Goal: Task Accomplishment & Management: Manage account settings

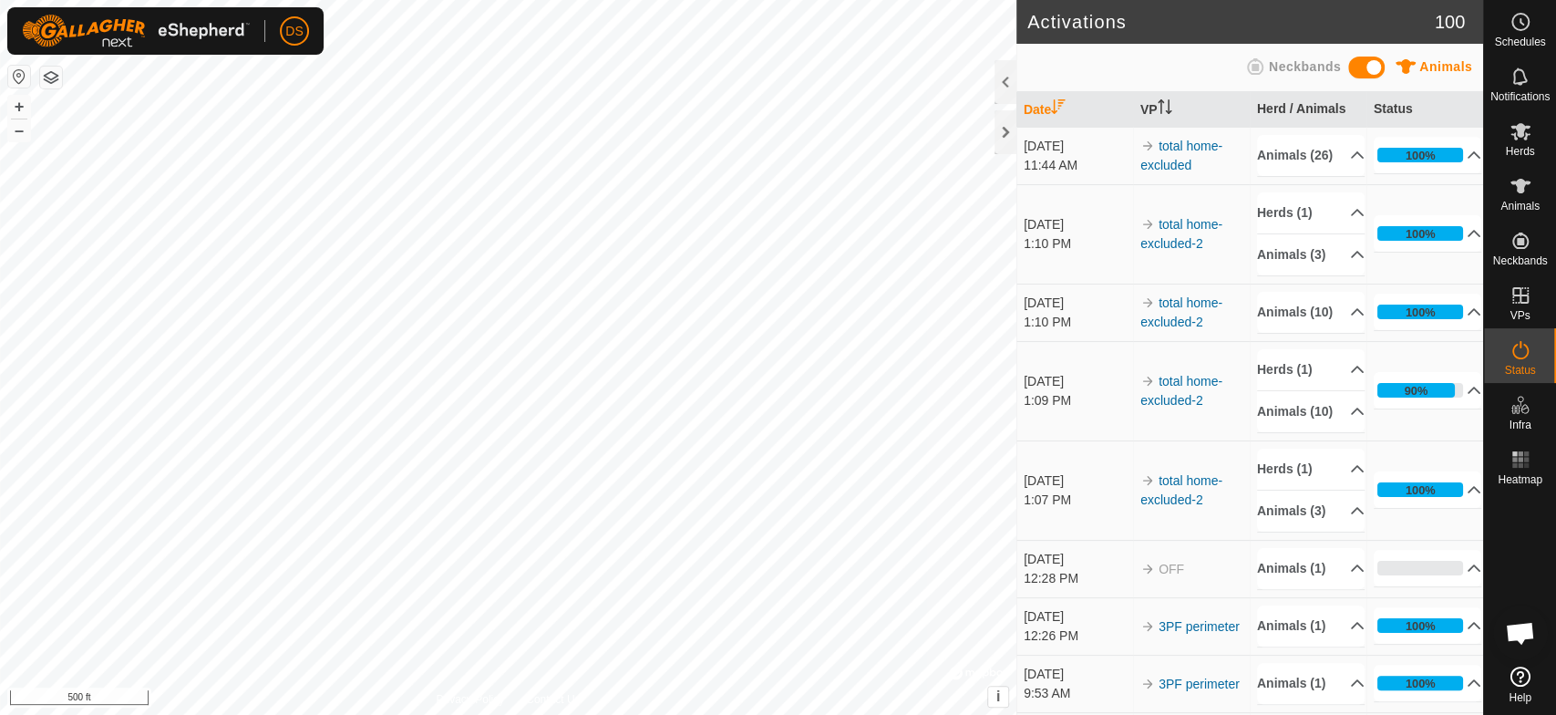
scroll to position [3369, 0]
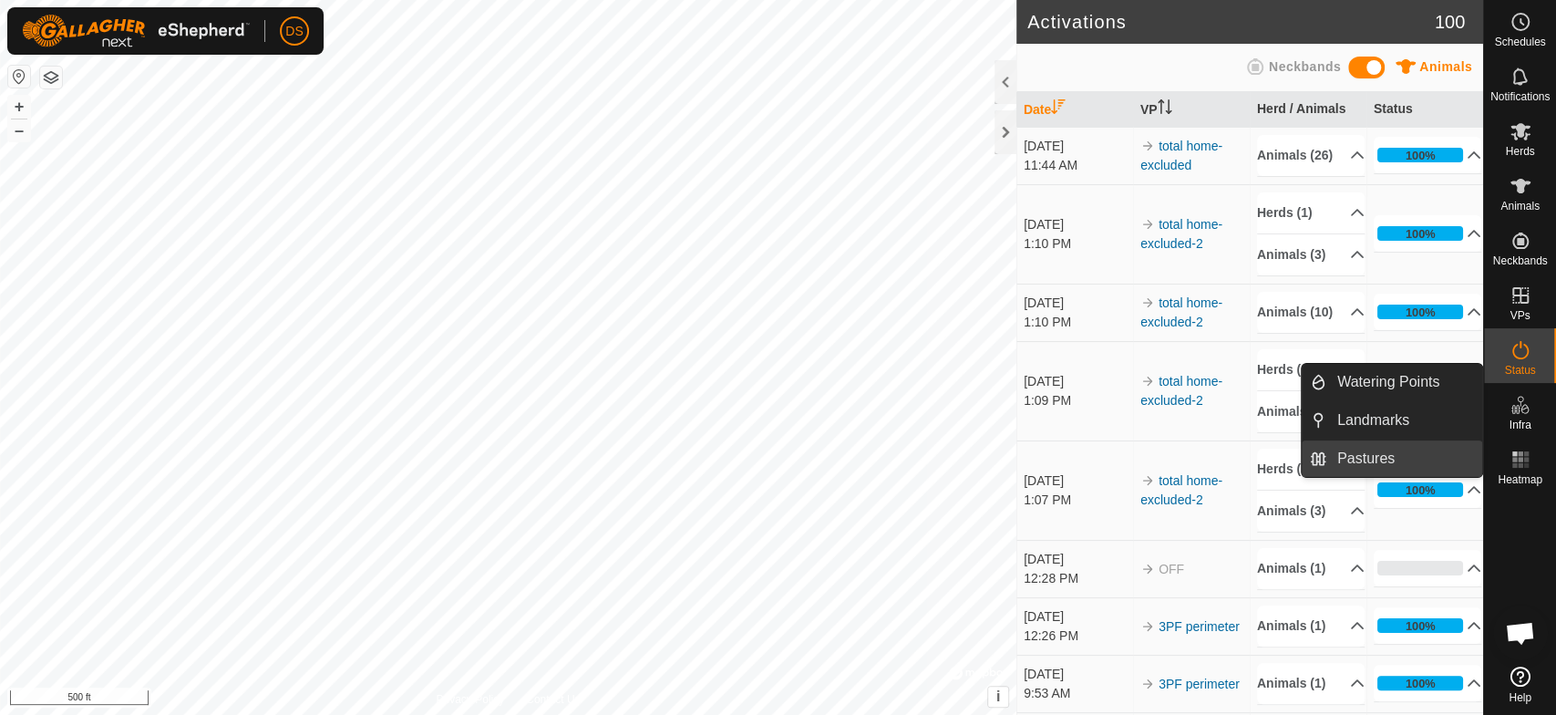
click at [1405, 456] on link "Pastures" at bounding box center [1405, 458] width 156 height 36
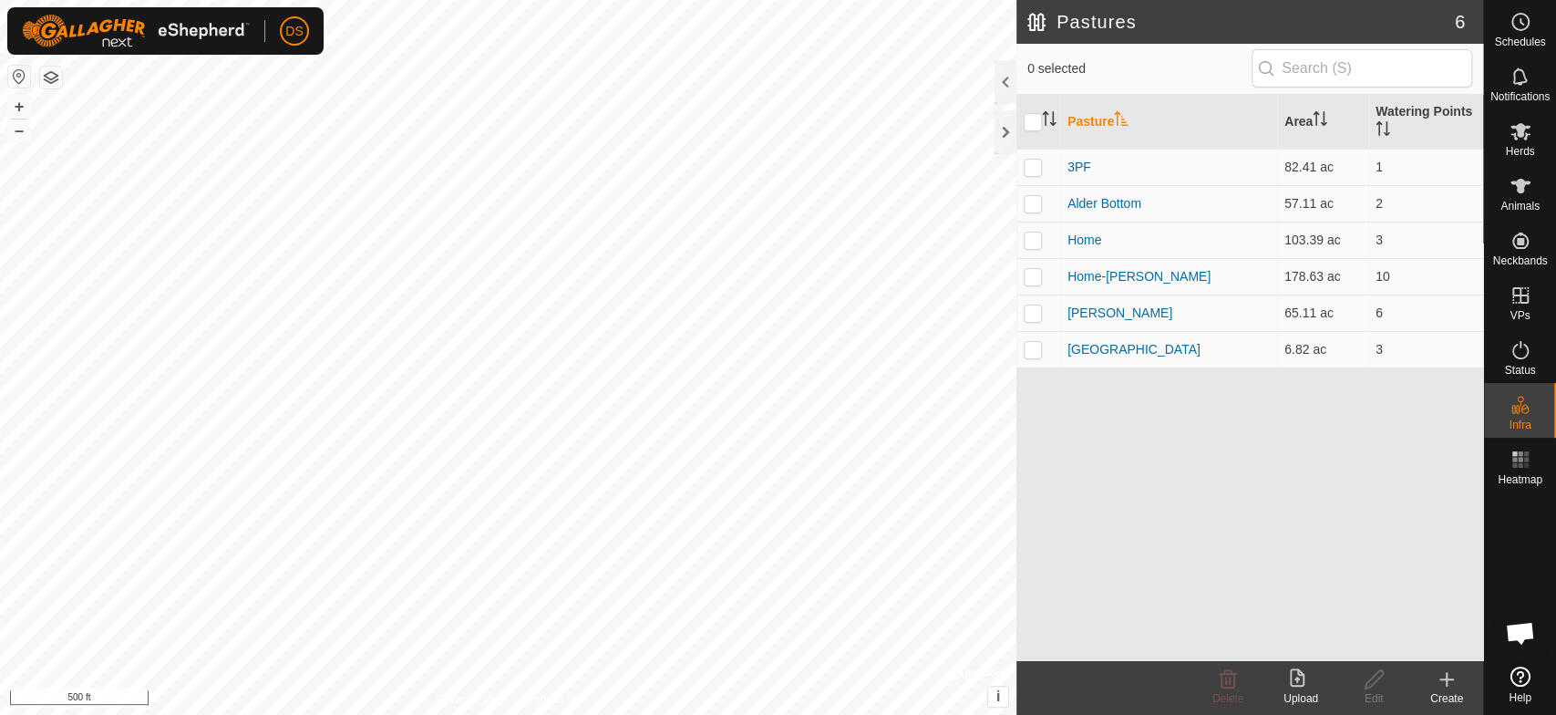
click at [1448, 677] on icon at bounding box center [1447, 679] width 22 height 22
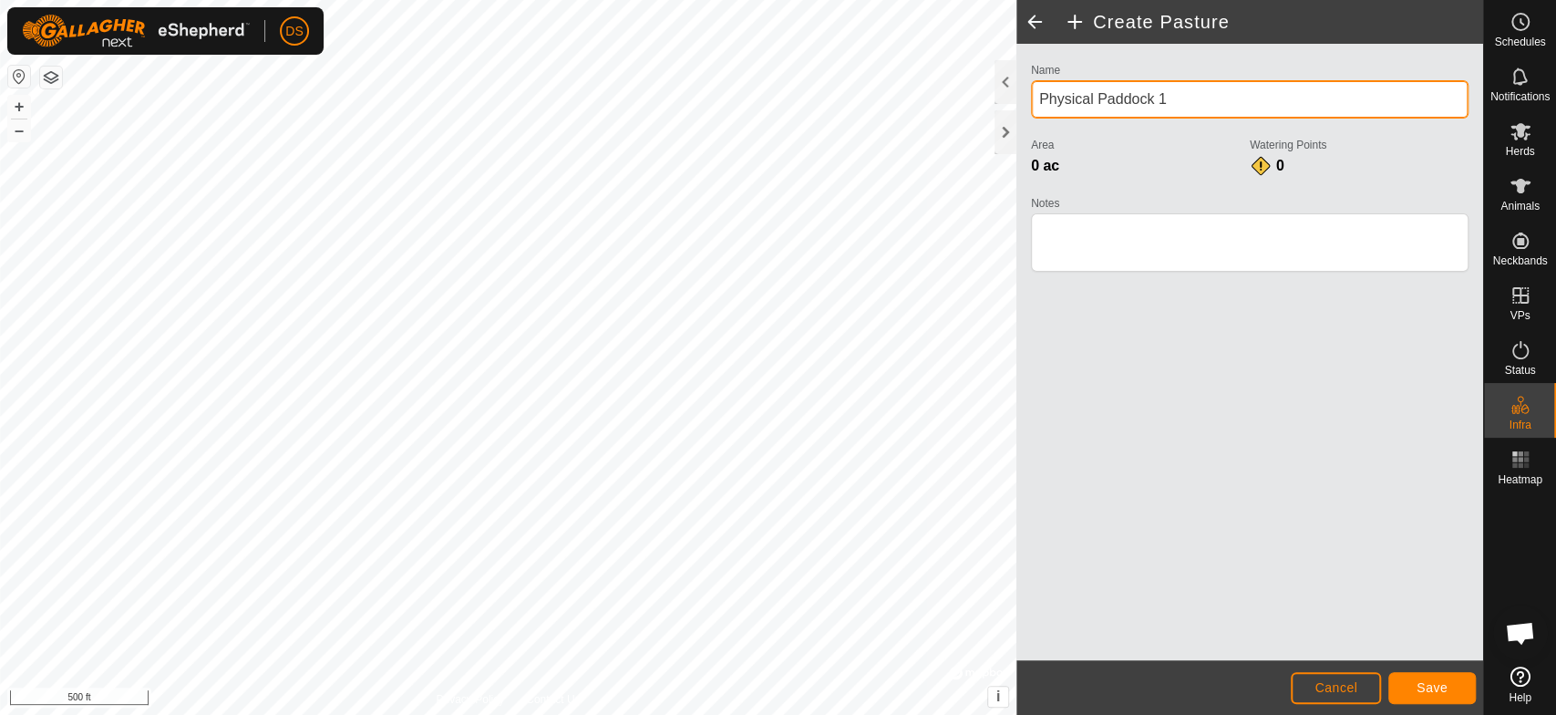
drag, startPoint x: 1167, startPoint y: 98, endPoint x: 1033, endPoint y: 98, distance: 134.0
click at [1033, 98] on input "Physical Paddock 1" at bounding box center [1250, 99] width 438 height 38
click at [1060, 97] on input "[GEOGRAPHIC_DATA]" at bounding box center [1250, 99] width 438 height 38
click at [1062, 97] on input "[GEOGRAPHIC_DATA]" at bounding box center [1250, 99] width 438 height 38
click at [1118, 98] on input "[GEOGRAPHIC_DATA]" at bounding box center [1250, 99] width 438 height 38
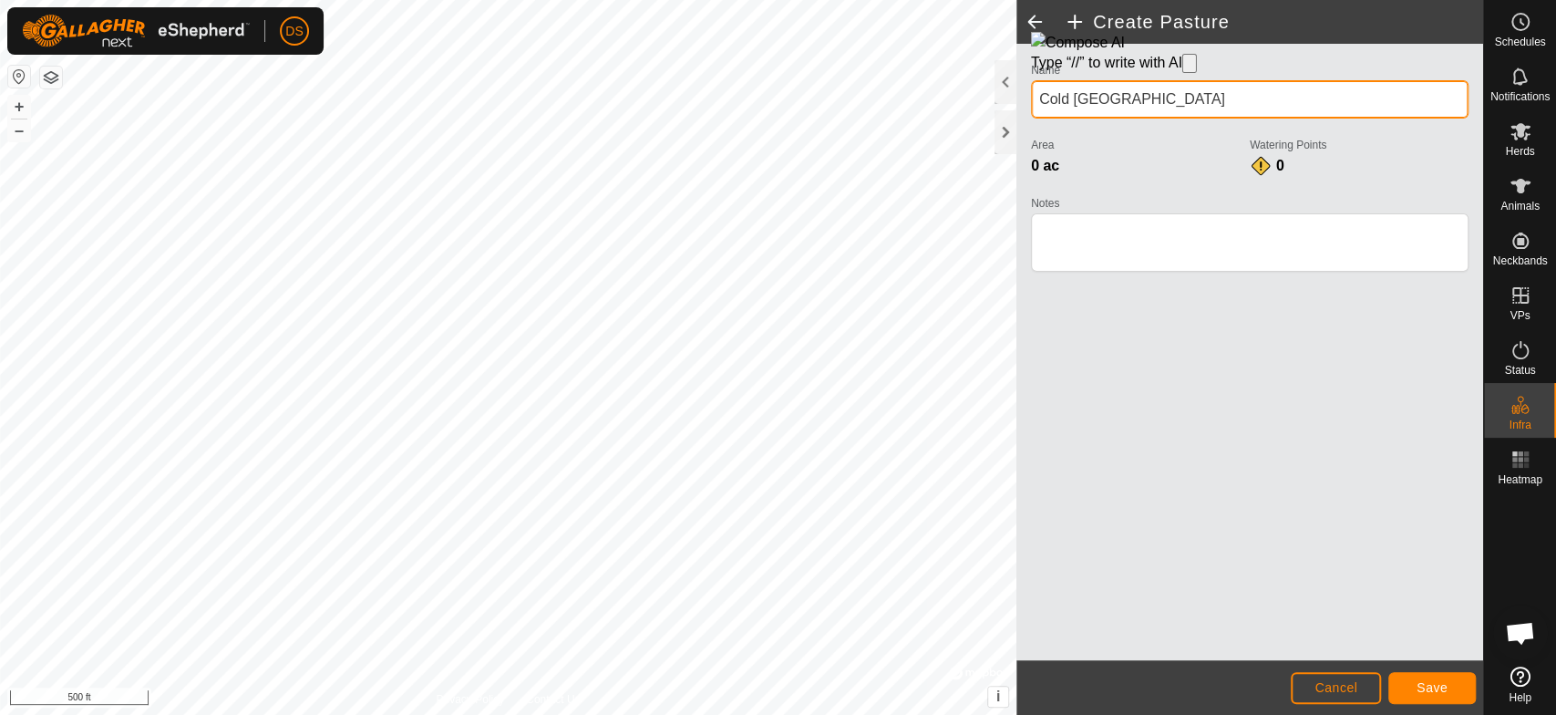
type input "Cold [GEOGRAPHIC_DATA]"
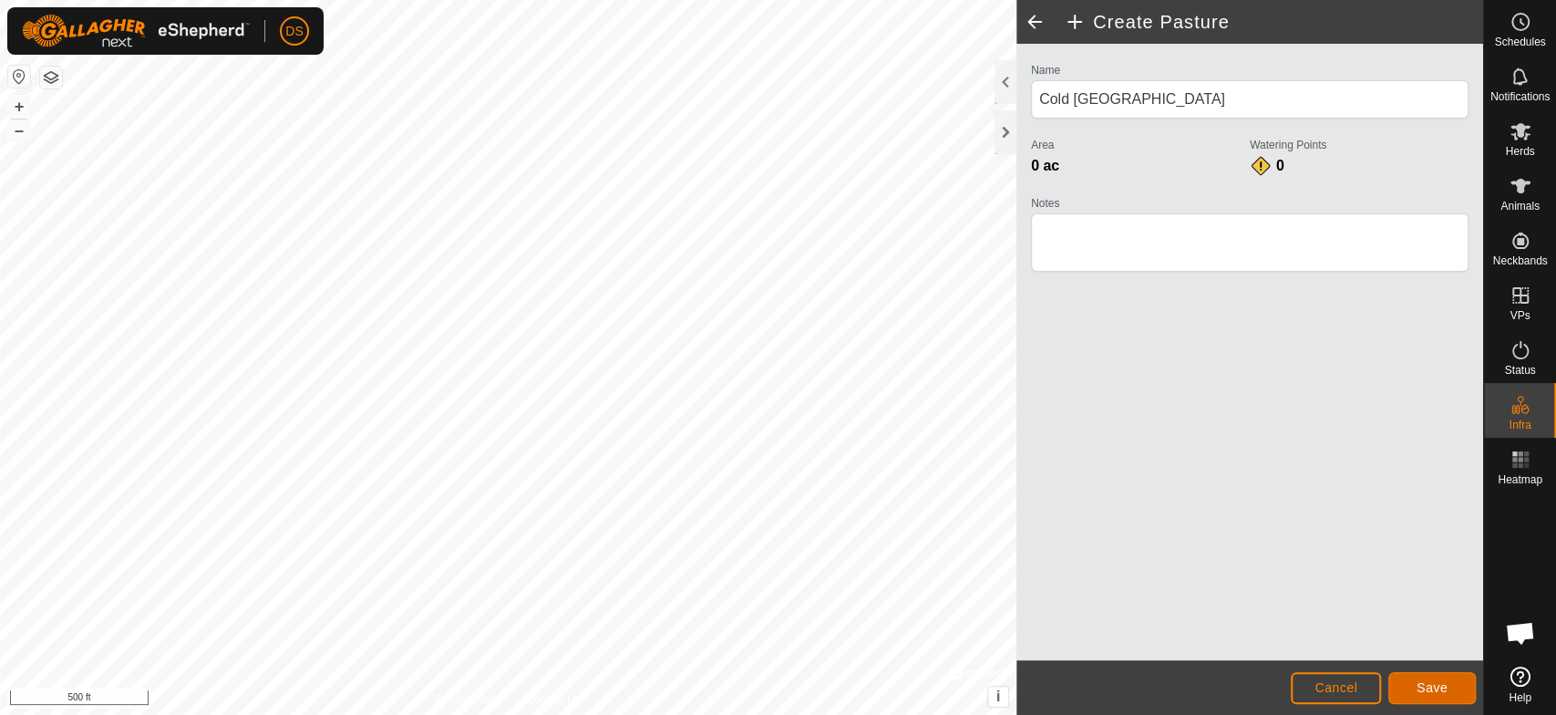
click at [1438, 689] on span "Save" at bounding box center [1432, 687] width 31 height 15
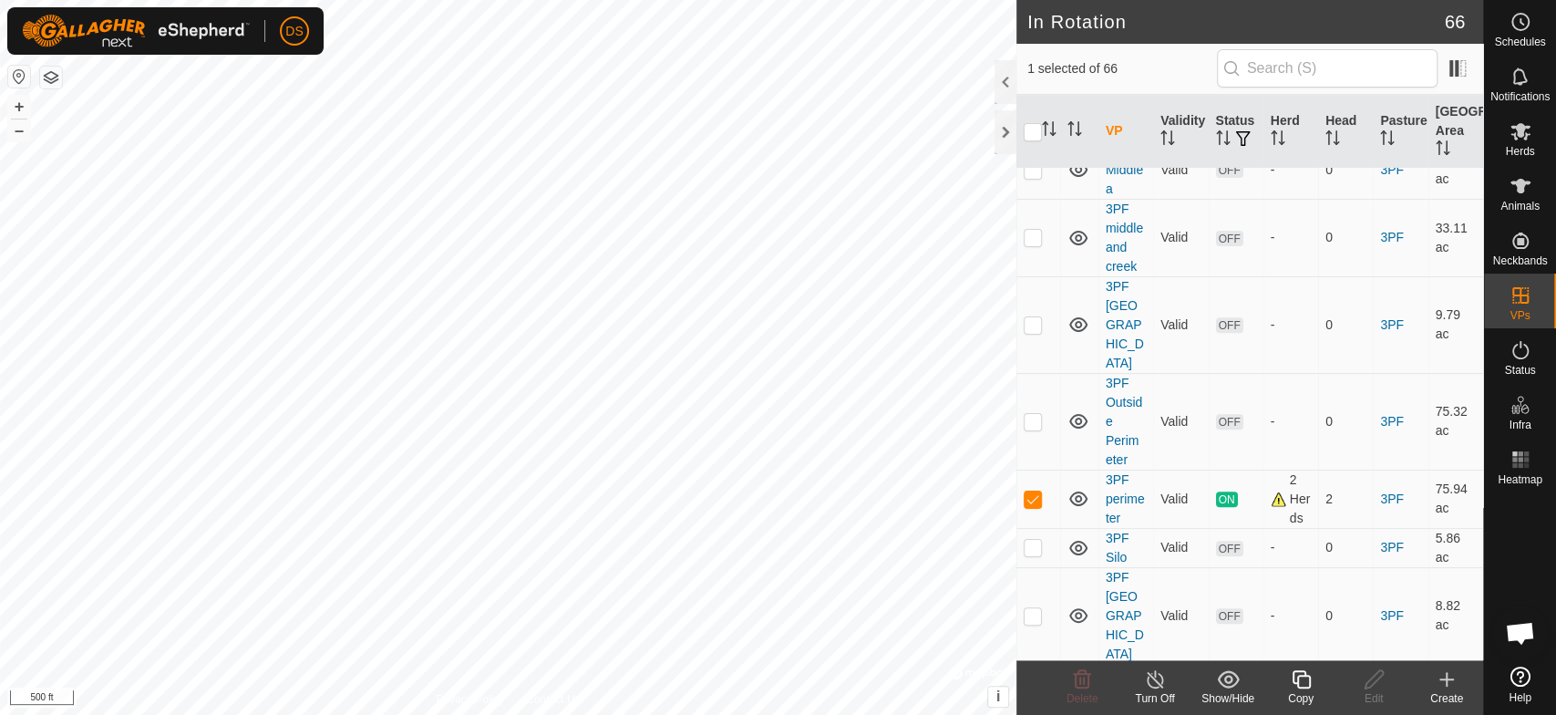
scroll to position [405, 0]
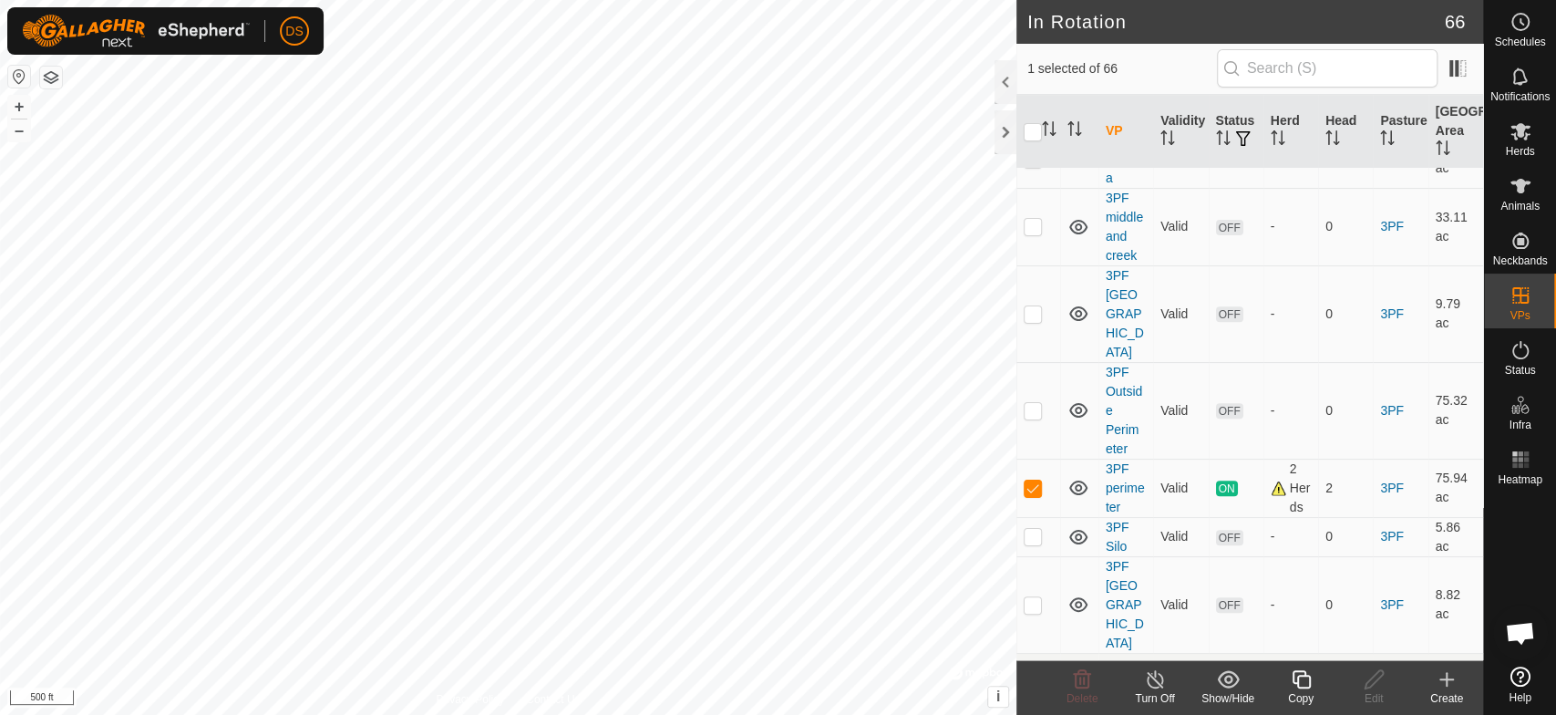
click at [1294, 677] on icon at bounding box center [1301, 679] width 23 height 22
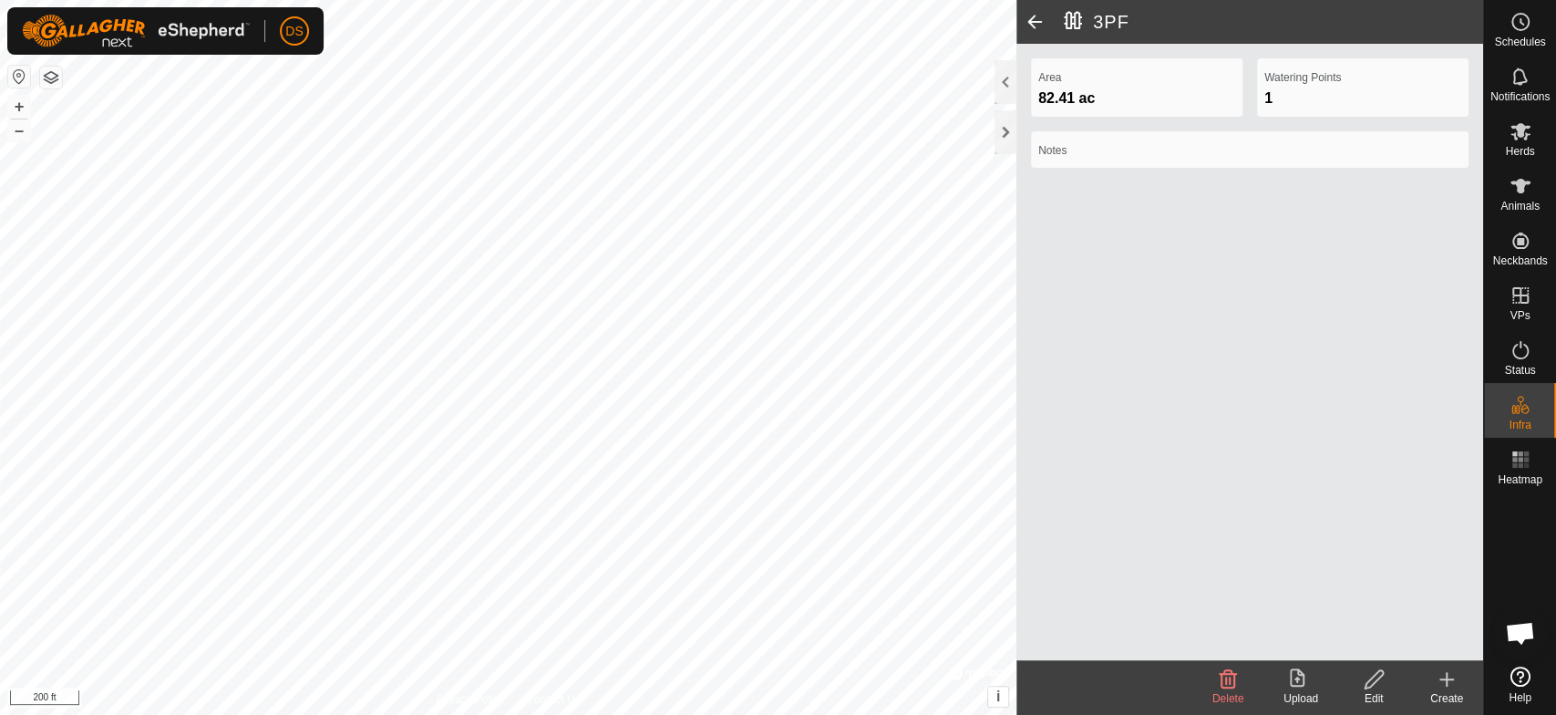
click at [1367, 681] on icon at bounding box center [1374, 679] width 18 height 18
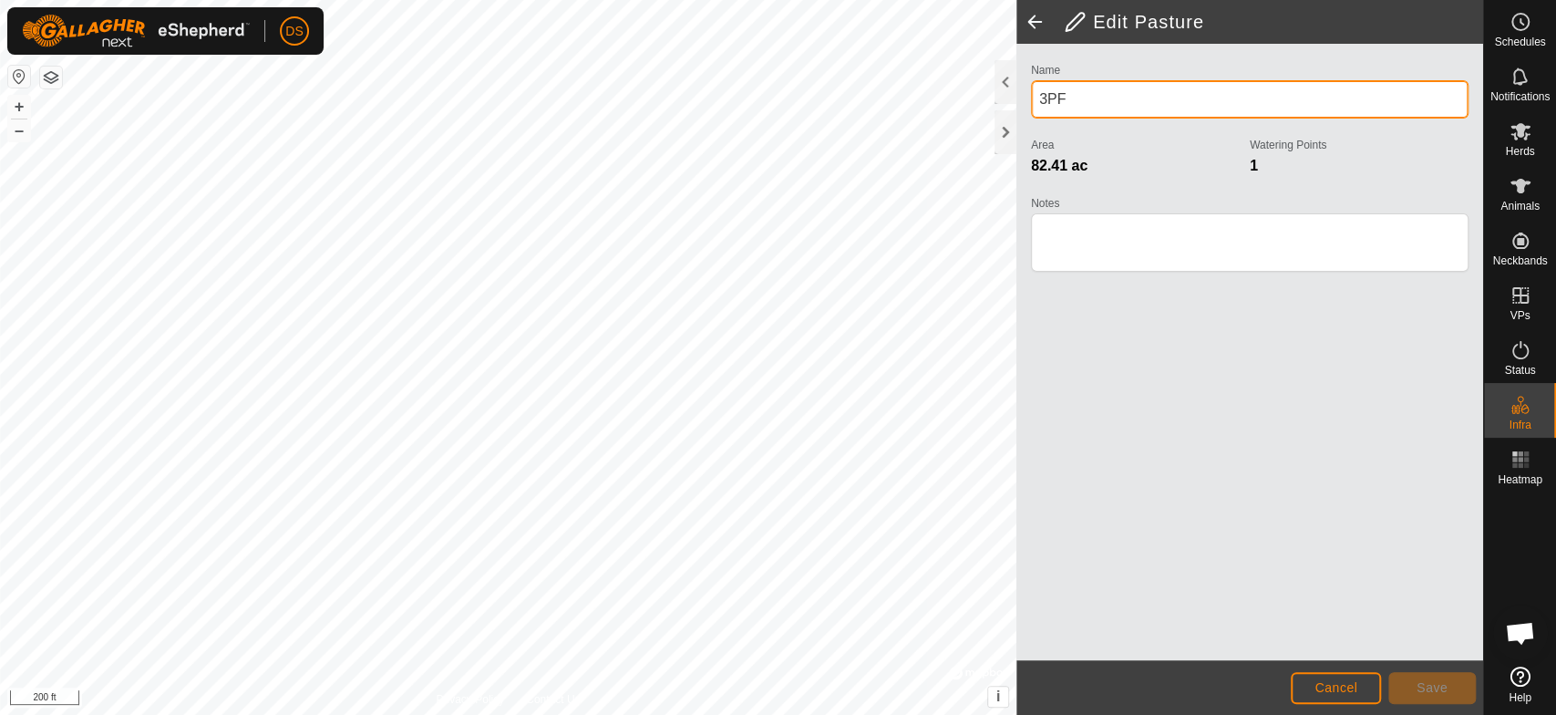
click at [1070, 96] on input "3PF" at bounding box center [1250, 99] width 438 height 38
click at [1076, 96] on input "3PF" at bounding box center [1250, 99] width 438 height 38
click at [1149, 99] on input "3PF Middle and hill" at bounding box center [1250, 99] width 438 height 38
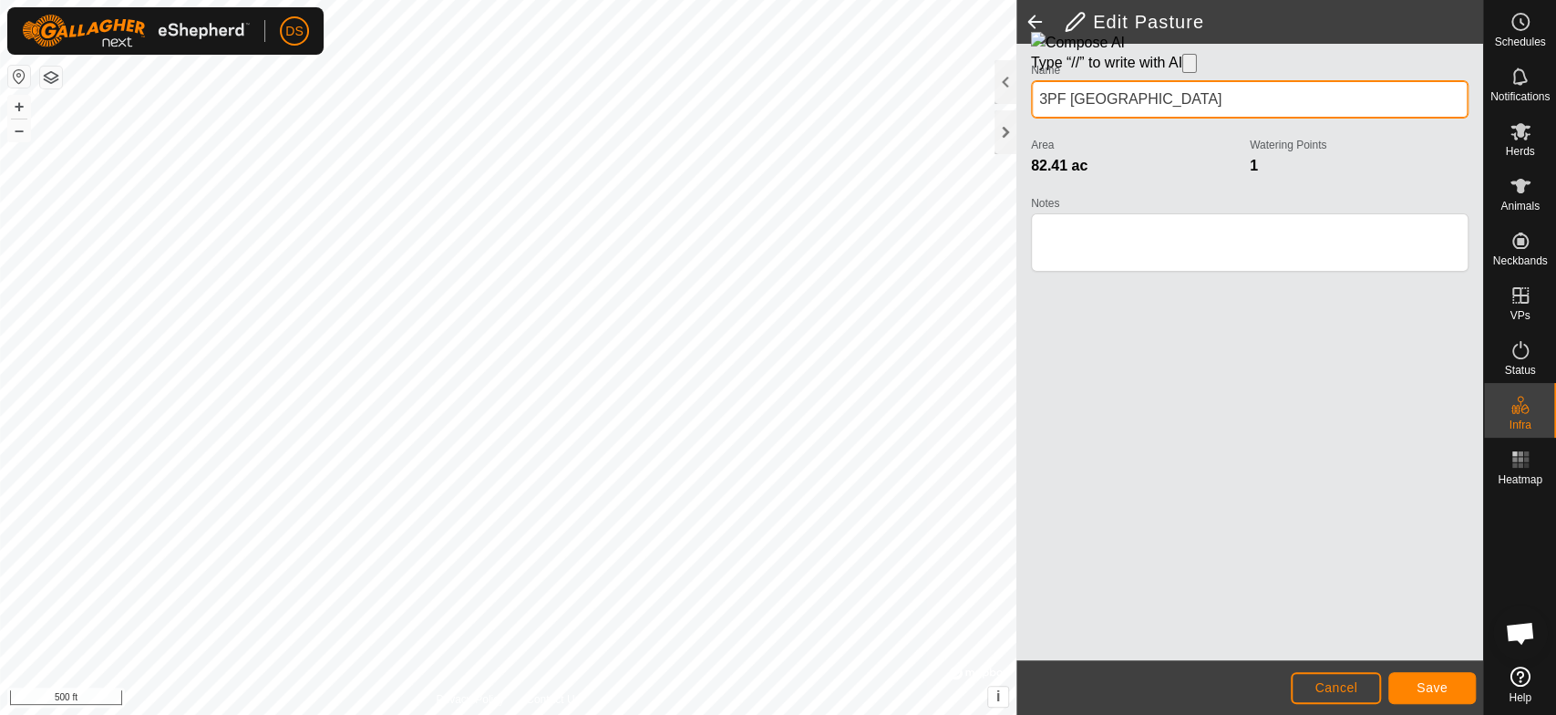
type input "3PF [GEOGRAPHIC_DATA]"
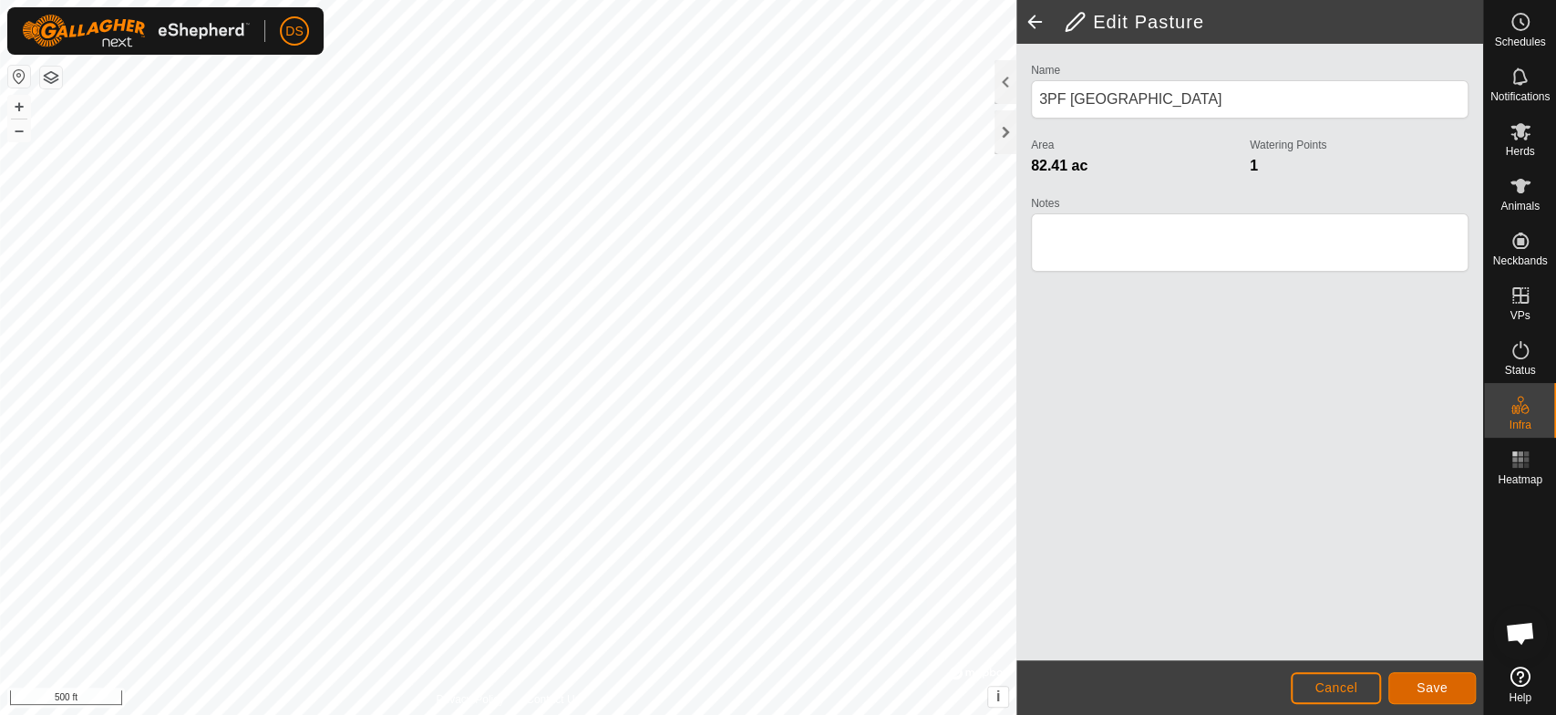
click at [1432, 682] on span "Save" at bounding box center [1432, 687] width 31 height 15
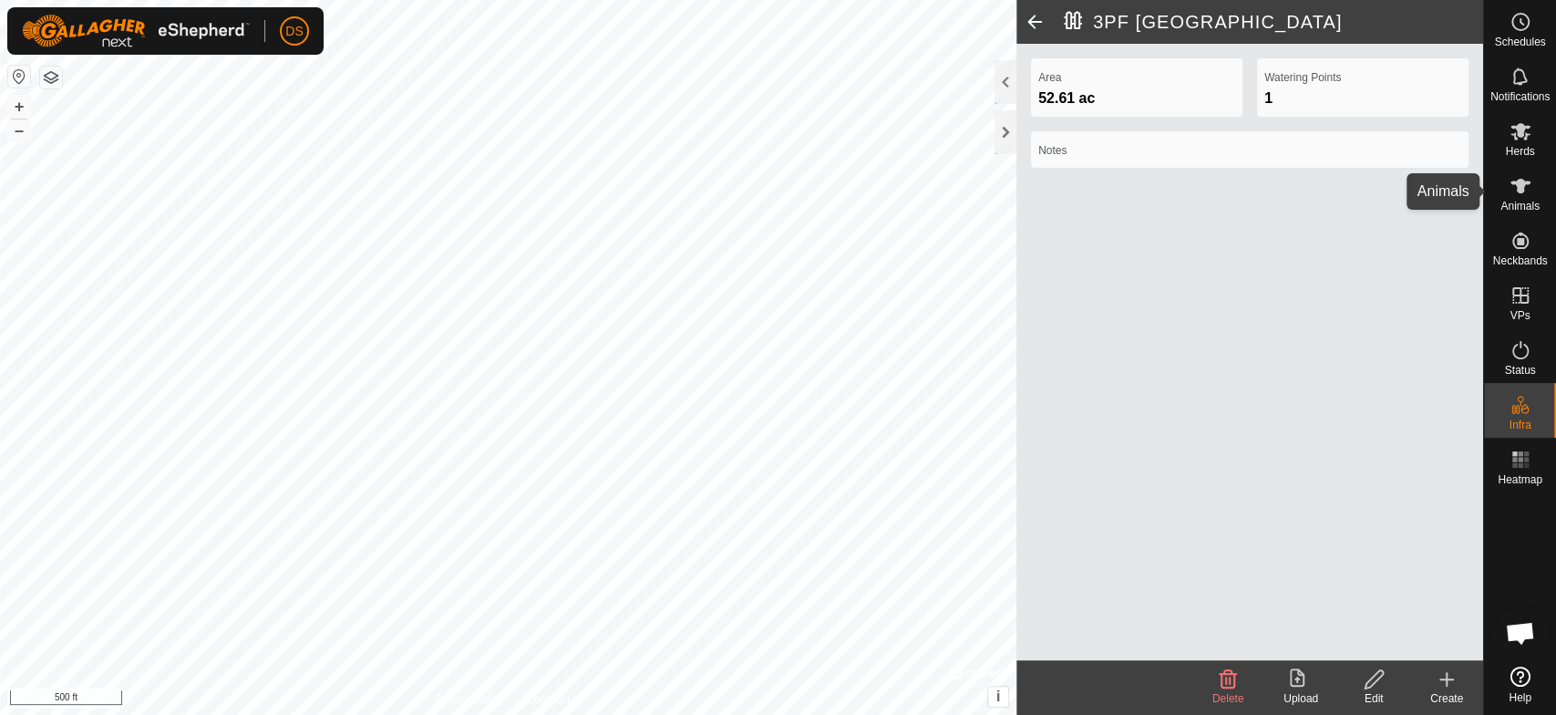
click at [1519, 189] on icon at bounding box center [1521, 186] width 20 height 15
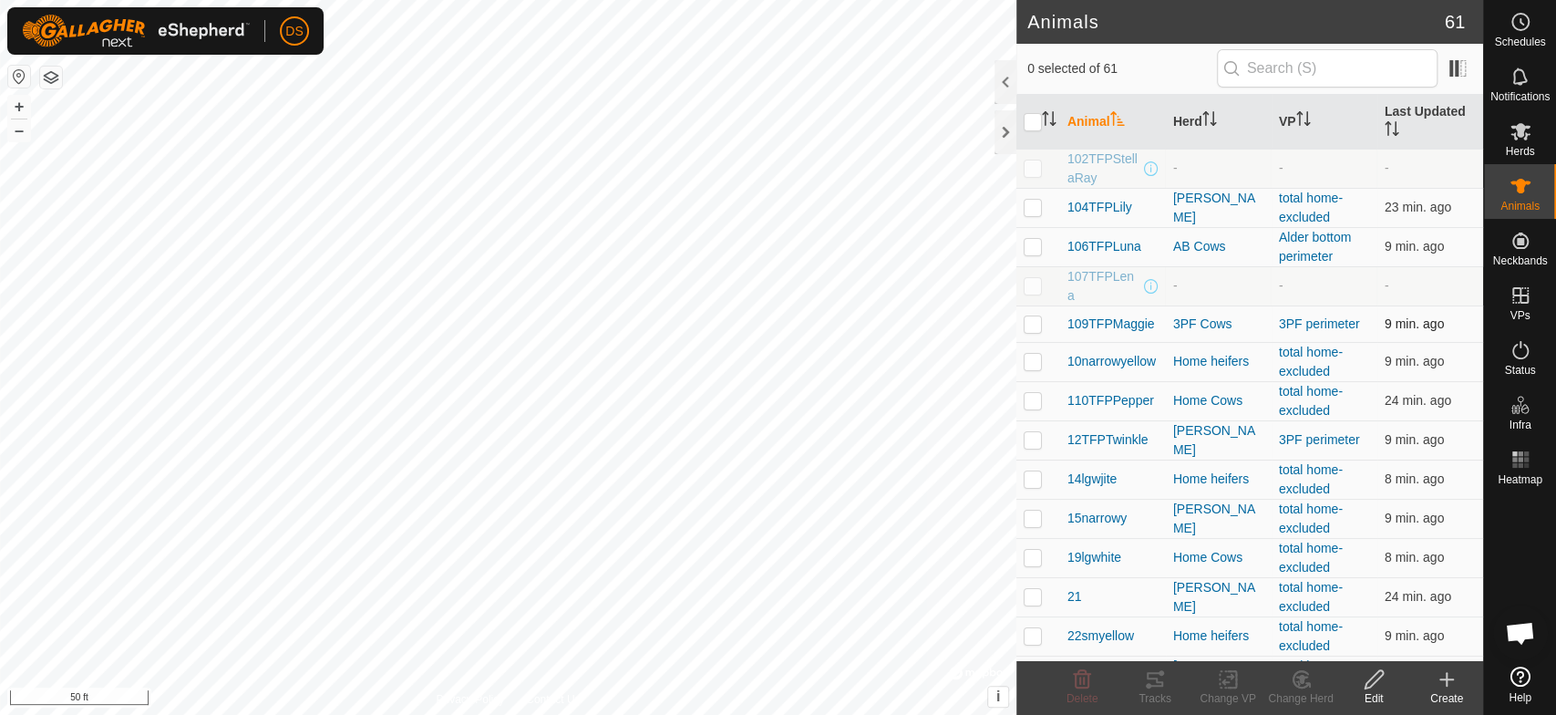
click at [1036, 325] on p-checkbox at bounding box center [1033, 323] width 18 height 15
checkbox input "true"
click at [1035, 438] on p-checkbox at bounding box center [1033, 439] width 18 height 15
checkbox input "true"
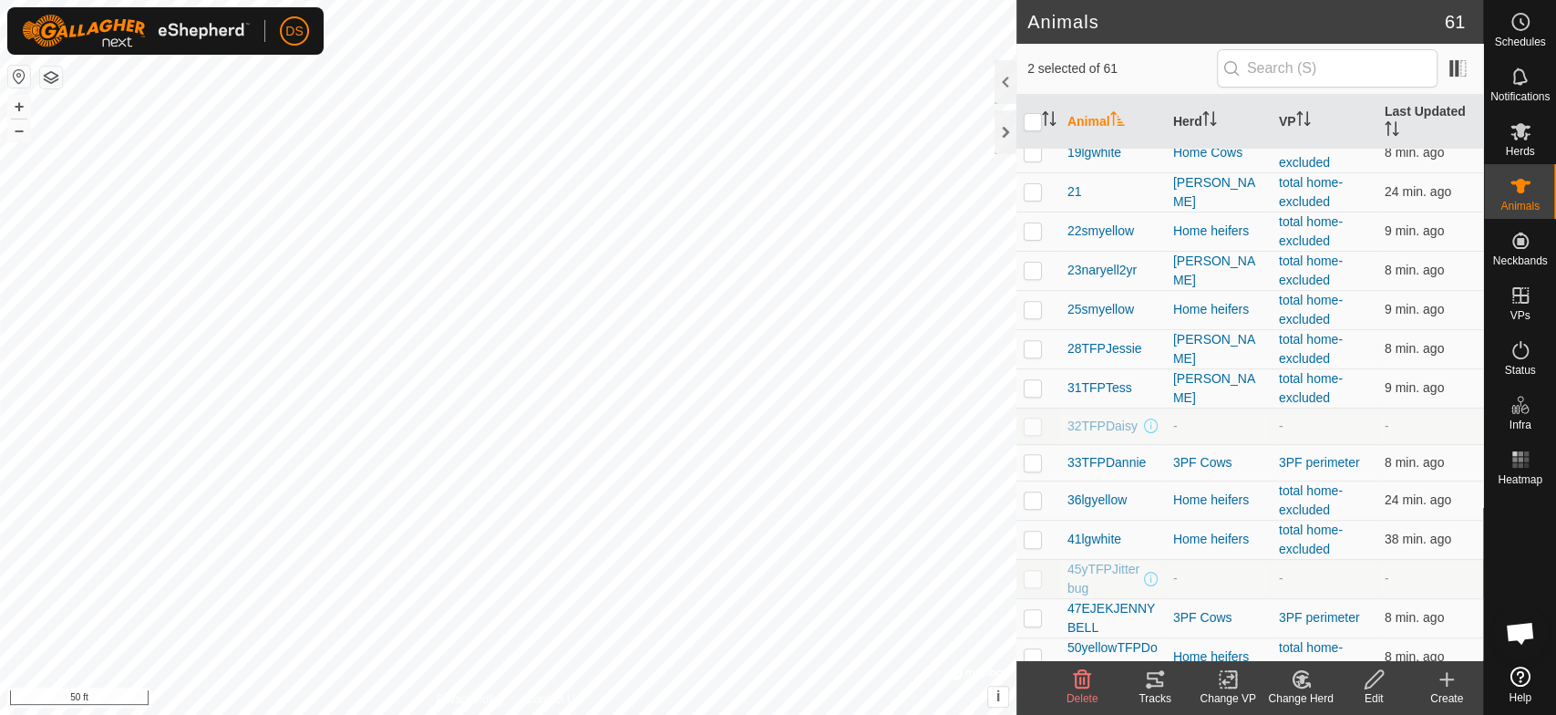
scroll to position [506, 0]
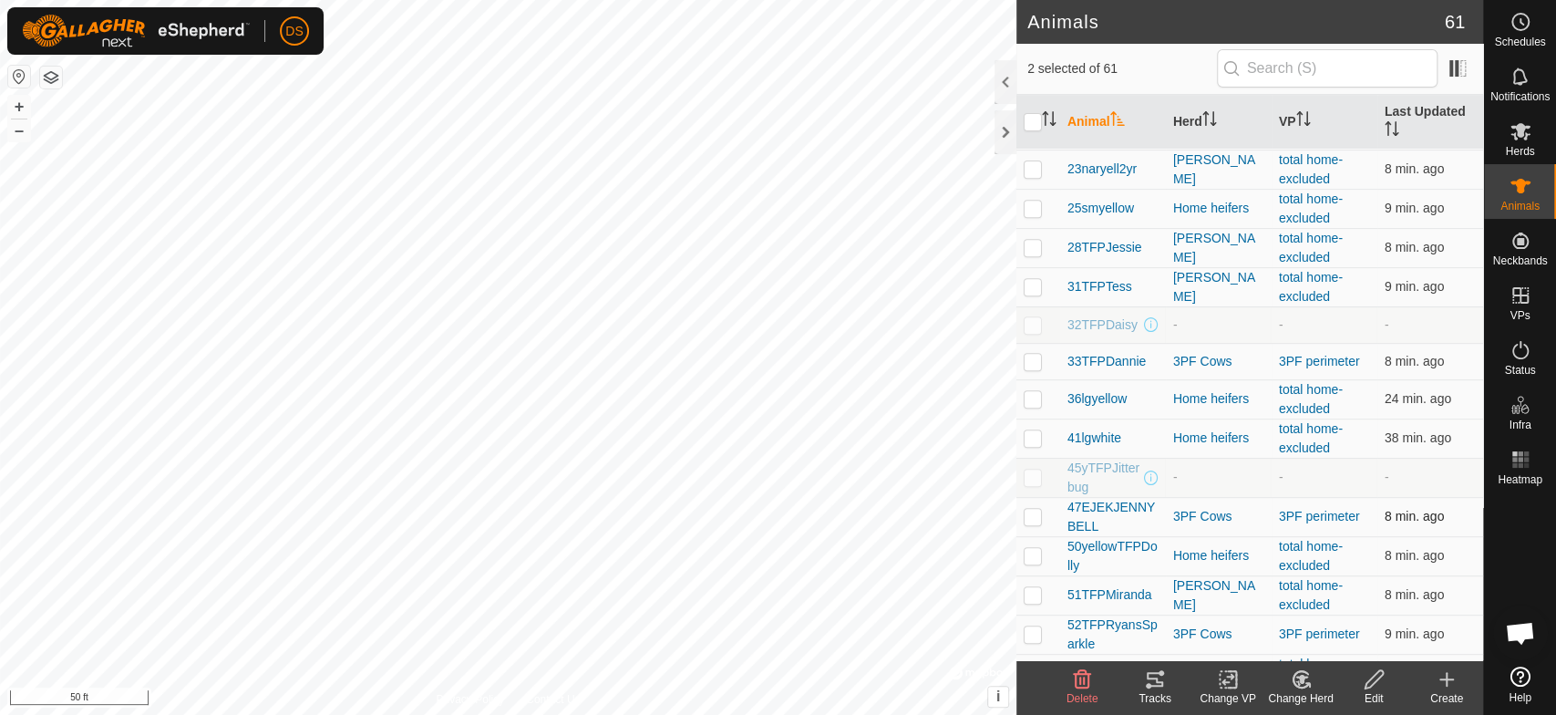
click at [1031, 515] on p-checkbox at bounding box center [1033, 516] width 18 height 15
checkbox input "true"
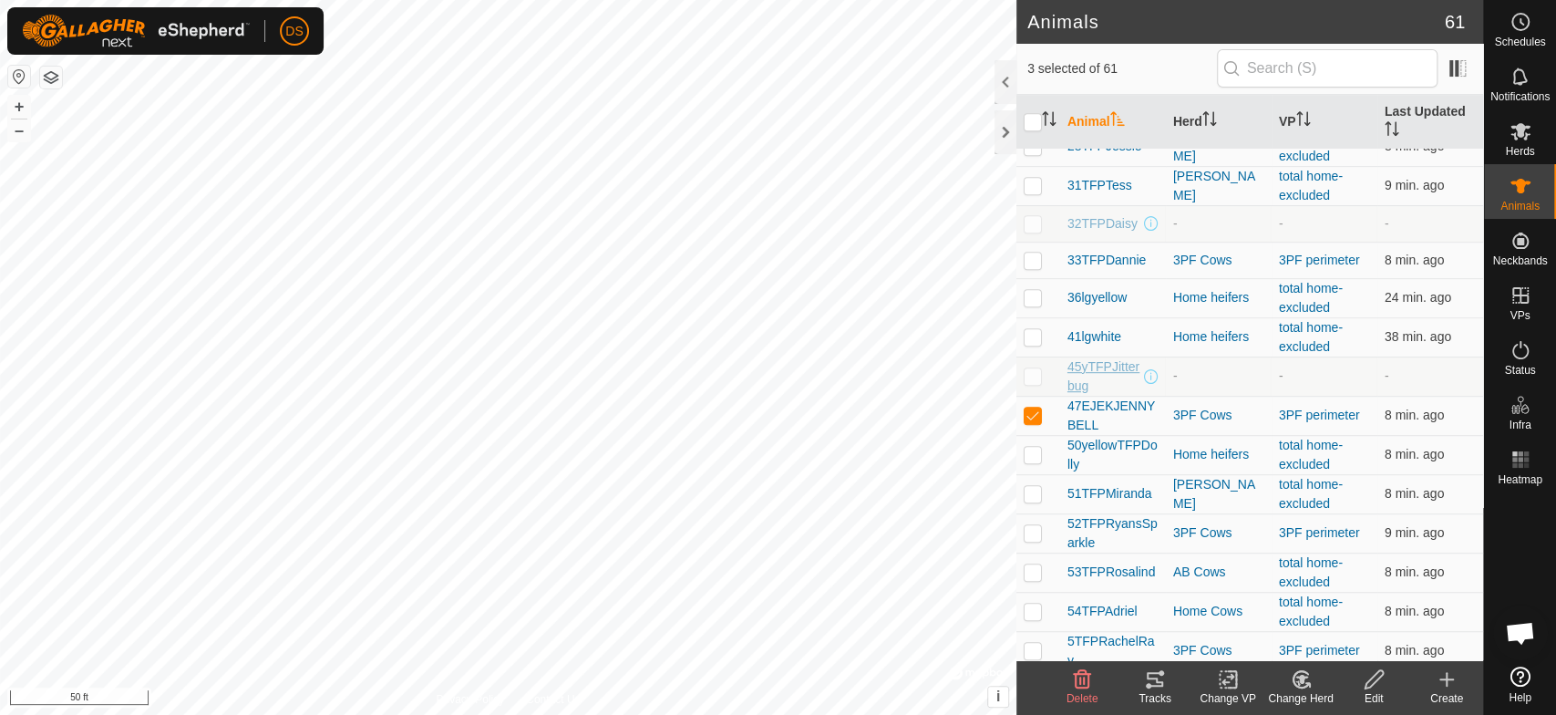
scroll to position [708, 0]
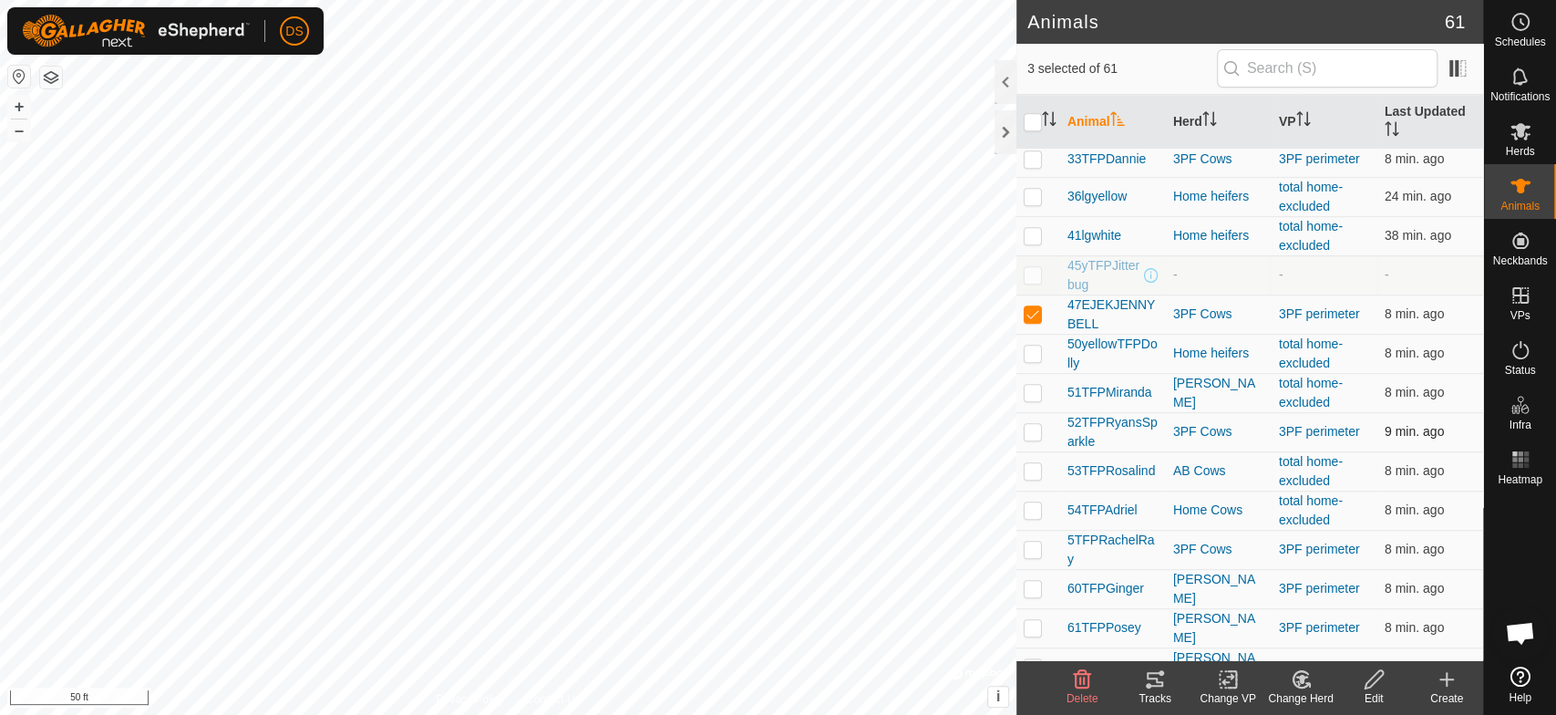
click at [1034, 429] on p-checkbox at bounding box center [1033, 431] width 18 height 15
checkbox input "true"
click at [1029, 542] on p-checkbox at bounding box center [1033, 549] width 18 height 15
click at [1027, 545] on p-checkbox at bounding box center [1033, 549] width 18 height 15
checkbox input "false"
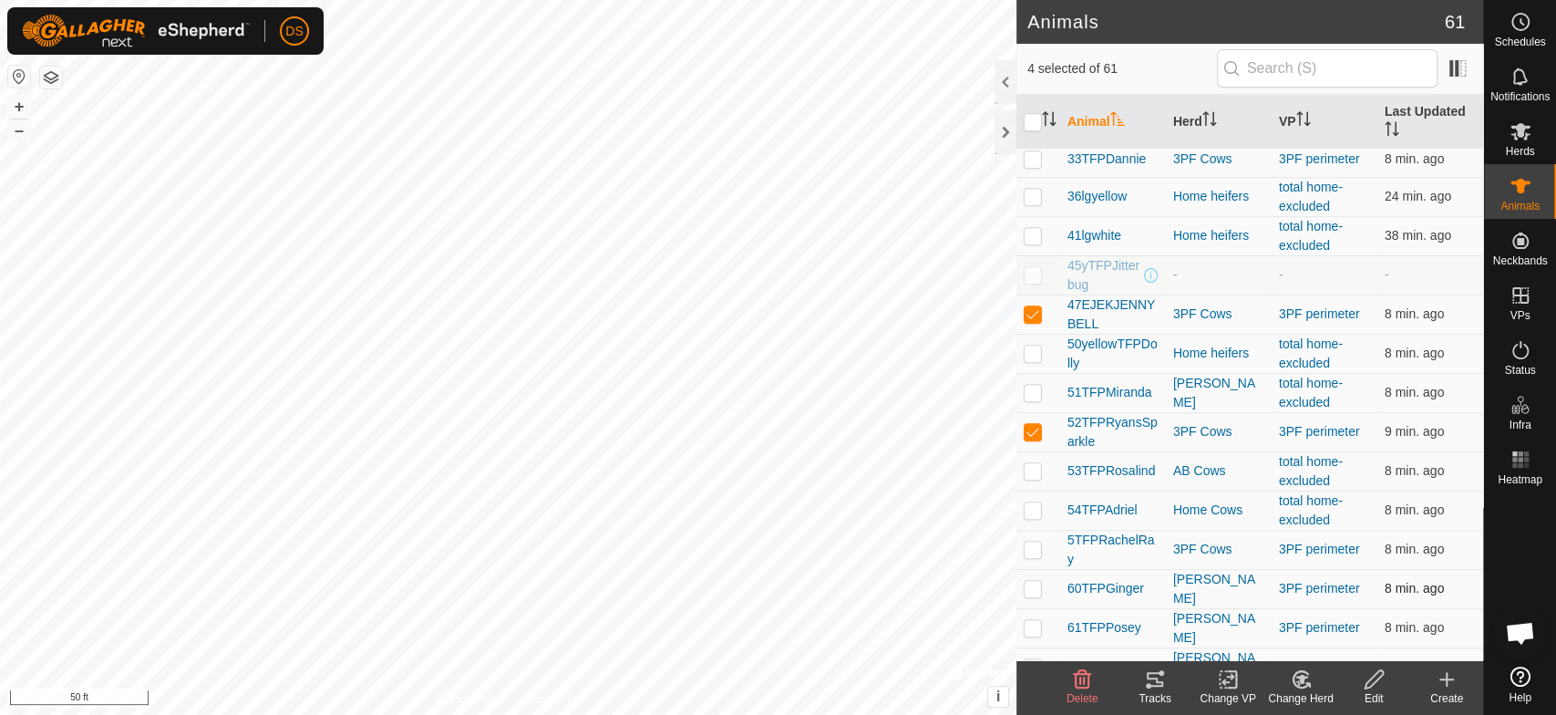
click at [1032, 581] on p-checkbox at bounding box center [1033, 588] width 18 height 15
checkbox input "true"
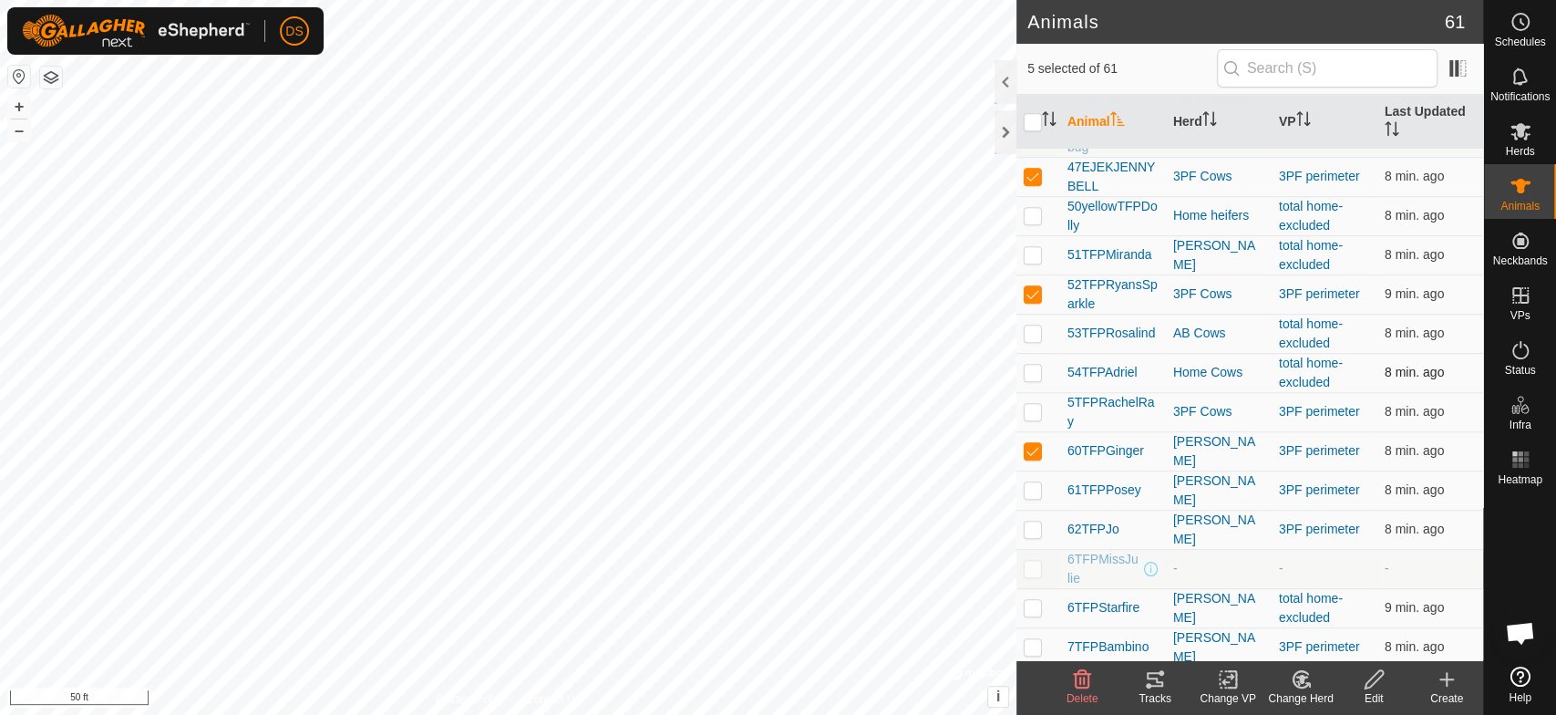
scroll to position [912, 0]
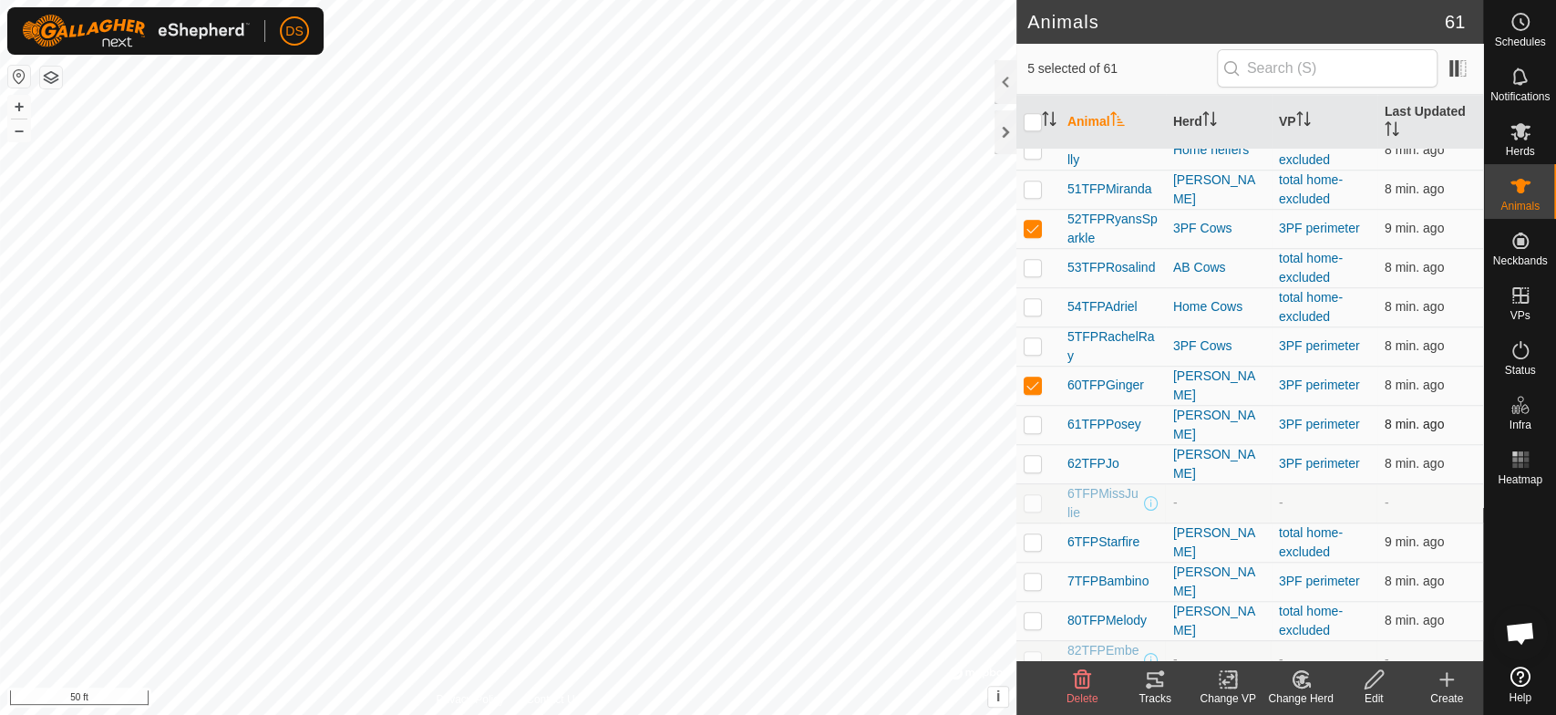
click at [1036, 417] on p-checkbox at bounding box center [1033, 424] width 18 height 15
checkbox input "true"
click at [1028, 458] on p-checkbox at bounding box center [1033, 463] width 18 height 15
checkbox input "true"
click at [1036, 573] on p-checkbox at bounding box center [1033, 580] width 18 height 15
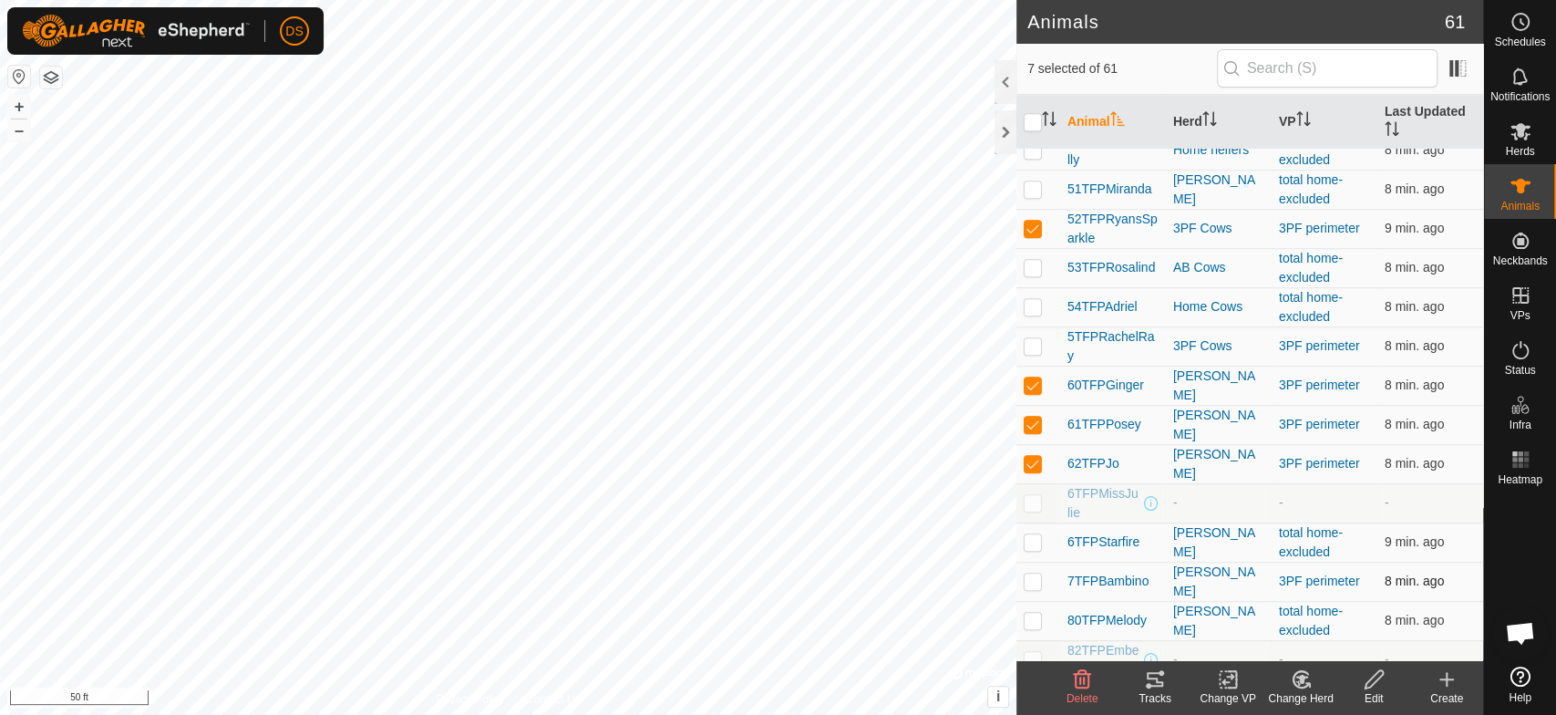
checkbox input "true"
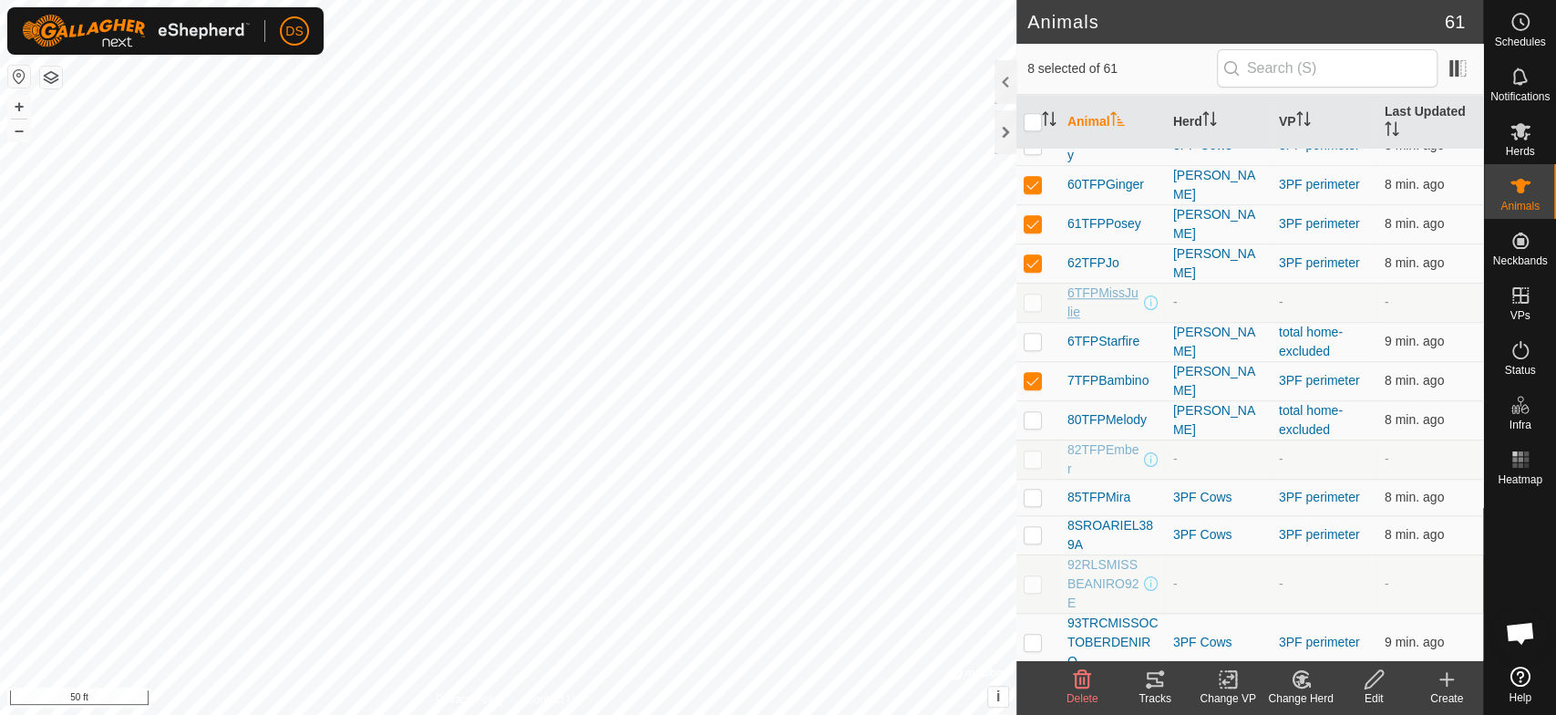
scroll to position [1114, 0]
click at [1036, 488] on p-checkbox at bounding box center [1033, 495] width 18 height 15
checkbox input "true"
click at [1035, 525] on p-checkbox at bounding box center [1033, 532] width 18 height 15
checkbox input "true"
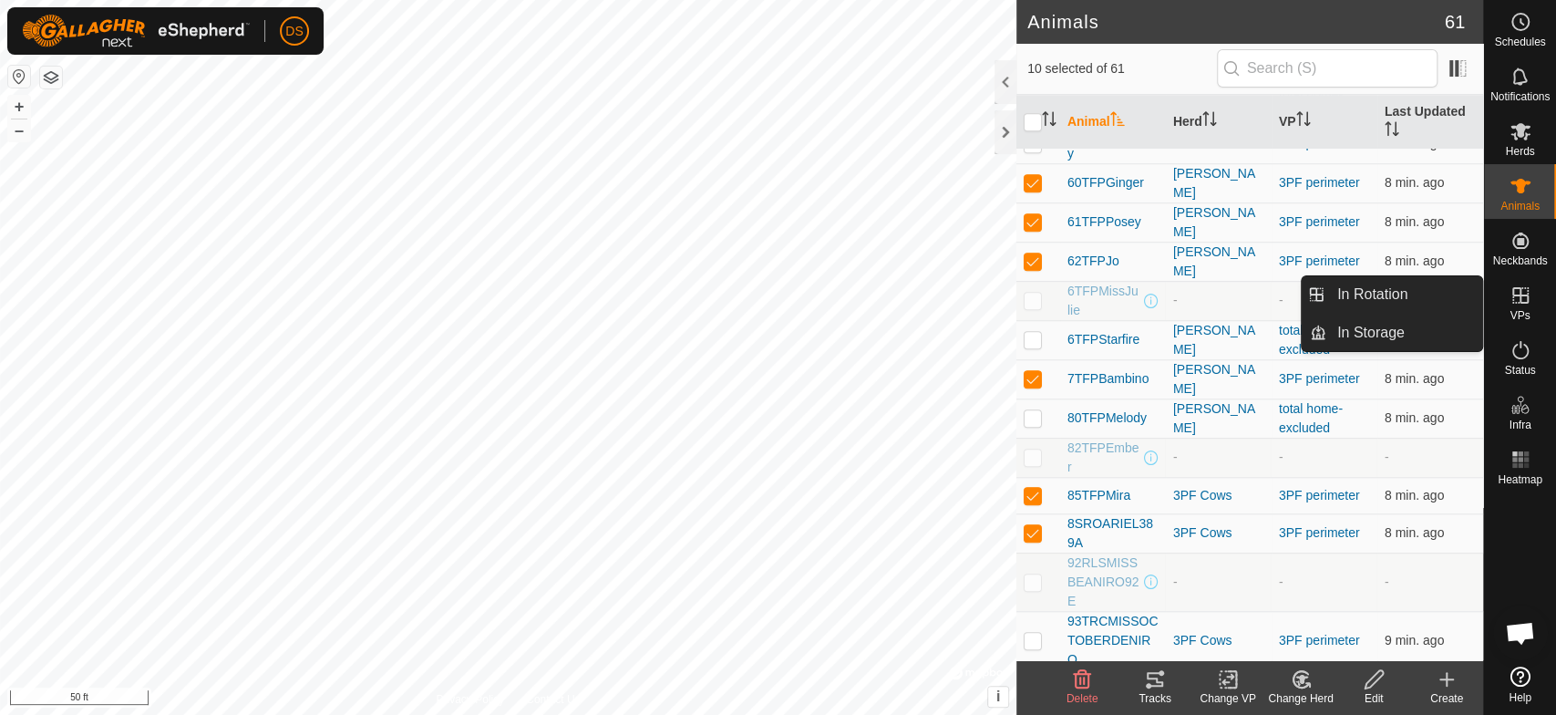
click at [1518, 293] on icon at bounding box center [1521, 295] width 22 height 22
click at [1375, 290] on link "In Rotation" at bounding box center [1405, 294] width 156 height 36
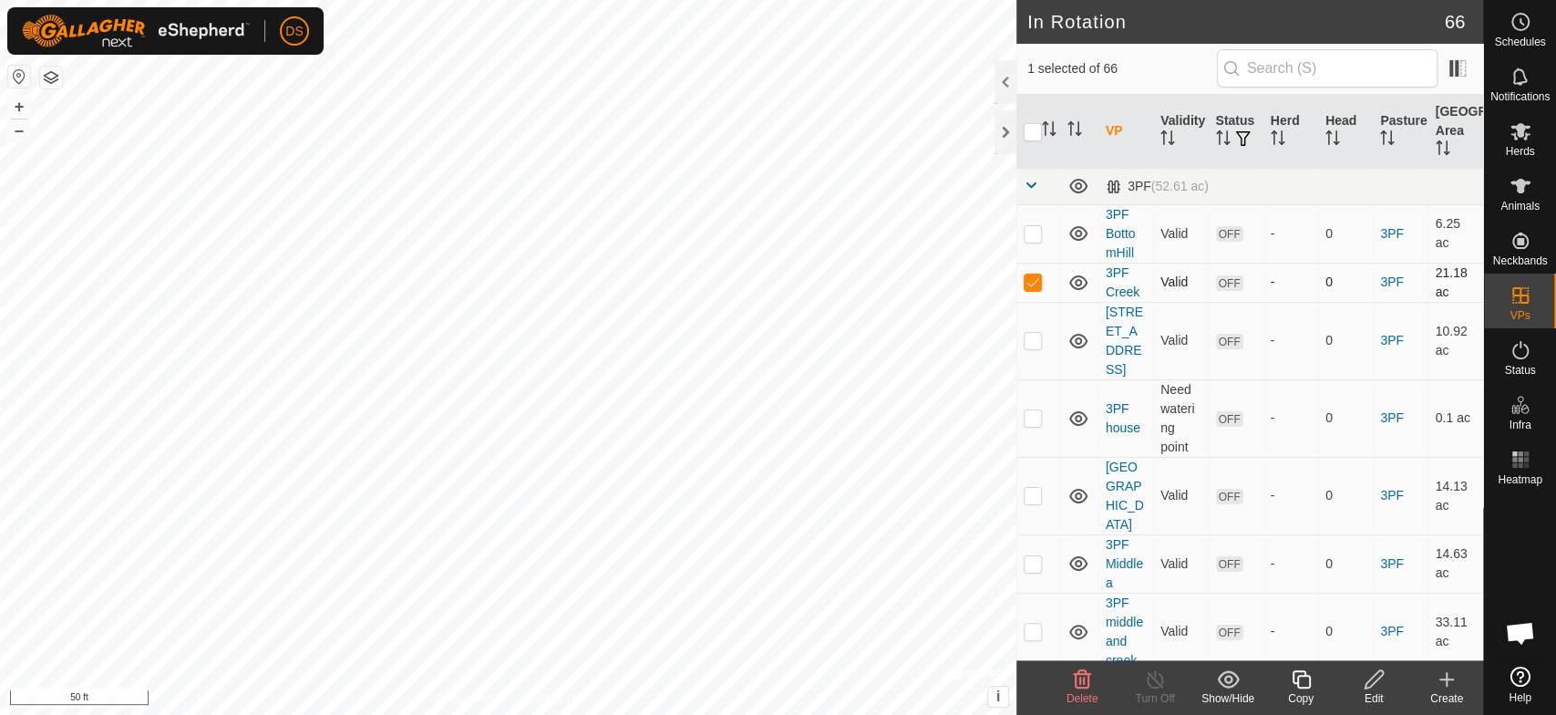
click at [1031, 278] on p-checkbox at bounding box center [1033, 281] width 18 height 15
checkbox input "false"
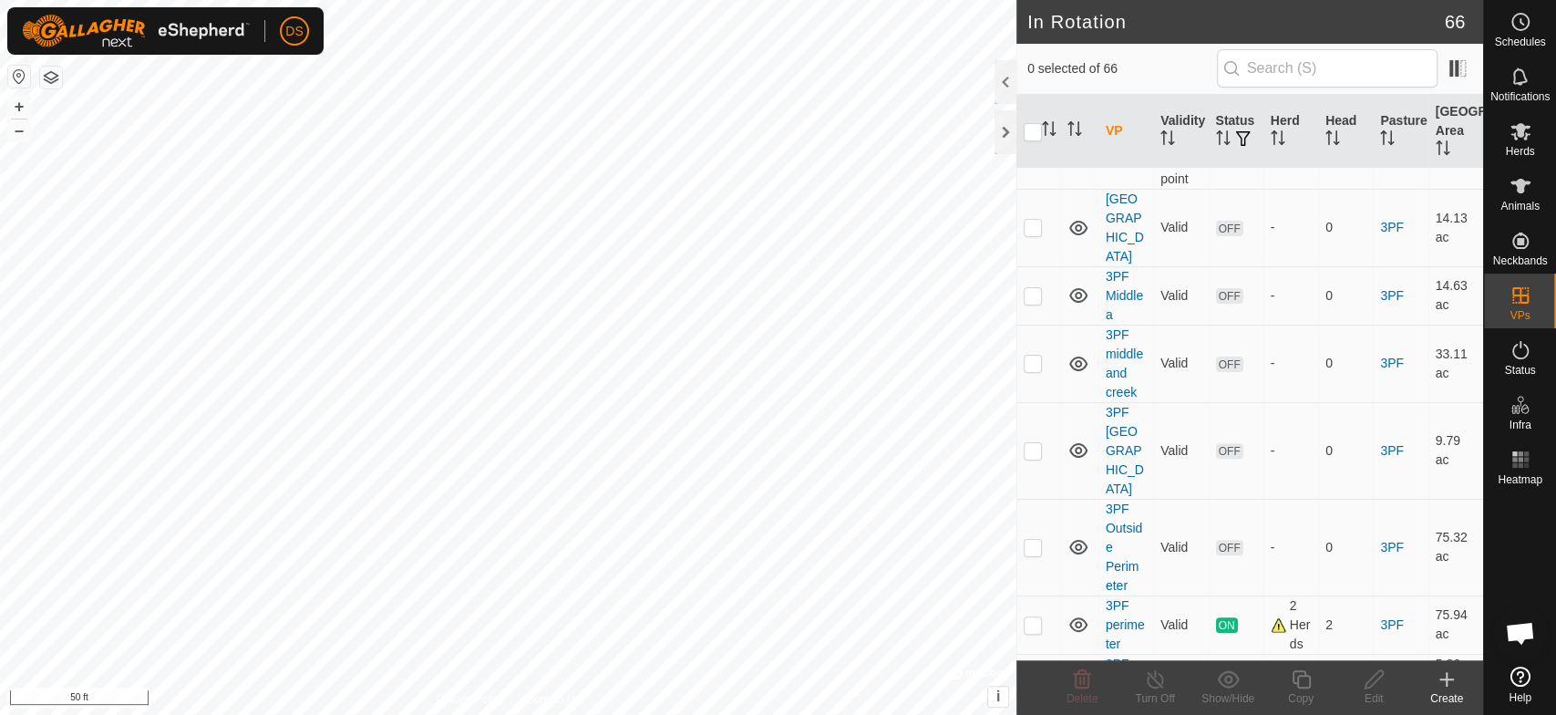
scroll to position [304, 0]
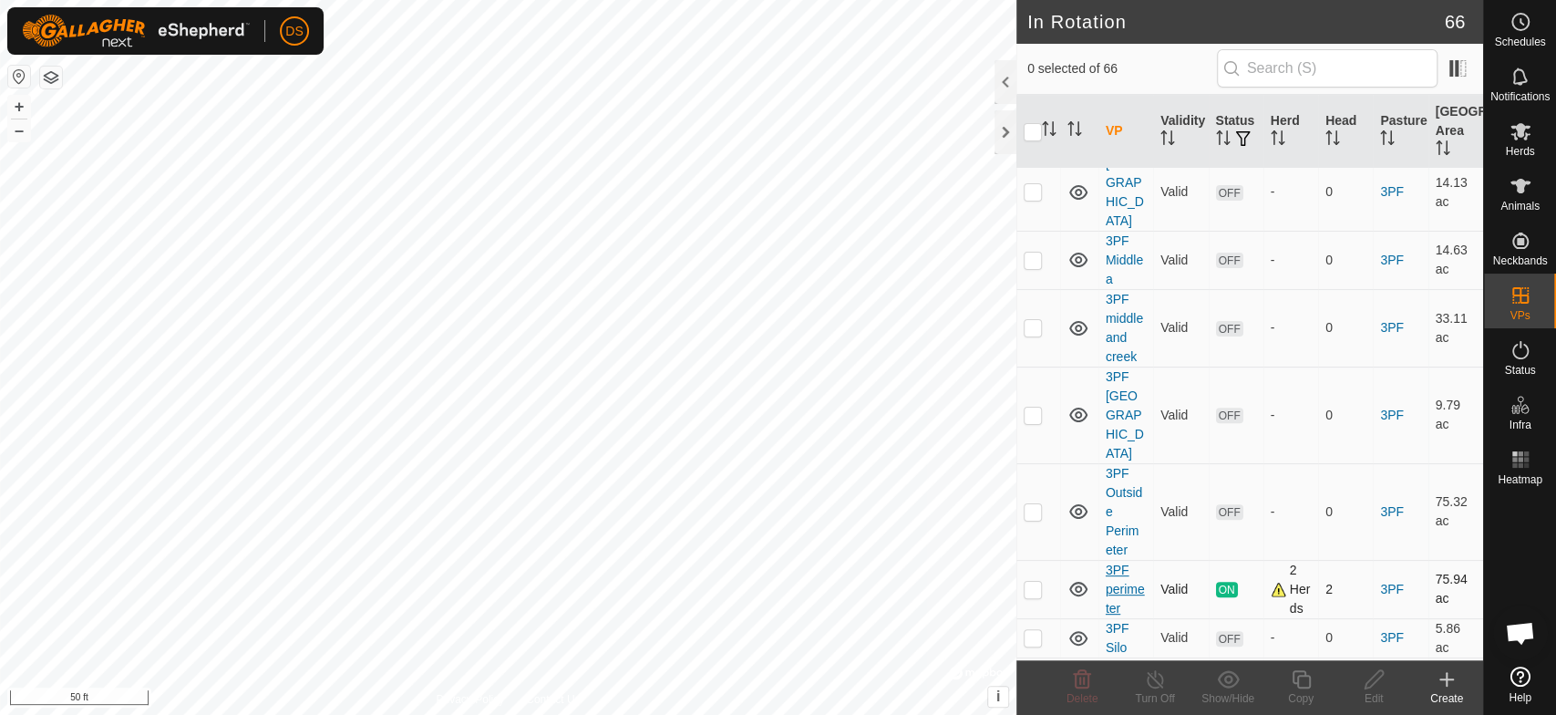
click at [1118, 563] on link "3PF perimeter" at bounding box center [1125, 589] width 39 height 53
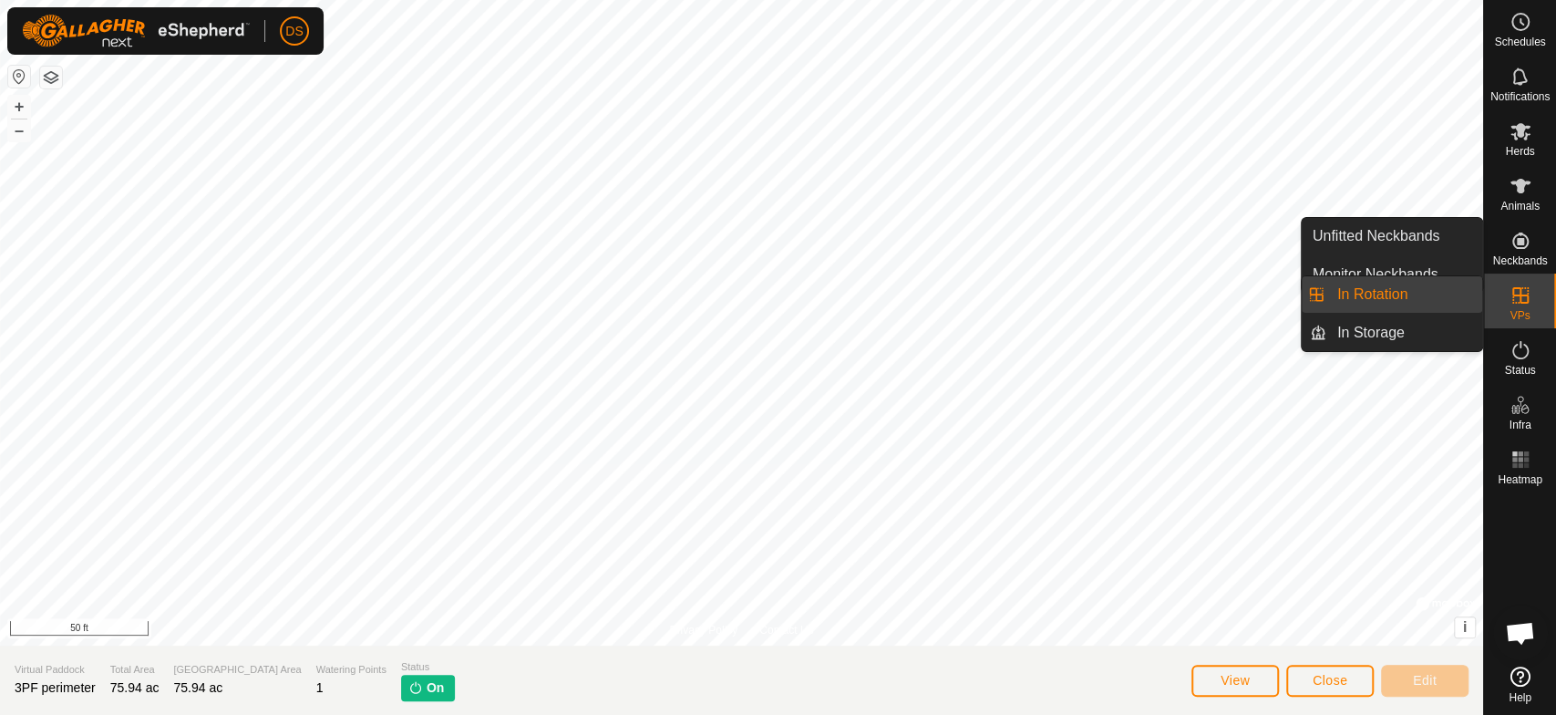
click at [1515, 294] on icon at bounding box center [1521, 295] width 16 height 16
click at [1379, 296] on link "In Rotation" at bounding box center [1405, 294] width 156 height 36
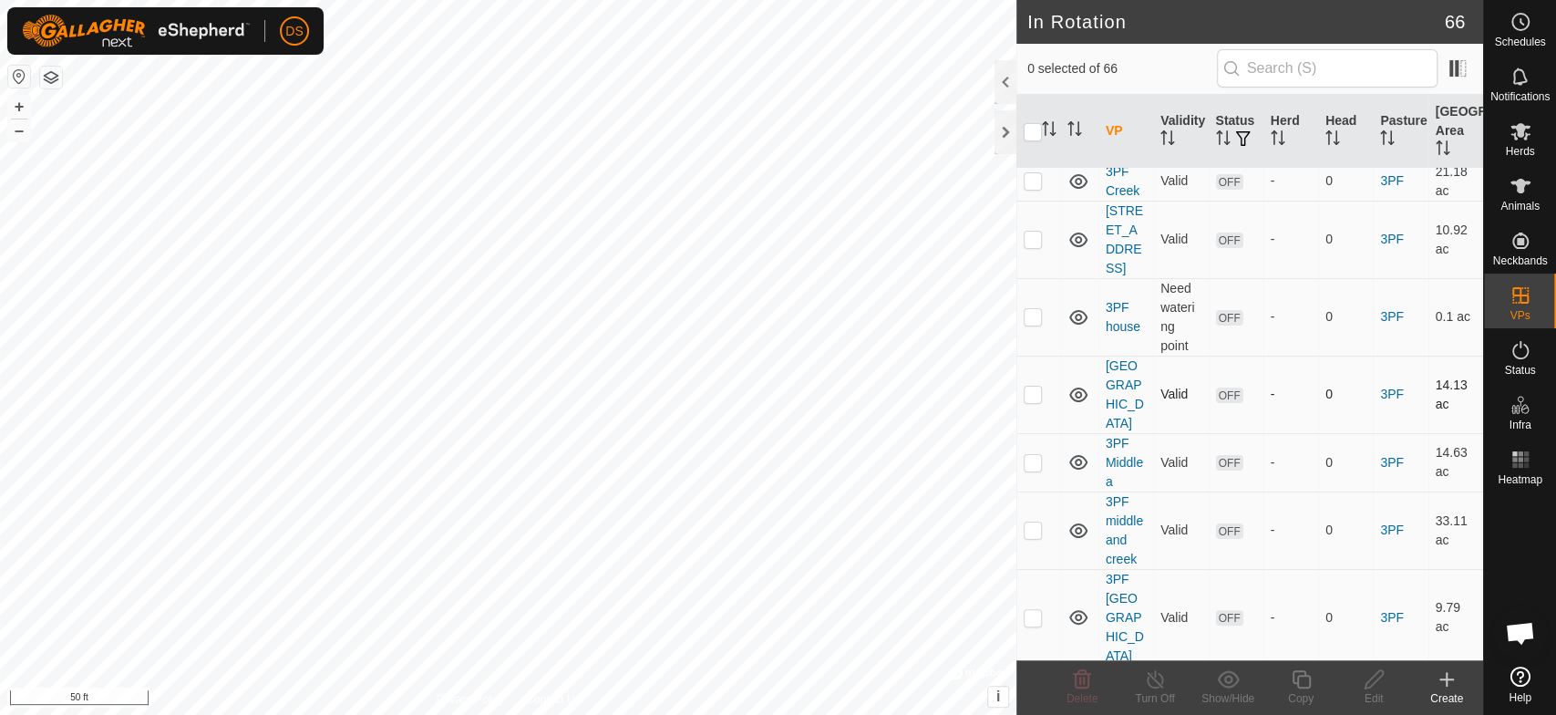
scroll to position [202, 0]
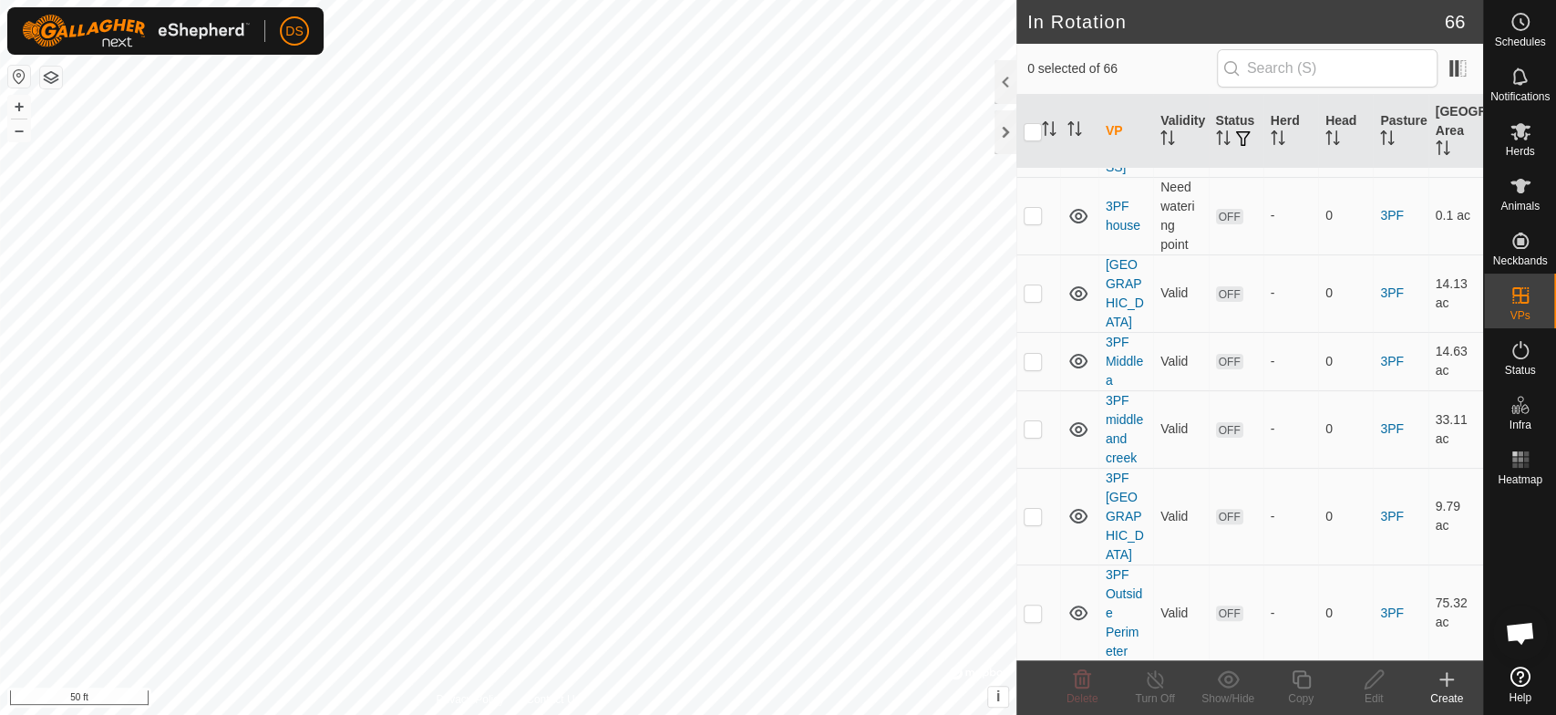
click at [1030, 683] on p-checkbox at bounding box center [1033, 690] width 18 height 15
checkbox input "true"
click at [1036, 123] on input "checkbox" at bounding box center [1033, 132] width 18 height 18
checkbox input "true"
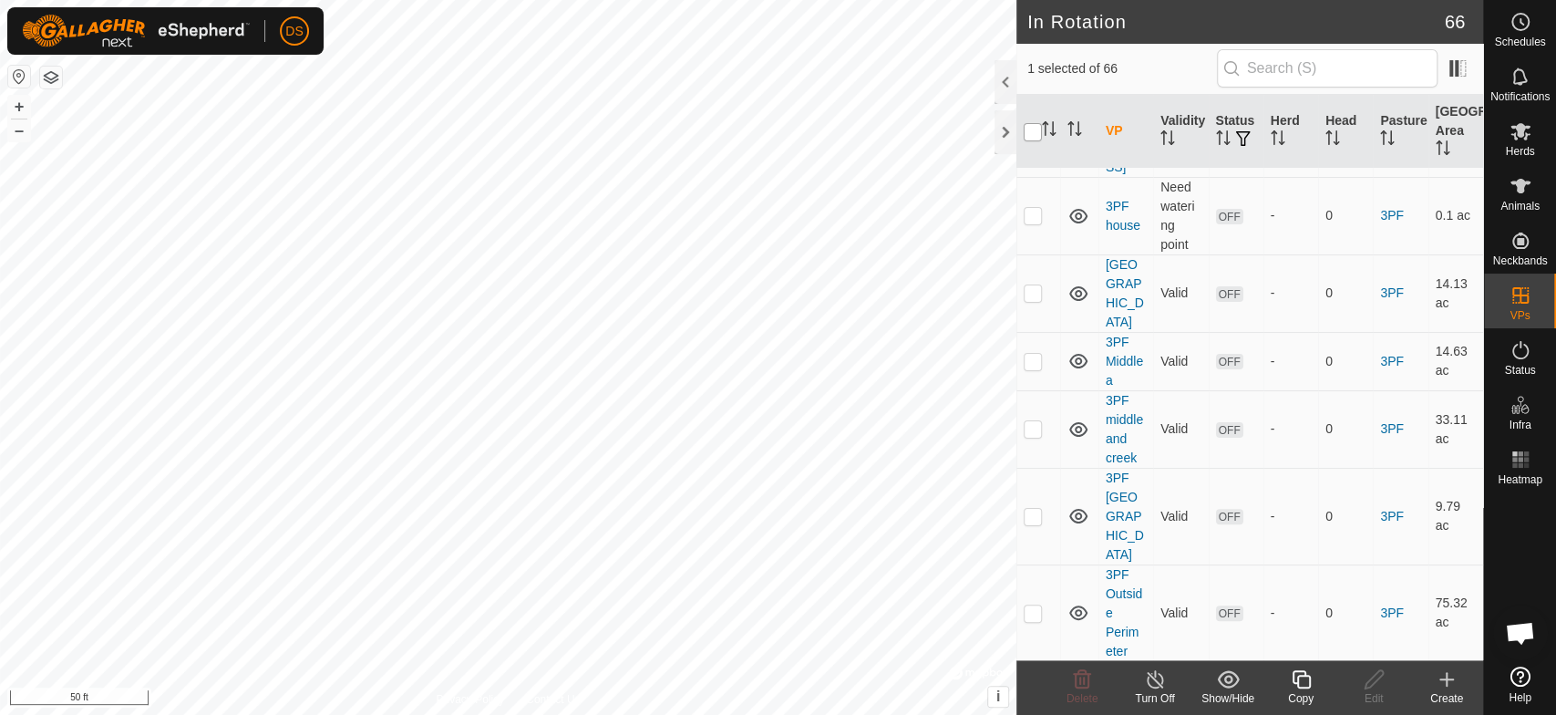
checkbox input "true"
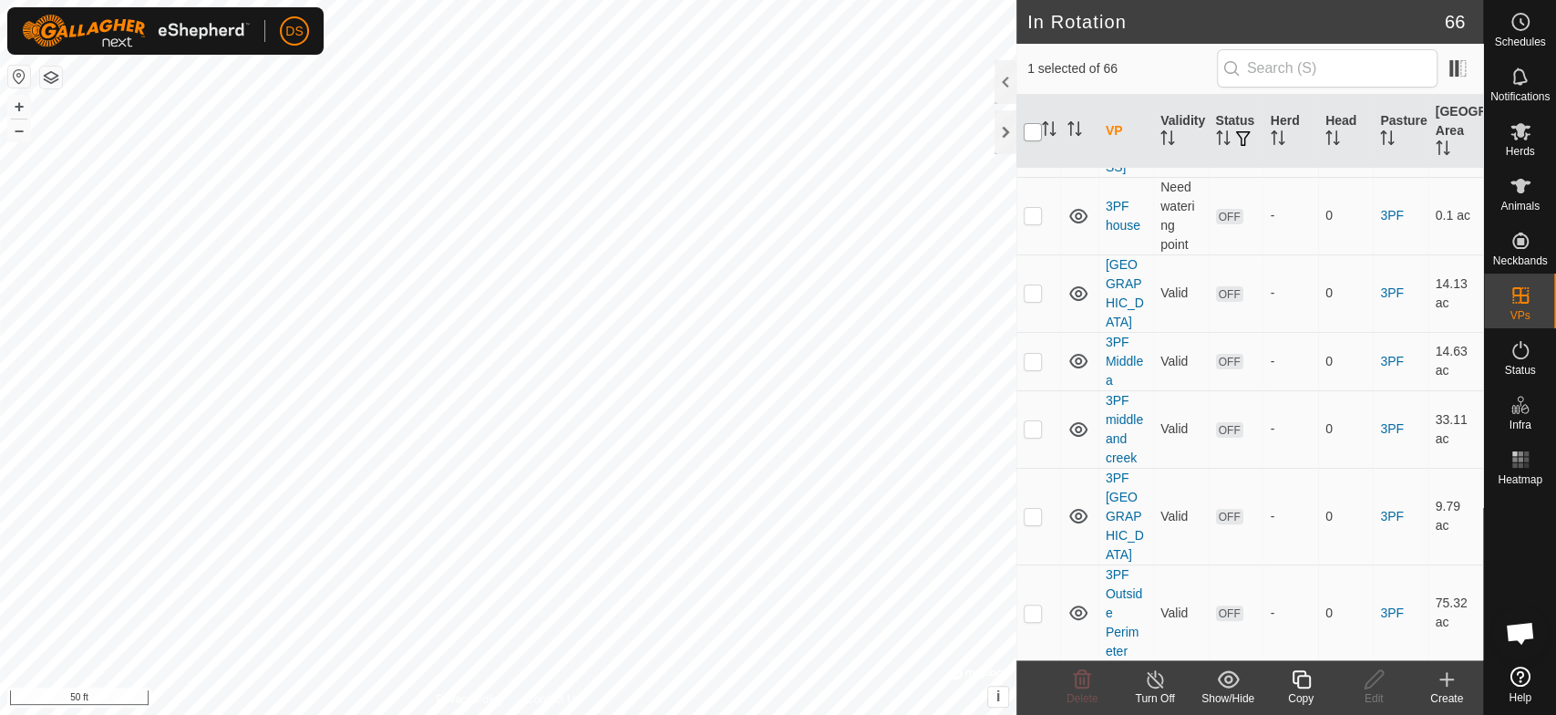
checkbox input "true"
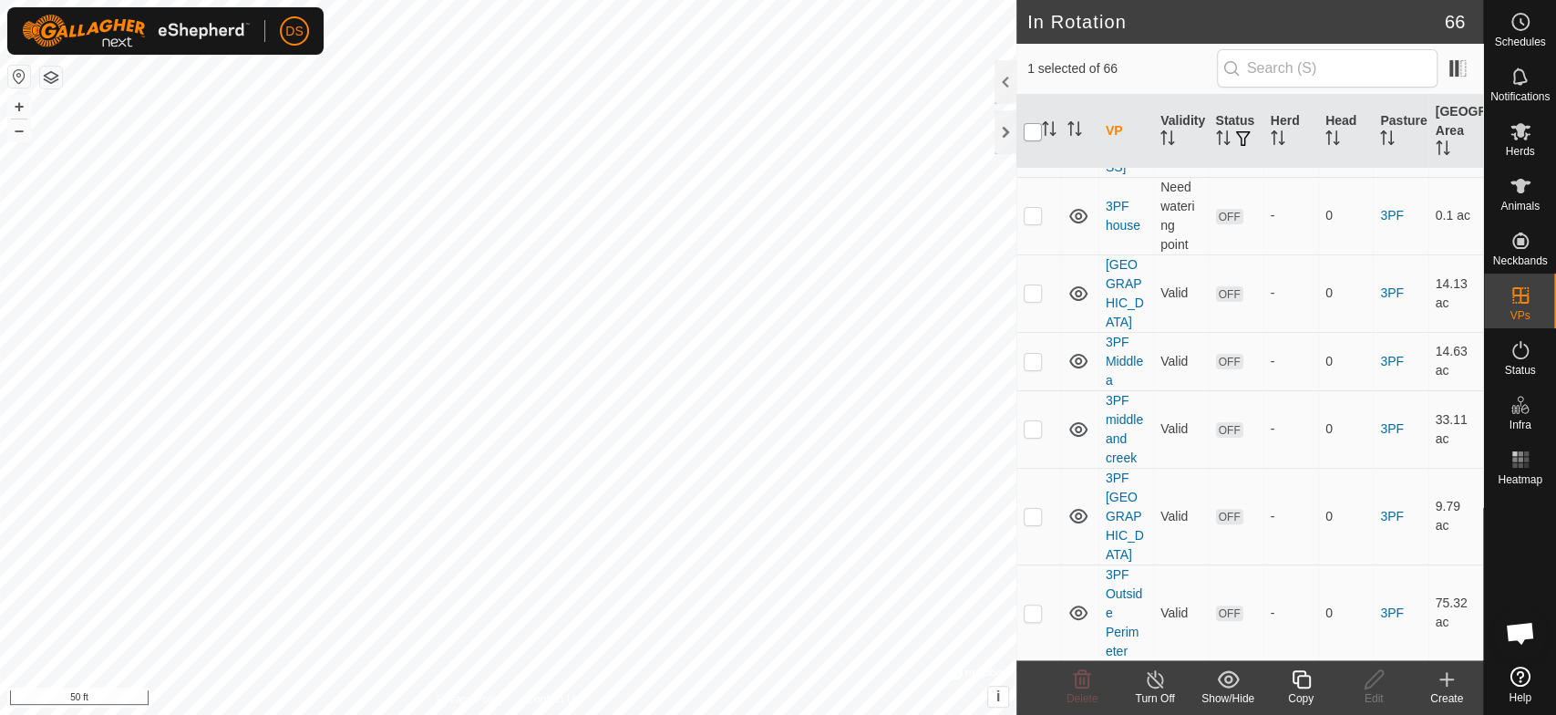
checkbox input "true"
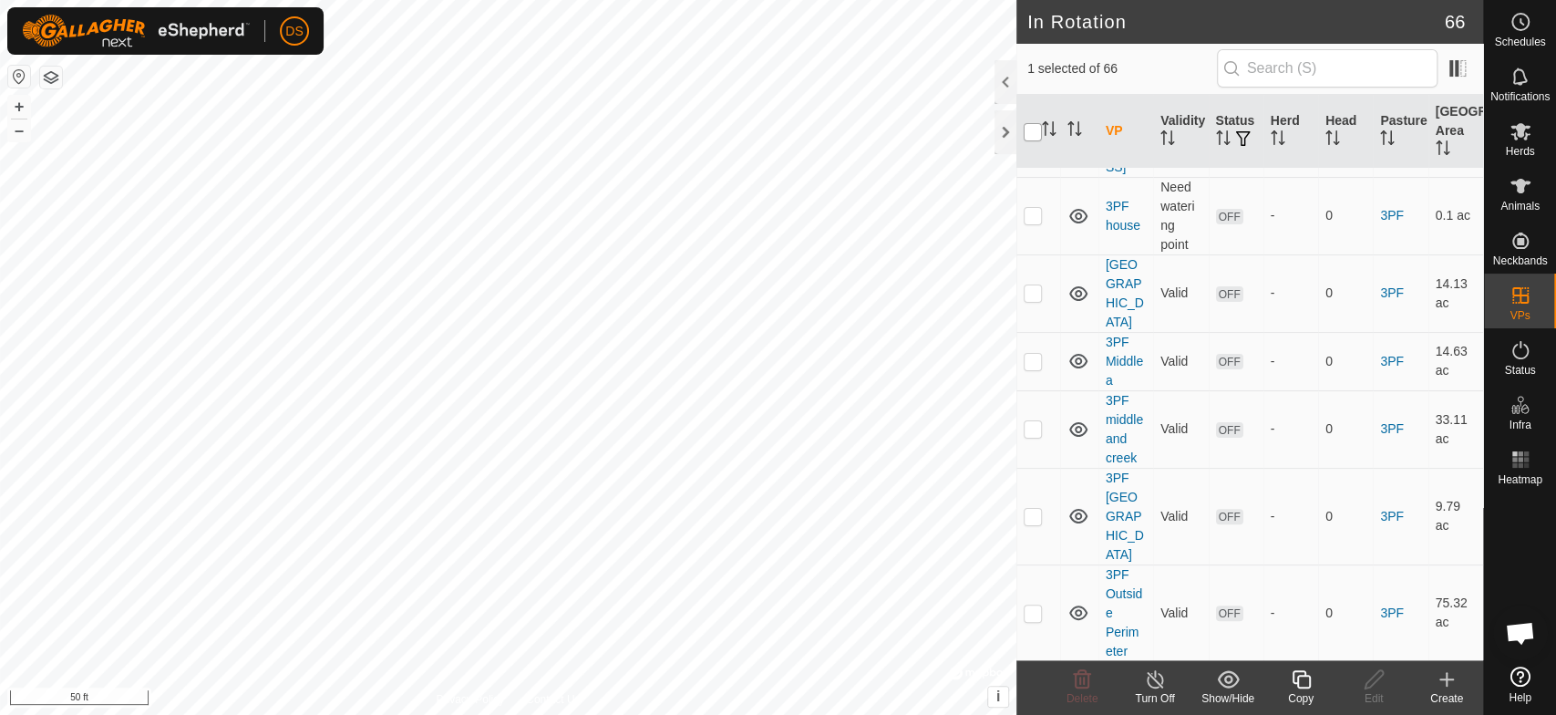
checkbox input "true"
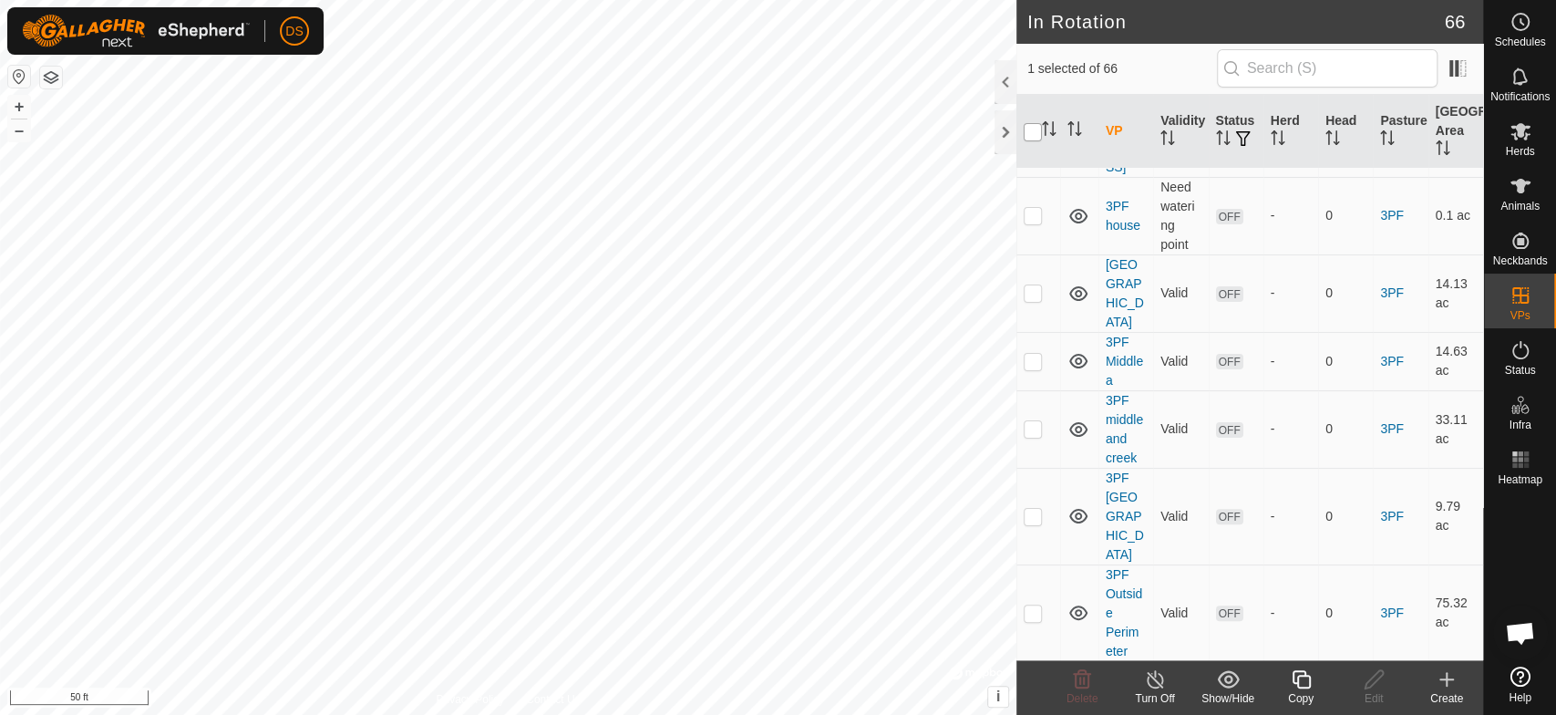
checkbox input "true"
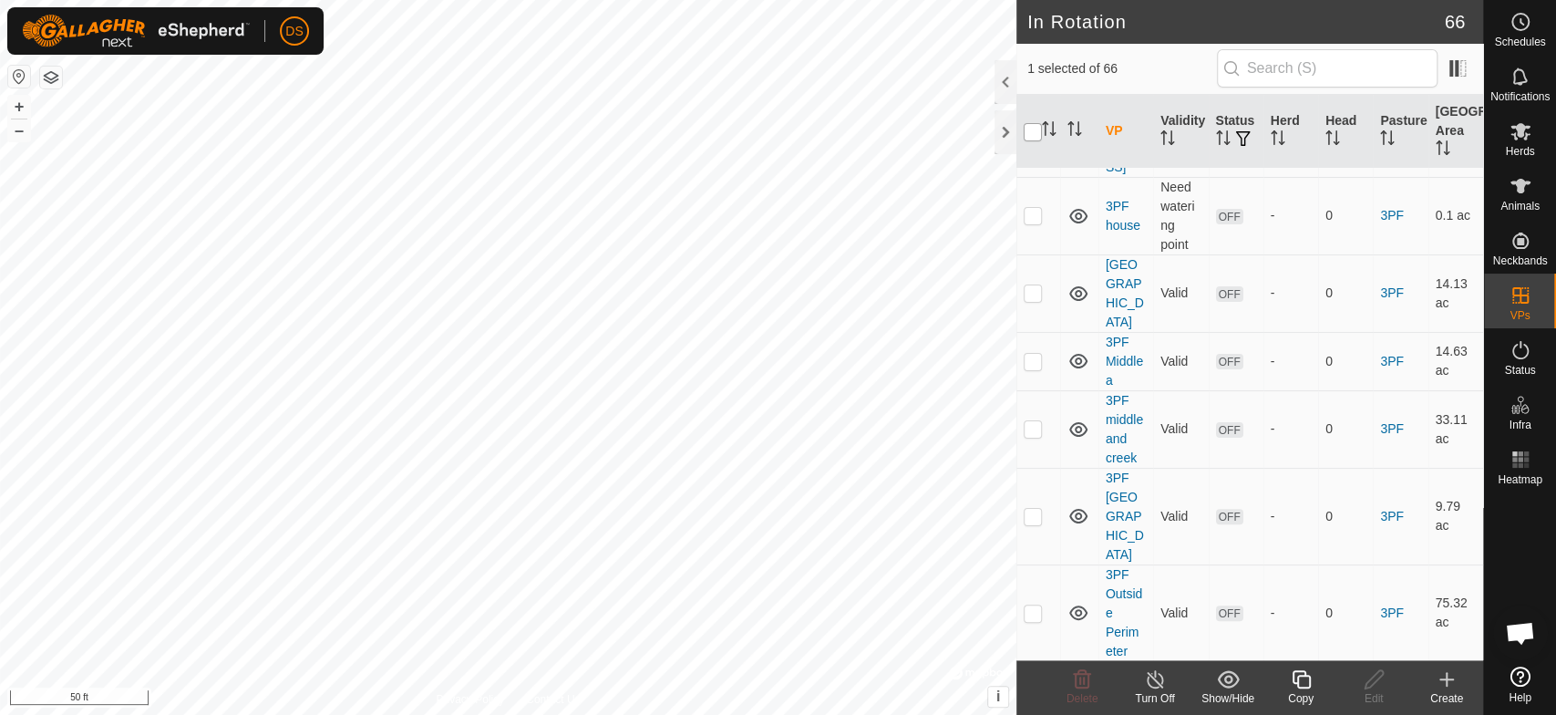
checkbox input "true"
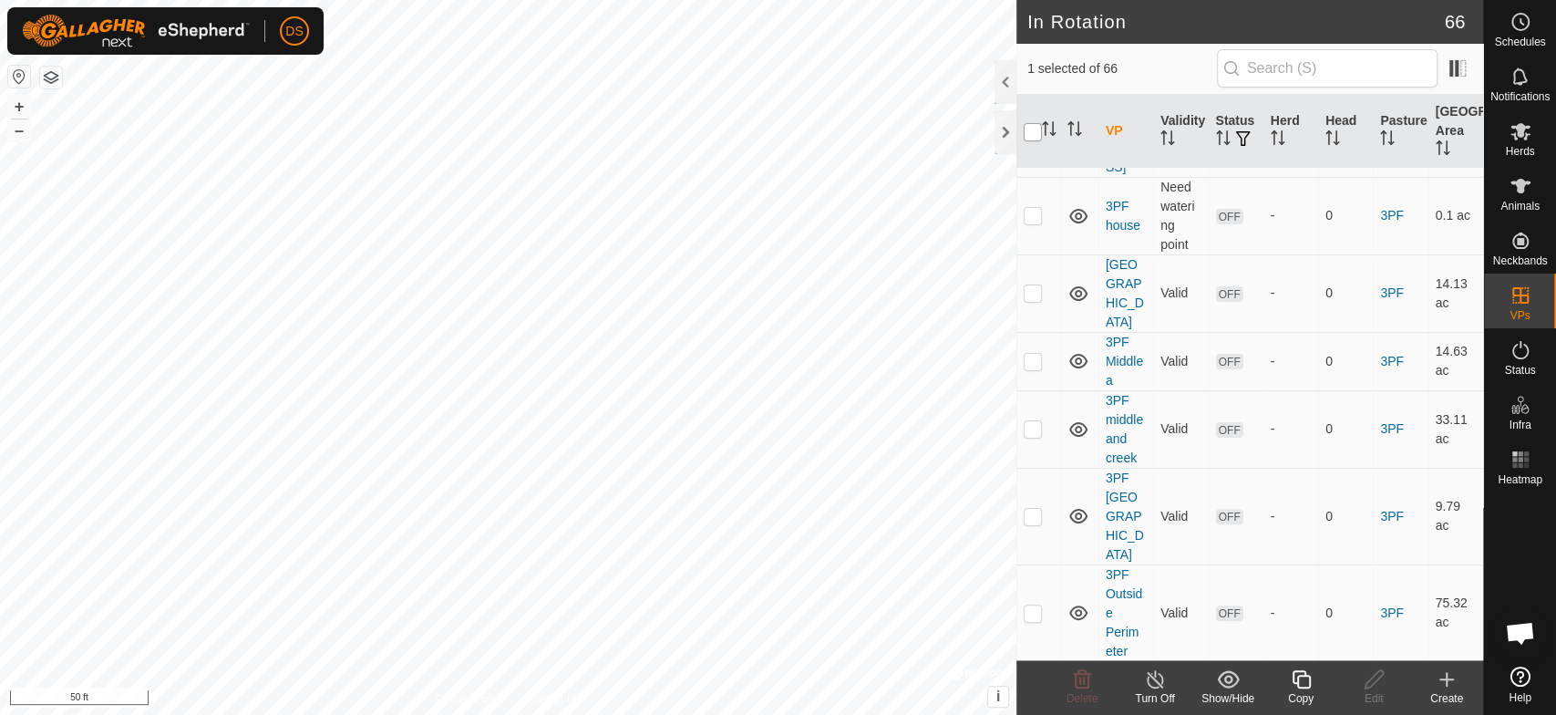
checkbox input "true"
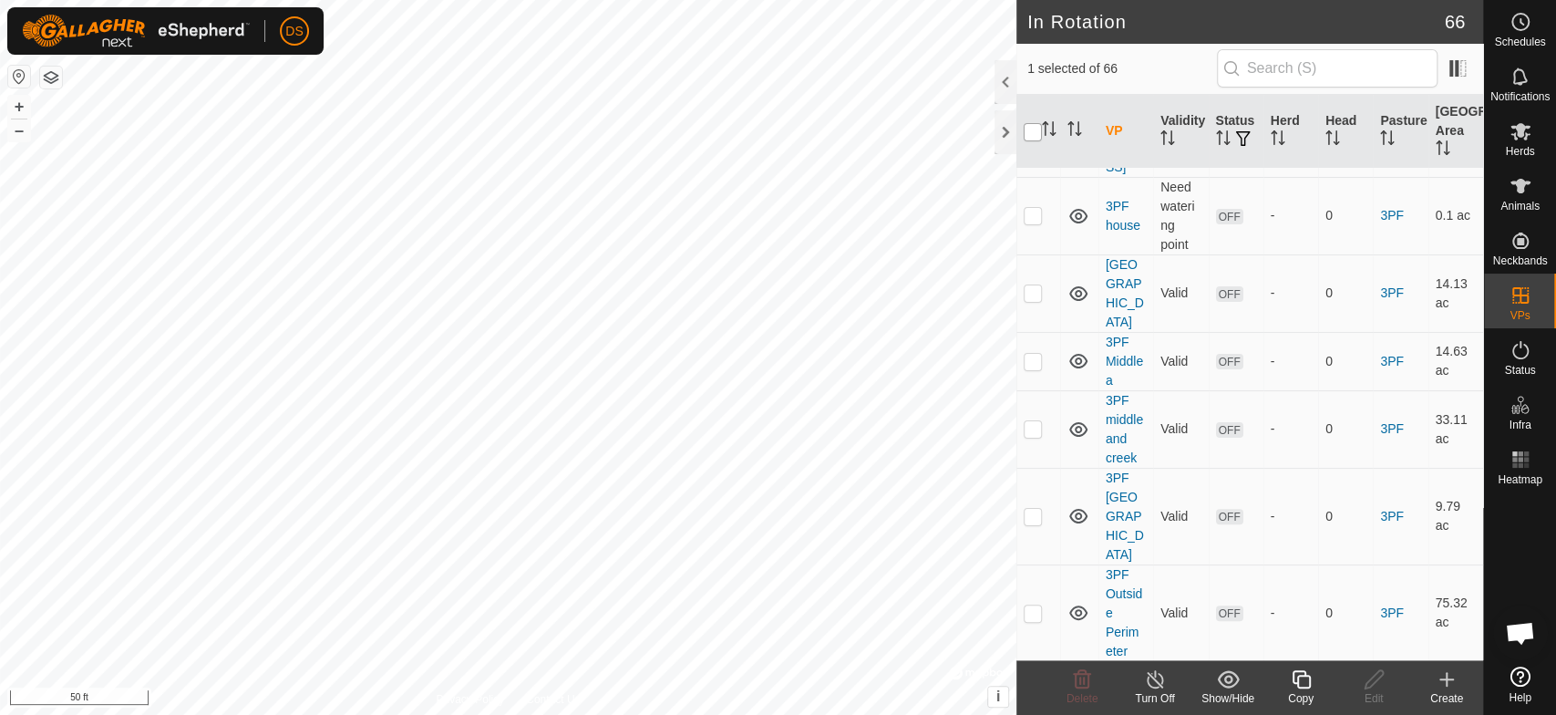
checkbox input "true"
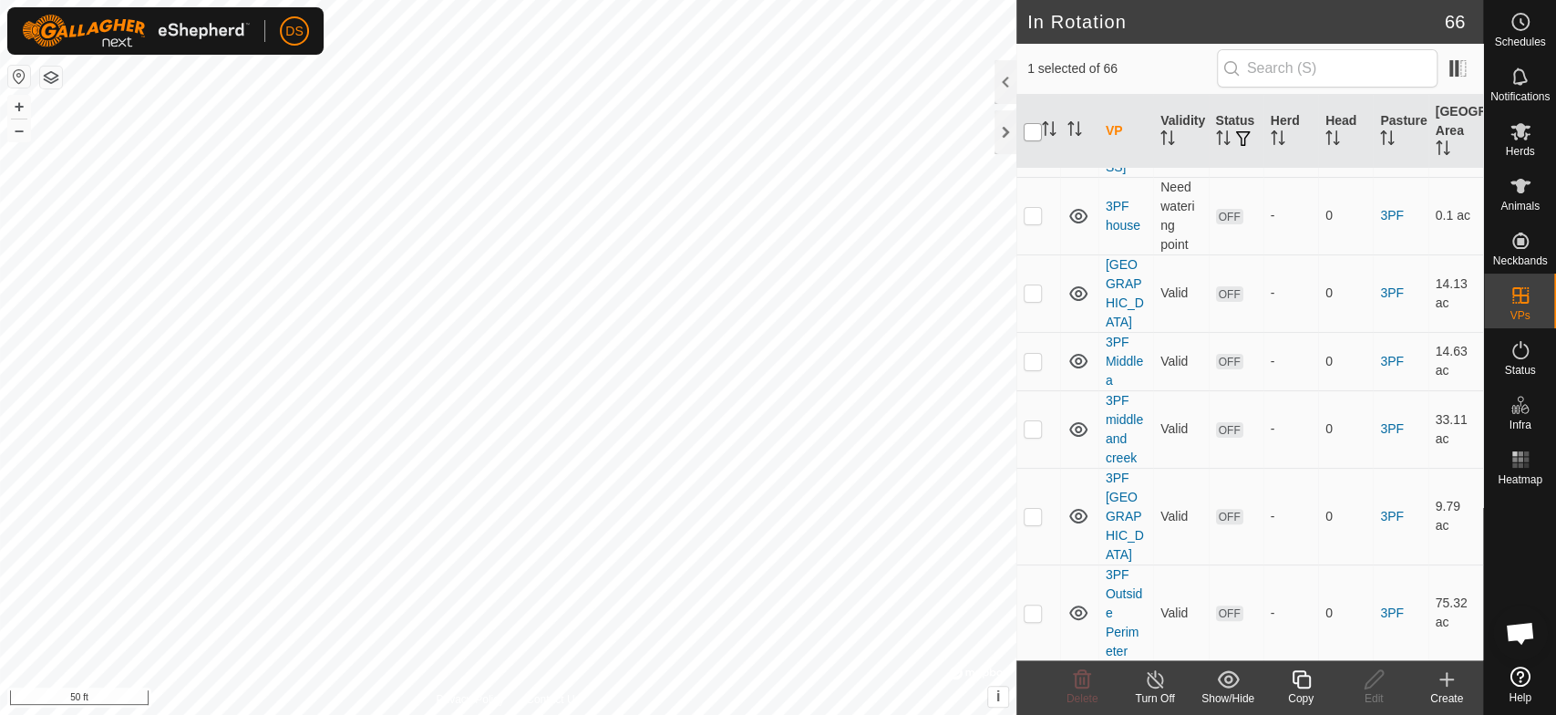
checkbox input "true"
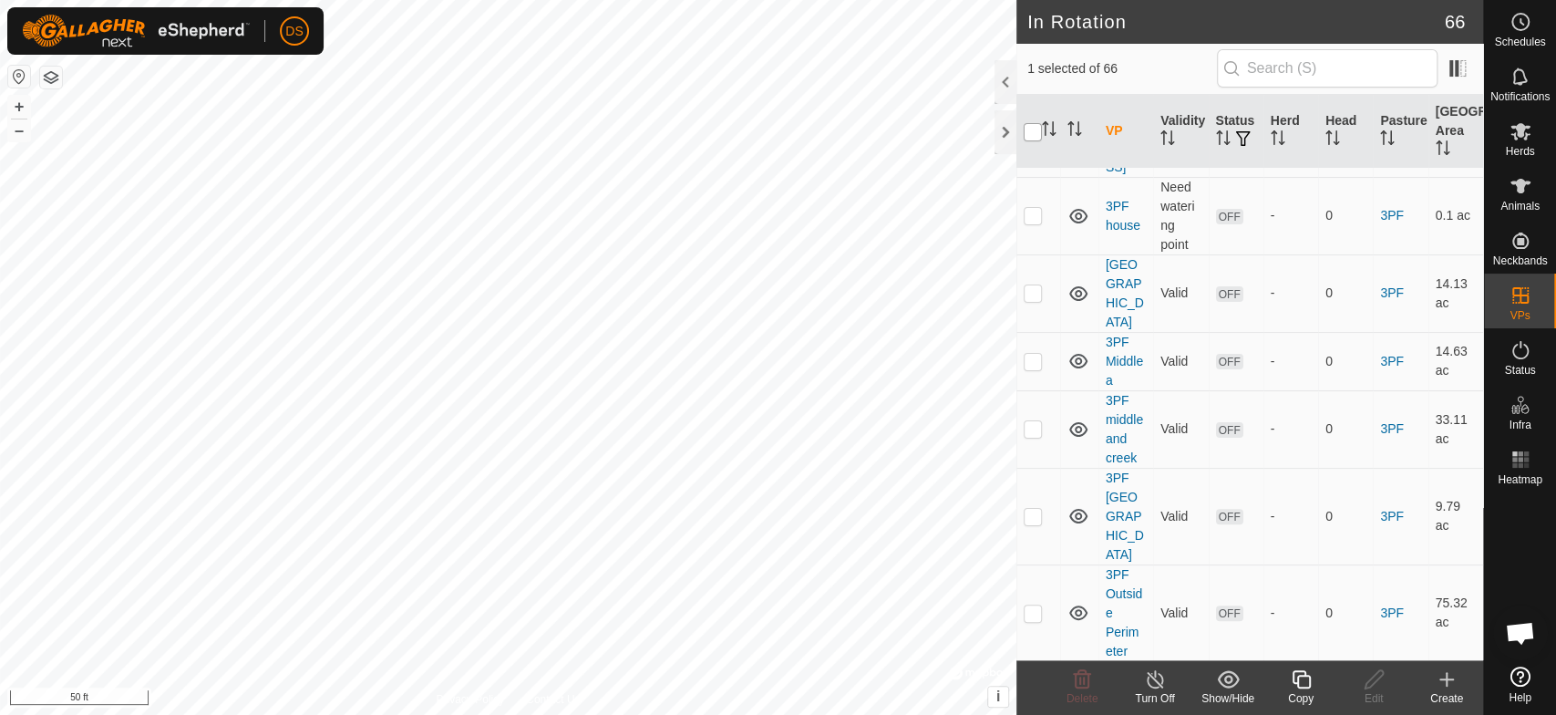
checkbox input "true"
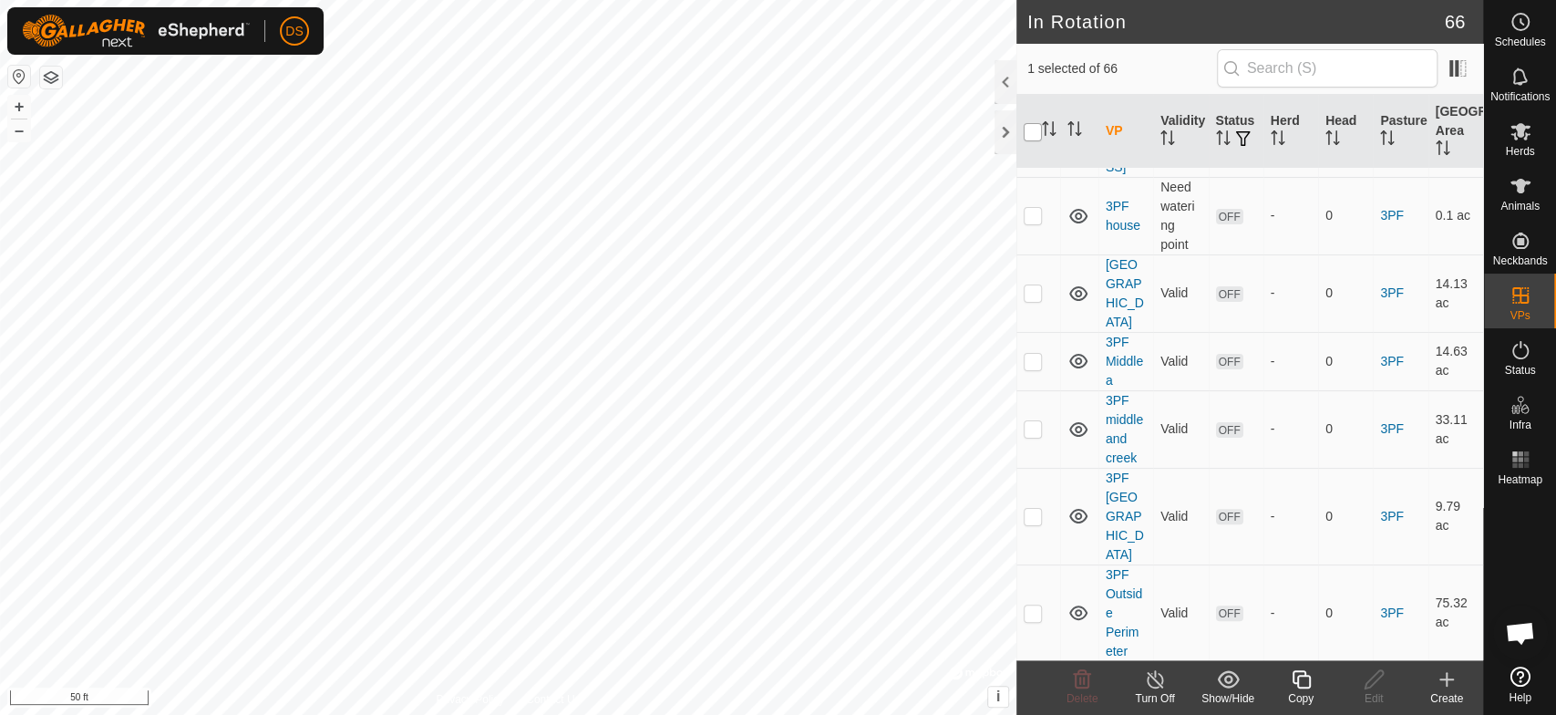
checkbox input "true"
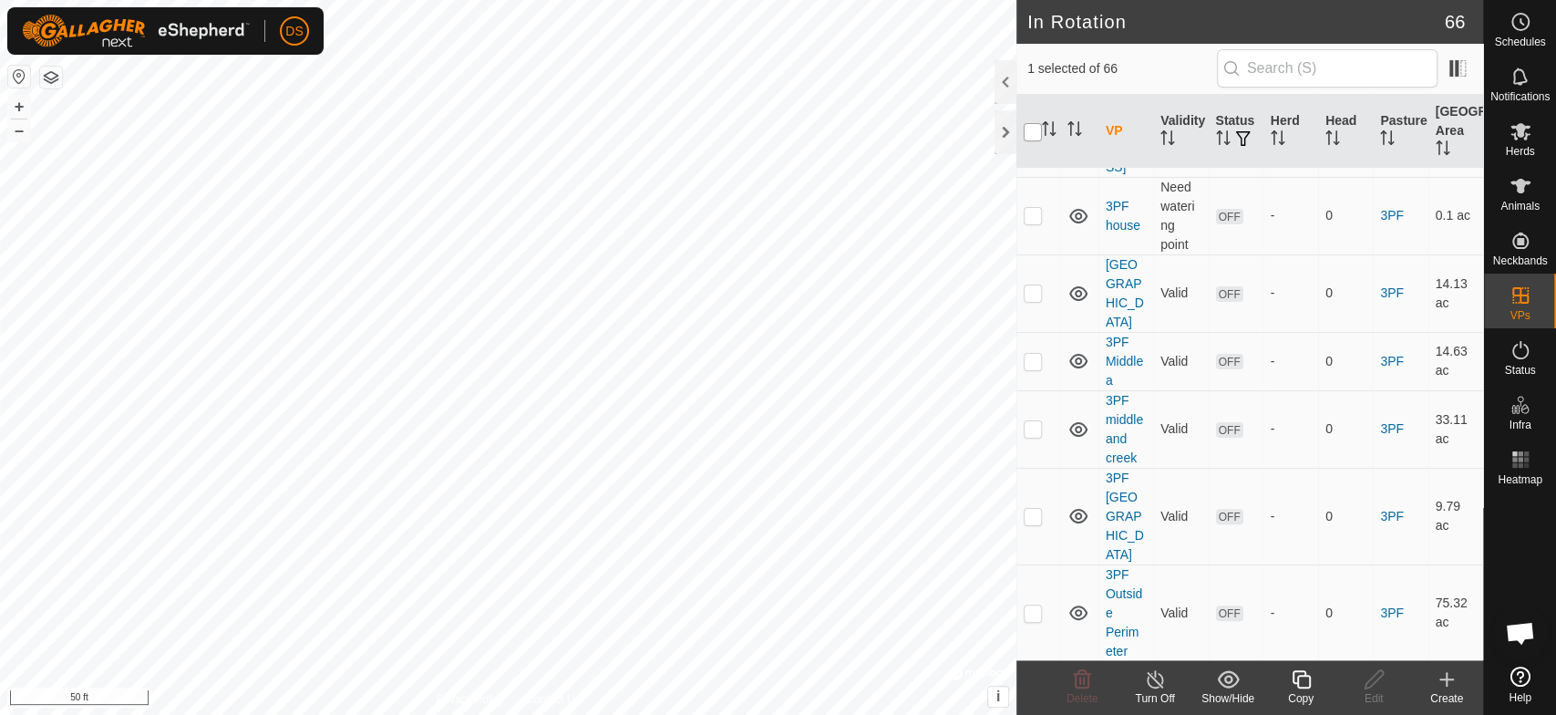
checkbox input "true"
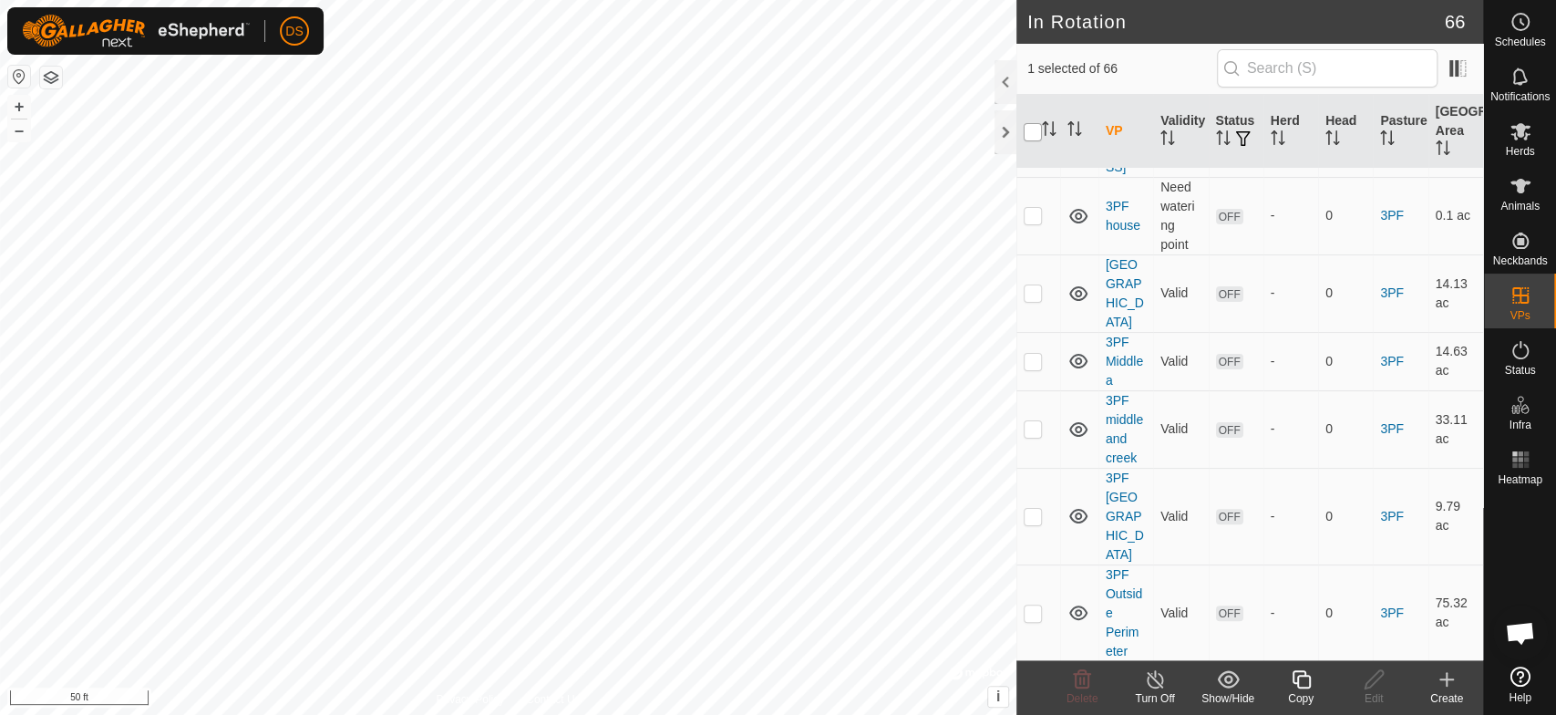
checkbox input "true"
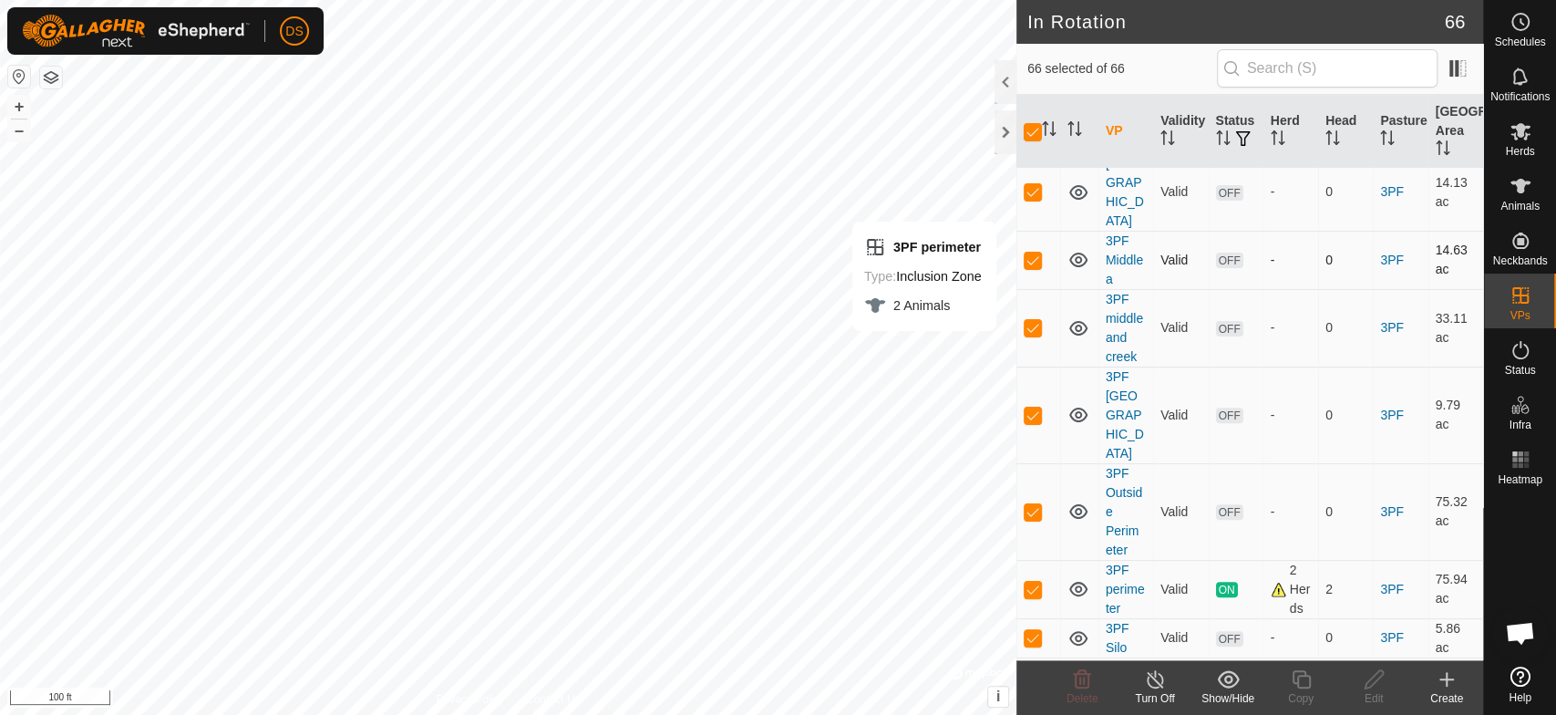
scroll to position [405, 0]
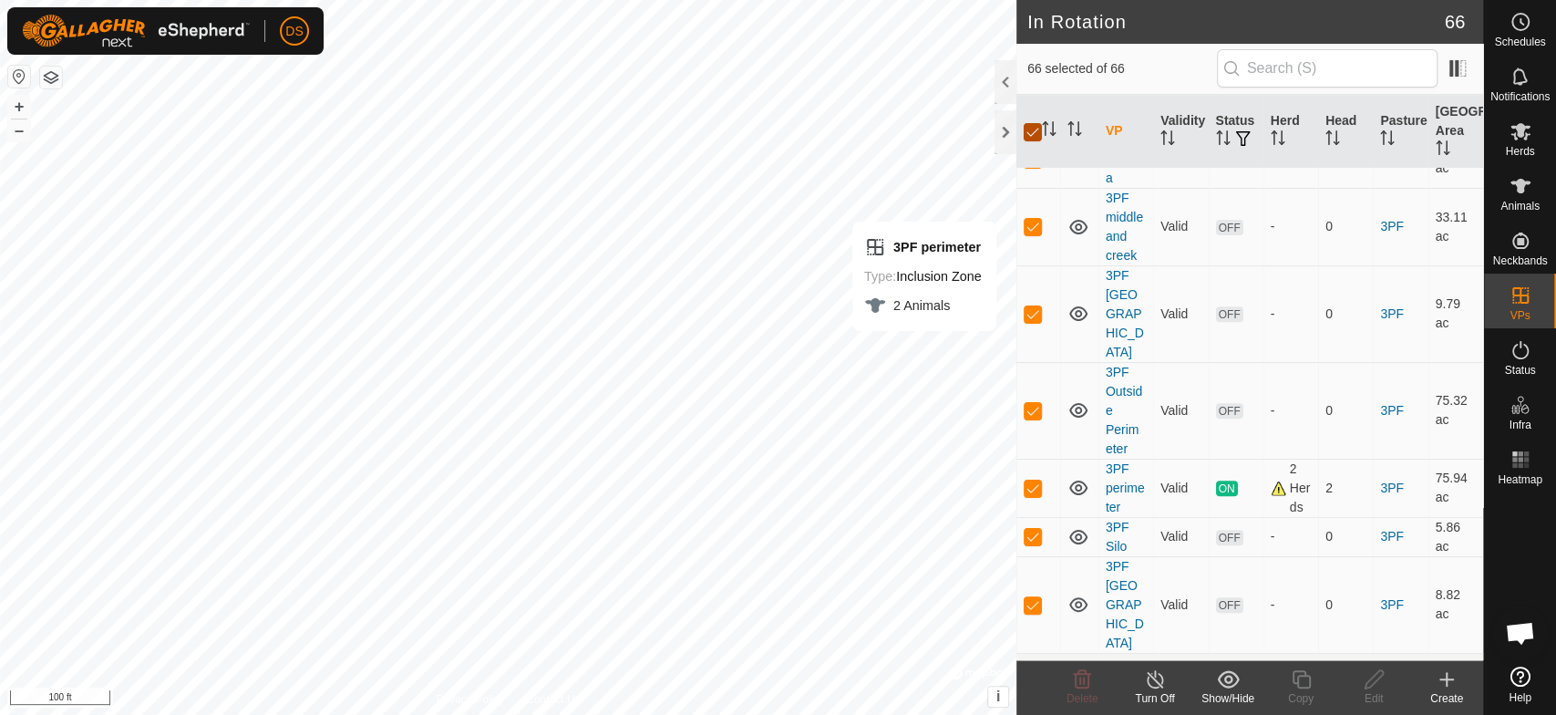
click at [1032, 128] on input "checkbox" at bounding box center [1033, 132] width 18 height 18
checkbox input "false"
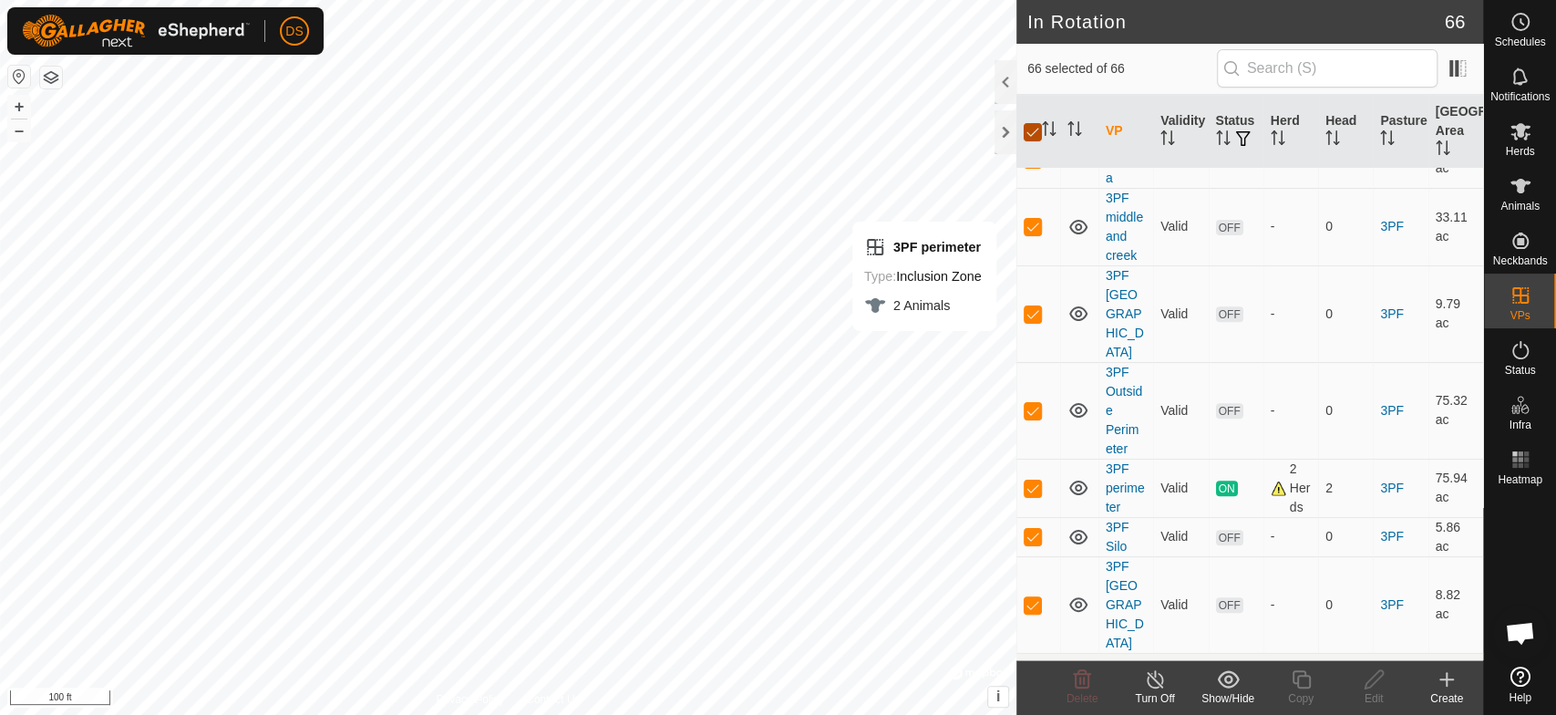
checkbox input "false"
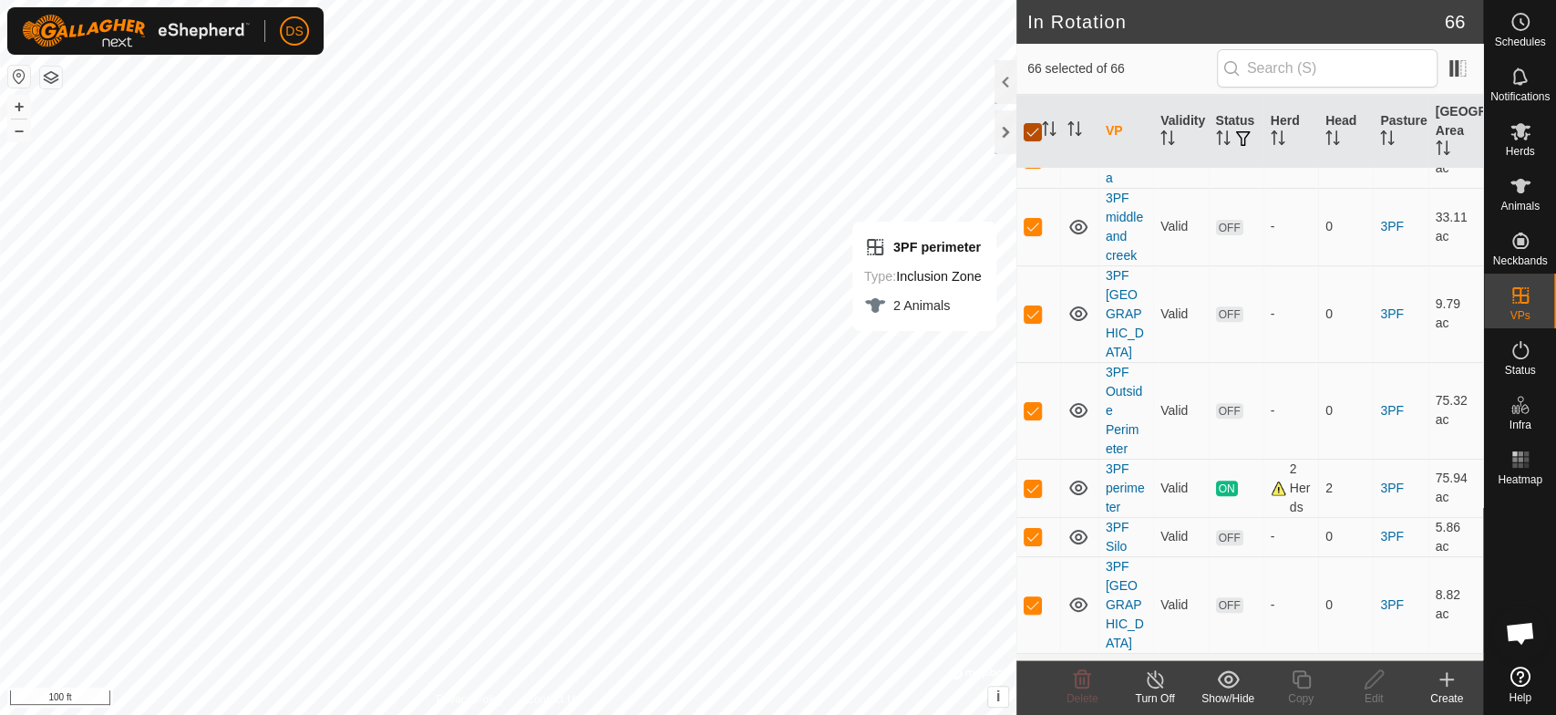
checkbox input "false"
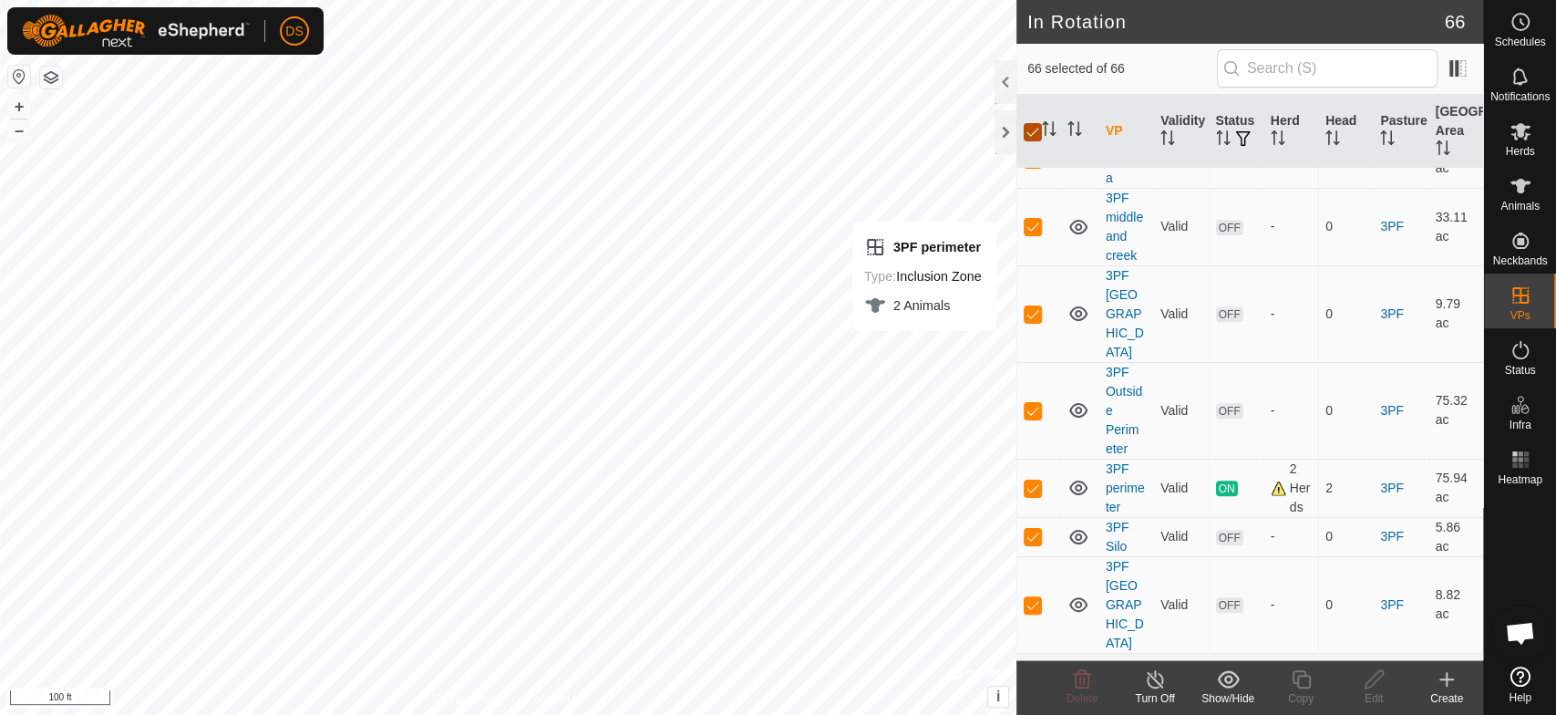
checkbox input "false"
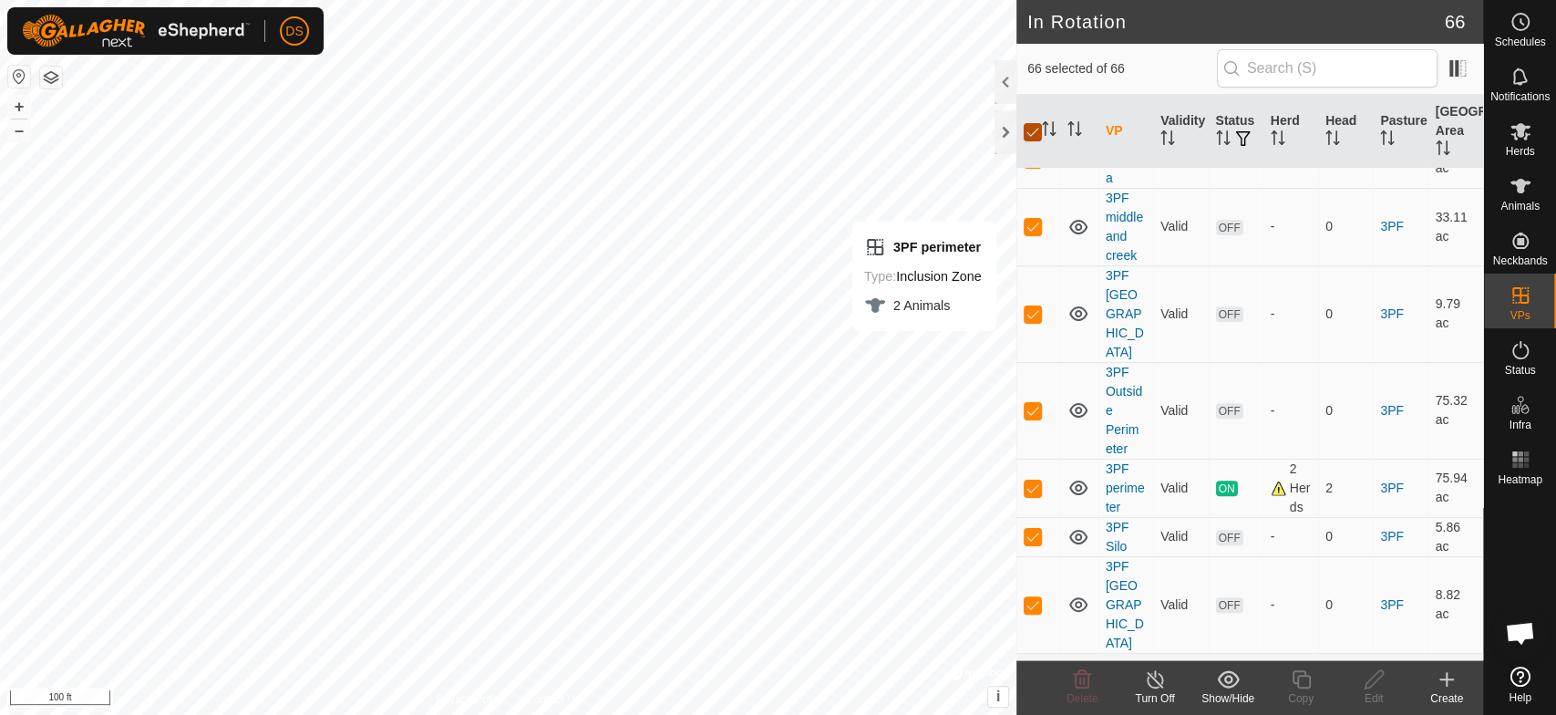
checkbox input "false"
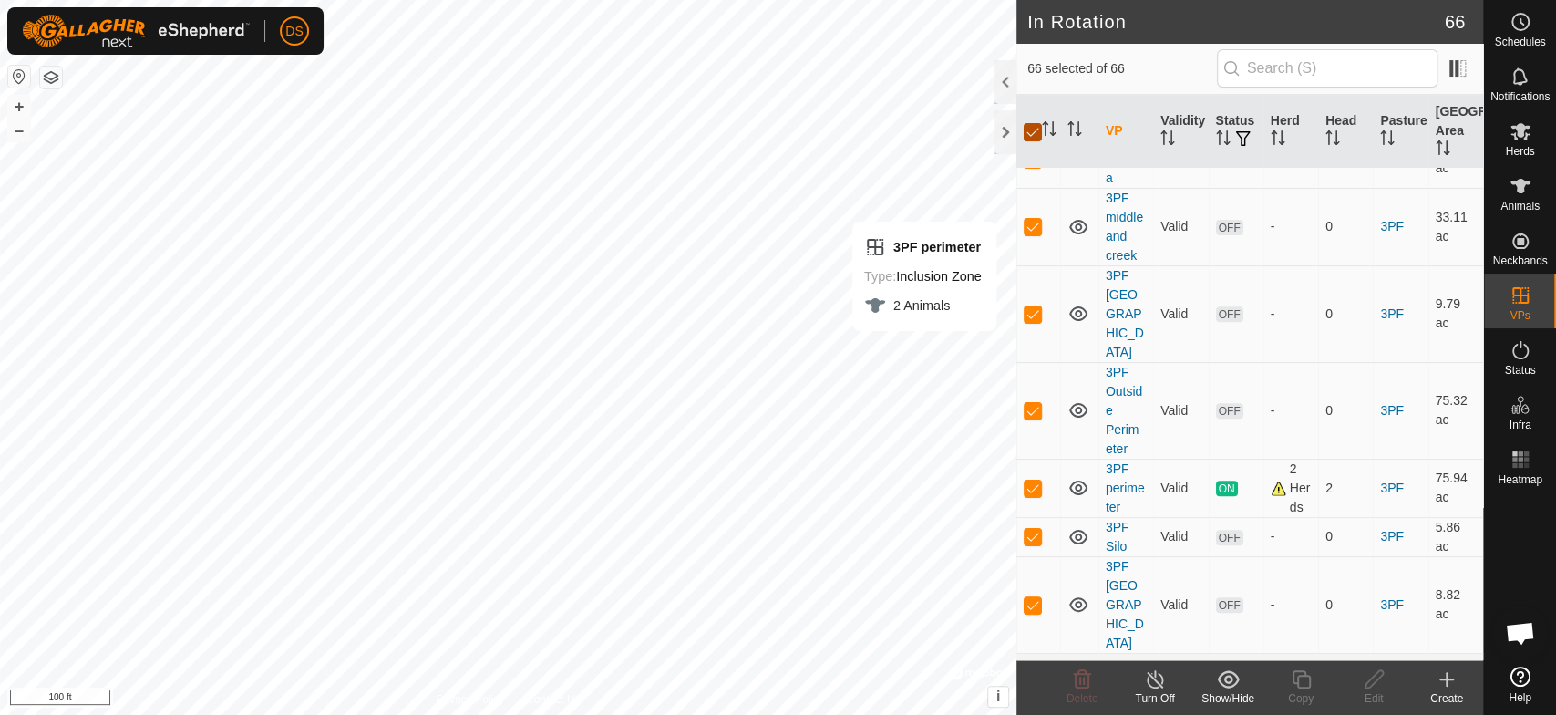
checkbox input "false"
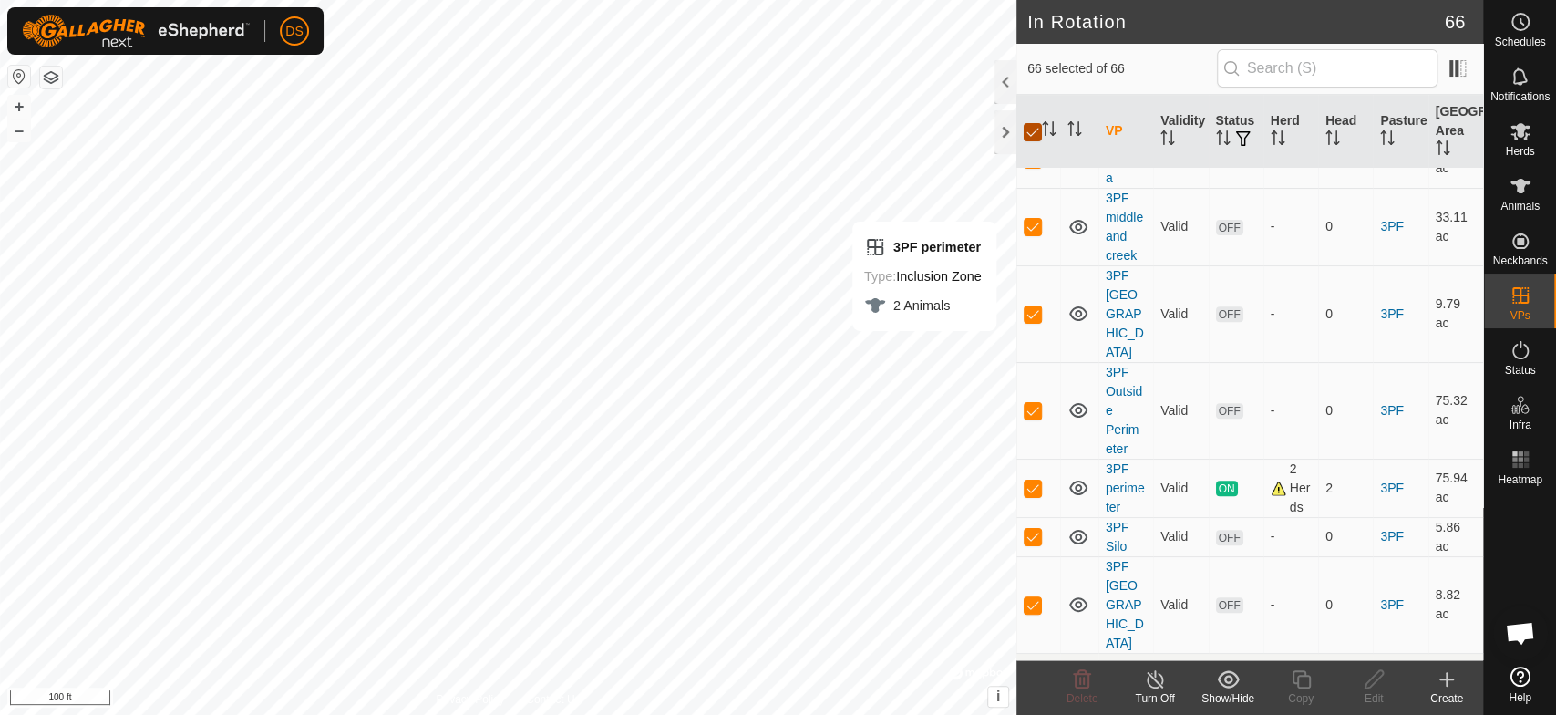
checkbox input "false"
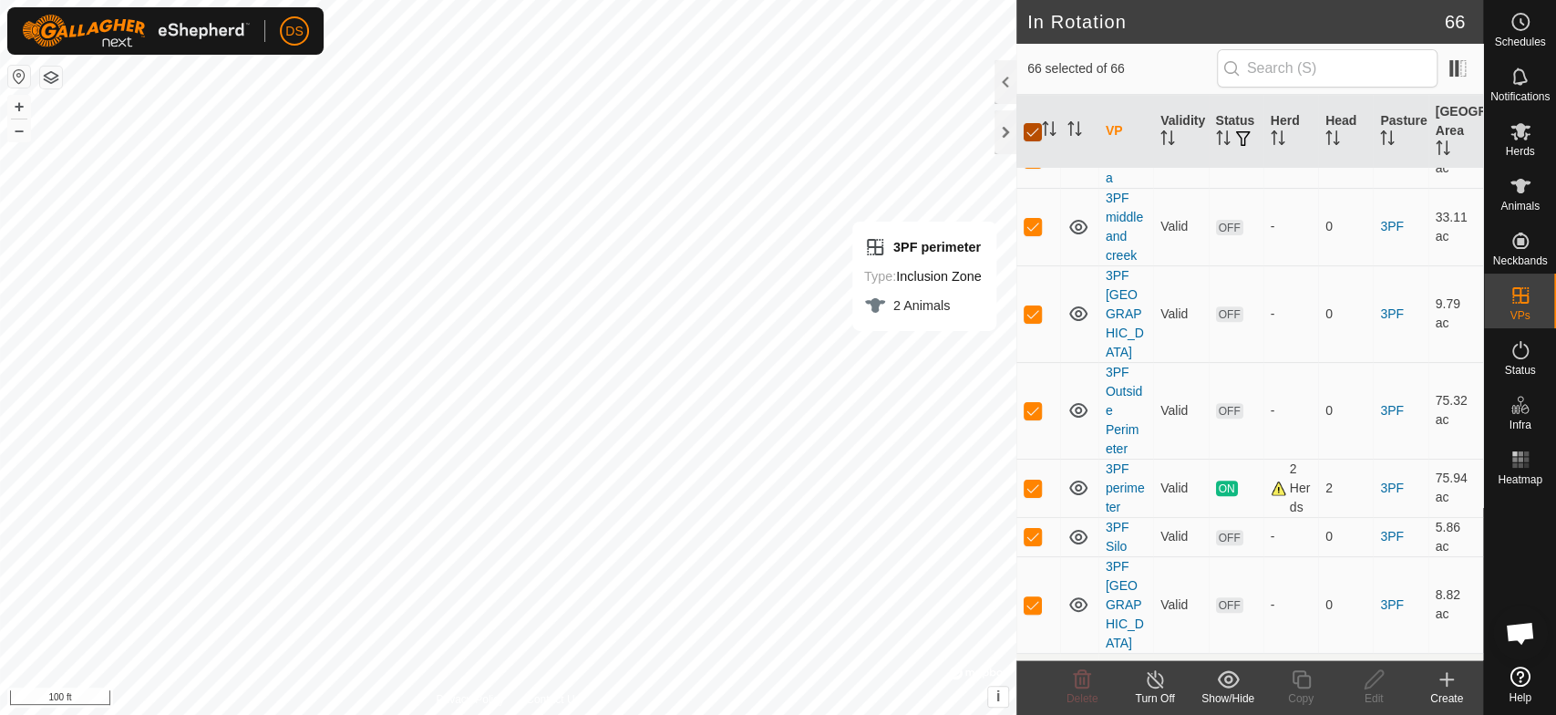
checkbox input "false"
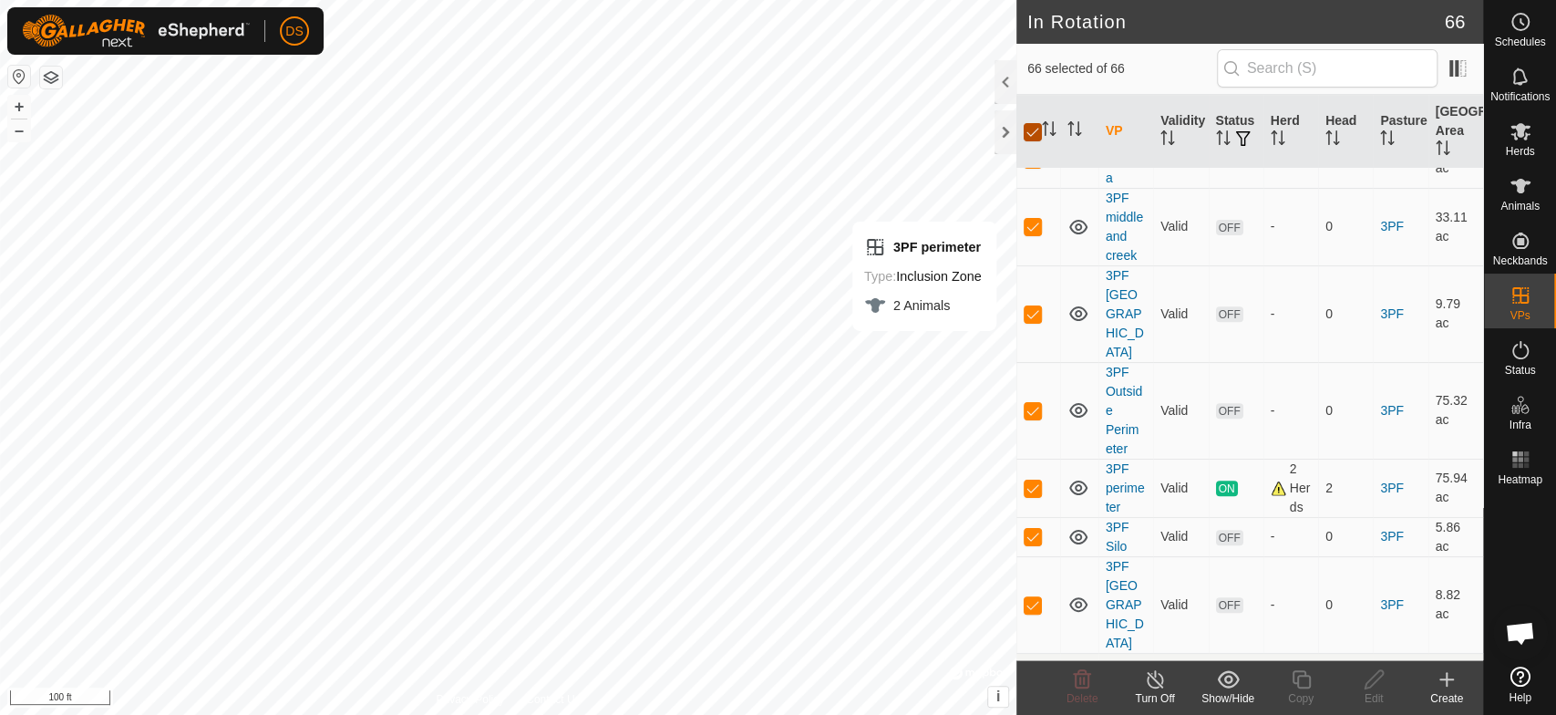
checkbox input "false"
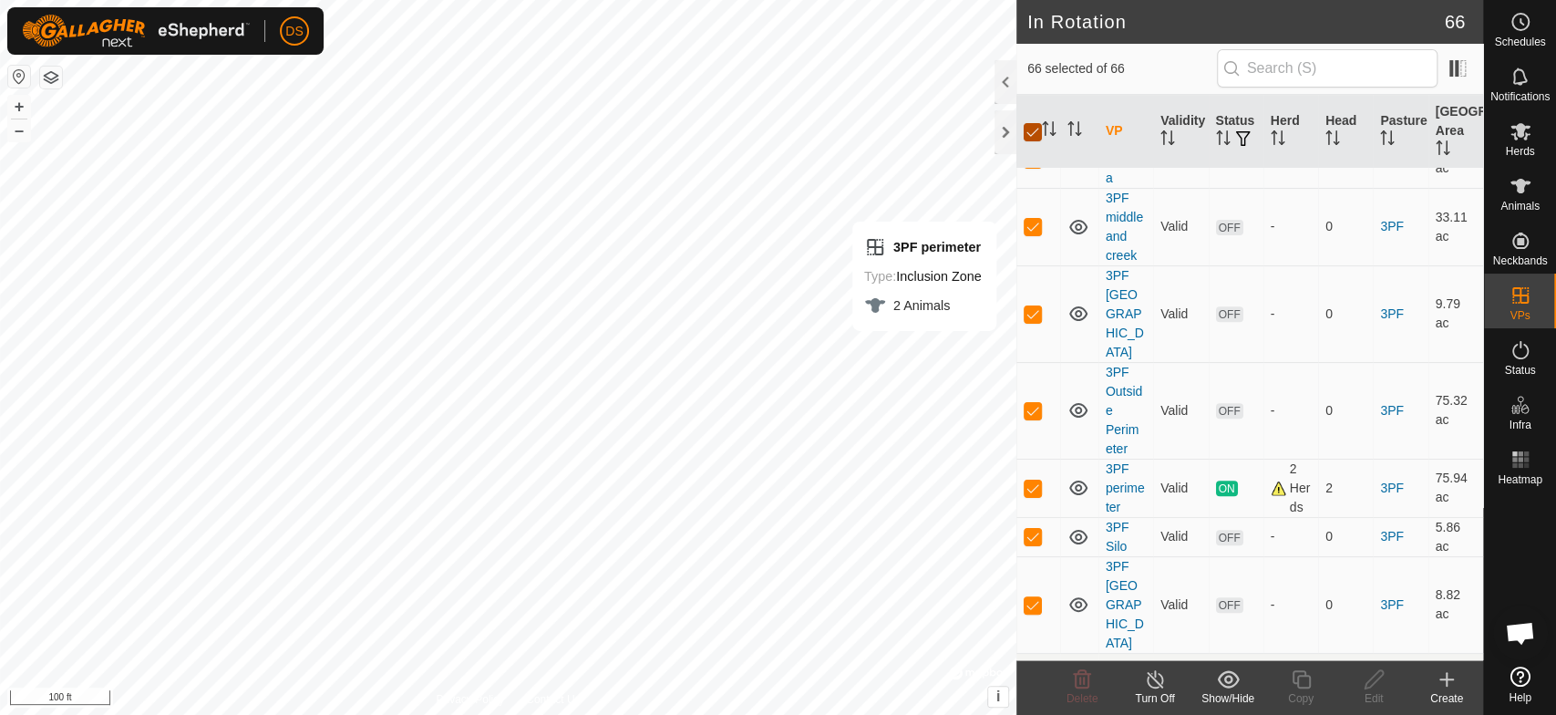
checkbox input "false"
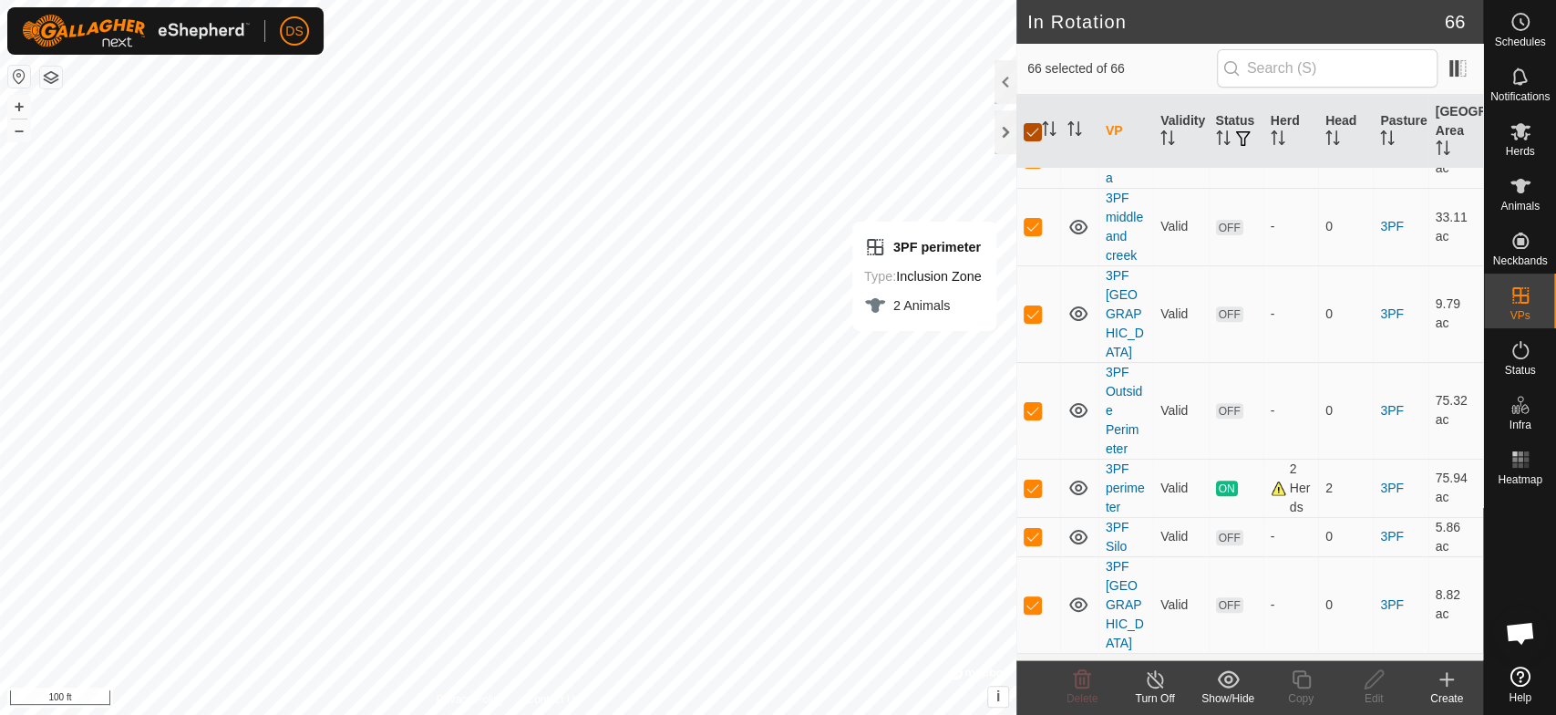
checkbox input "false"
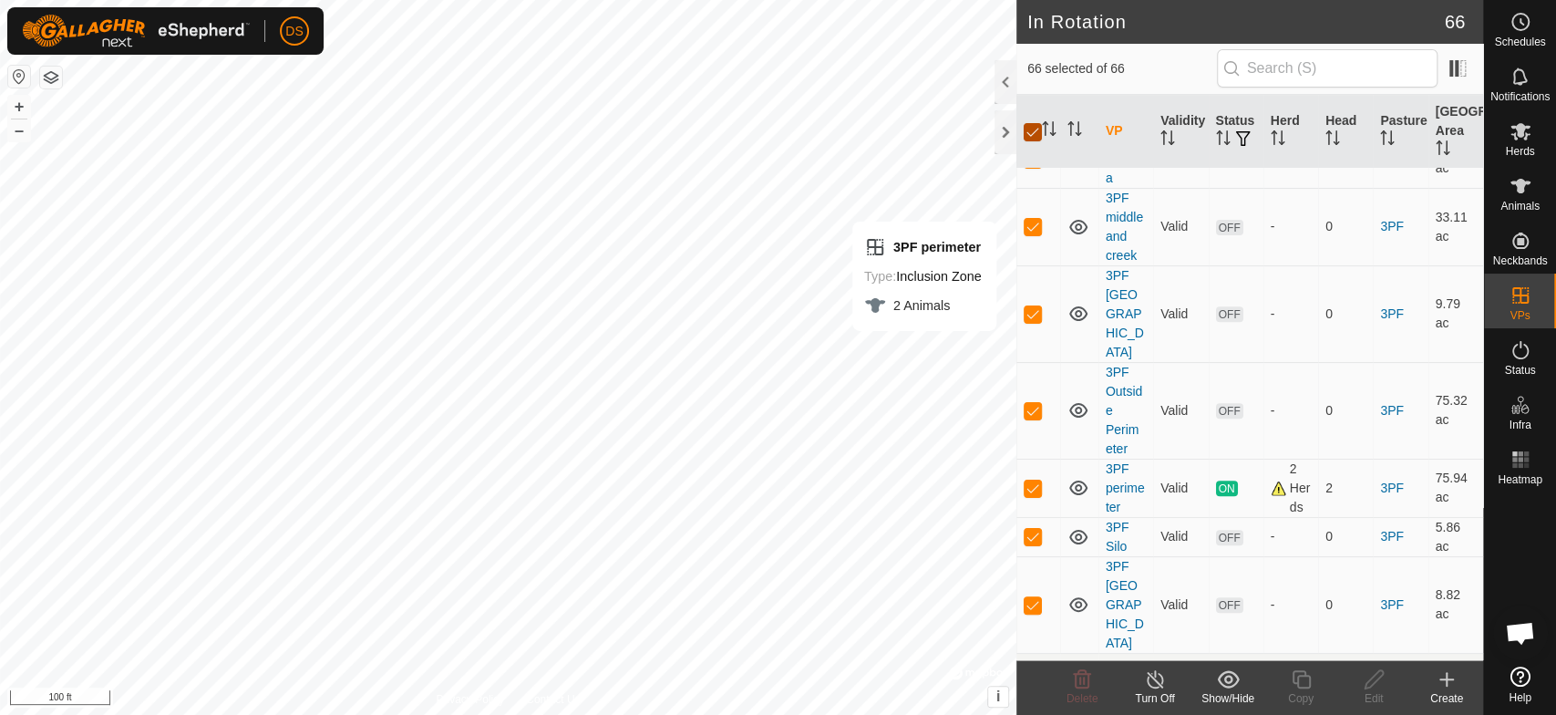
checkbox input "false"
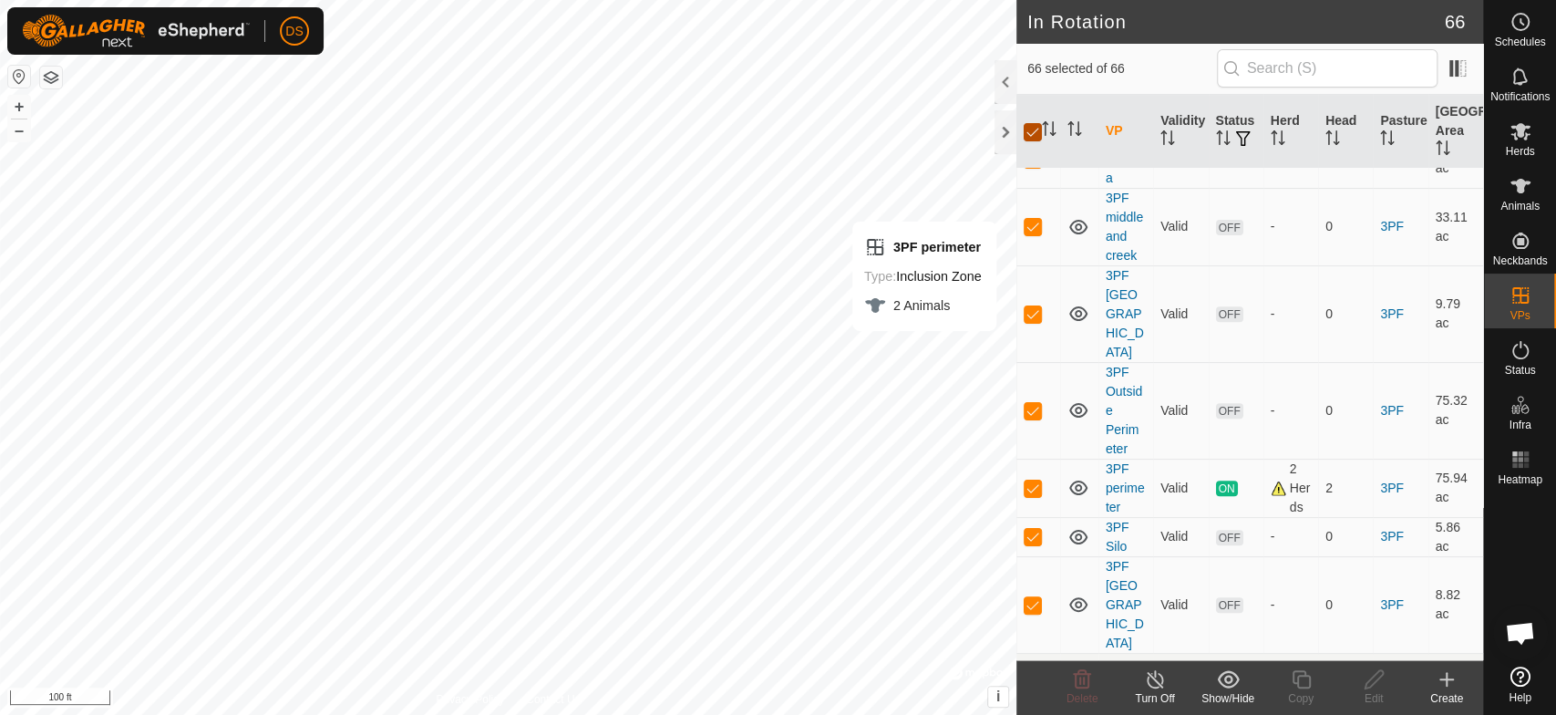
checkbox input "false"
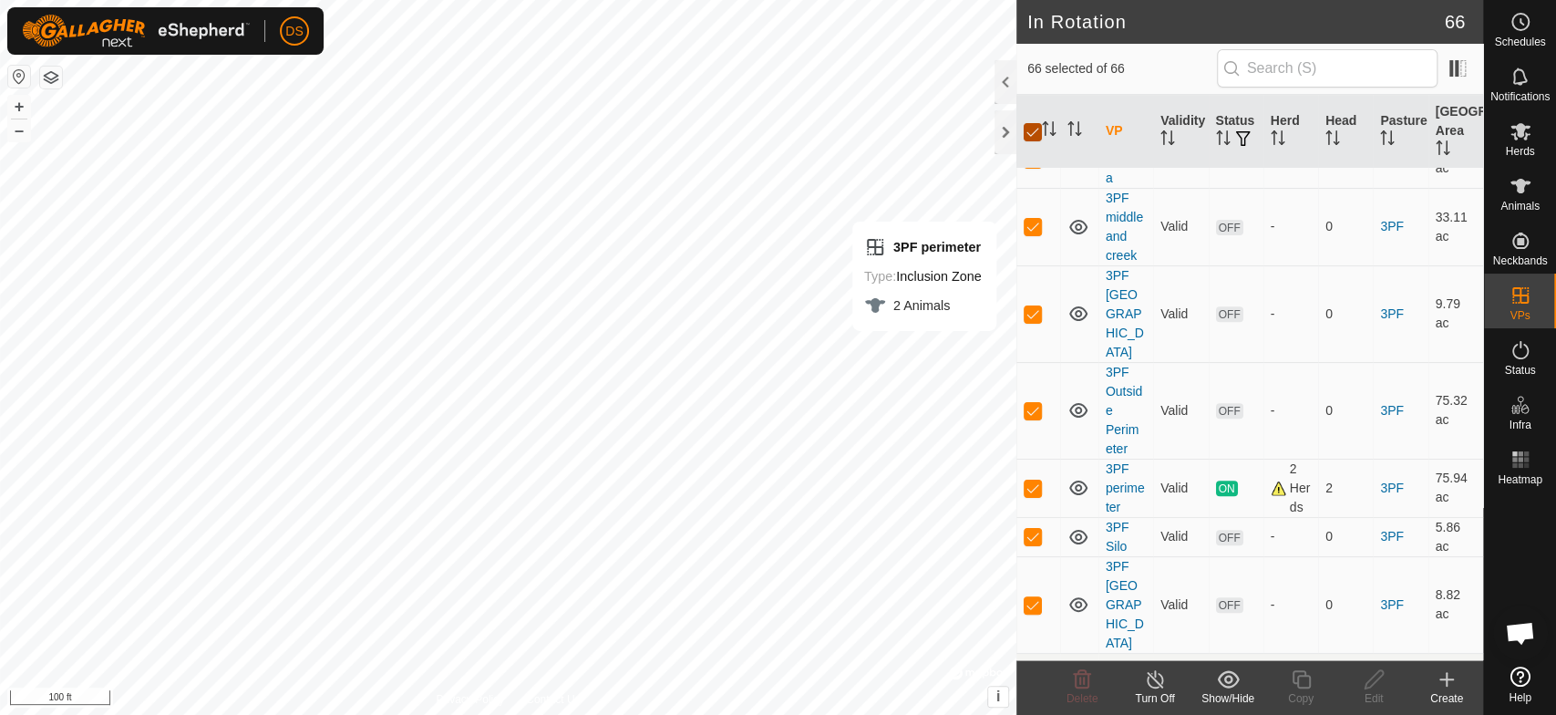
checkbox input "false"
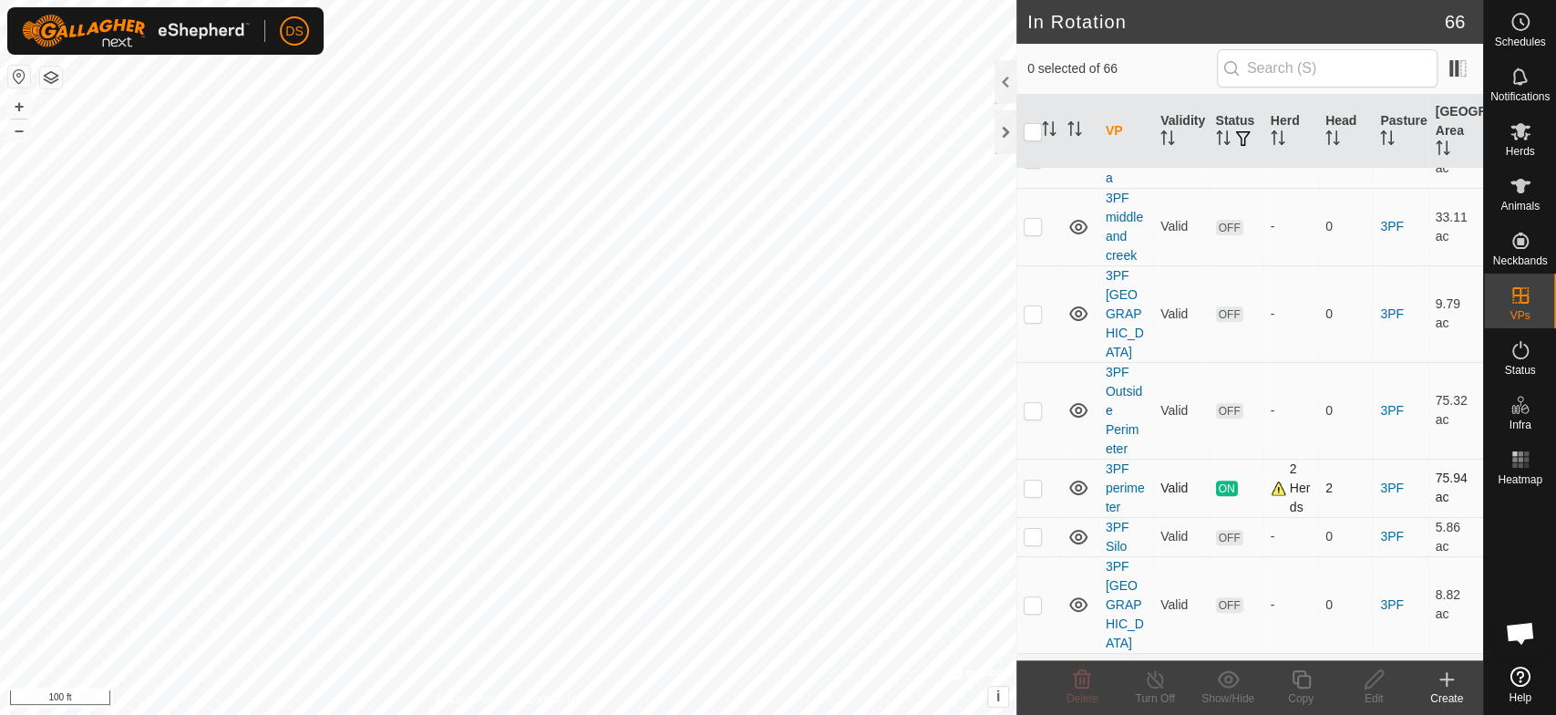
click at [1028, 480] on p-checkbox at bounding box center [1033, 487] width 18 height 15
checkbox input "true"
click at [1110, 461] on link "3PF perimeter" at bounding box center [1125, 487] width 39 height 53
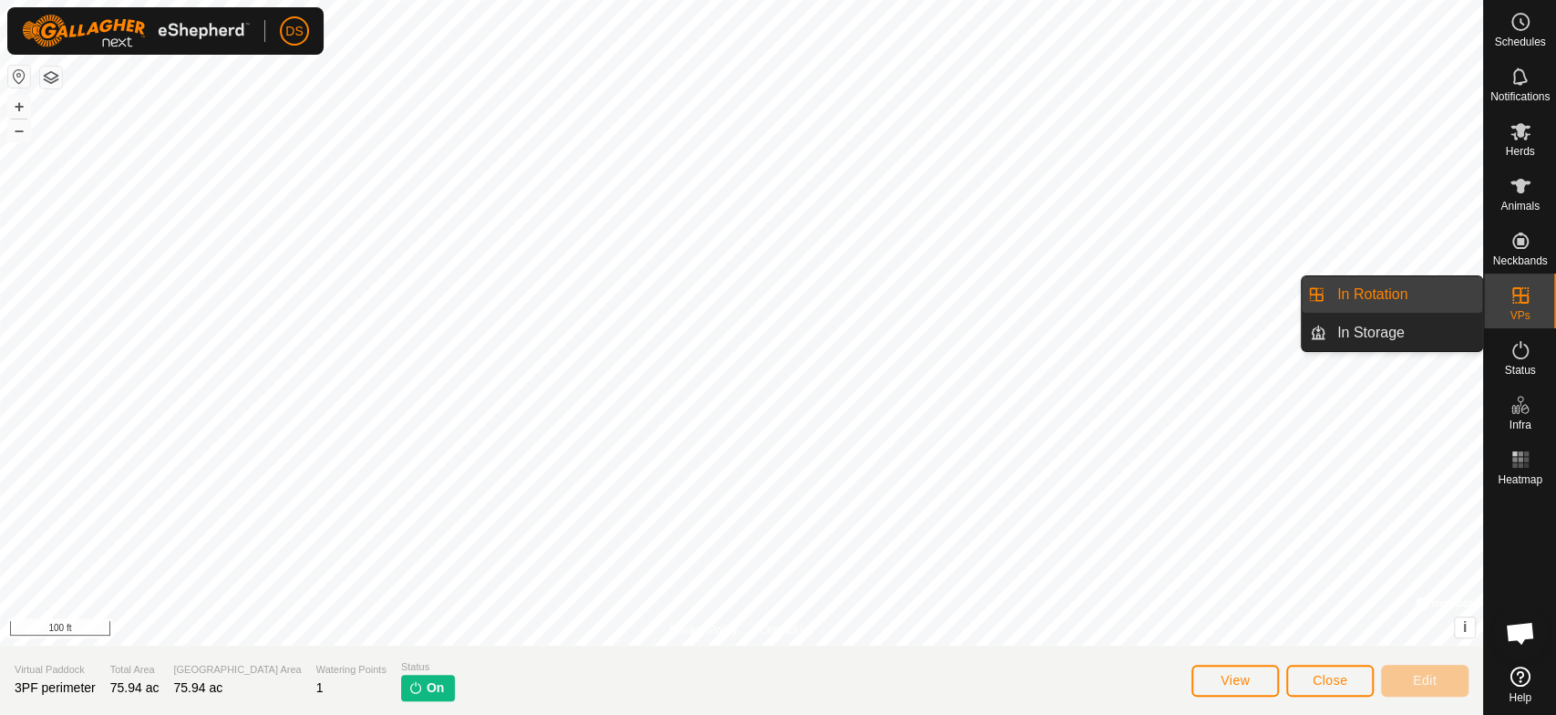
click at [1411, 294] on link "In Rotation" at bounding box center [1405, 294] width 156 height 36
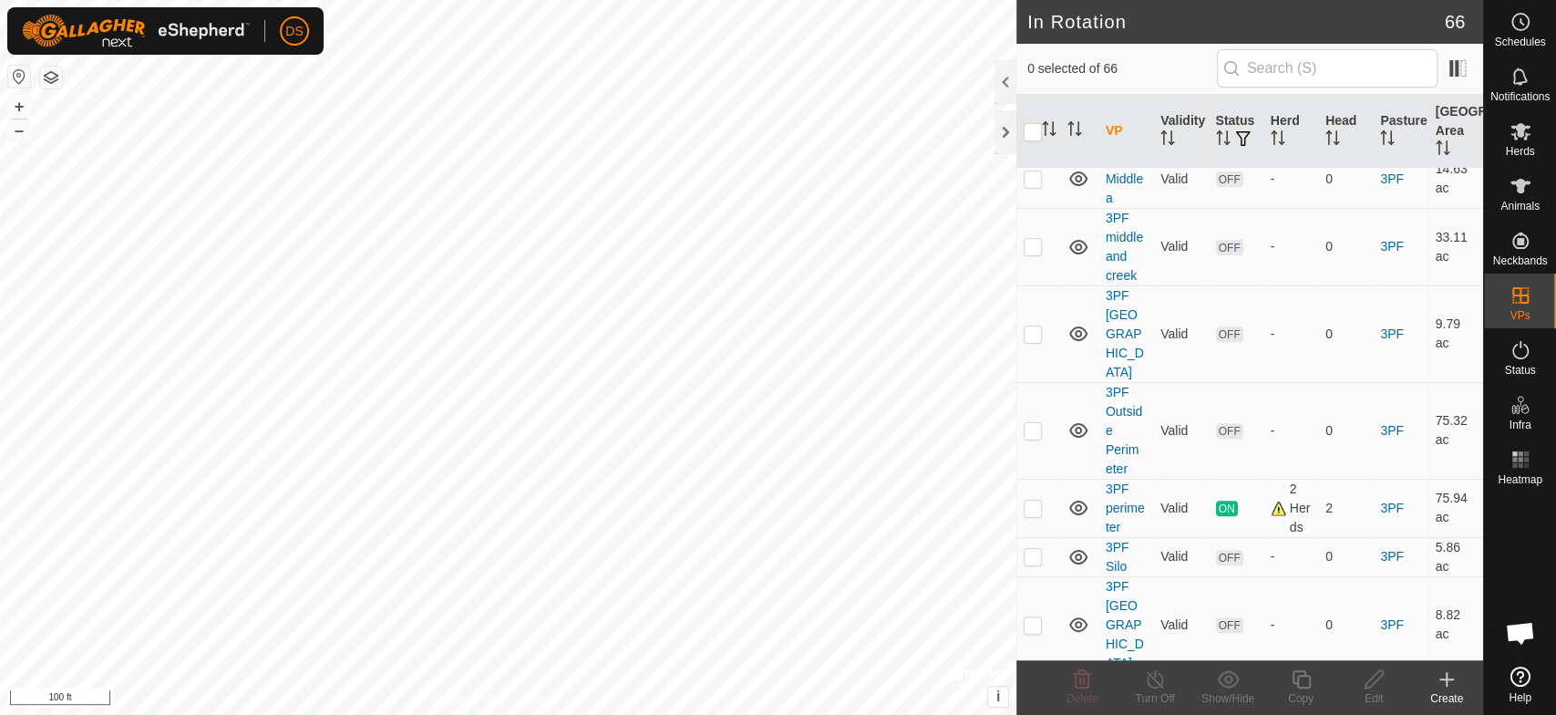
scroll to position [405, 0]
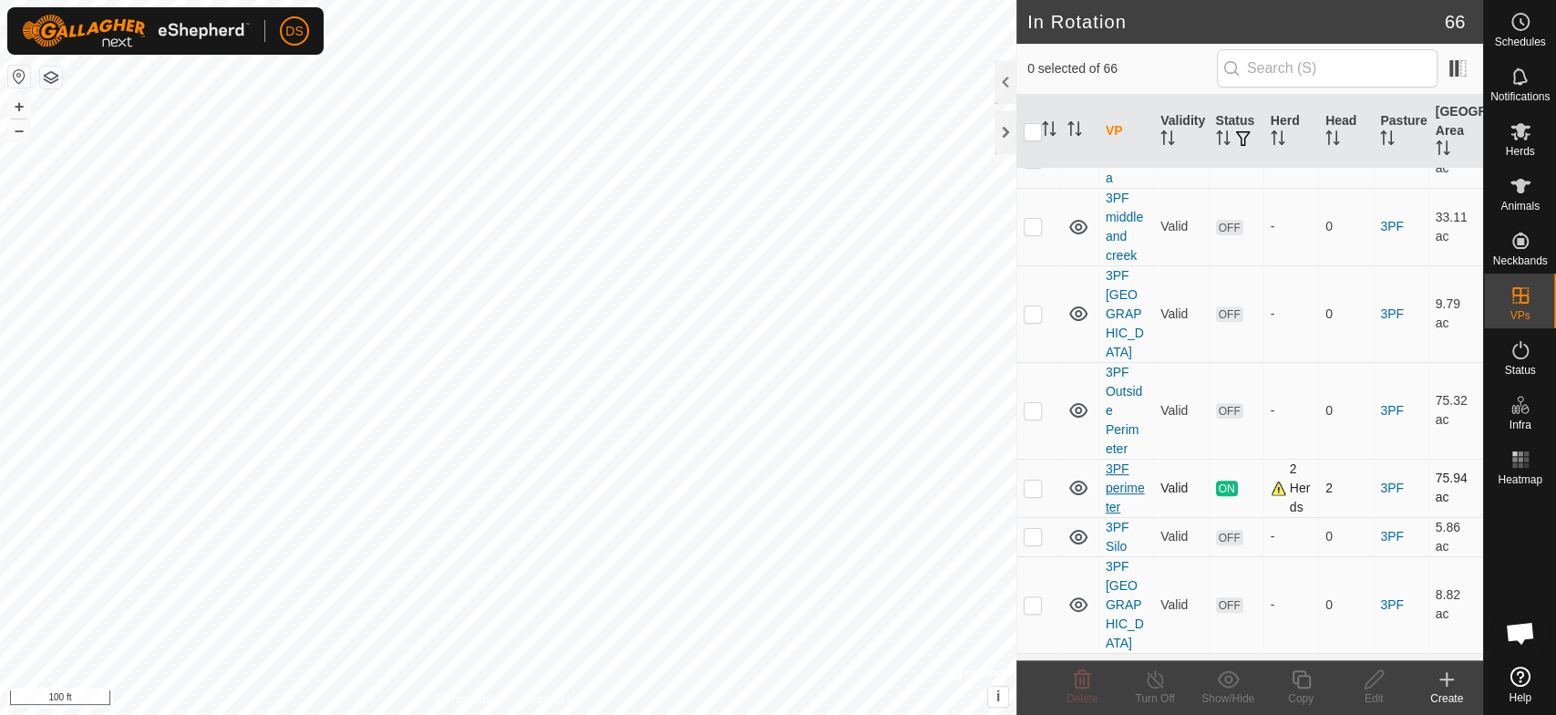
click at [1106, 461] on link "3PF perimeter" at bounding box center [1125, 487] width 39 height 53
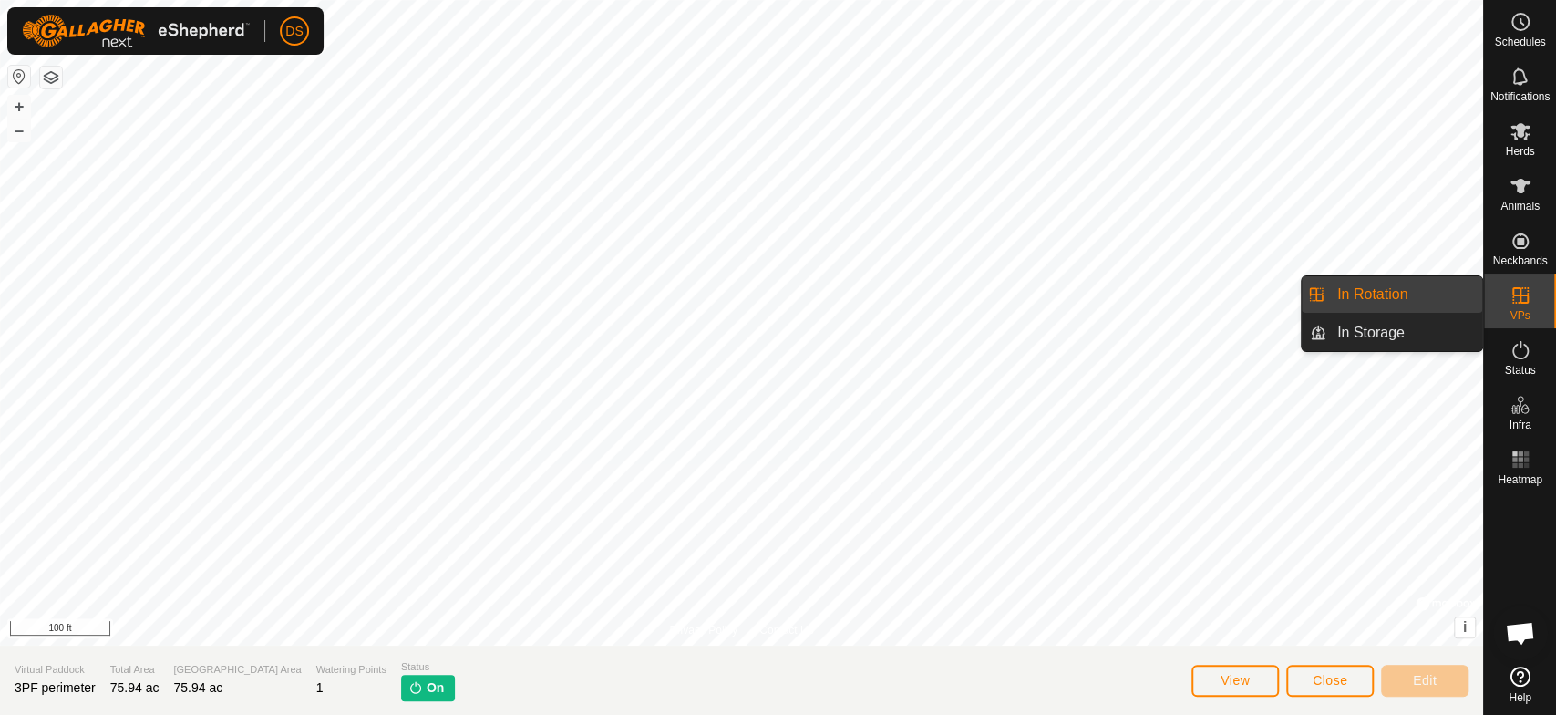
click at [1518, 287] on icon at bounding box center [1521, 295] width 16 height 16
click at [1339, 290] on link "In Rotation" at bounding box center [1405, 294] width 156 height 36
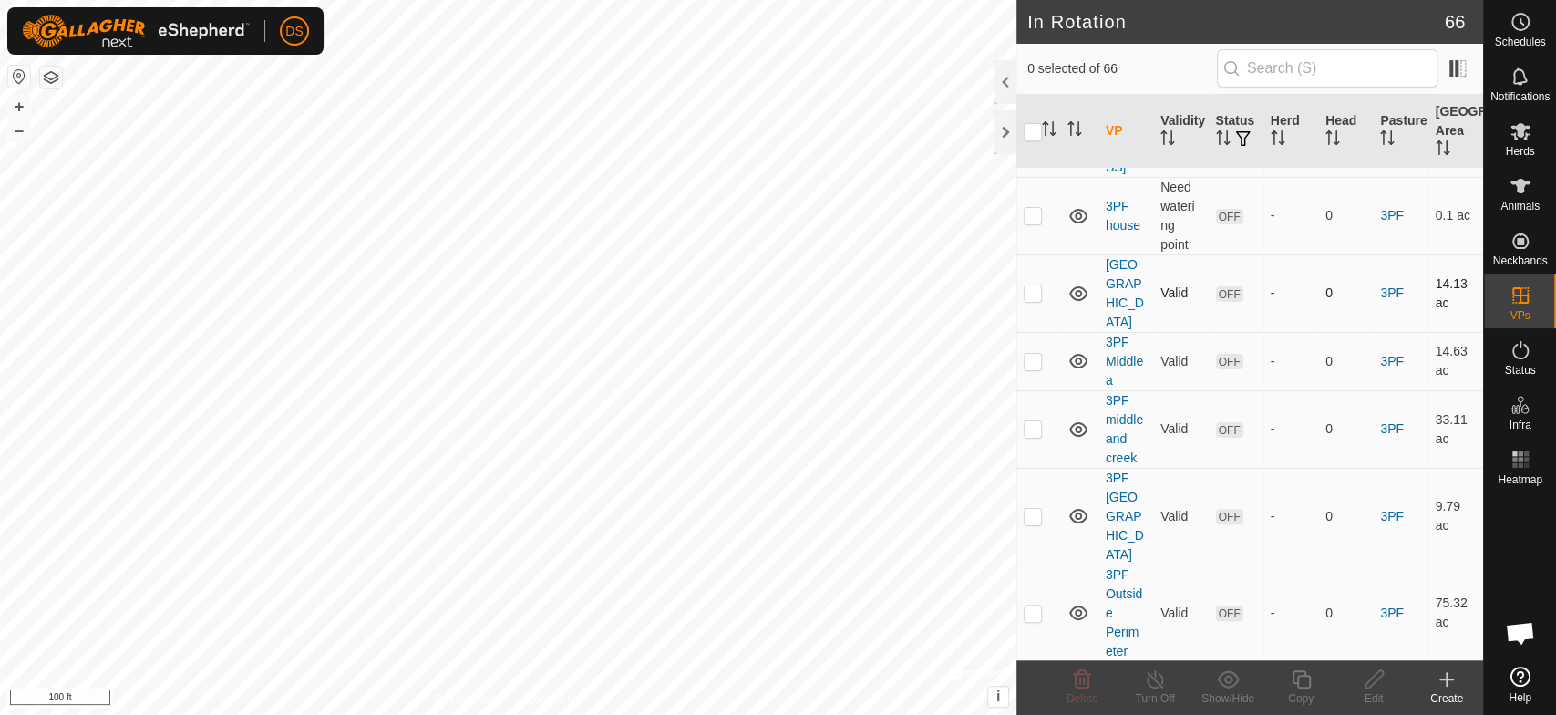
scroll to position [304, 0]
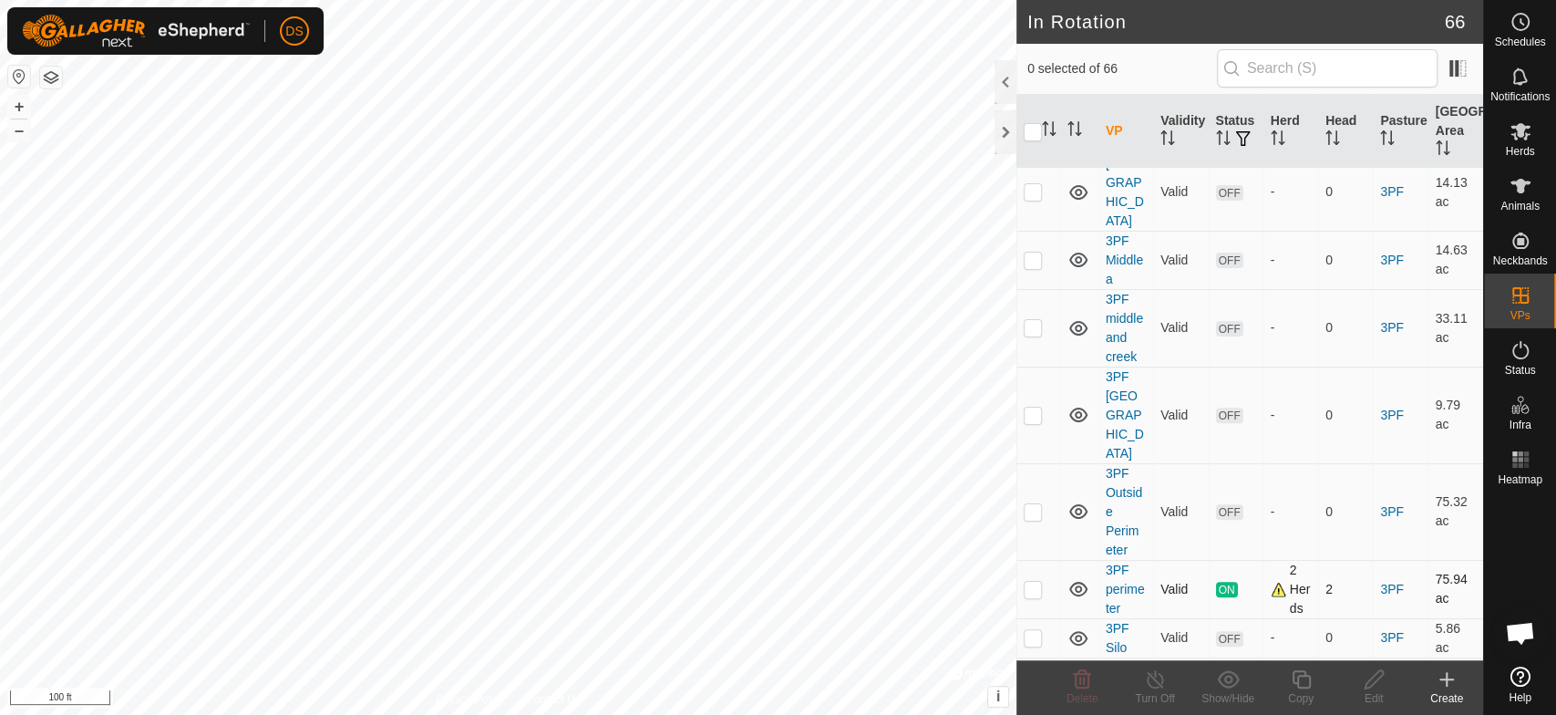
click at [1031, 582] on p-checkbox at bounding box center [1033, 589] width 18 height 15
click at [1032, 582] on p-checkbox at bounding box center [1033, 589] width 18 height 15
checkbox input "true"
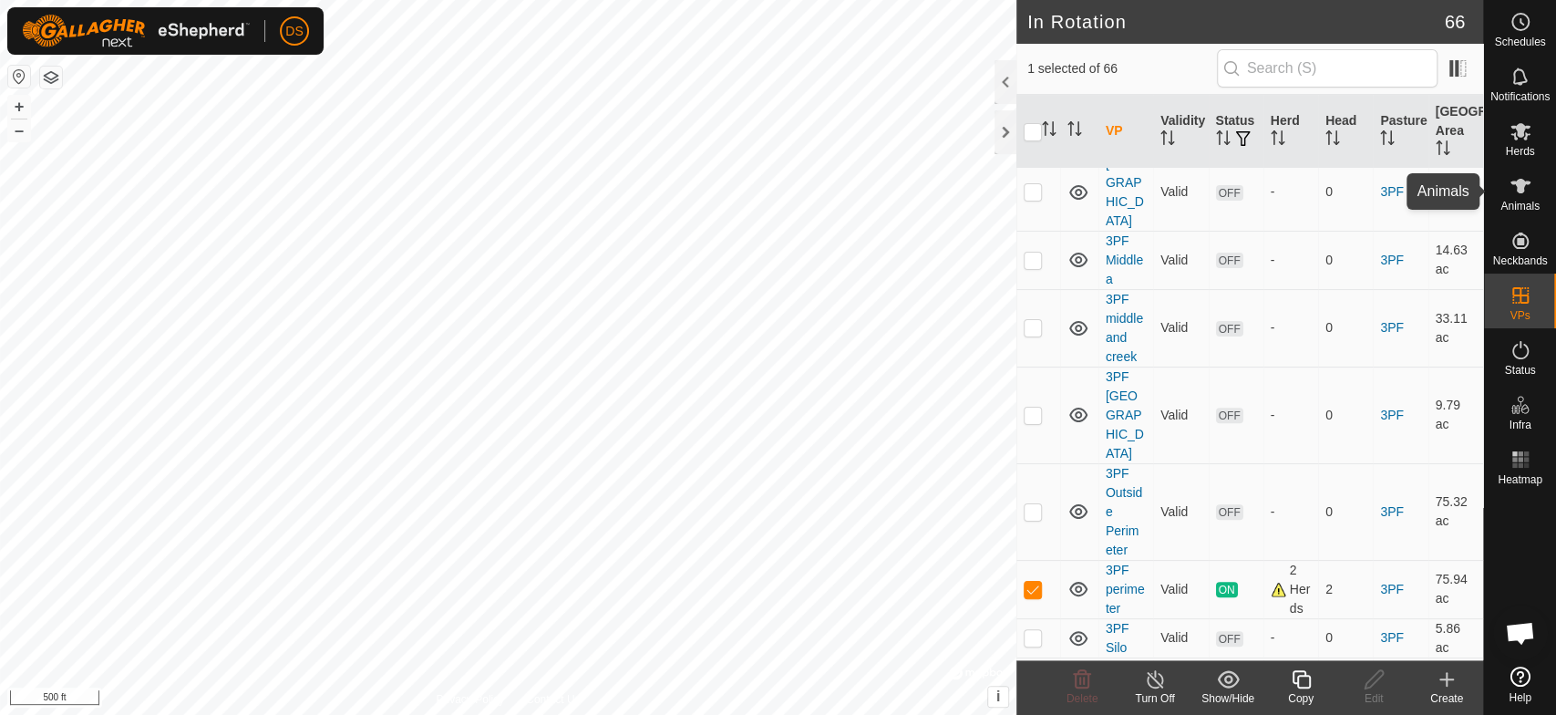
click at [1521, 183] on icon at bounding box center [1521, 186] width 20 height 15
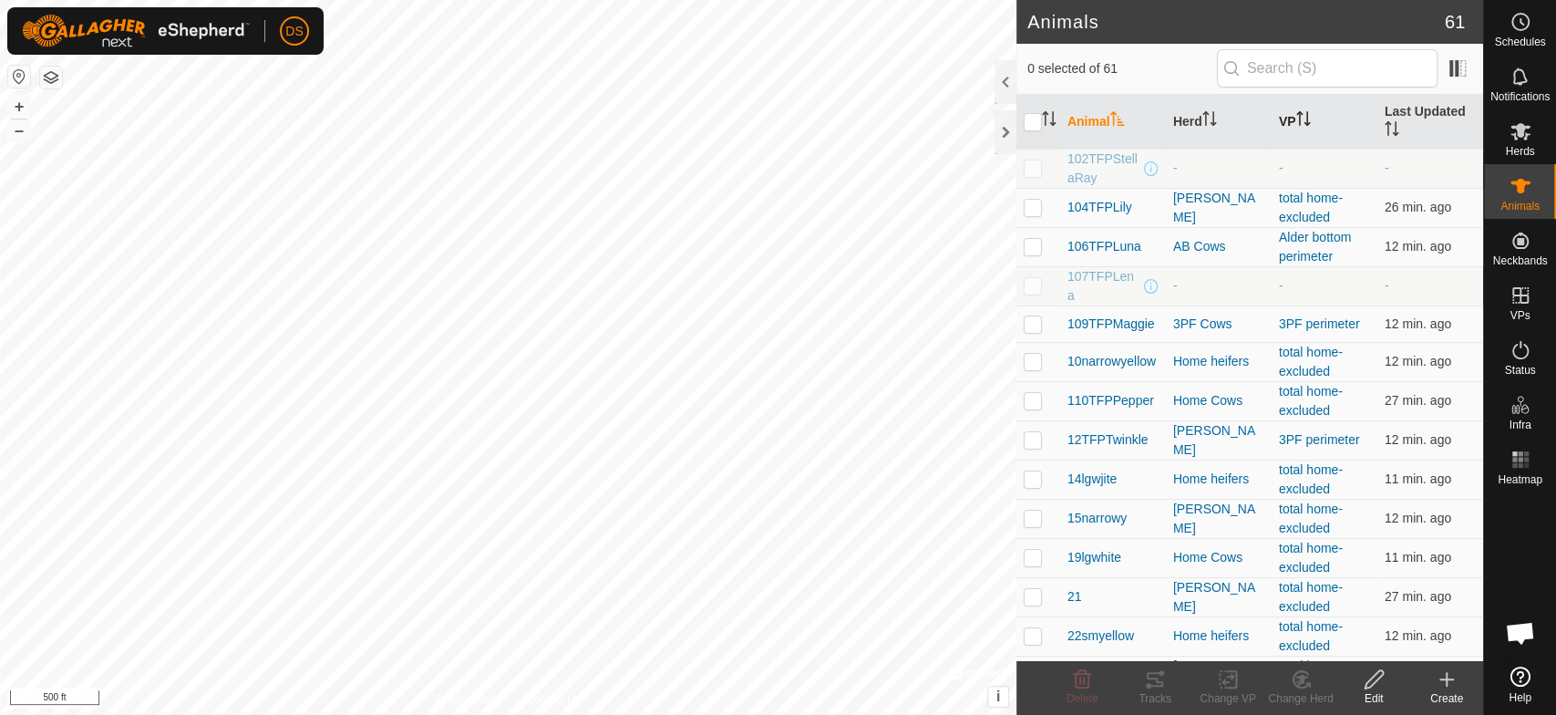
click at [1287, 115] on th "VP" at bounding box center [1325, 122] width 106 height 55
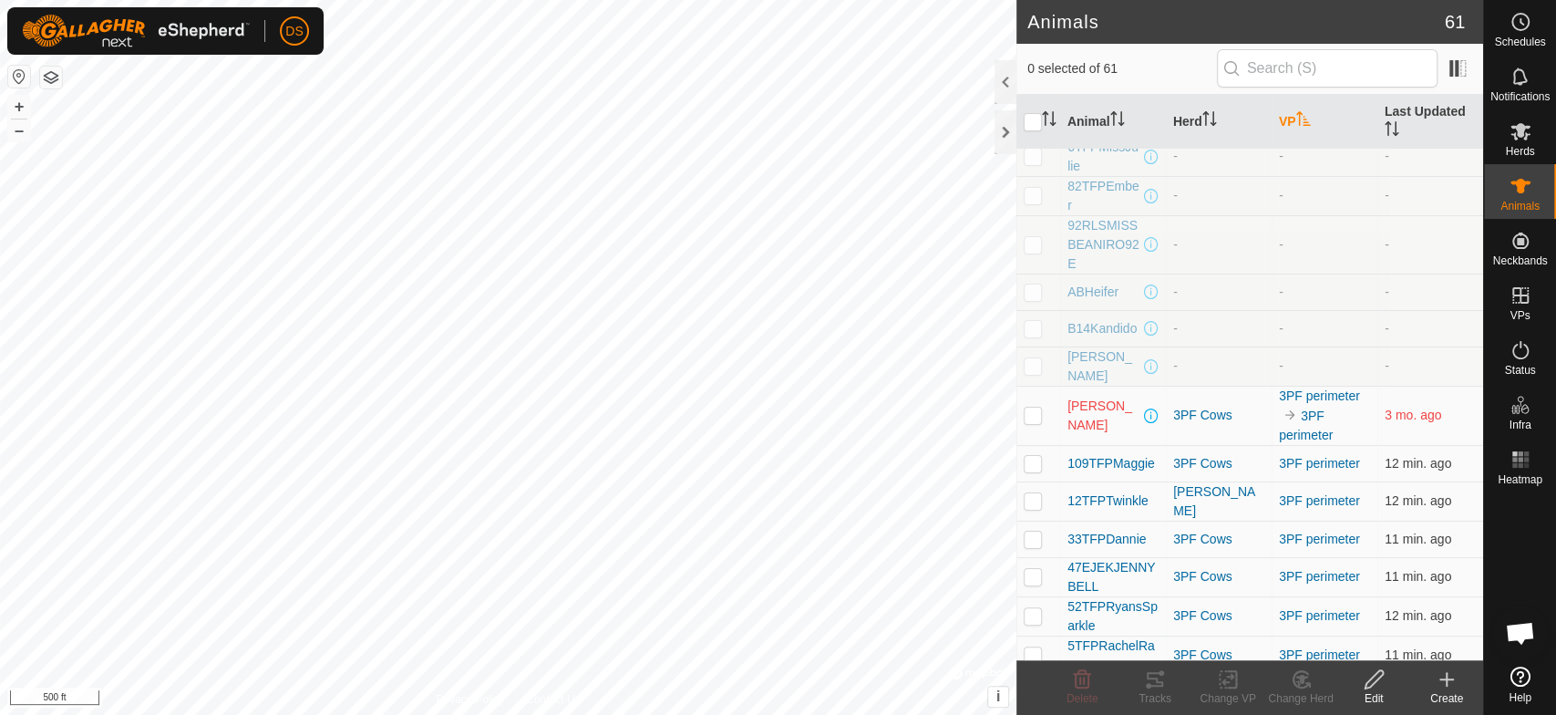
scroll to position [202, 0]
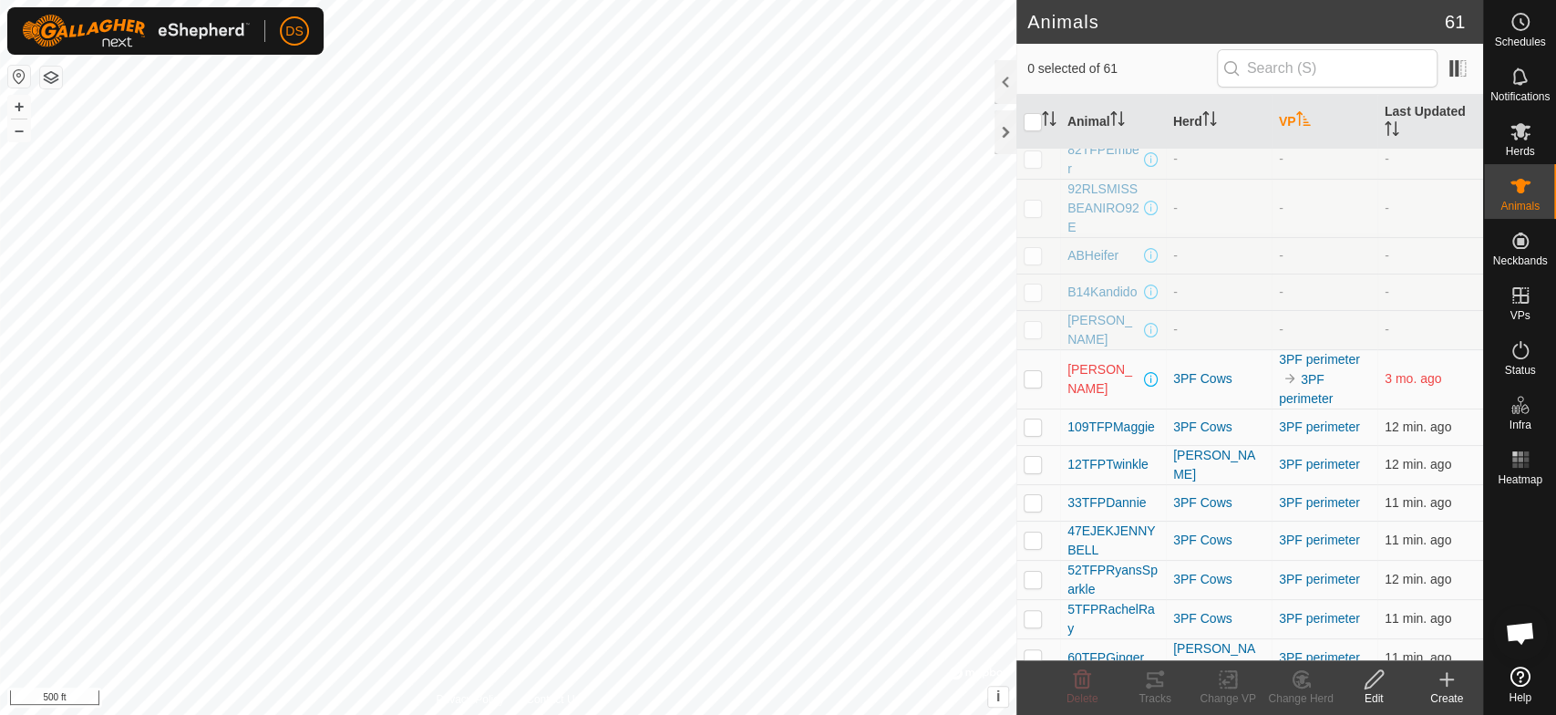
click at [1035, 380] on p-checkbox at bounding box center [1033, 378] width 18 height 15
checkbox input "true"
click at [1027, 428] on p-checkbox at bounding box center [1033, 426] width 18 height 15
checkbox input "true"
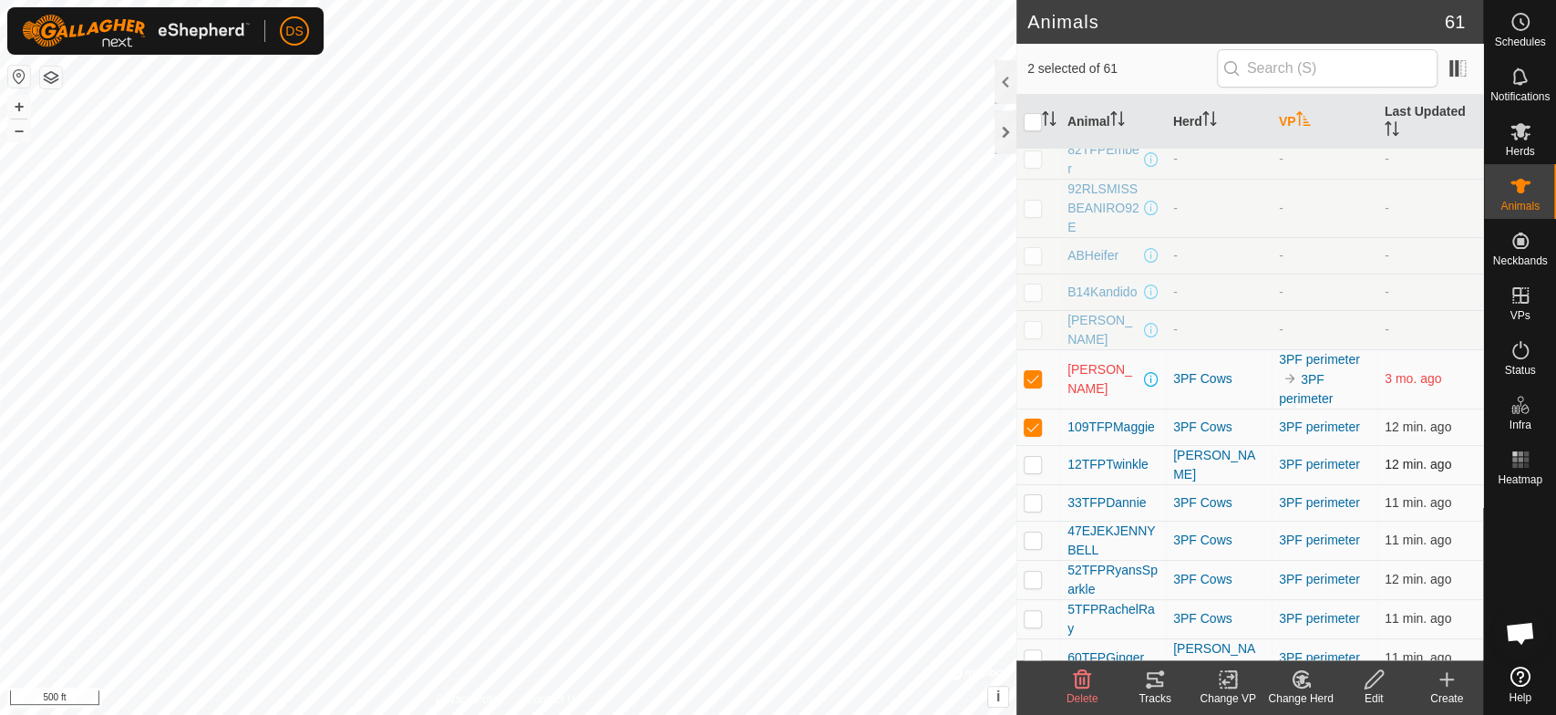
click at [1036, 451] on td at bounding box center [1039, 464] width 44 height 39
checkbox input "true"
click at [1032, 527] on td at bounding box center [1039, 540] width 44 height 39
checkbox input "true"
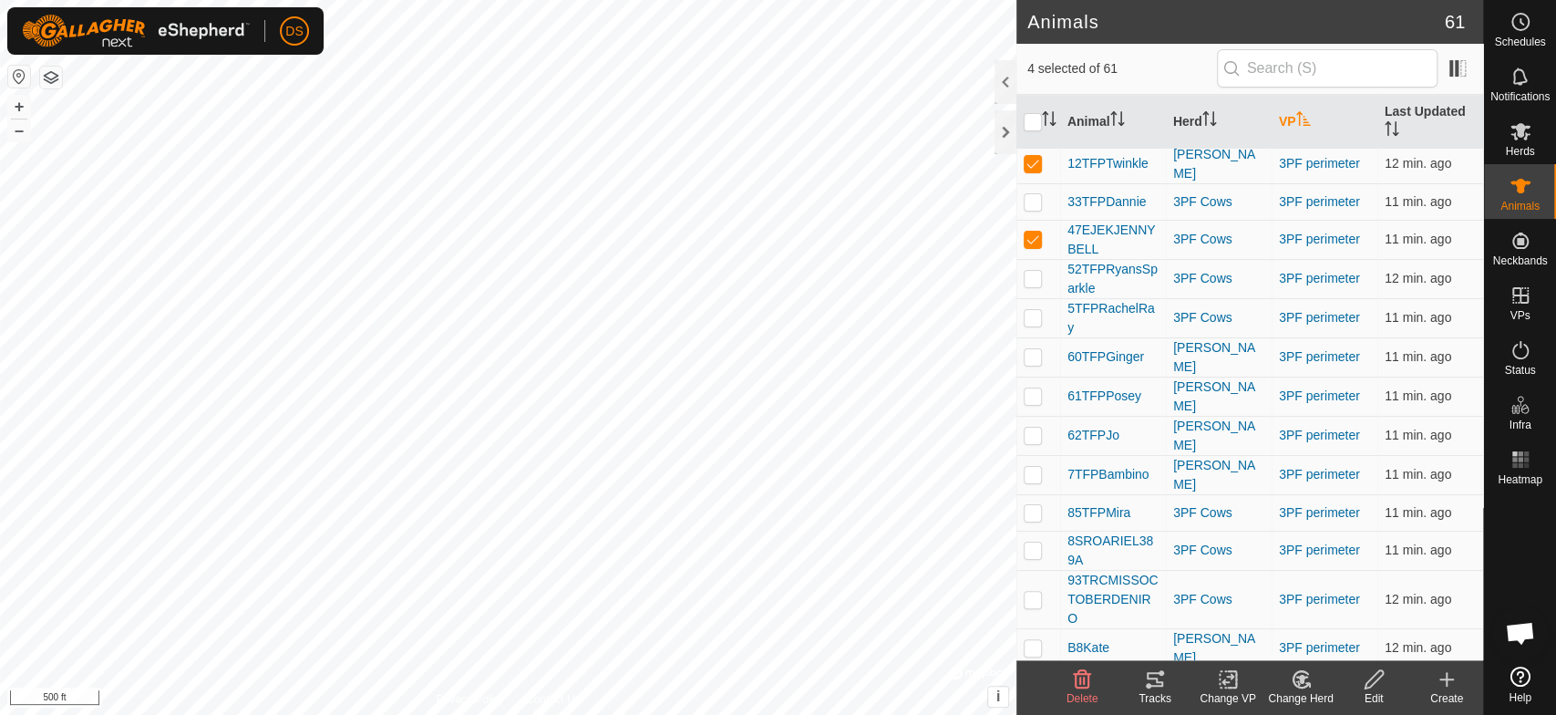
scroll to position [506, 0]
click at [1036, 273] on p-checkbox at bounding box center [1033, 275] width 18 height 15
checkbox input "true"
click at [1029, 353] on p-checkbox at bounding box center [1033, 353] width 18 height 15
checkbox input "true"
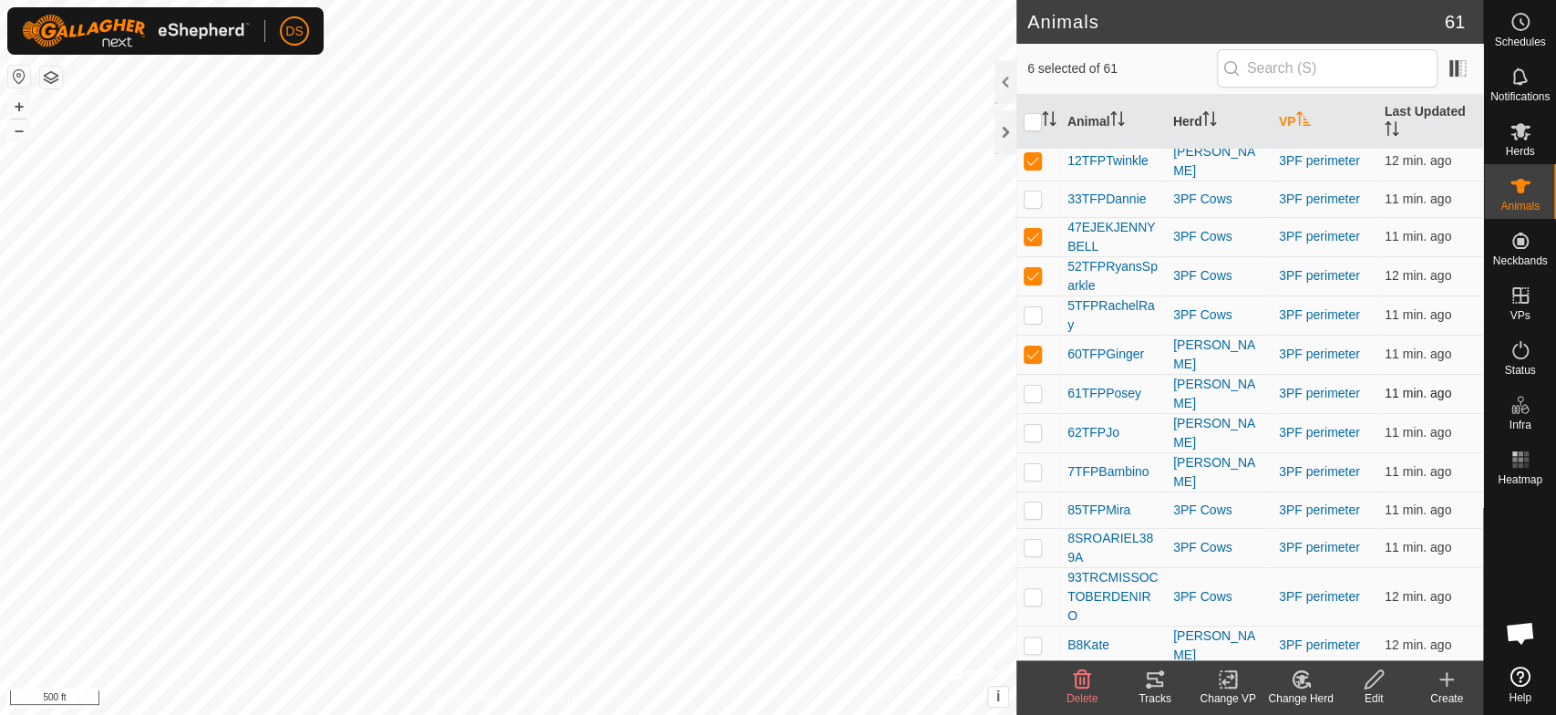
click at [1026, 390] on p-checkbox at bounding box center [1033, 393] width 18 height 15
checkbox input "true"
click at [1028, 425] on p-checkbox at bounding box center [1033, 432] width 18 height 15
checkbox input "true"
click at [1036, 464] on p-checkbox at bounding box center [1033, 471] width 18 height 15
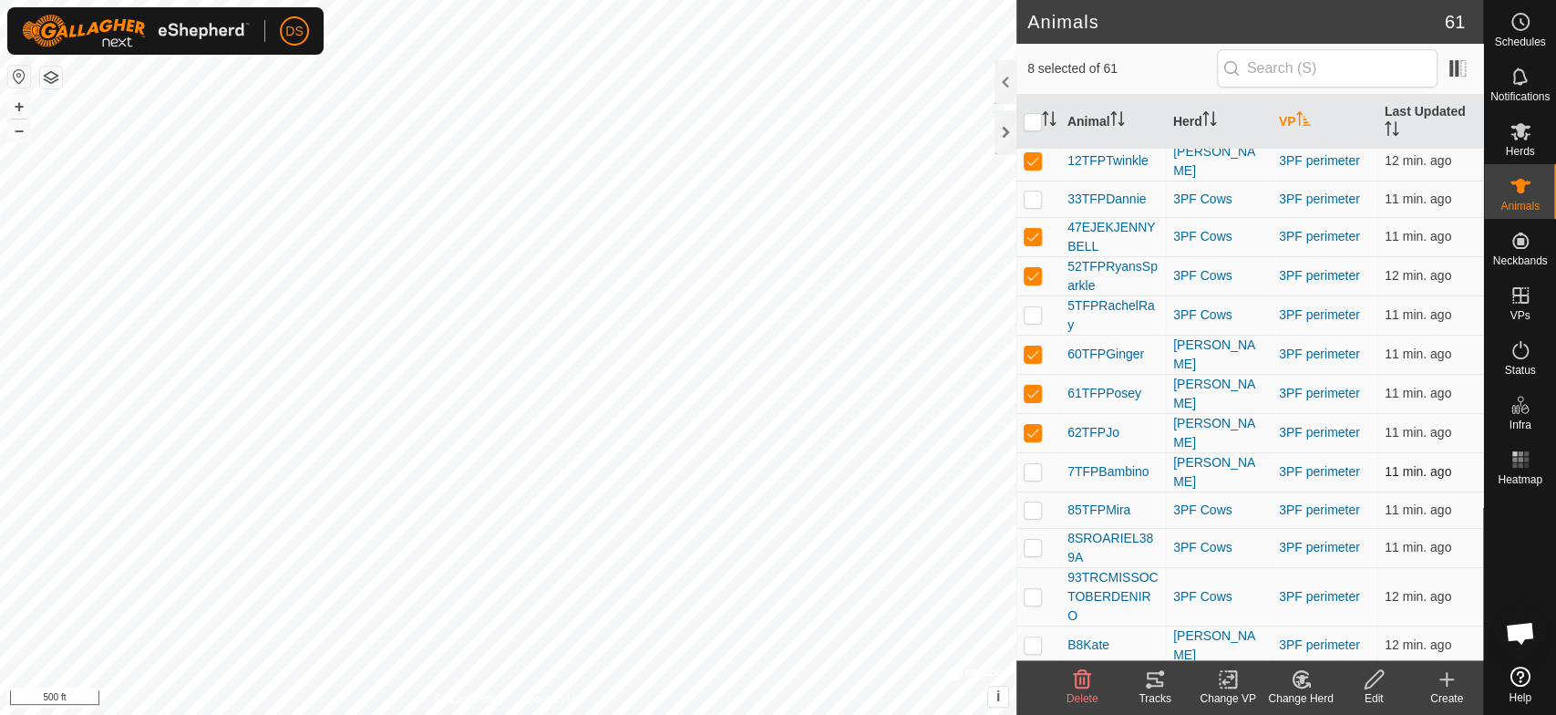
checkbox input "true"
click at [1036, 502] on p-checkbox at bounding box center [1033, 509] width 18 height 15
checkbox input "true"
click at [1030, 540] on p-checkbox at bounding box center [1033, 547] width 18 height 15
checkbox input "true"
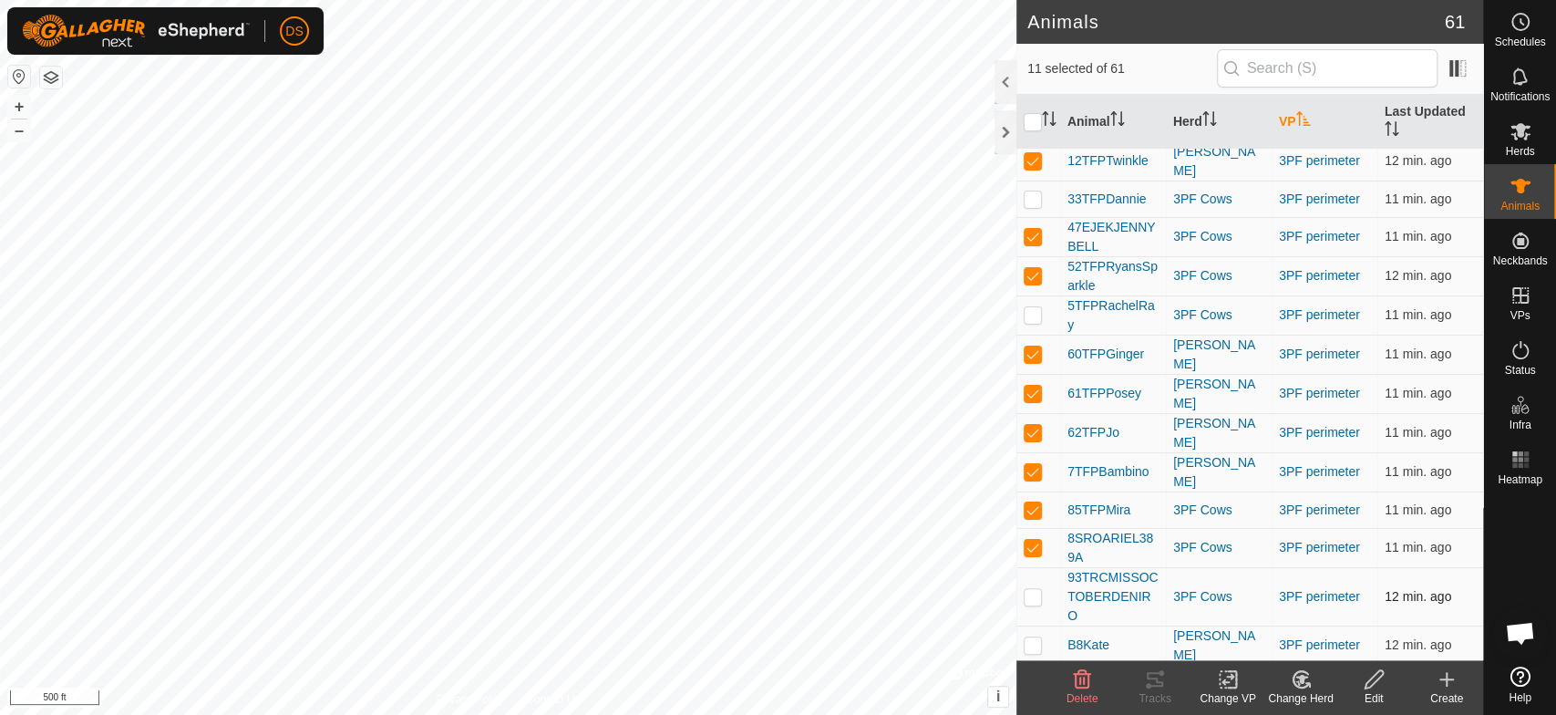
click at [1031, 589] on p-checkbox at bounding box center [1033, 596] width 18 height 15
checkbox input "true"
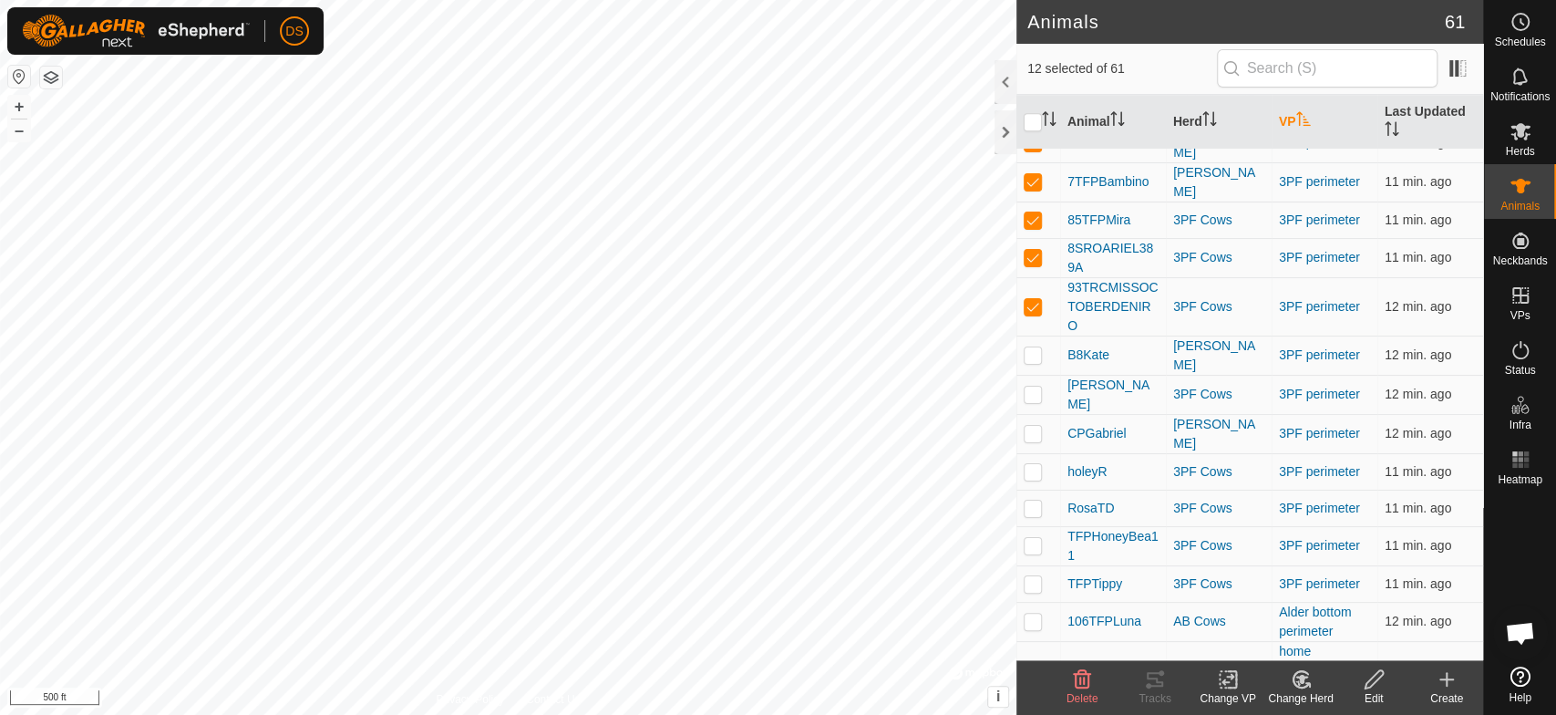
scroll to position [810, 0]
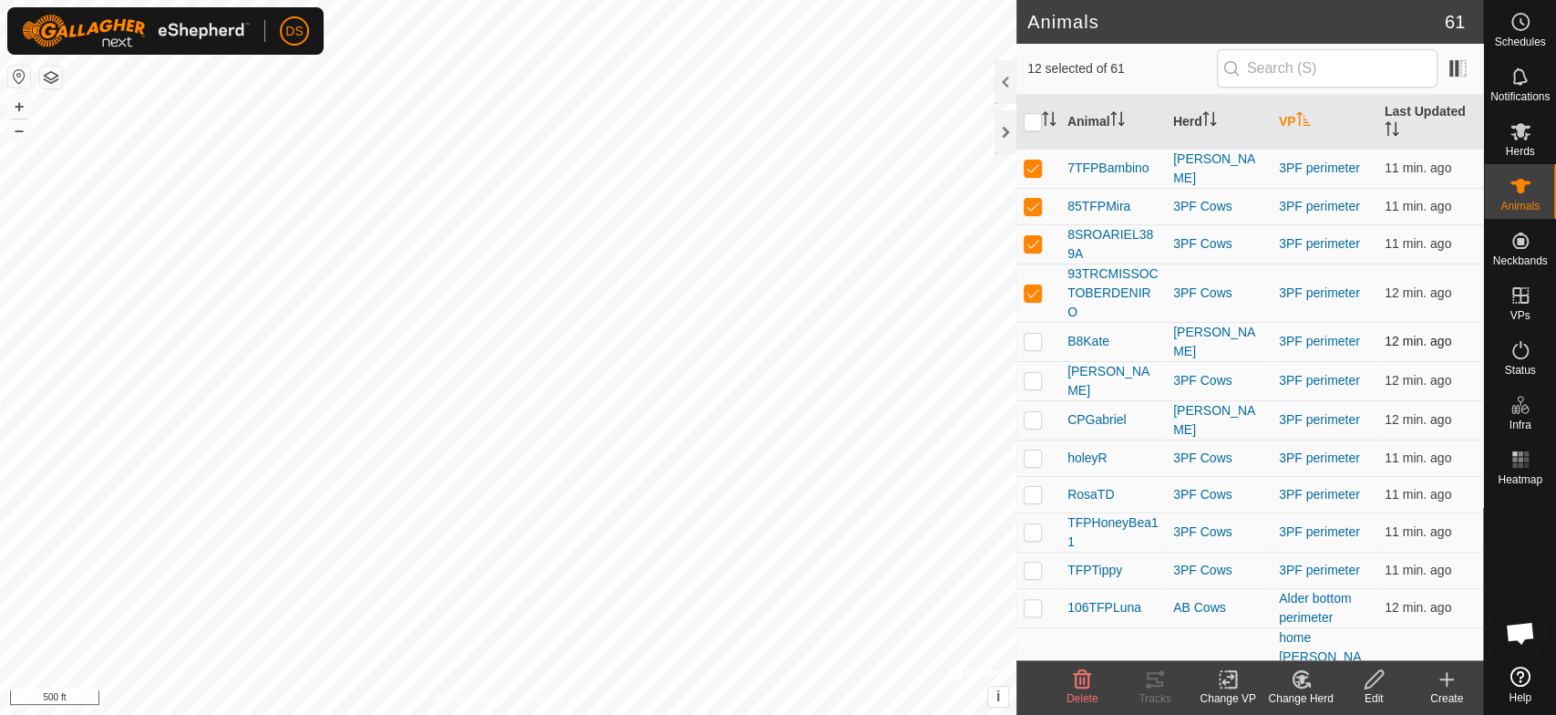
click at [1034, 334] on p-checkbox at bounding box center [1033, 341] width 18 height 15
checkbox input "true"
click at [1036, 373] on p-checkbox at bounding box center [1033, 380] width 18 height 15
checkbox input "true"
click at [1036, 412] on p-checkbox at bounding box center [1033, 419] width 18 height 15
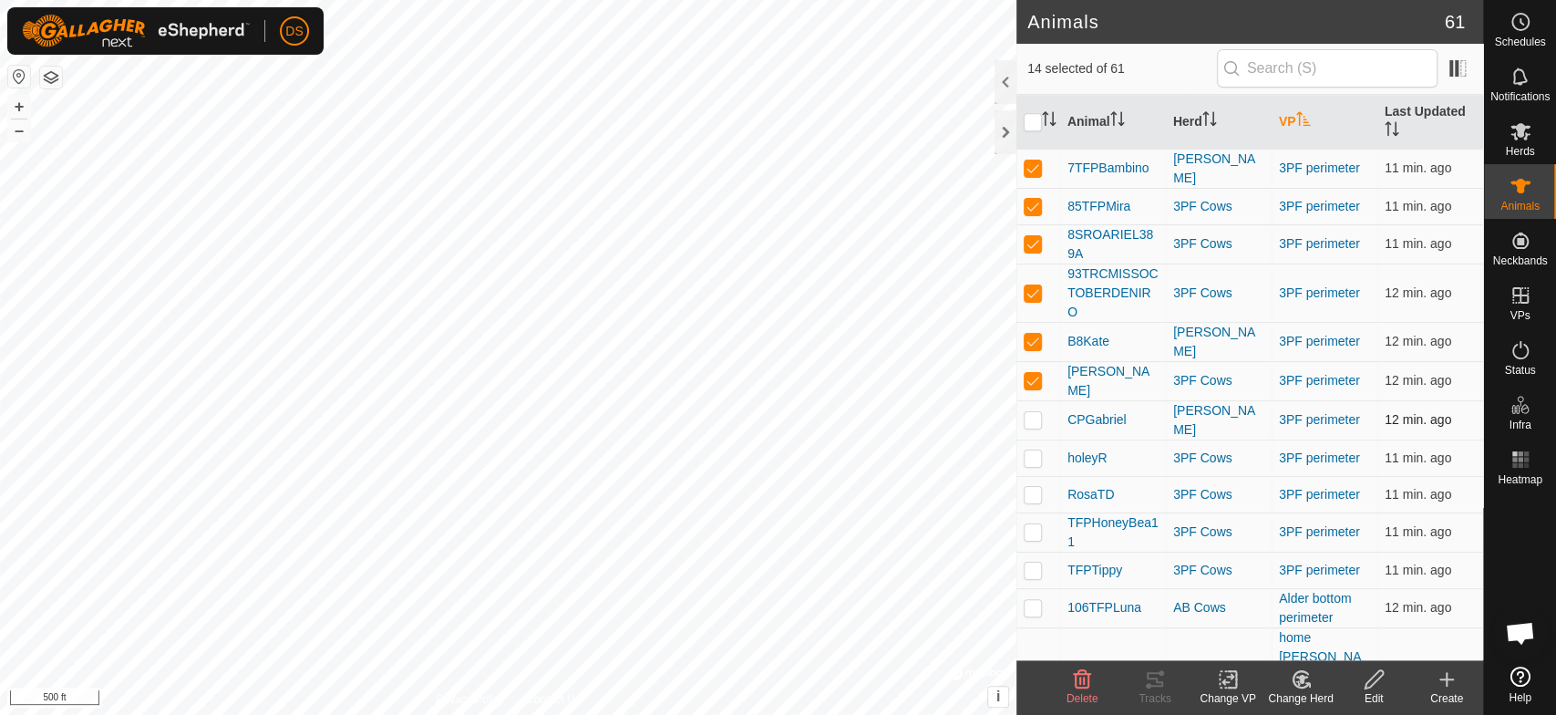
checkbox input "true"
click at [1027, 450] on p-checkbox at bounding box center [1033, 457] width 18 height 15
checkbox input "true"
click at [1027, 487] on p-checkbox at bounding box center [1033, 494] width 18 height 15
checkbox input "true"
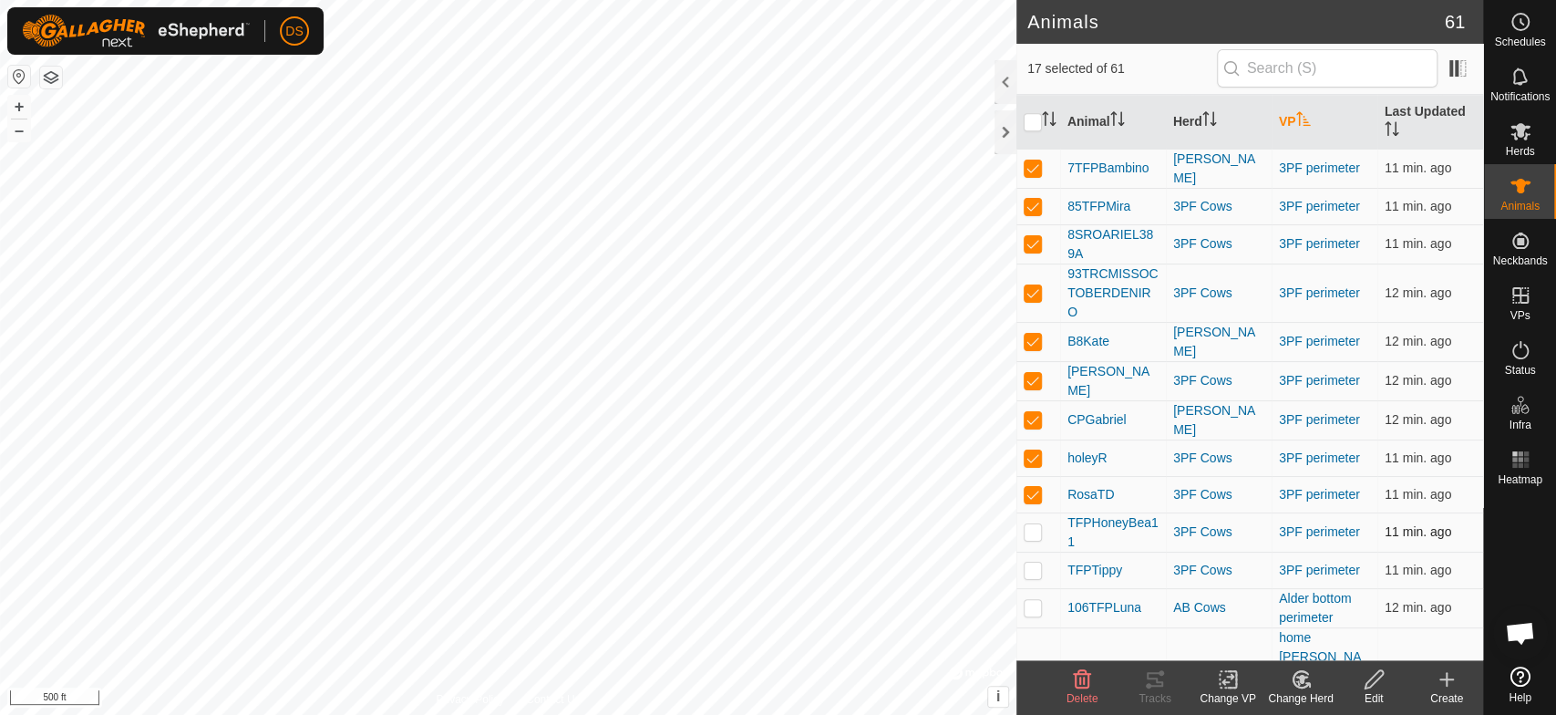
click at [1031, 512] on td at bounding box center [1039, 531] width 44 height 39
checkbox input "true"
click at [1036, 563] on p-checkbox at bounding box center [1033, 570] width 18 height 15
checkbox input "true"
click at [1228, 678] on icon at bounding box center [1228, 679] width 23 height 22
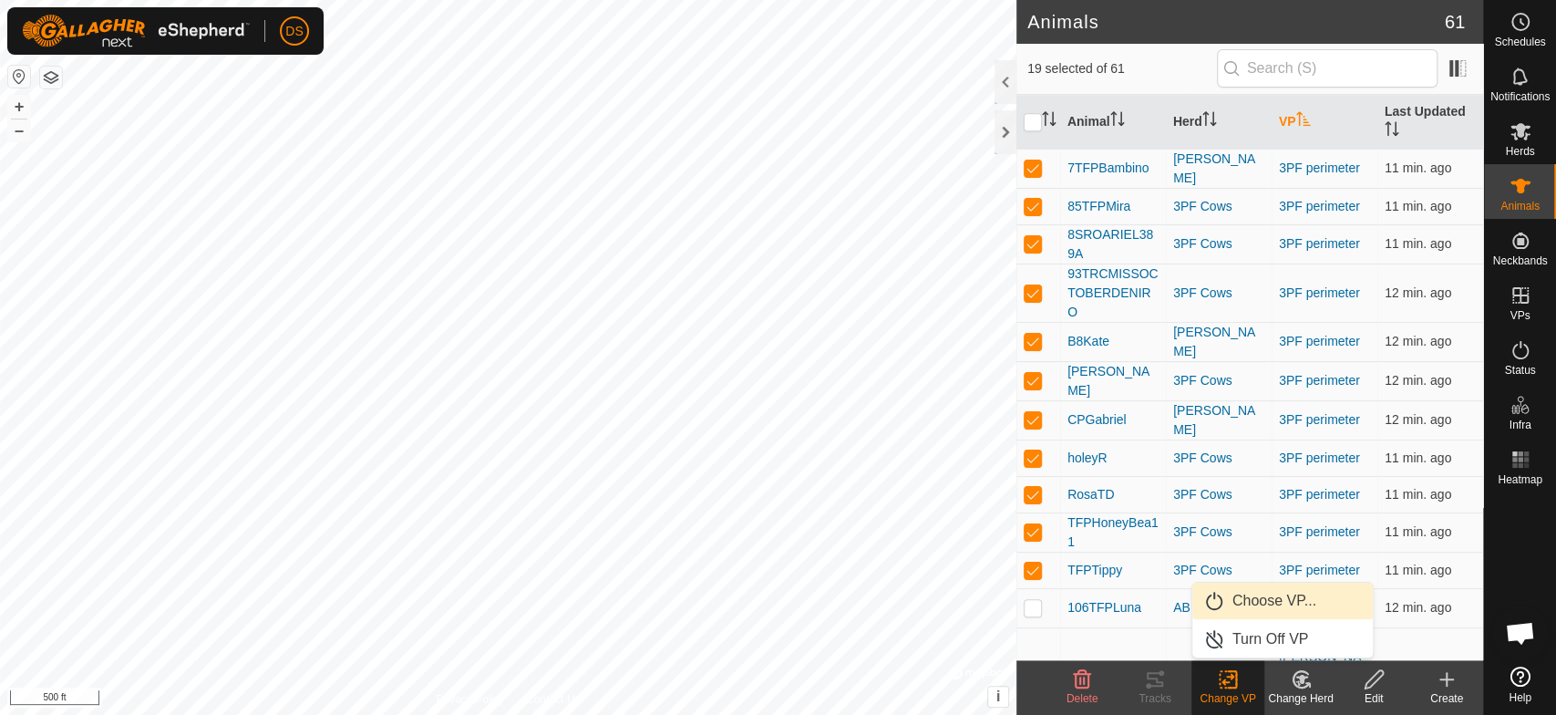
click at [1254, 603] on span "Choose VP..." at bounding box center [1275, 601] width 84 height 22
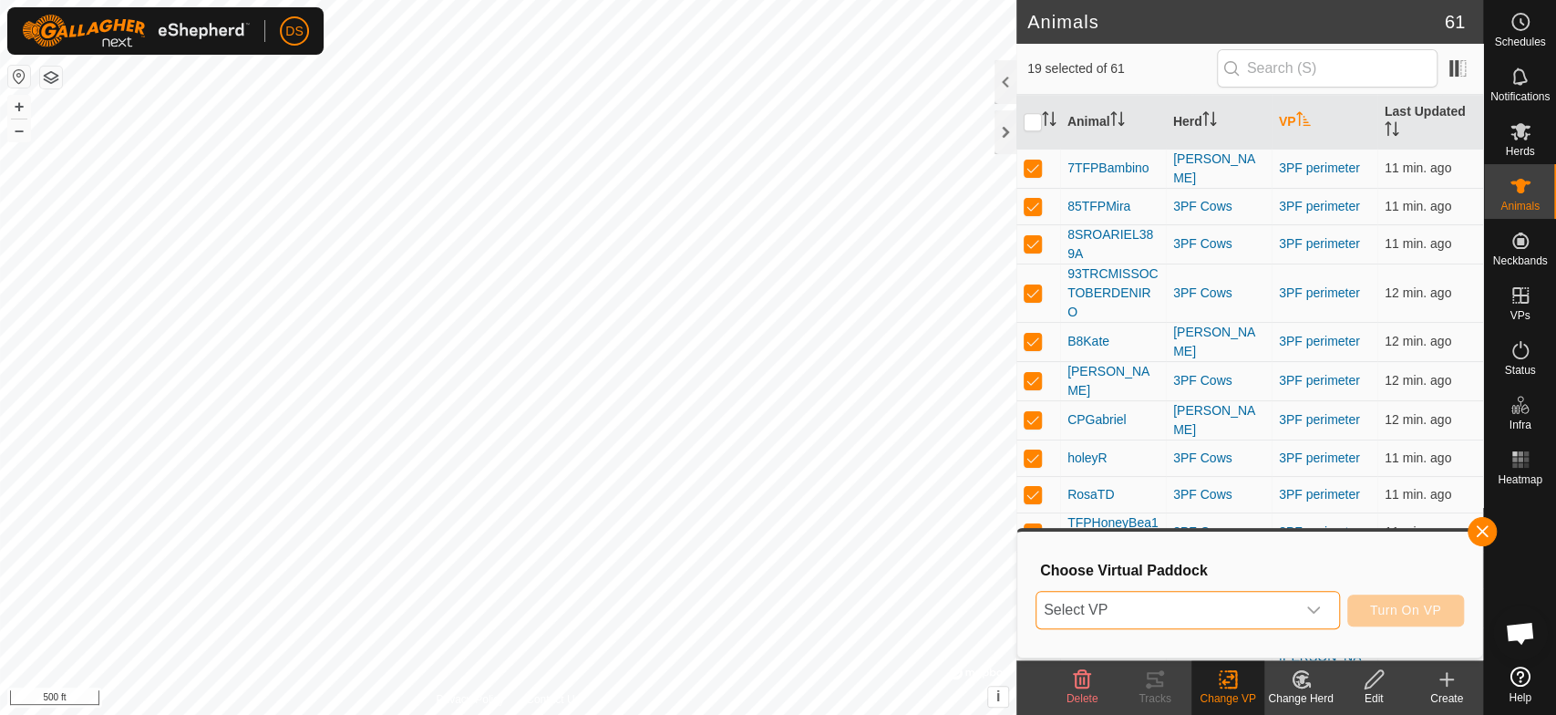
click at [1144, 604] on span "Select VP" at bounding box center [1166, 610] width 259 height 36
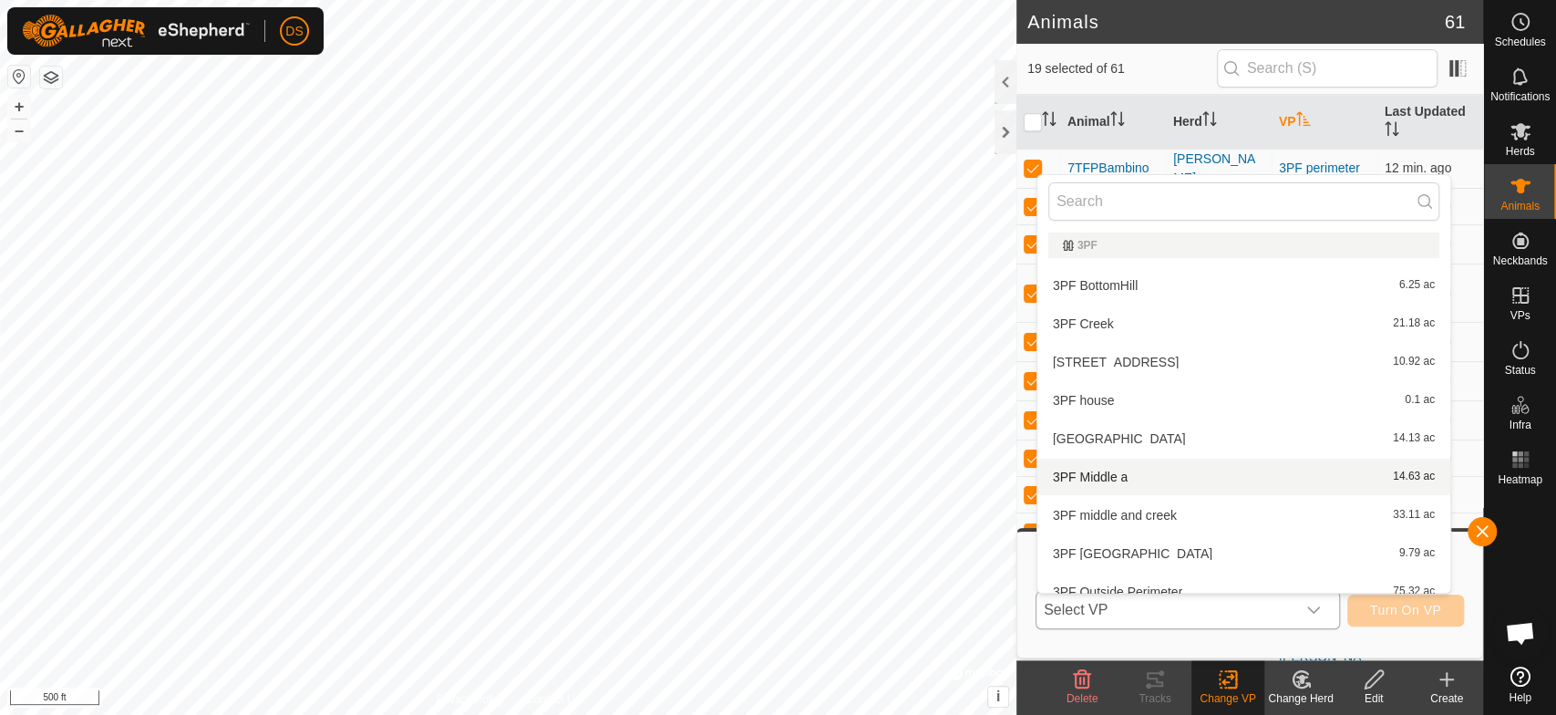
scroll to position [0, 0]
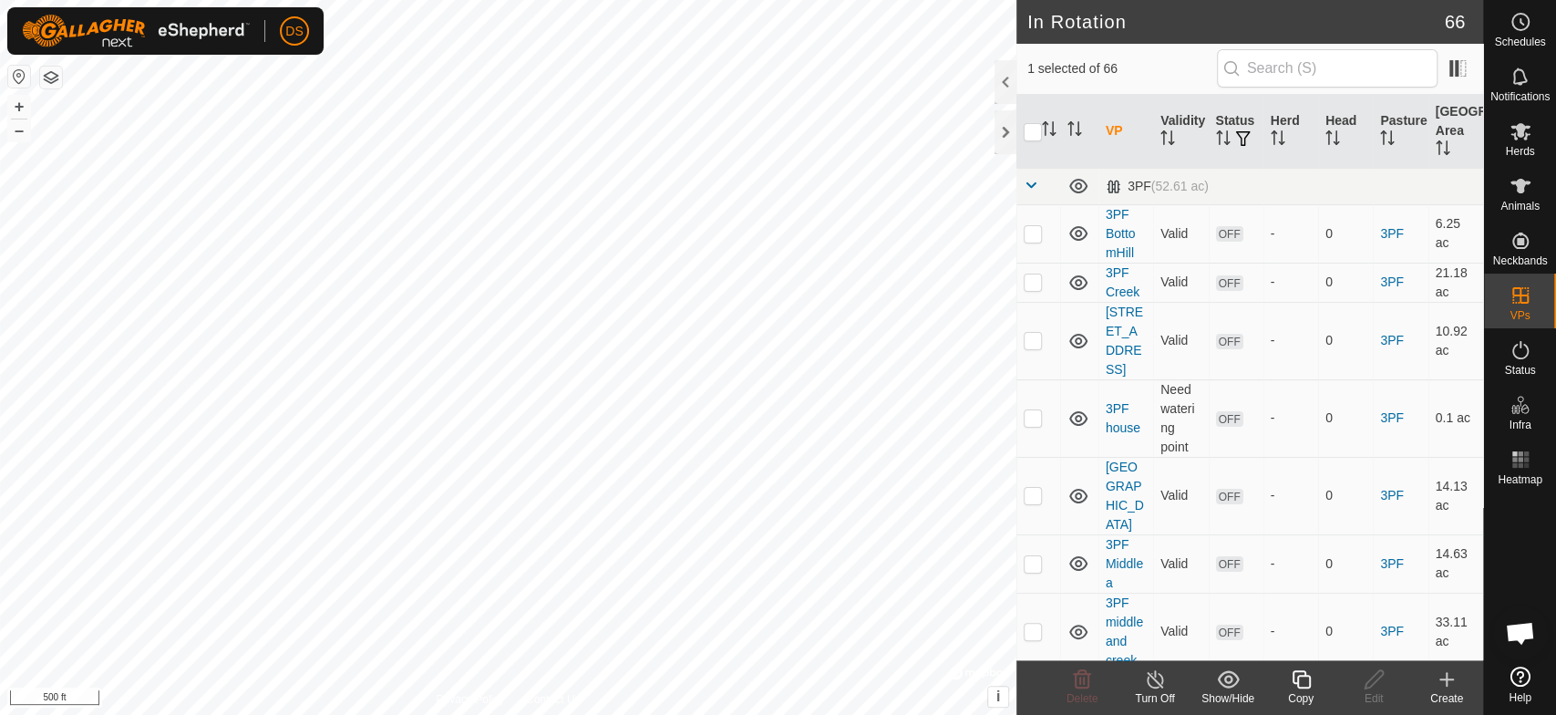
checkbox input "true"
checkbox input "false"
checkbox input "true"
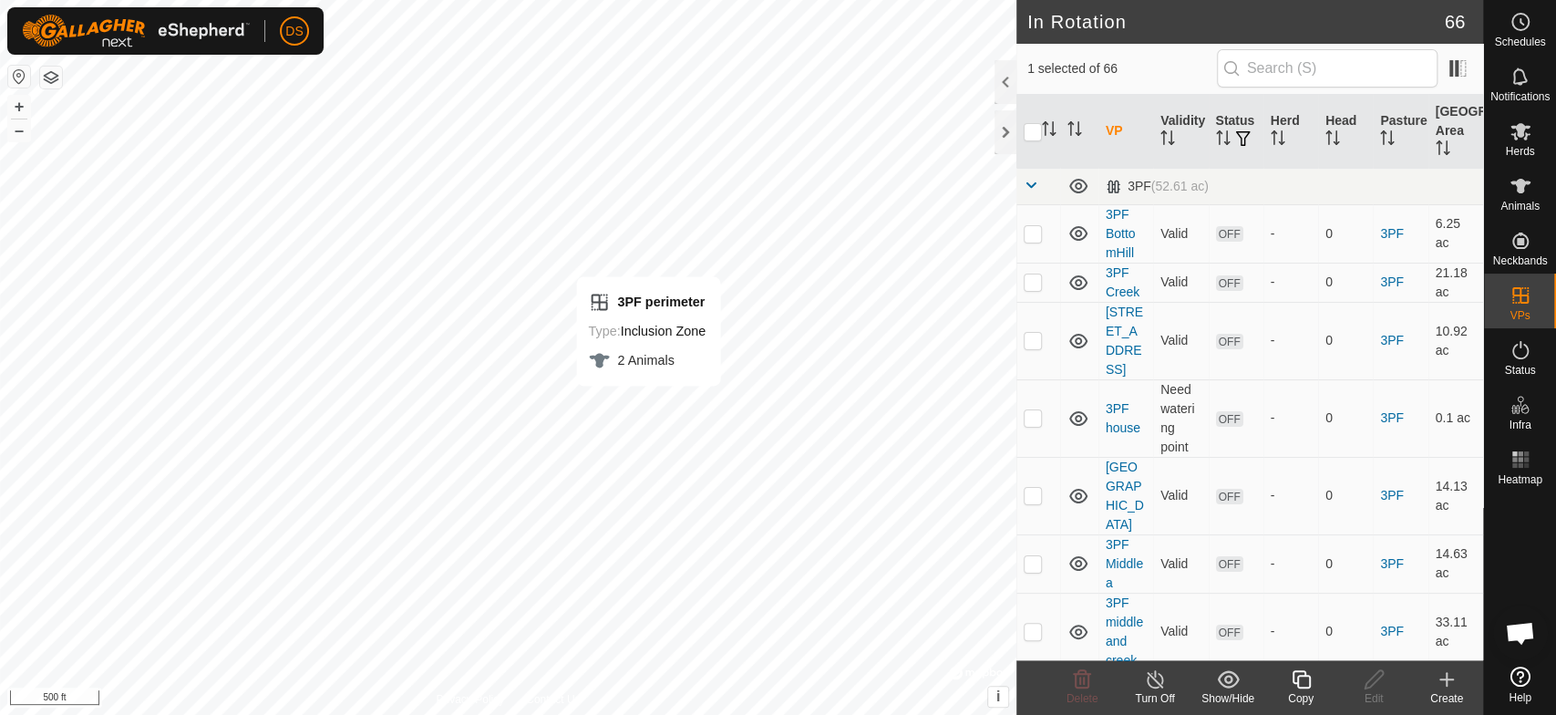
checkbox input "false"
checkbox input "true"
checkbox input "false"
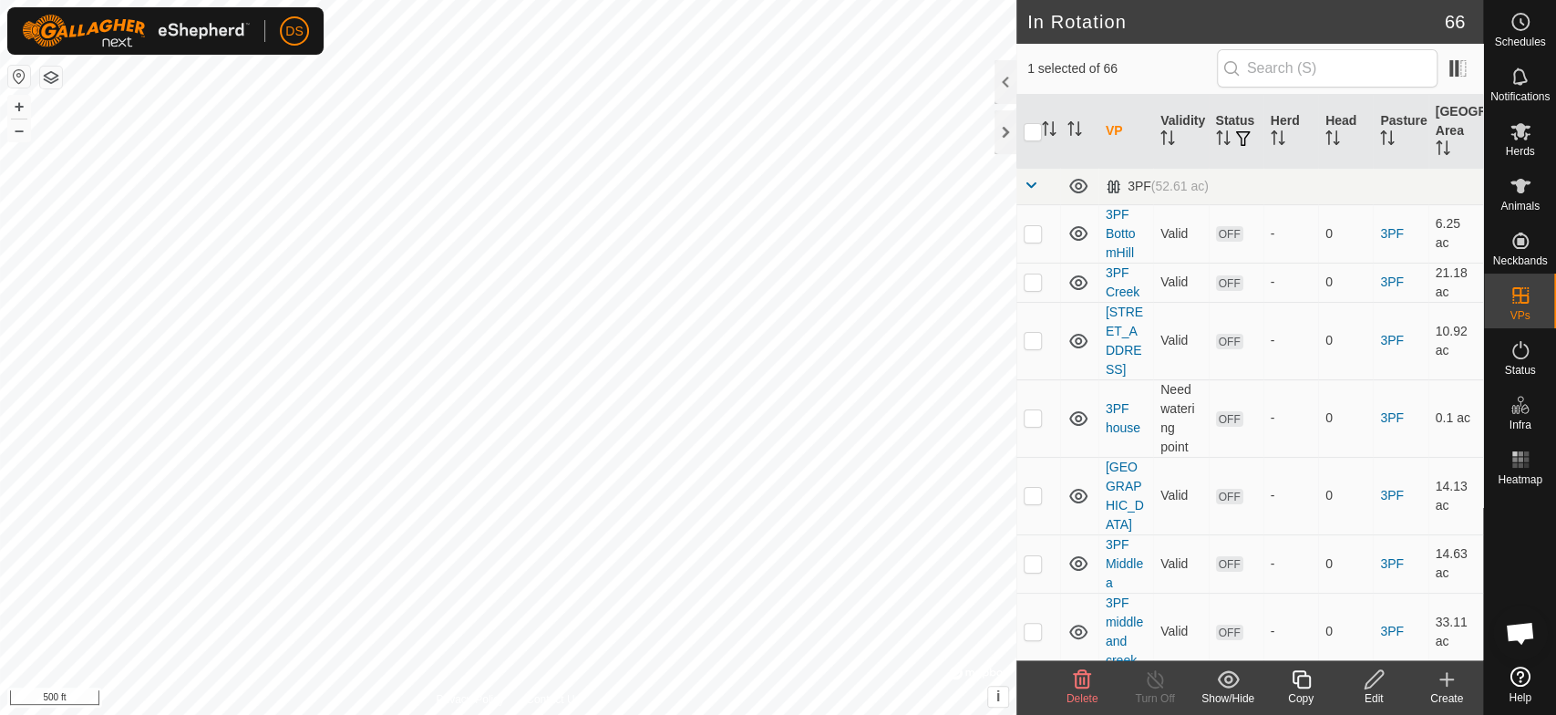
checkbox input "false"
checkbox input "true"
checkbox input "false"
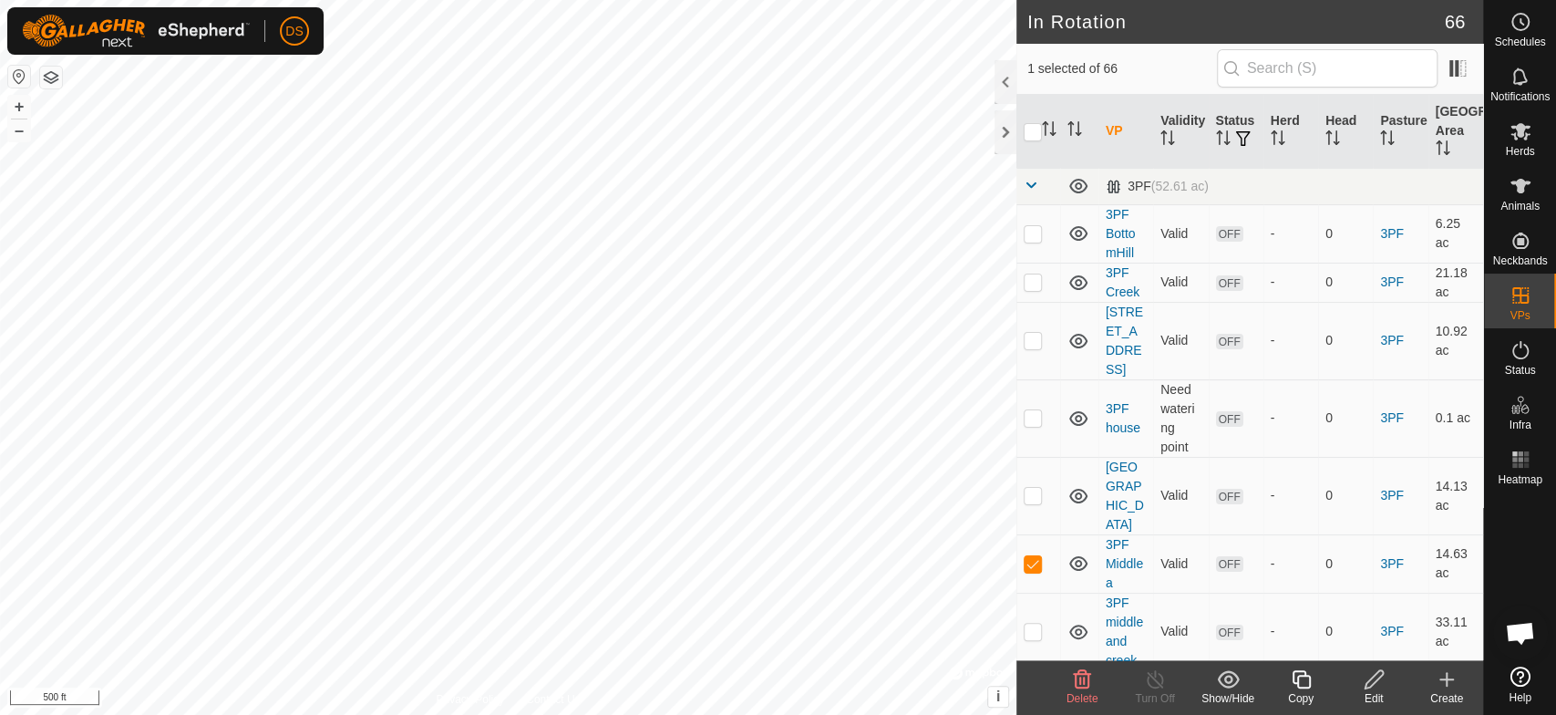
checkbox input "true"
click at [1447, 676] on icon at bounding box center [1447, 679] width 0 height 13
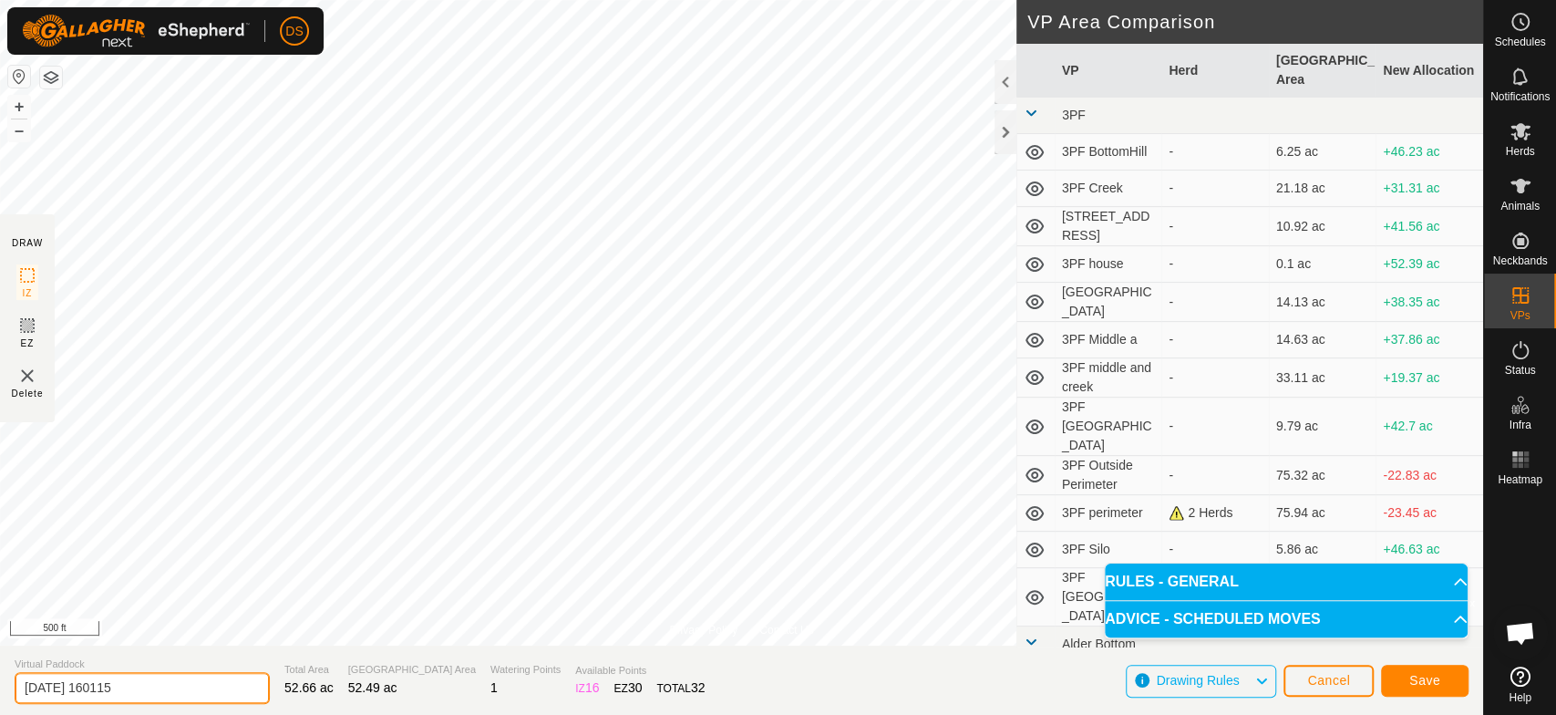
drag, startPoint x: 146, startPoint y: 695, endPoint x: 2, endPoint y: 691, distance: 144.1
click at [2, 691] on section "Virtual Paddock [DATE] 160115 Total Area 52.66 ac Grazing Area 52.49 ac Waterin…" at bounding box center [741, 679] width 1483 height 69
type input "3PF Middle and Back Hill"
click at [1398, 674] on button "Save" at bounding box center [1425, 681] width 88 height 32
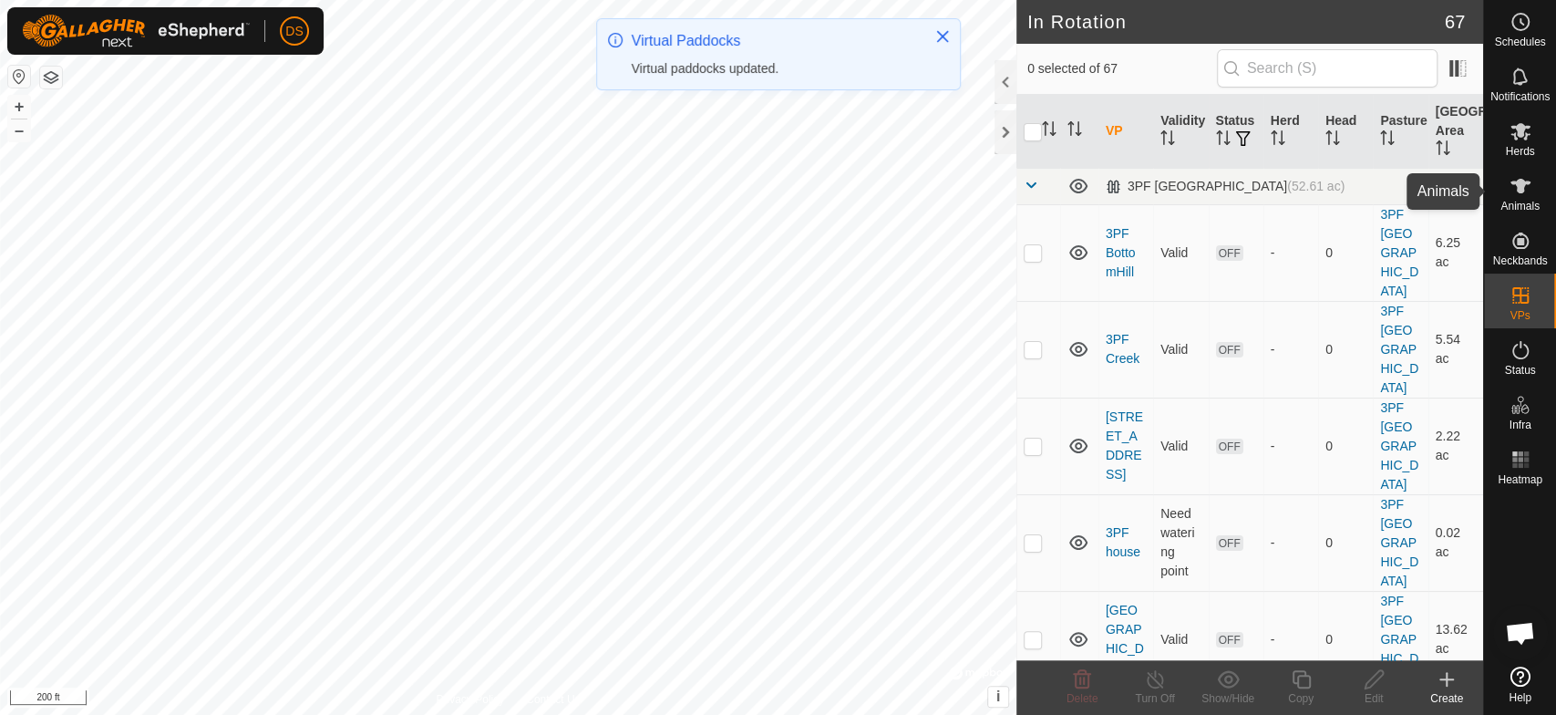
click at [1523, 188] on icon at bounding box center [1521, 186] width 22 height 22
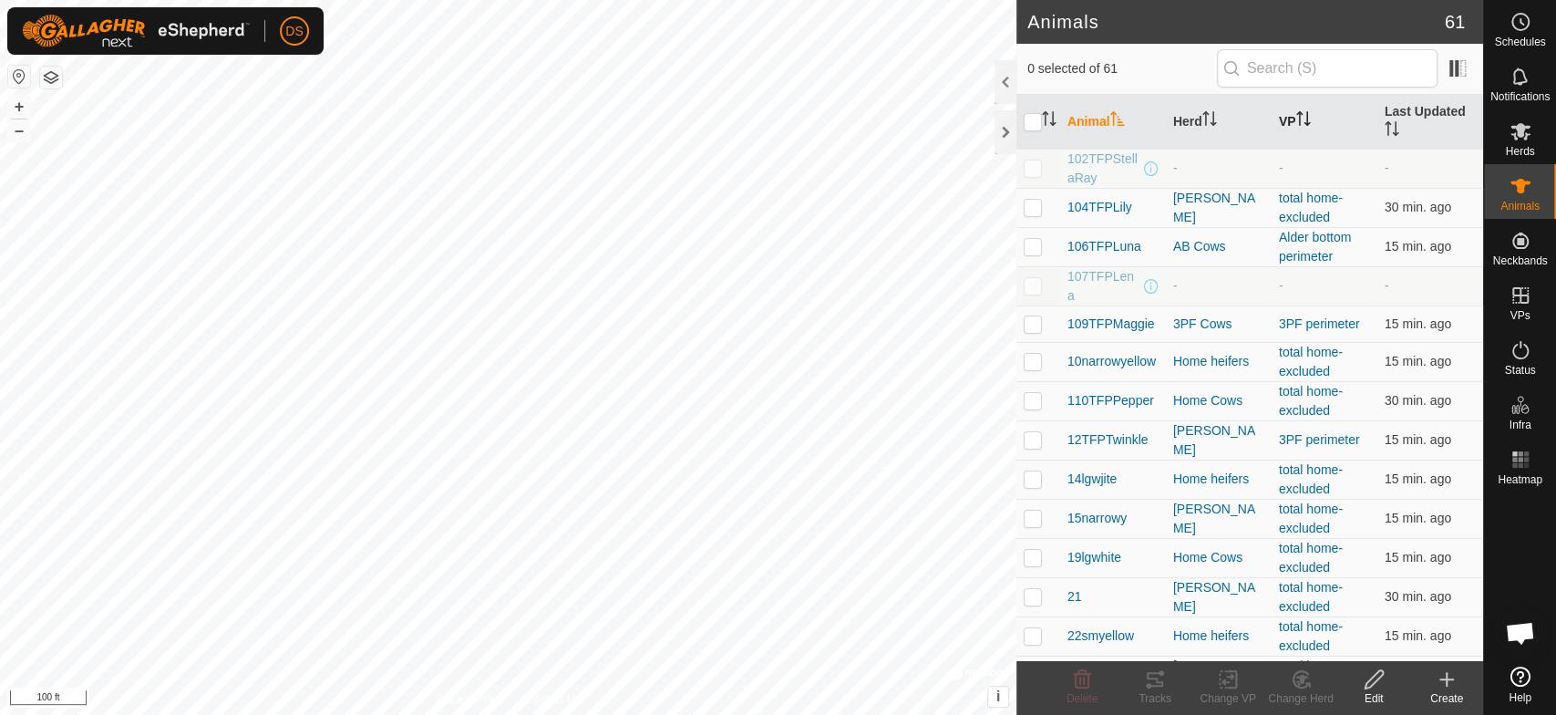
click at [1290, 122] on th "VP" at bounding box center [1325, 122] width 106 height 55
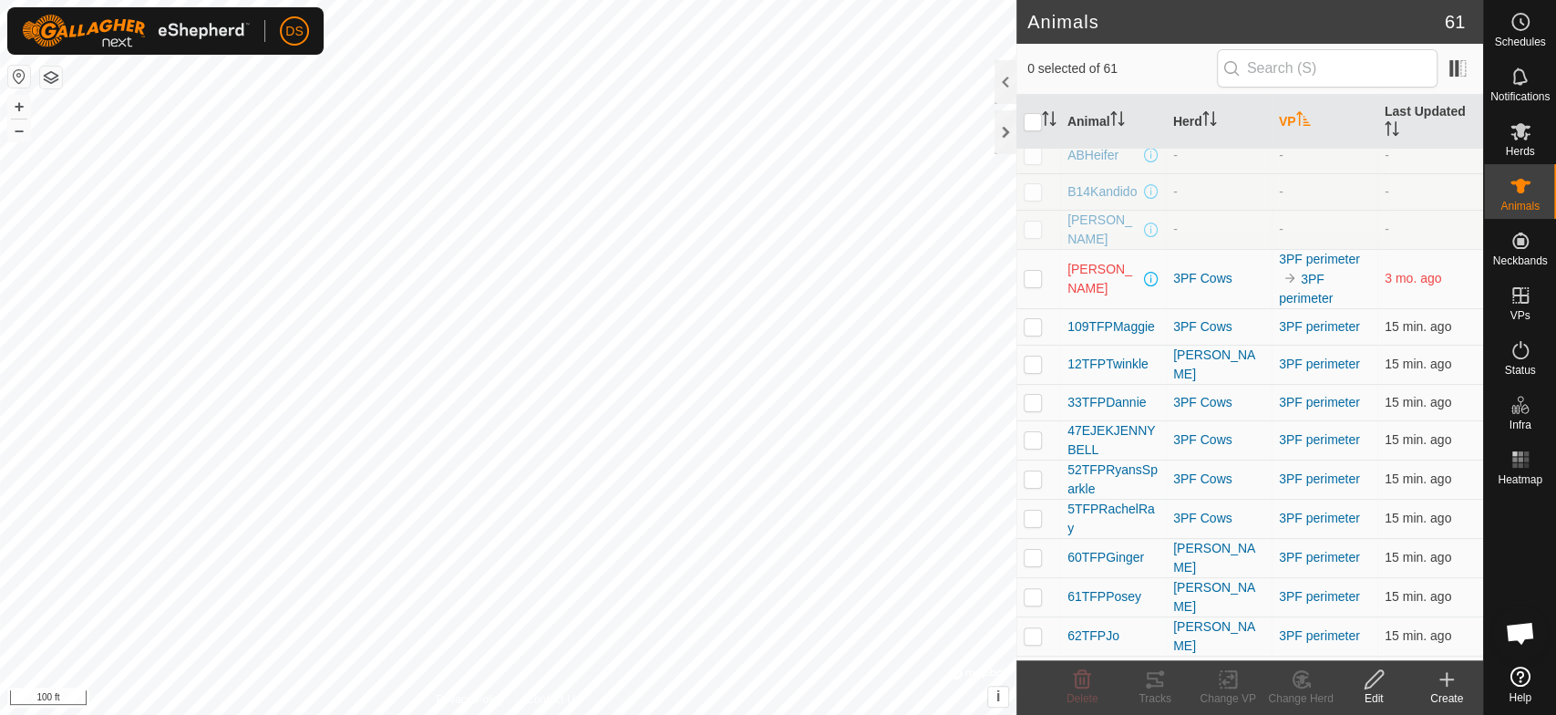
scroll to position [304, 0]
click at [1031, 324] on p-checkbox at bounding box center [1033, 325] width 18 height 15
checkbox input "true"
click at [1032, 370] on td at bounding box center [1039, 363] width 44 height 39
checkbox input "true"
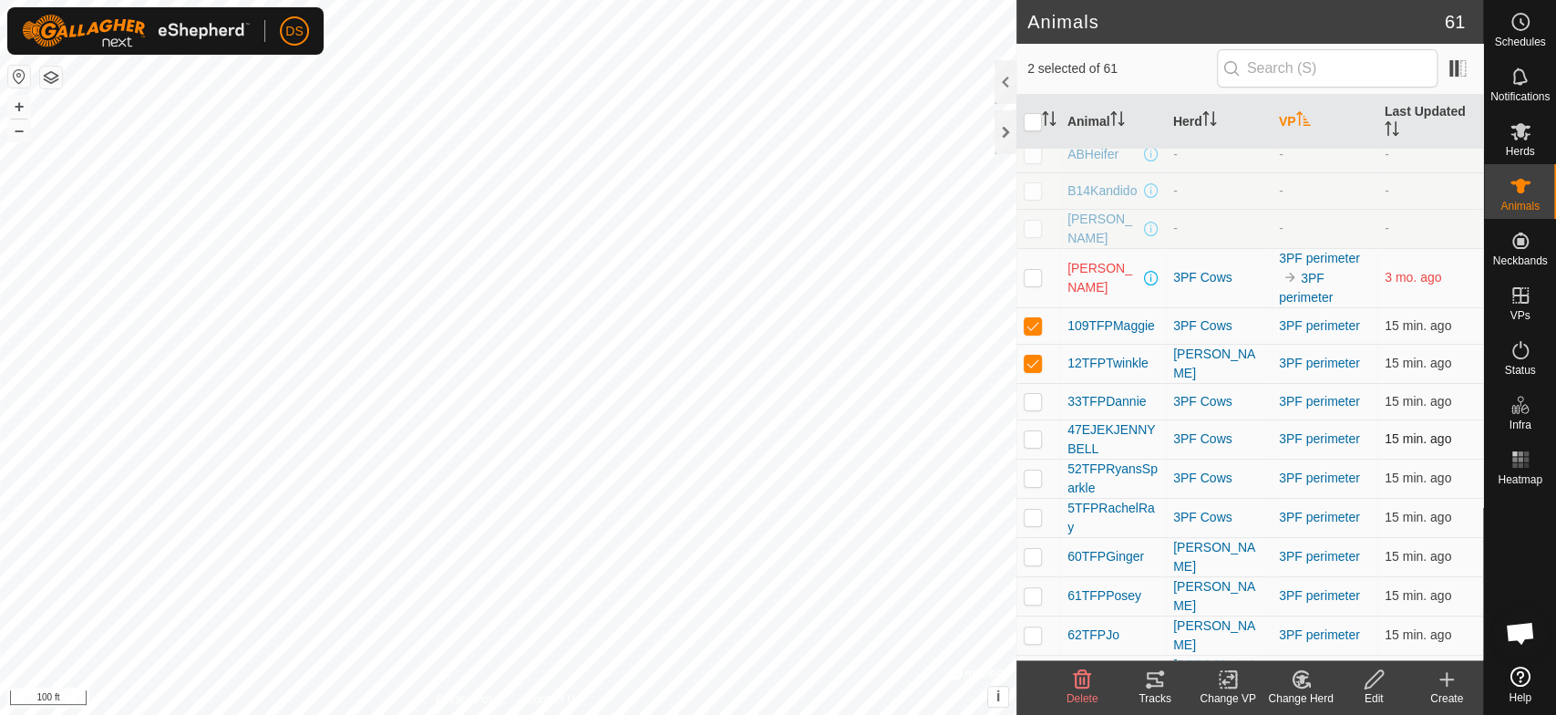
click at [1035, 436] on p-checkbox at bounding box center [1033, 438] width 18 height 15
checkbox input "true"
click at [1027, 477] on p-checkbox at bounding box center [1033, 477] width 18 height 15
checkbox input "true"
click at [1034, 556] on p-checkbox at bounding box center [1033, 556] width 18 height 15
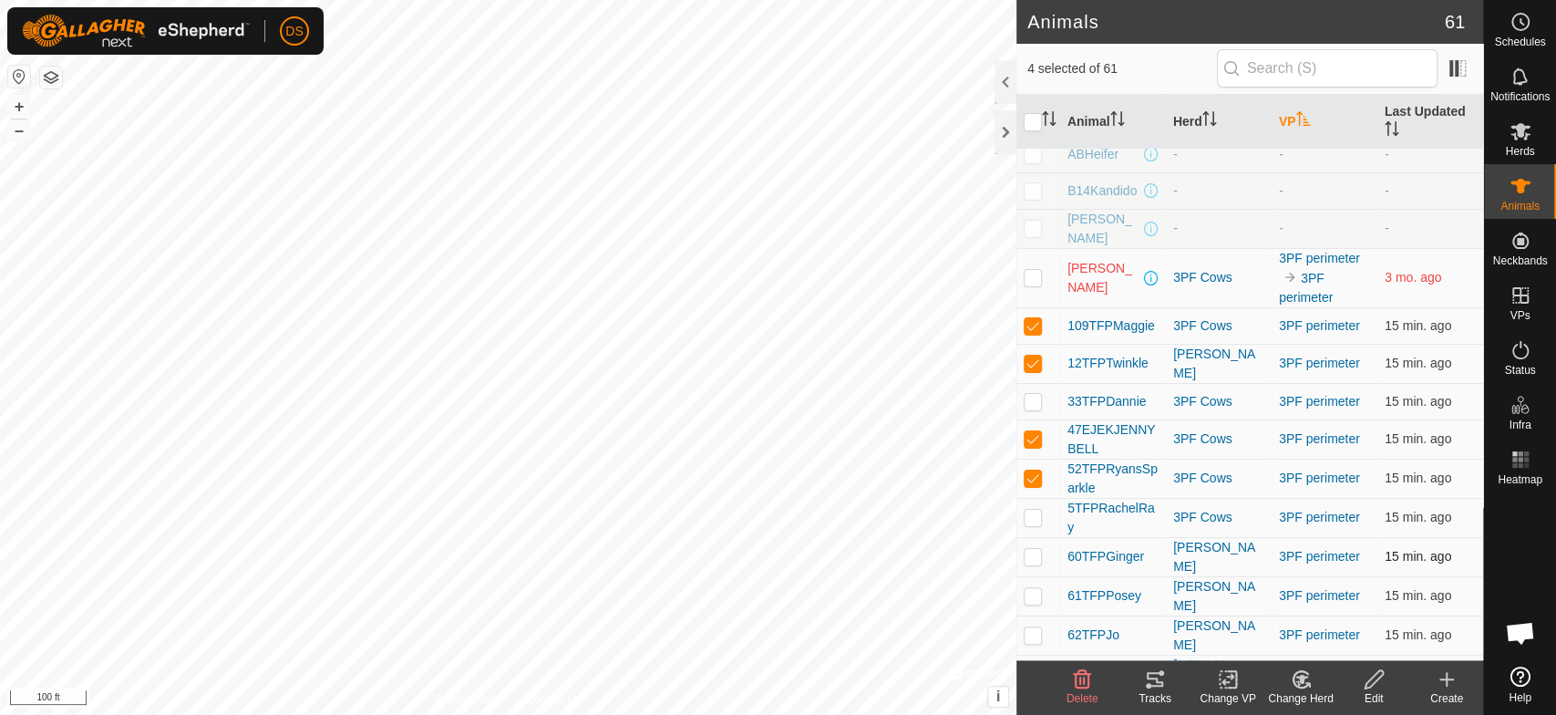
checkbox input "true"
click at [1035, 588] on p-checkbox at bounding box center [1033, 595] width 18 height 15
checkbox input "true"
click at [1028, 627] on p-checkbox at bounding box center [1033, 634] width 18 height 15
checkbox input "true"
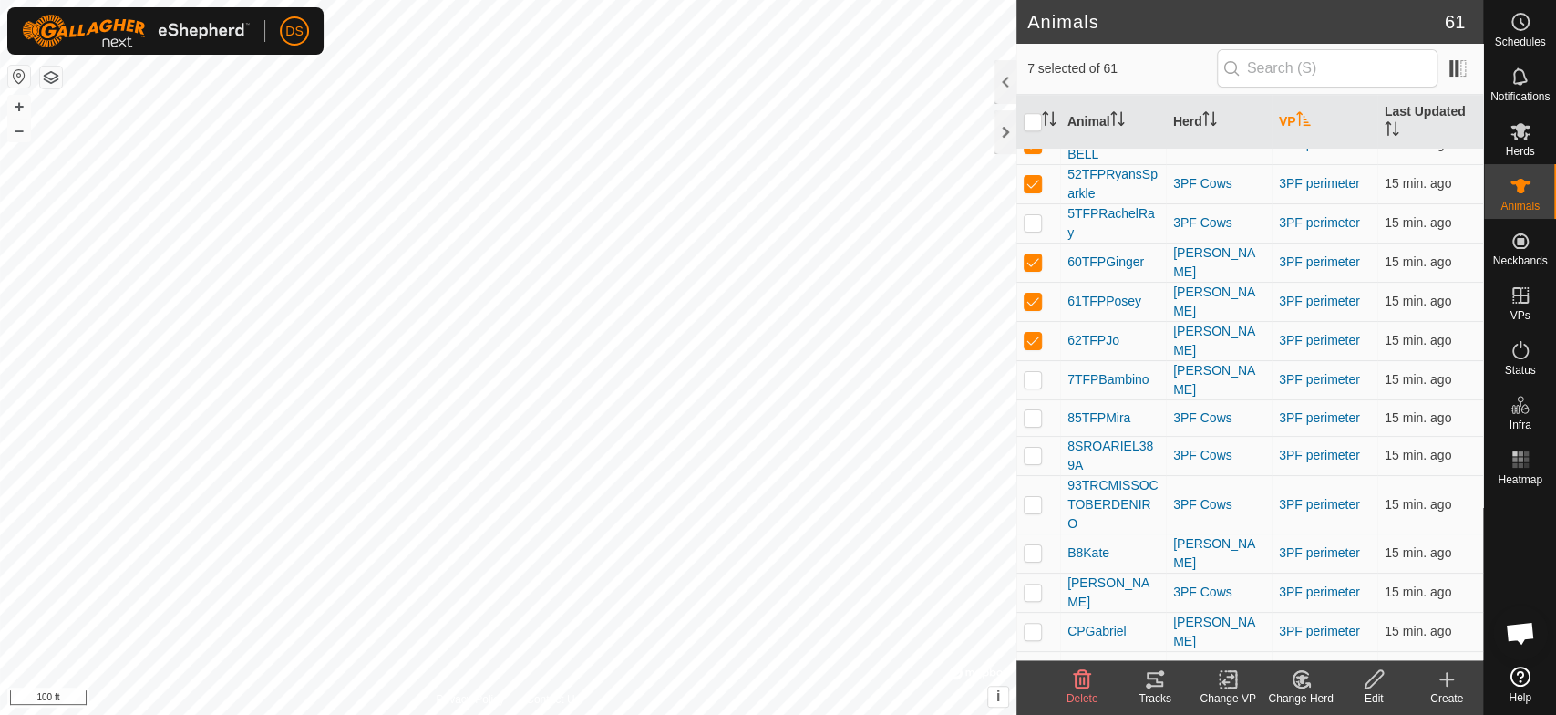
scroll to position [607, 0]
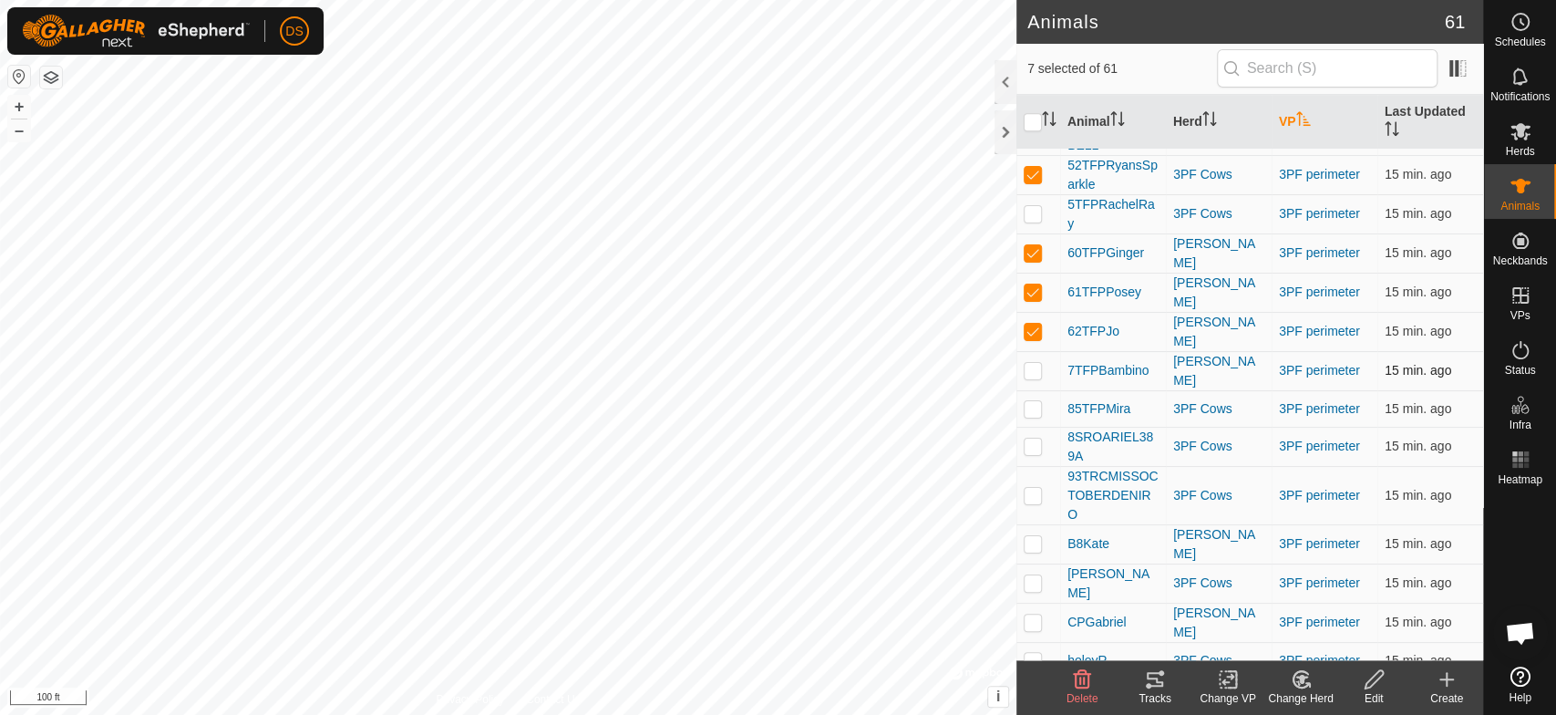
click at [1033, 363] on p-checkbox at bounding box center [1033, 370] width 18 height 15
checkbox input "true"
click at [1031, 405] on td at bounding box center [1039, 408] width 44 height 36
checkbox input "true"
click at [1029, 439] on p-checkbox at bounding box center [1033, 446] width 18 height 15
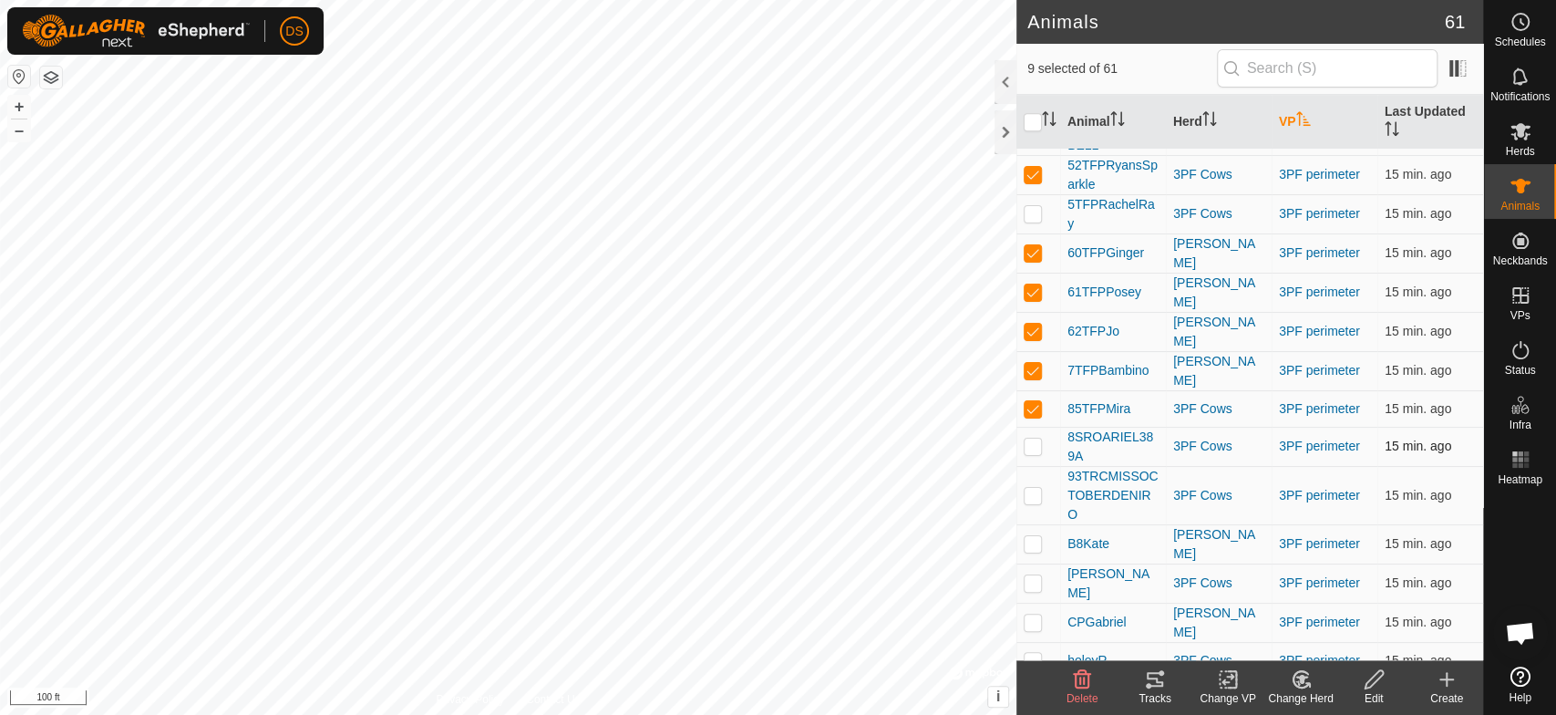
checkbox input "true"
click at [1033, 491] on td at bounding box center [1039, 495] width 44 height 58
checkbox input "true"
click at [1029, 536] on p-checkbox at bounding box center [1033, 543] width 18 height 15
checkbox input "true"
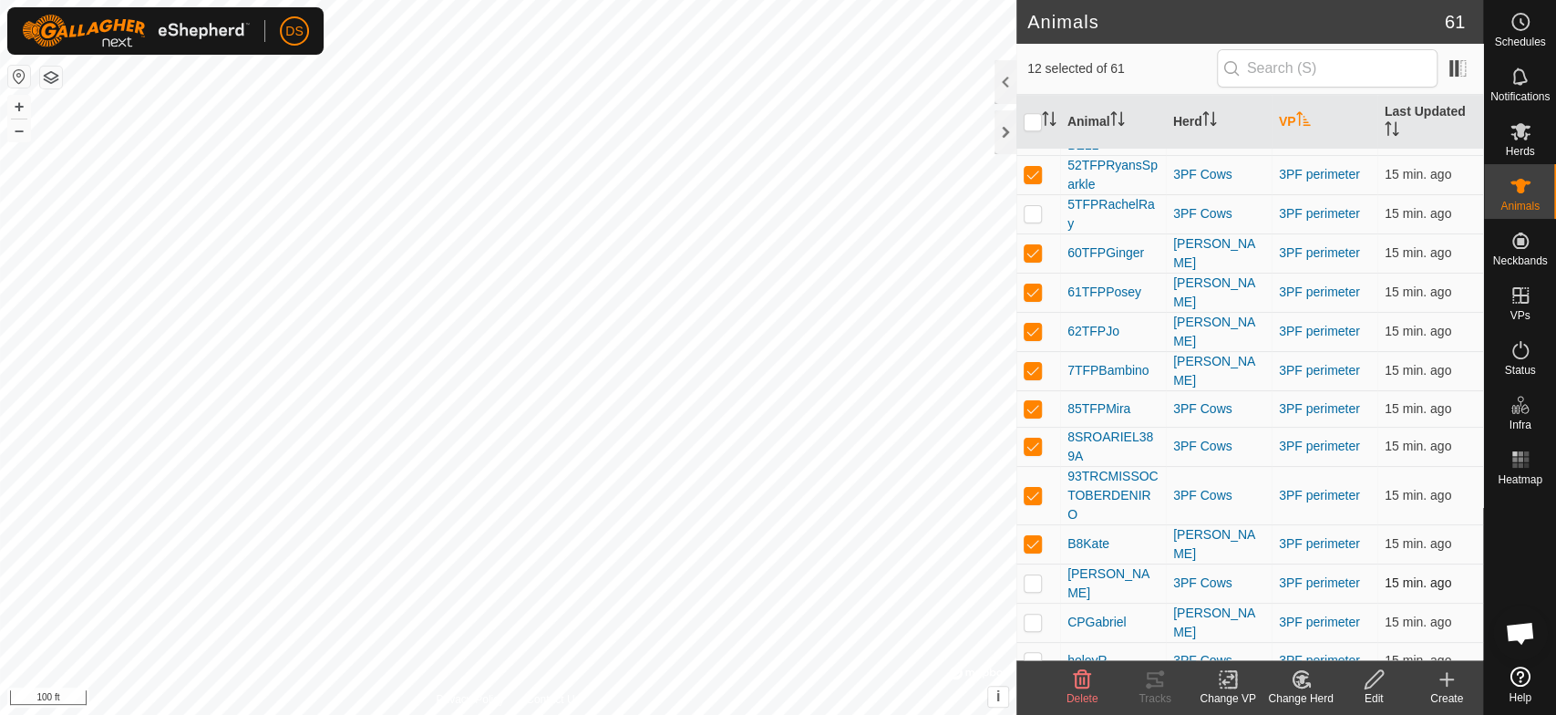
click at [1030, 575] on p-checkbox at bounding box center [1033, 582] width 18 height 15
checkbox input "true"
click at [1029, 614] on p-checkbox at bounding box center [1033, 621] width 18 height 15
checkbox input "true"
click at [1029, 653] on p-checkbox at bounding box center [1033, 660] width 18 height 15
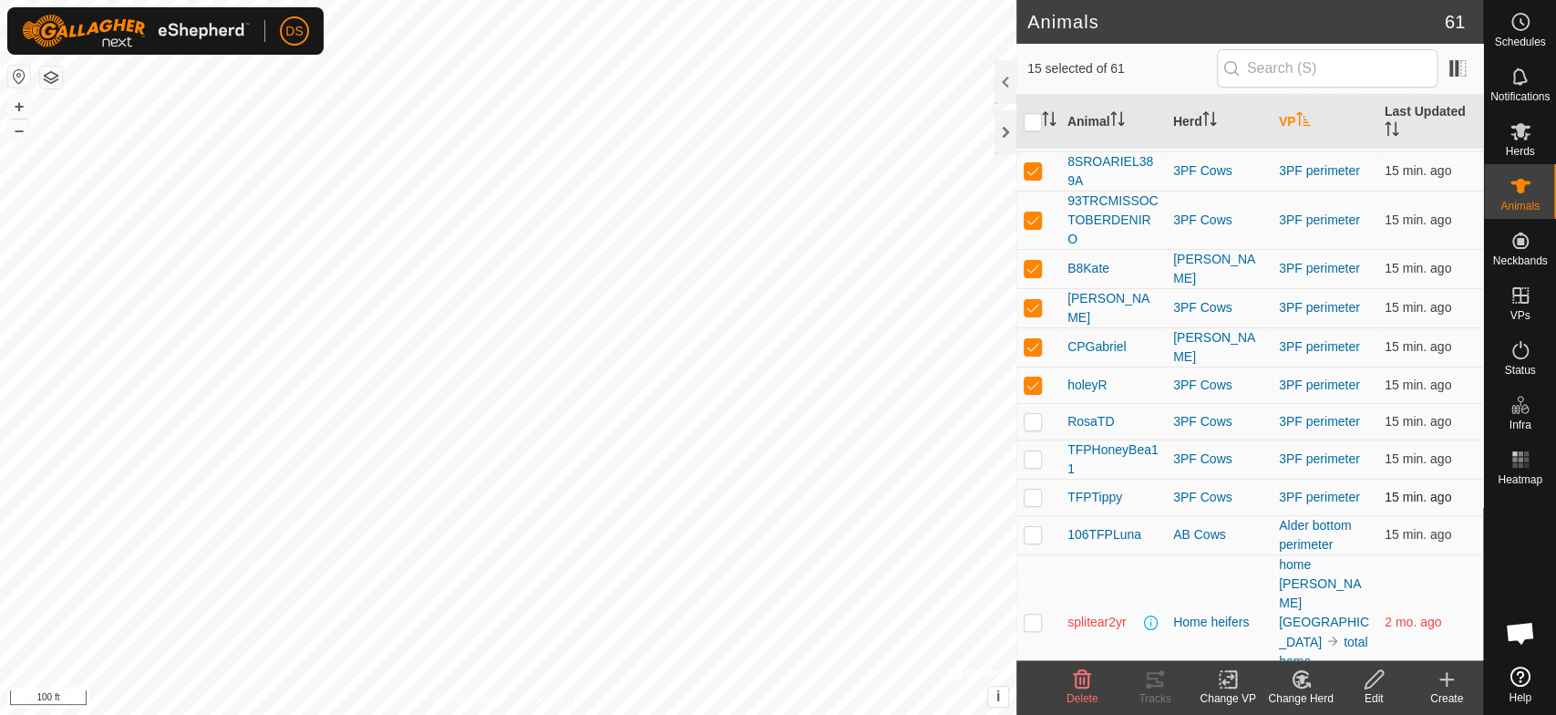
scroll to position [912, 0]
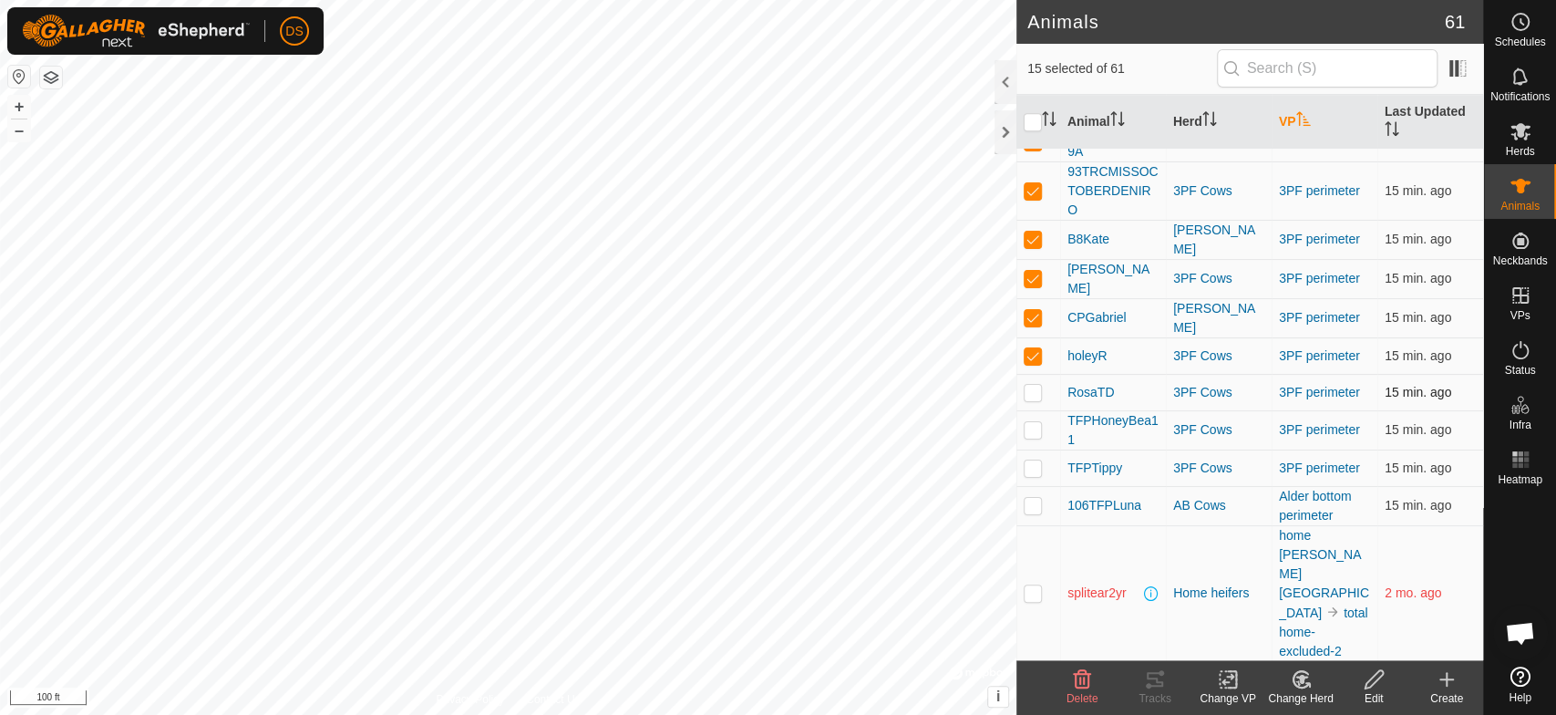
click at [1029, 385] on p-checkbox at bounding box center [1033, 392] width 18 height 15
click at [1032, 422] on p-checkbox at bounding box center [1033, 429] width 18 height 15
click at [1037, 460] on p-checkbox at bounding box center [1033, 467] width 18 height 15
click at [1223, 680] on icon at bounding box center [1228, 680] width 13 height 12
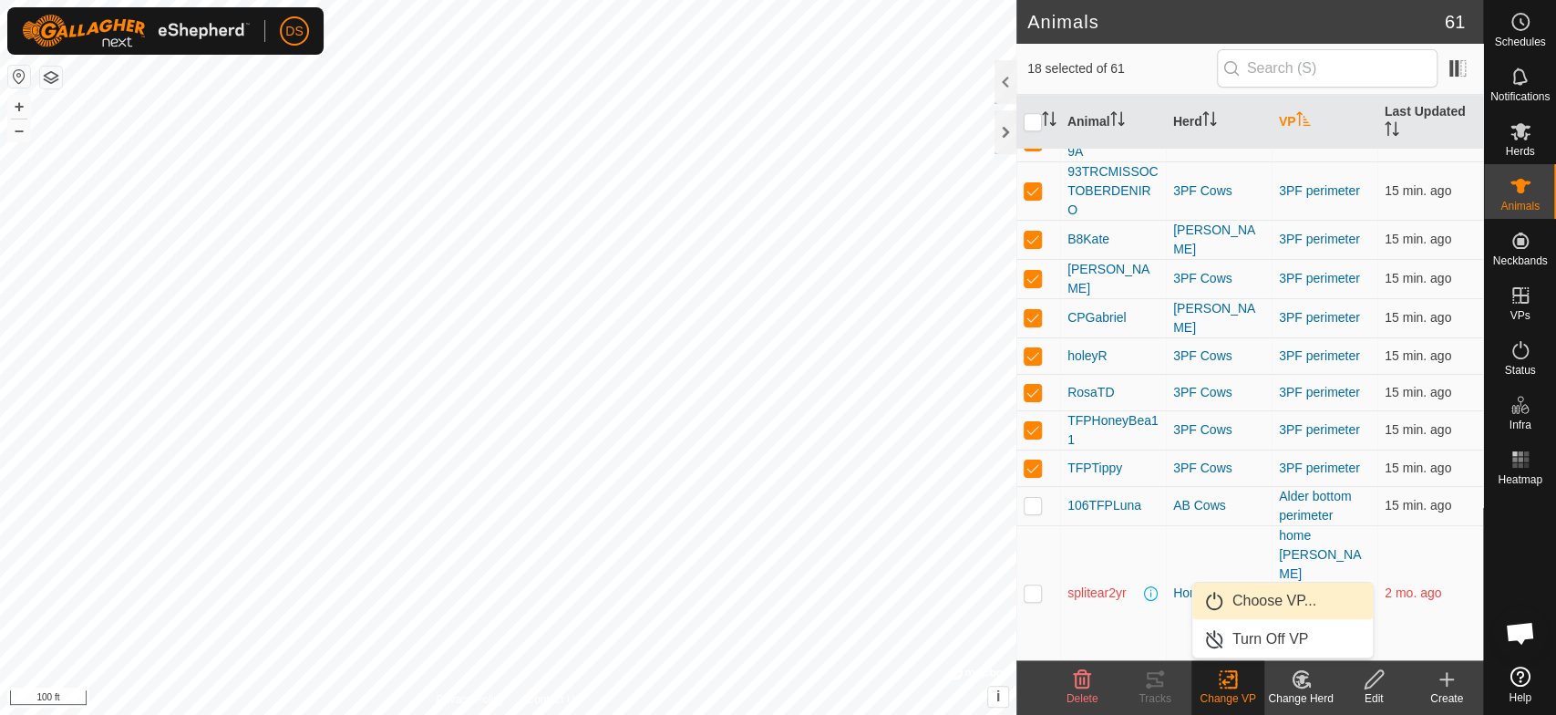
click at [1245, 591] on link "Choose VP..." at bounding box center [1283, 601] width 181 height 36
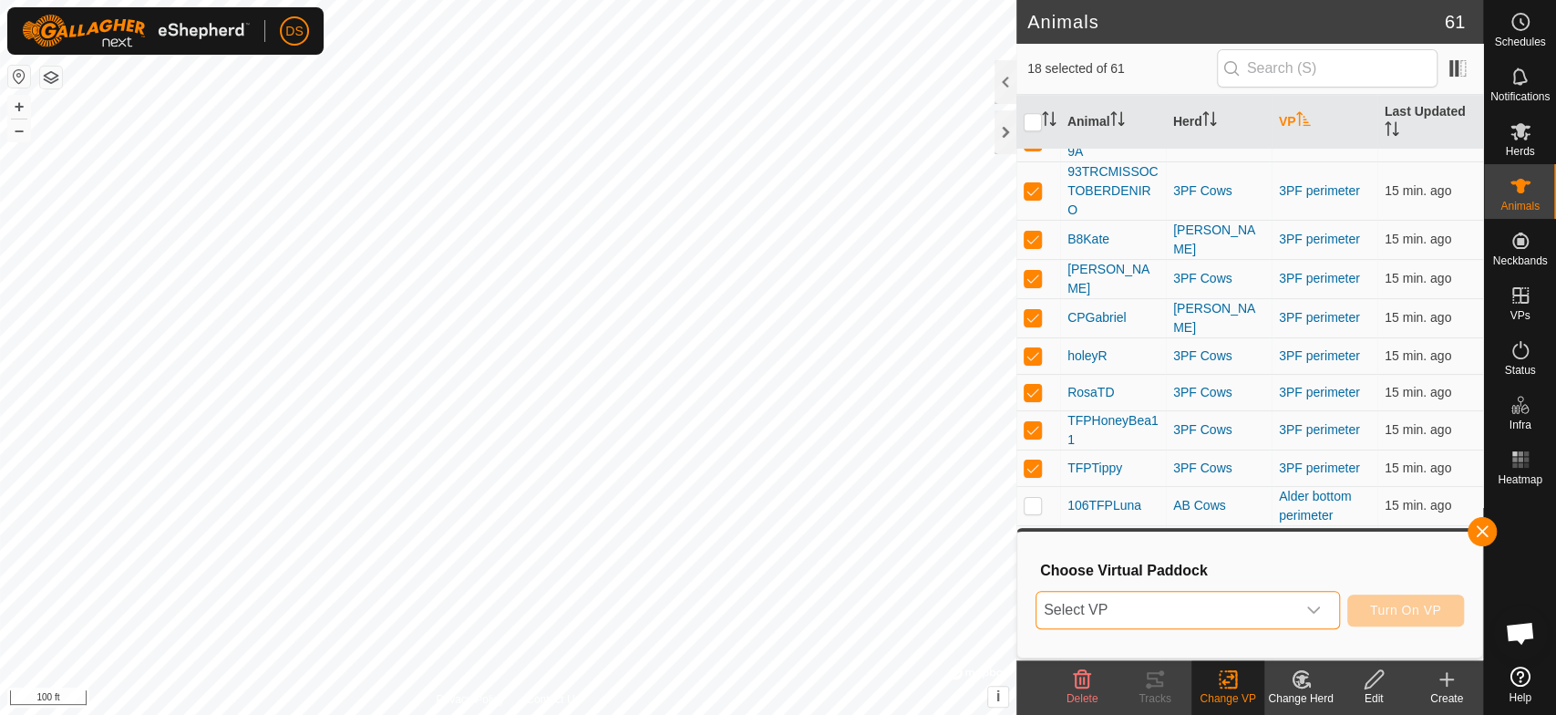
click at [1105, 610] on span "Select VP" at bounding box center [1166, 610] width 259 height 36
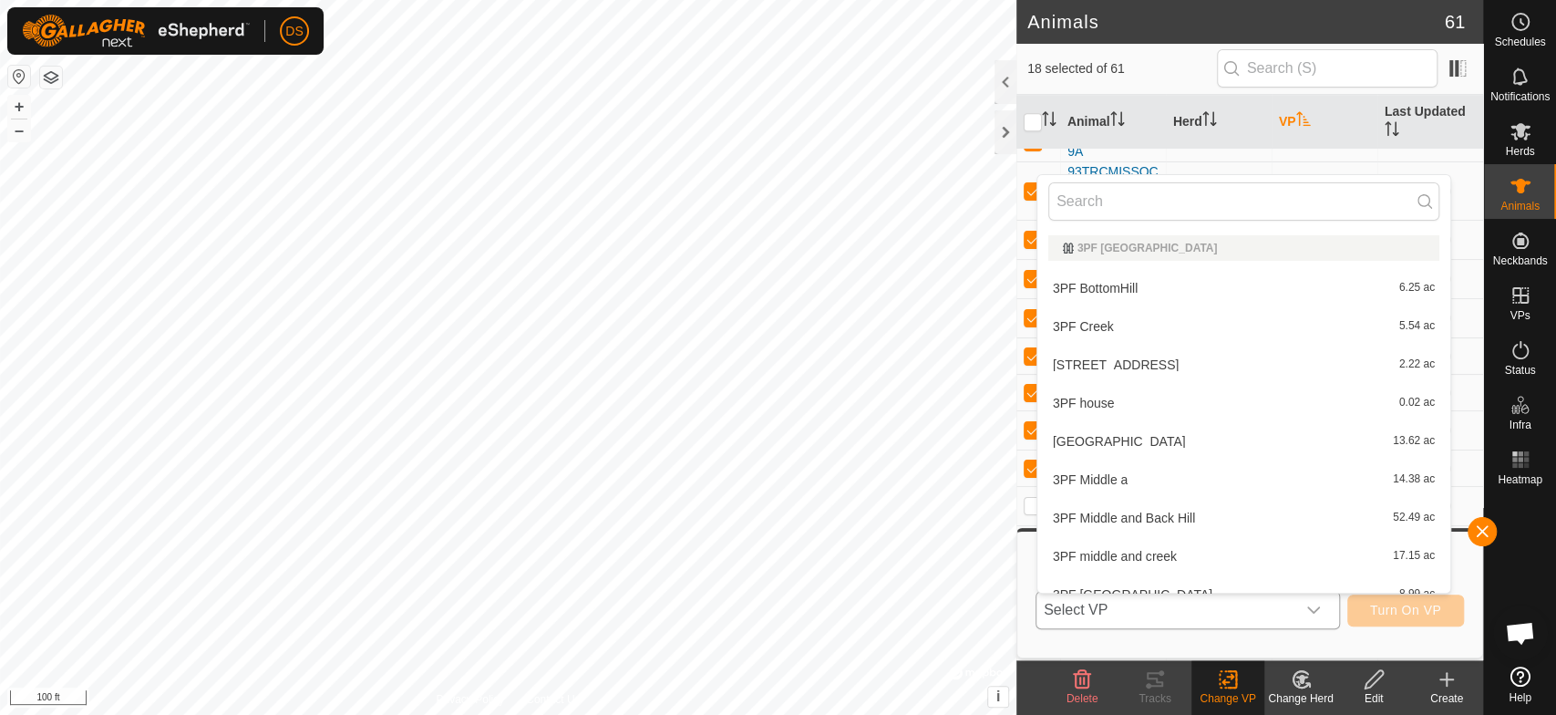
scroll to position [20, 0]
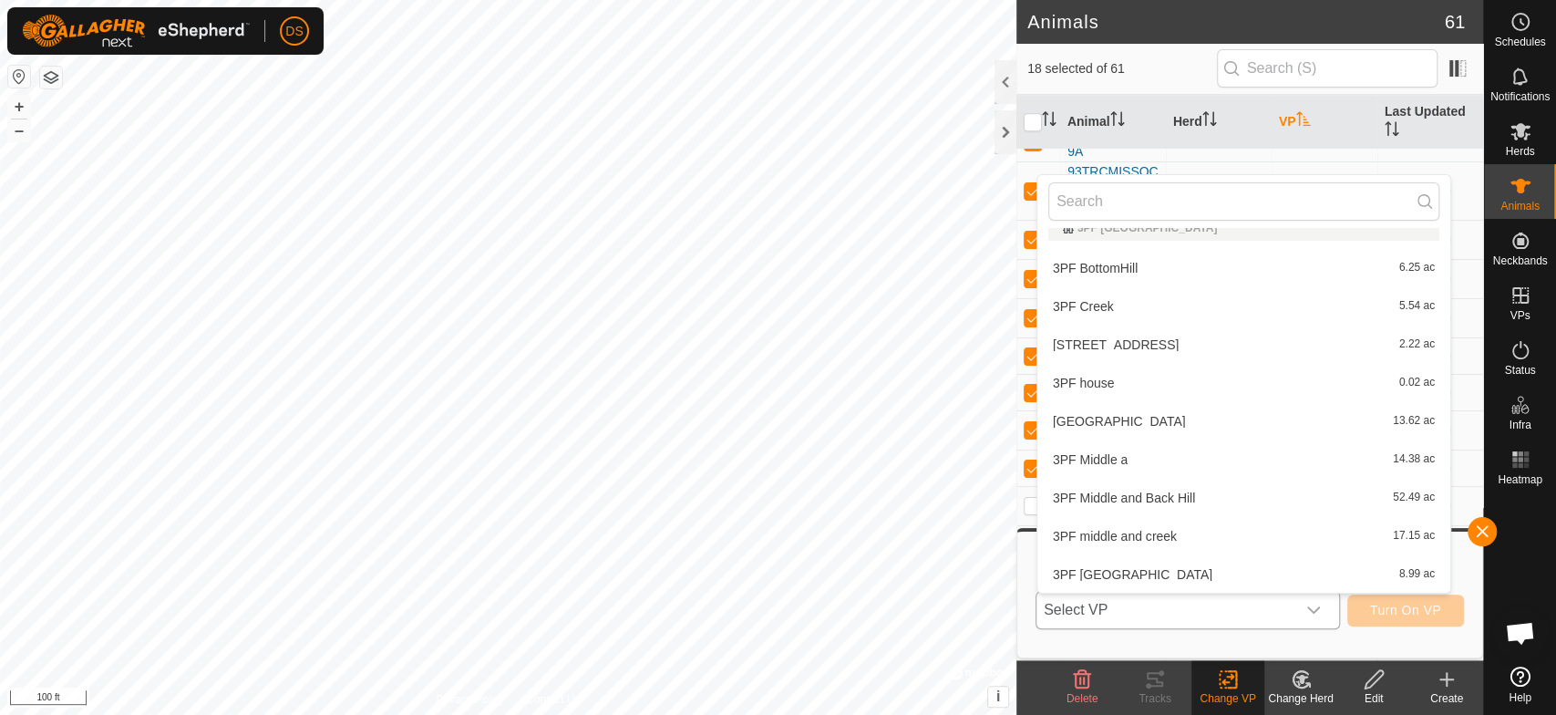
click at [1145, 491] on li "3PF Middle and Back Hill 52.49 ac" at bounding box center [1244, 498] width 413 height 36
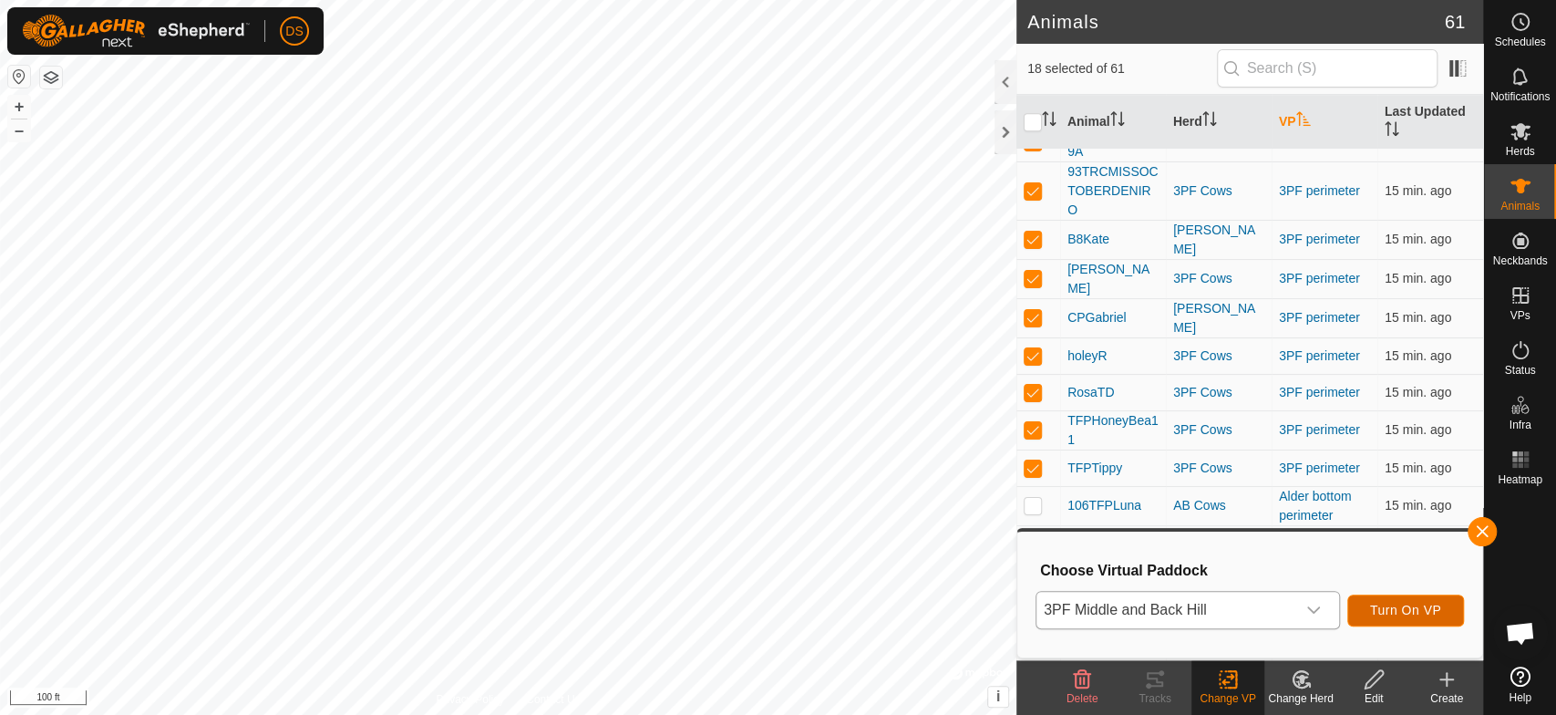
click at [1402, 612] on span "Turn On VP" at bounding box center [1405, 610] width 71 height 15
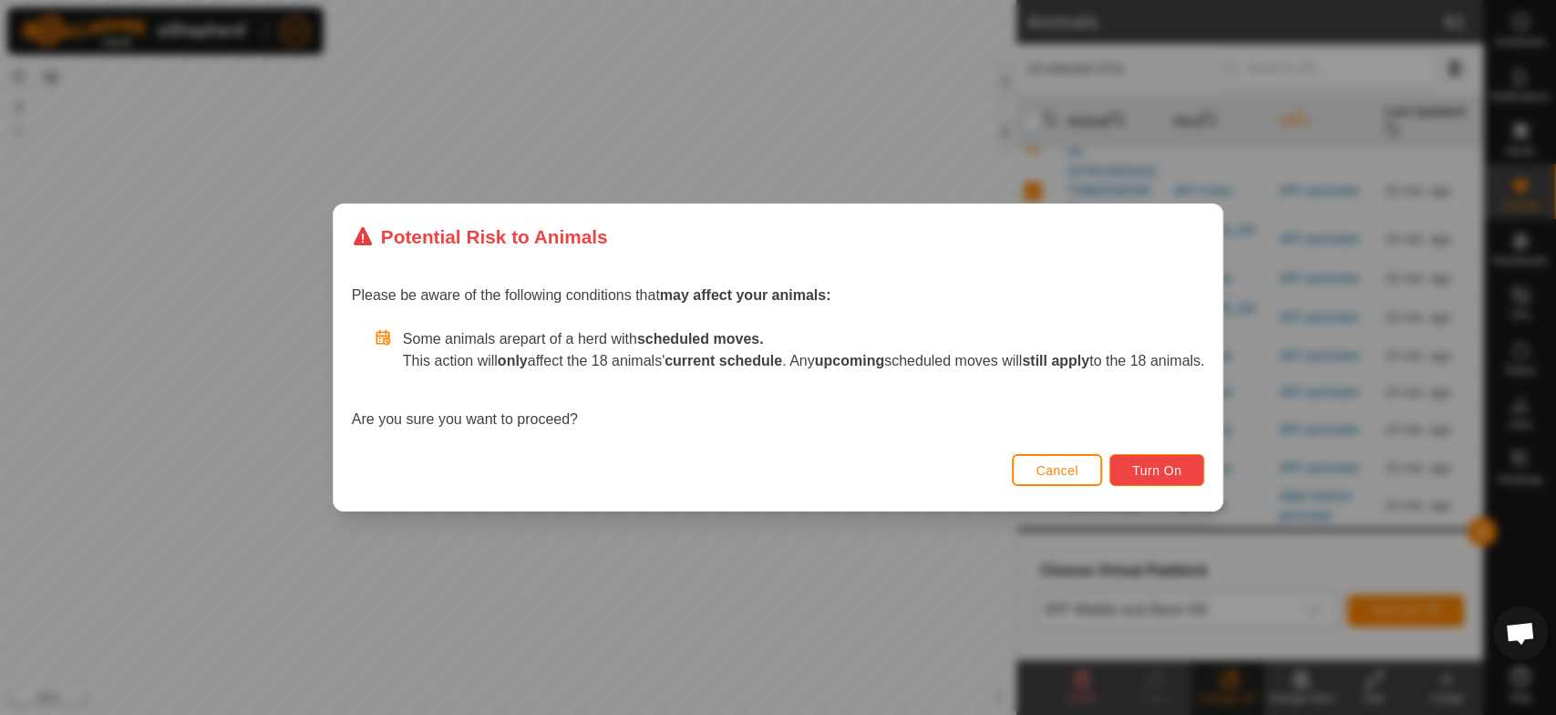
click at [1152, 458] on button "Turn On" at bounding box center [1157, 470] width 95 height 32
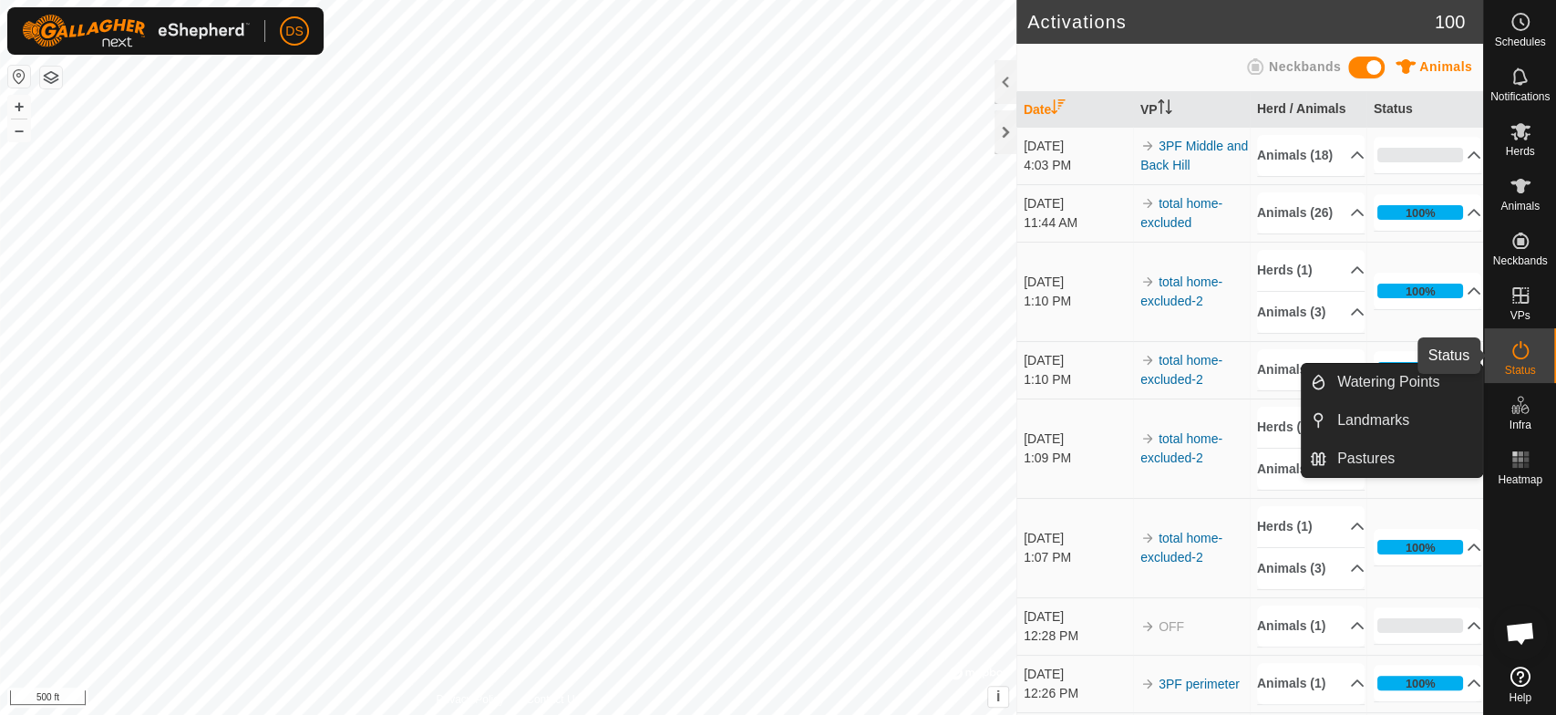
click at [1554, 348] on div "Status" at bounding box center [1520, 355] width 72 height 55
click at [1524, 407] on icon at bounding box center [1521, 405] width 22 height 22
click at [1383, 458] on link "Pastures" at bounding box center [1405, 458] width 156 height 36
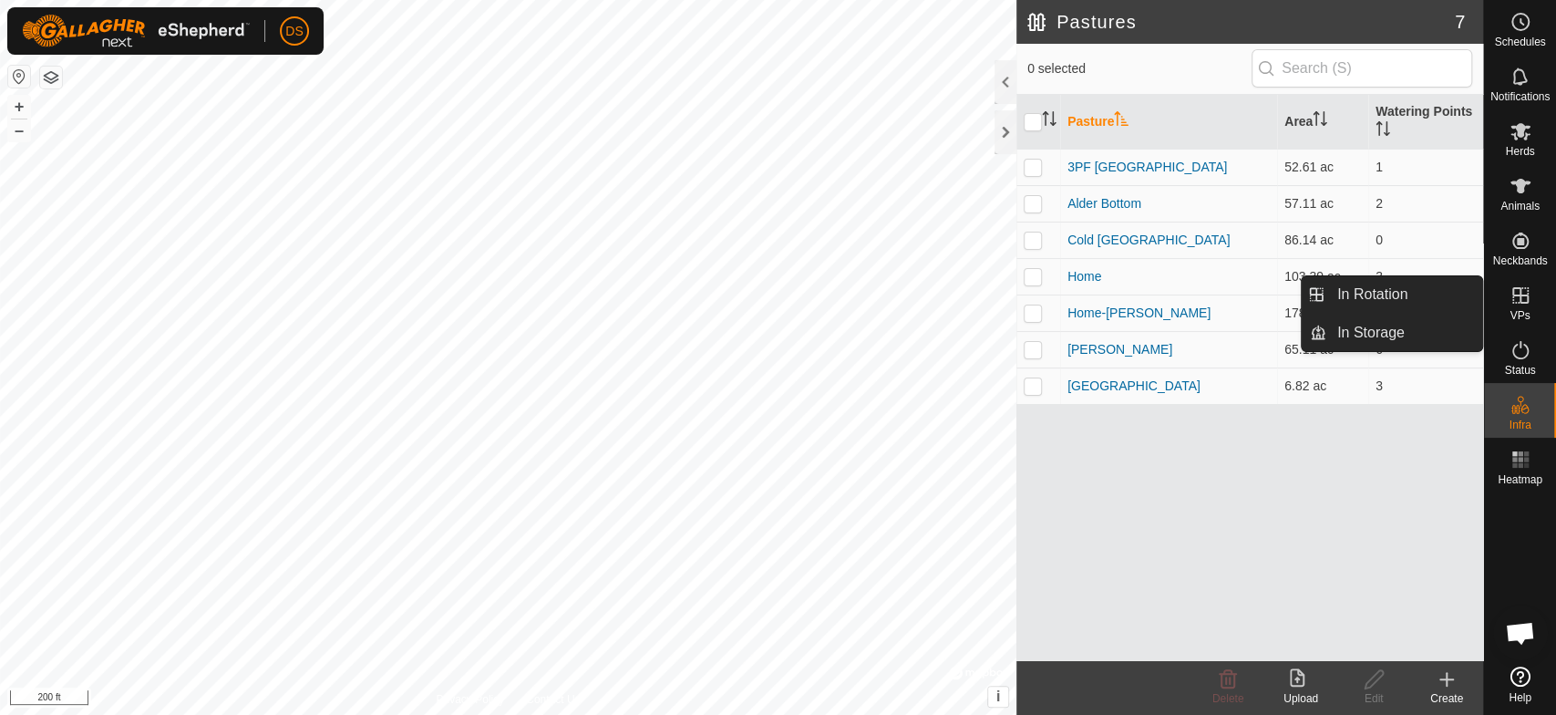
click at [1515, 301] on icon at bounding box center [1521, 295] width 22 height 22
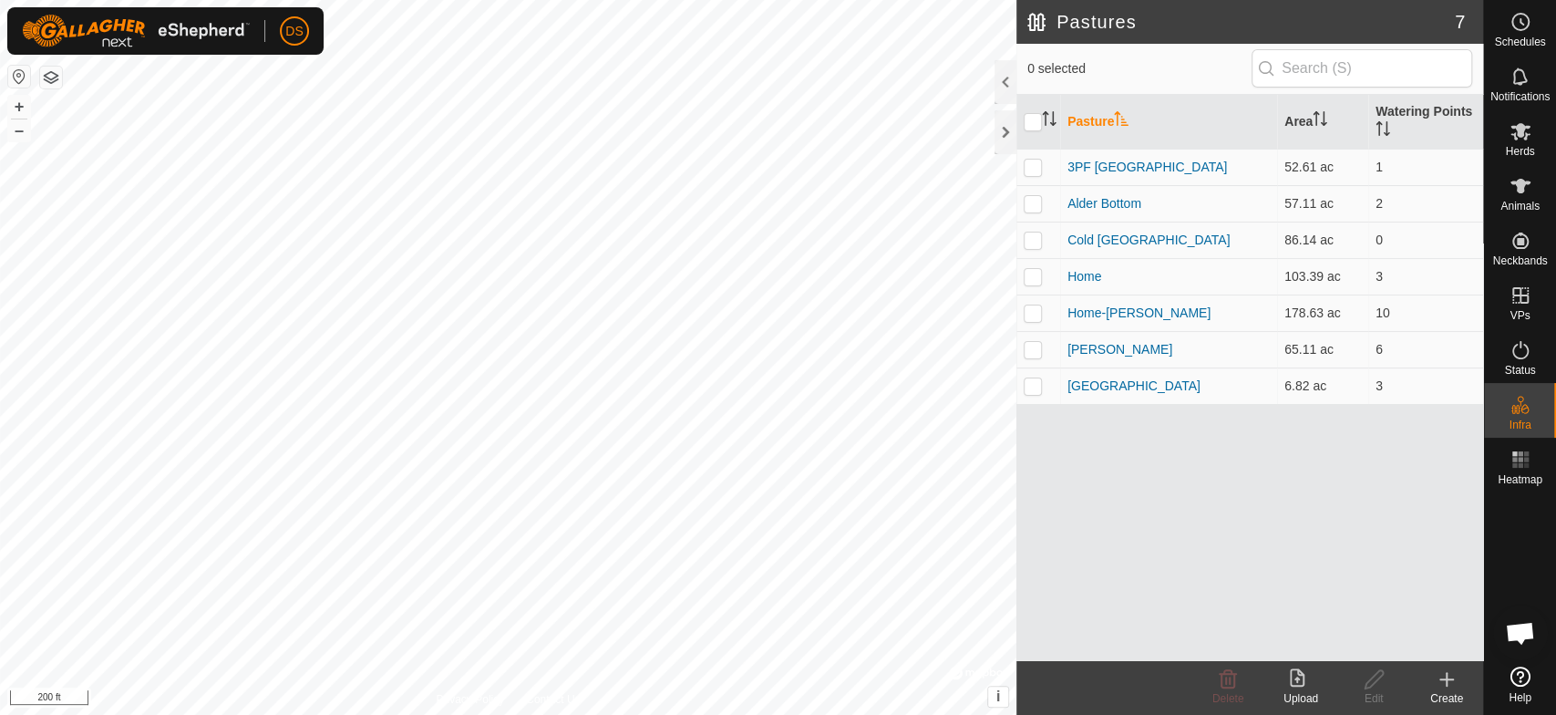
click at [1447, 673] on icon at bounding box center [1447, 679] width 0 height 13
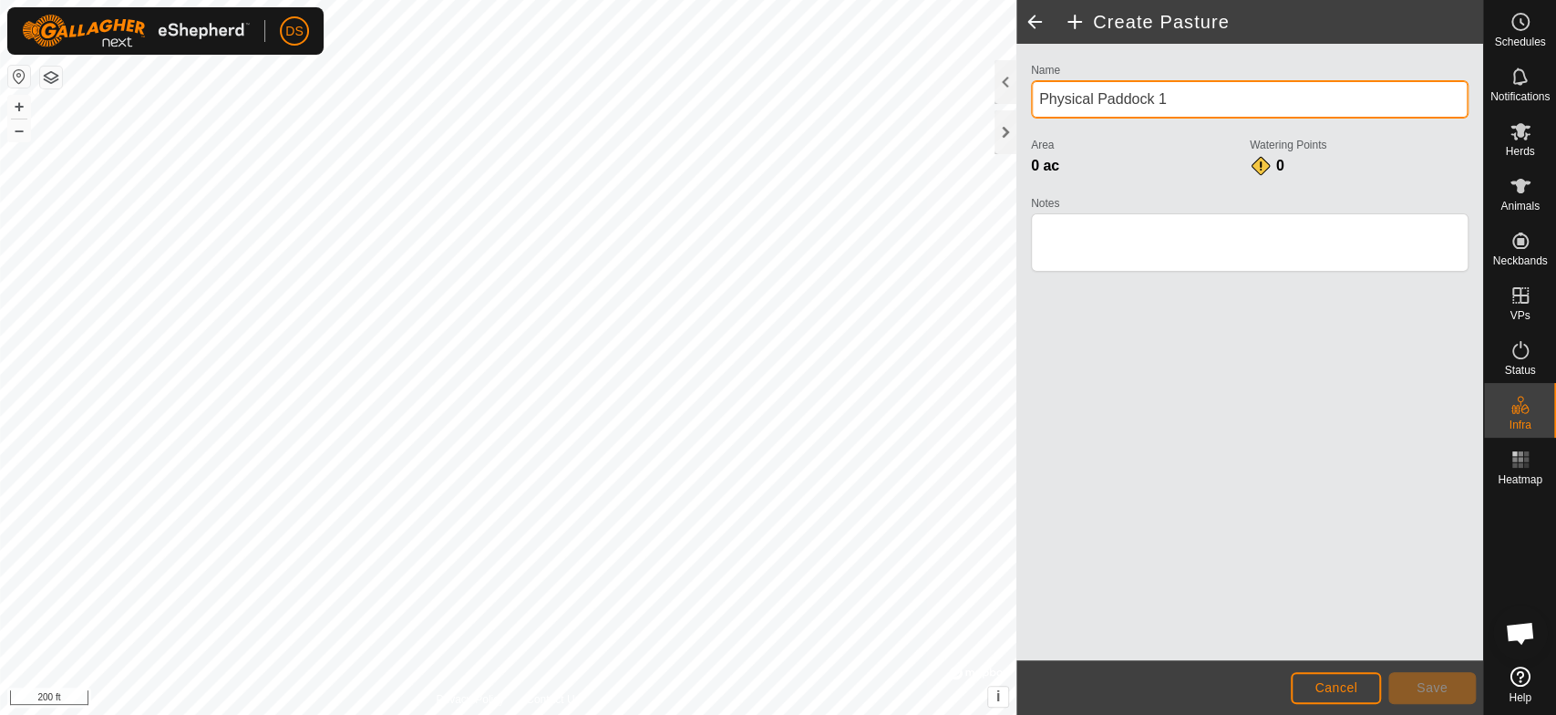
drag, startPoint x: 1173, startPoint y: 98, endPoint x: 1038, endPoint y: 117, distance: 136.2
click at [1038, 117] on input "Physical Paddock 1" at bounding box center [1250, 99] width 438 height 38
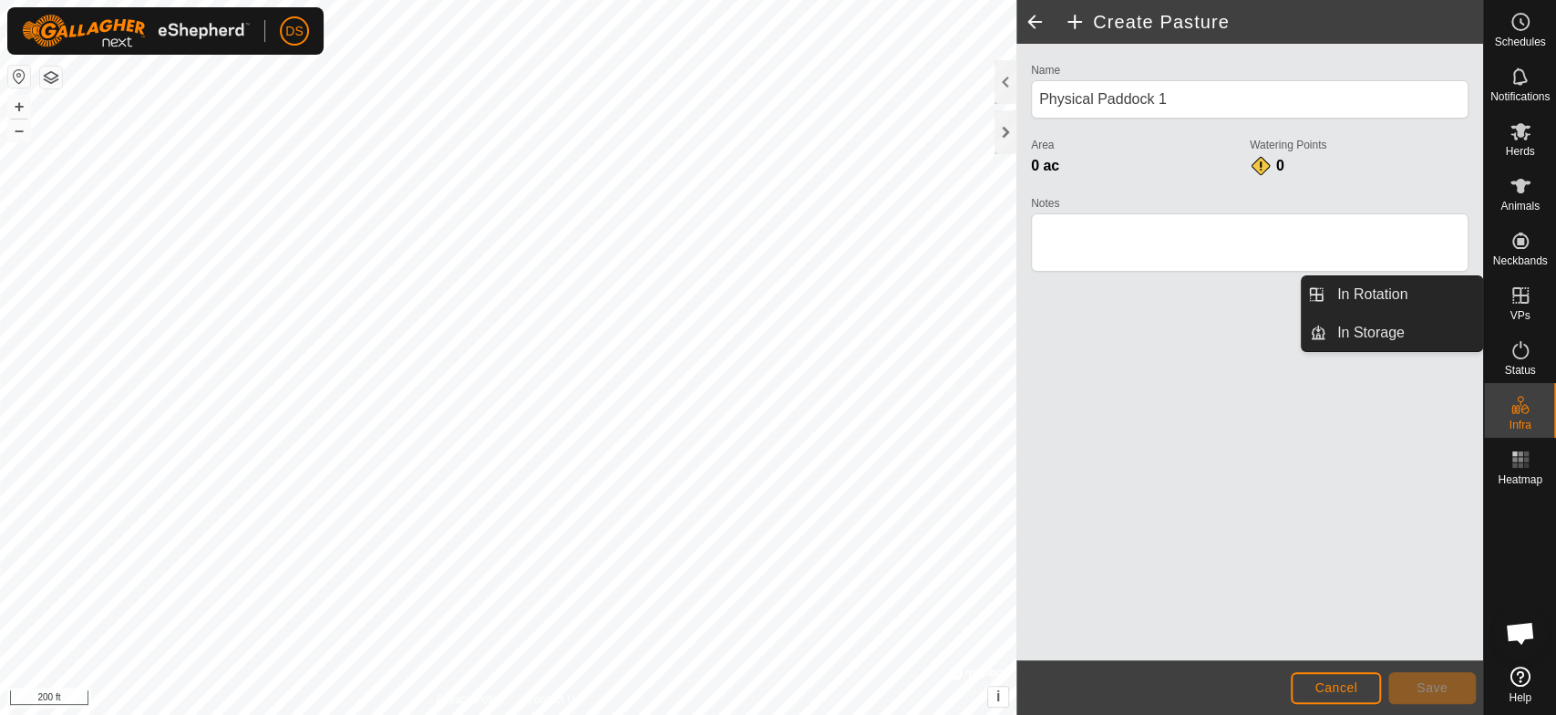
click at [1517, 294] on icon at bounding box center [1521, 295] width 22 height 22
click at [1382, 293] on link "In Rotation" at bounding box center [1405, 294] width 156 height 36
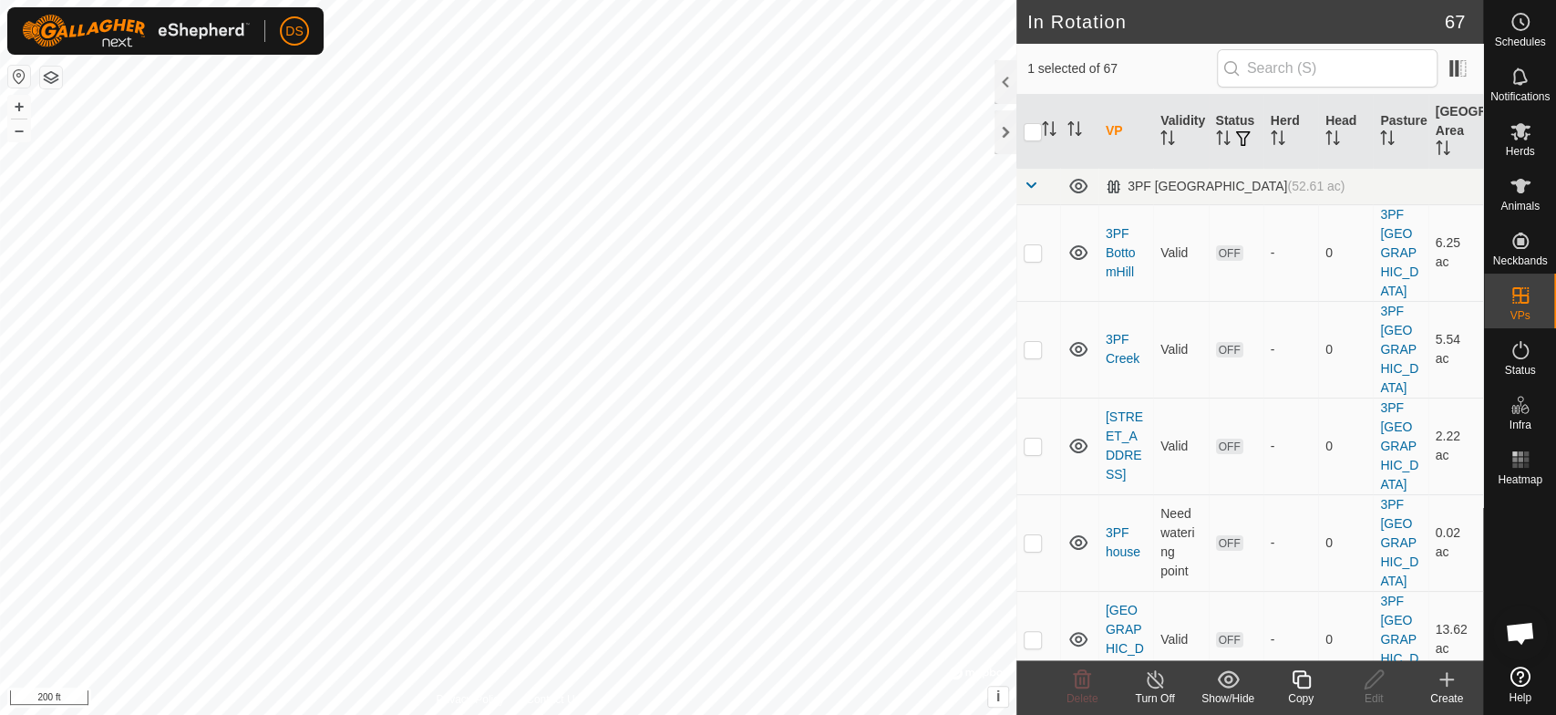
click at [1441, 674] on icon at bounding box center [1447, 679] width 22 height 22
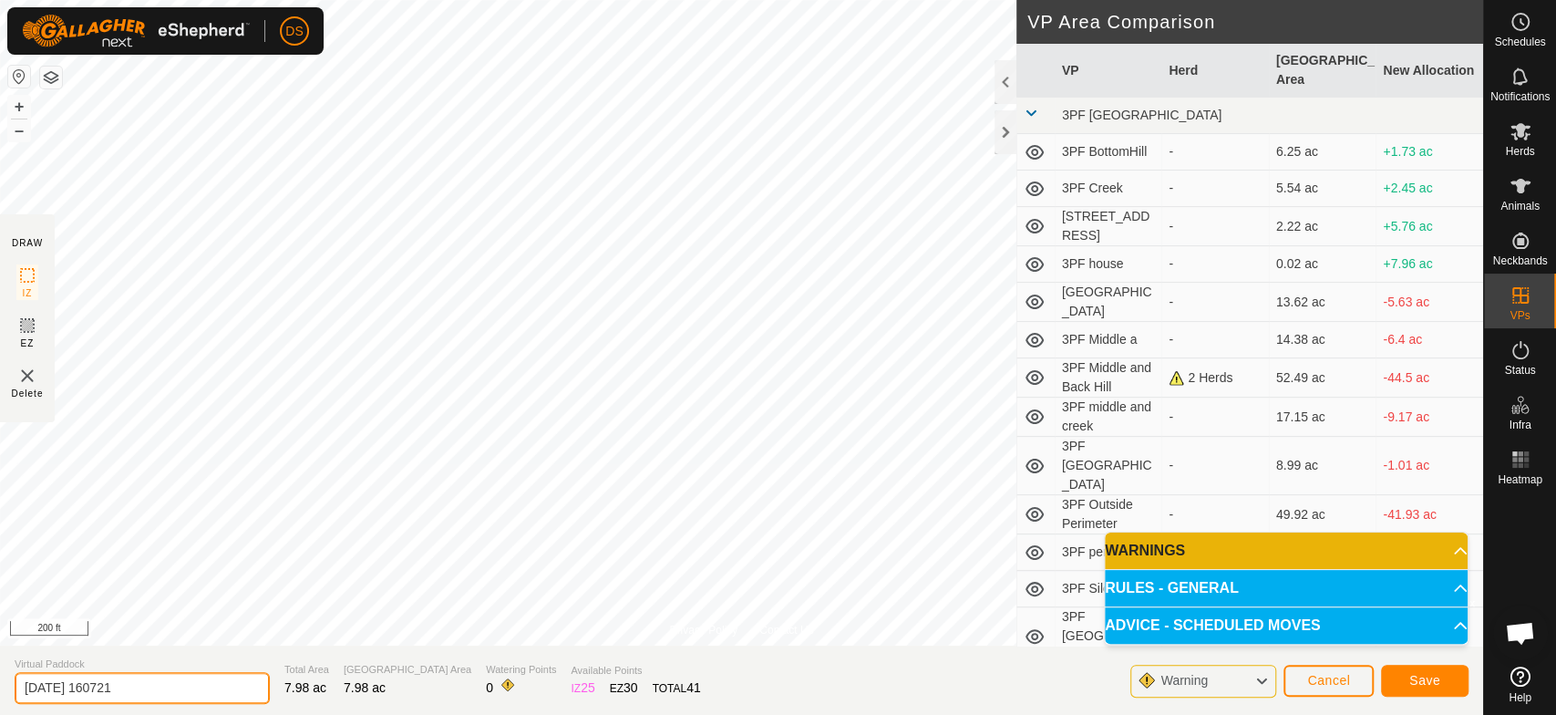
drag, startPoint x: 170, startPoint y: 686, endPoint x: -23, endPoint y: 686, distance: 193.3
click at [0, 686] on html "DS Schedules Notifications Herds Animals Neckbands VPs Status Infra Heatmap Hel…" at bounding box center [778, 357] width 1556 height 715
click at [81, 681] on input "CSB northroad" at bounding box center [142, 688] width 255 height 32
click at [1400, 673] on button "Save" at bounding box center [1425, 681] width 88 height 32
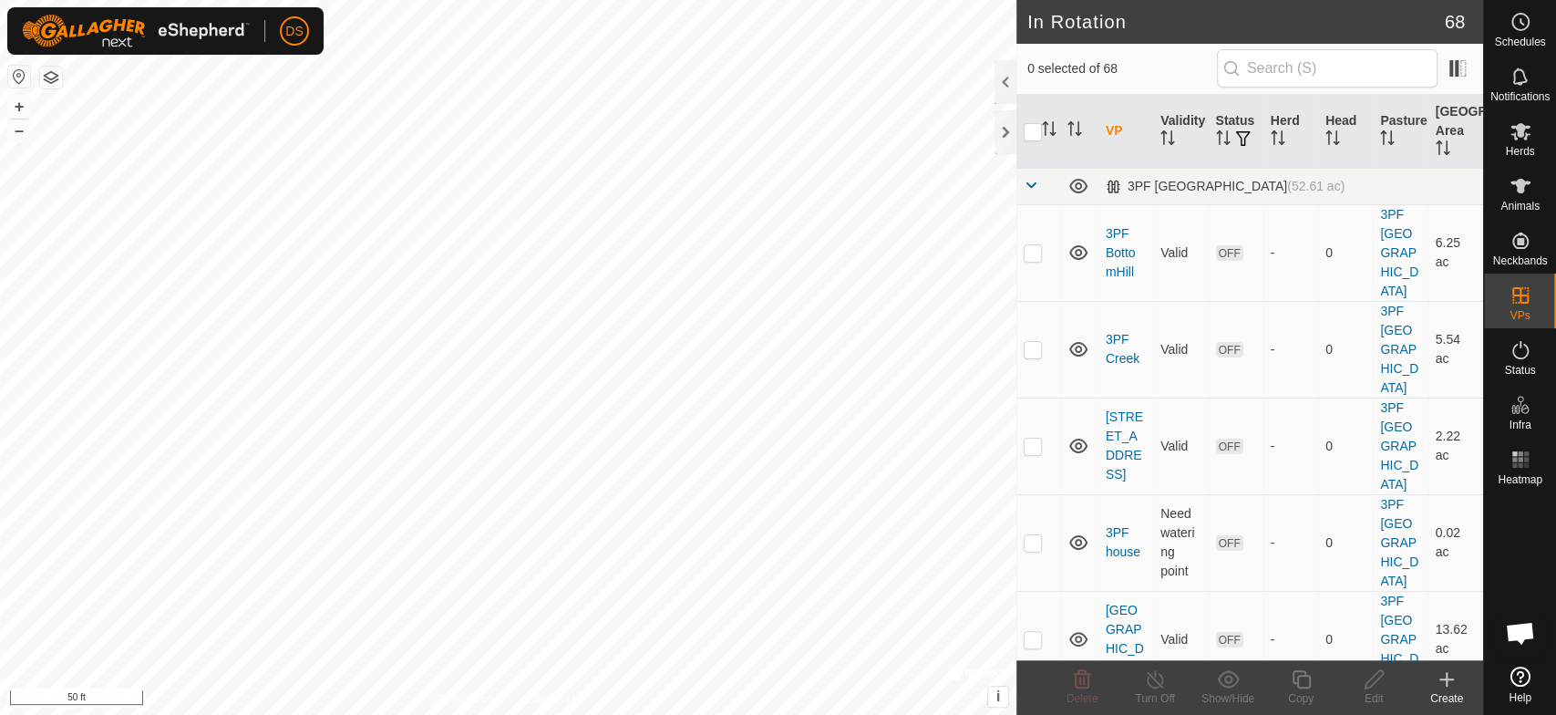
click at [394, 714] on html "DS Schedules Notifications Herds Animals Neckbands VPs Status Infra Heatmap Hel…" at bounding box center [778, 357] width 1556 height 715
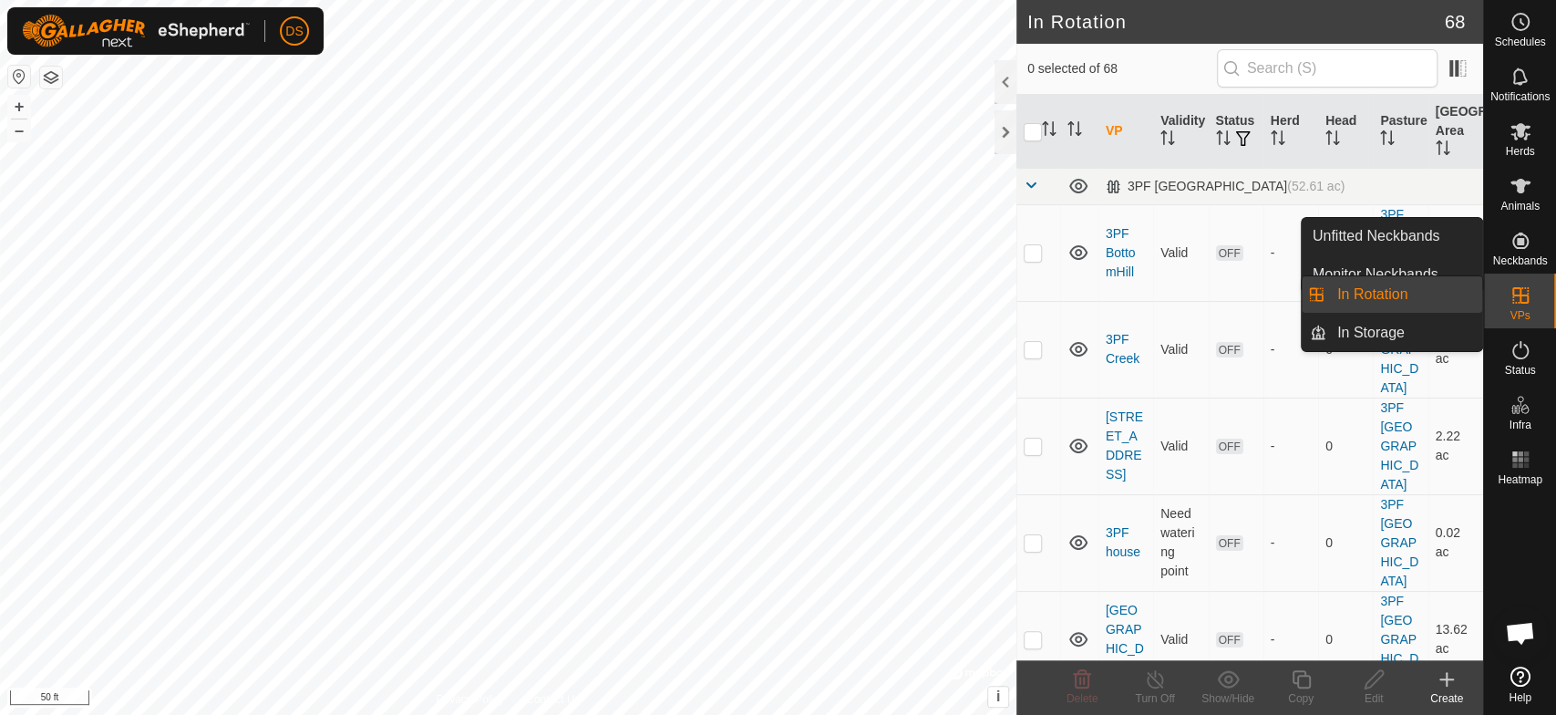
click at [1517, 294] on icon at bounding box center [1521, 295] width 16 height 16
click at [1369, 295] on link "In Rotation" at bounding box center [1405, 294] width 156 height 36
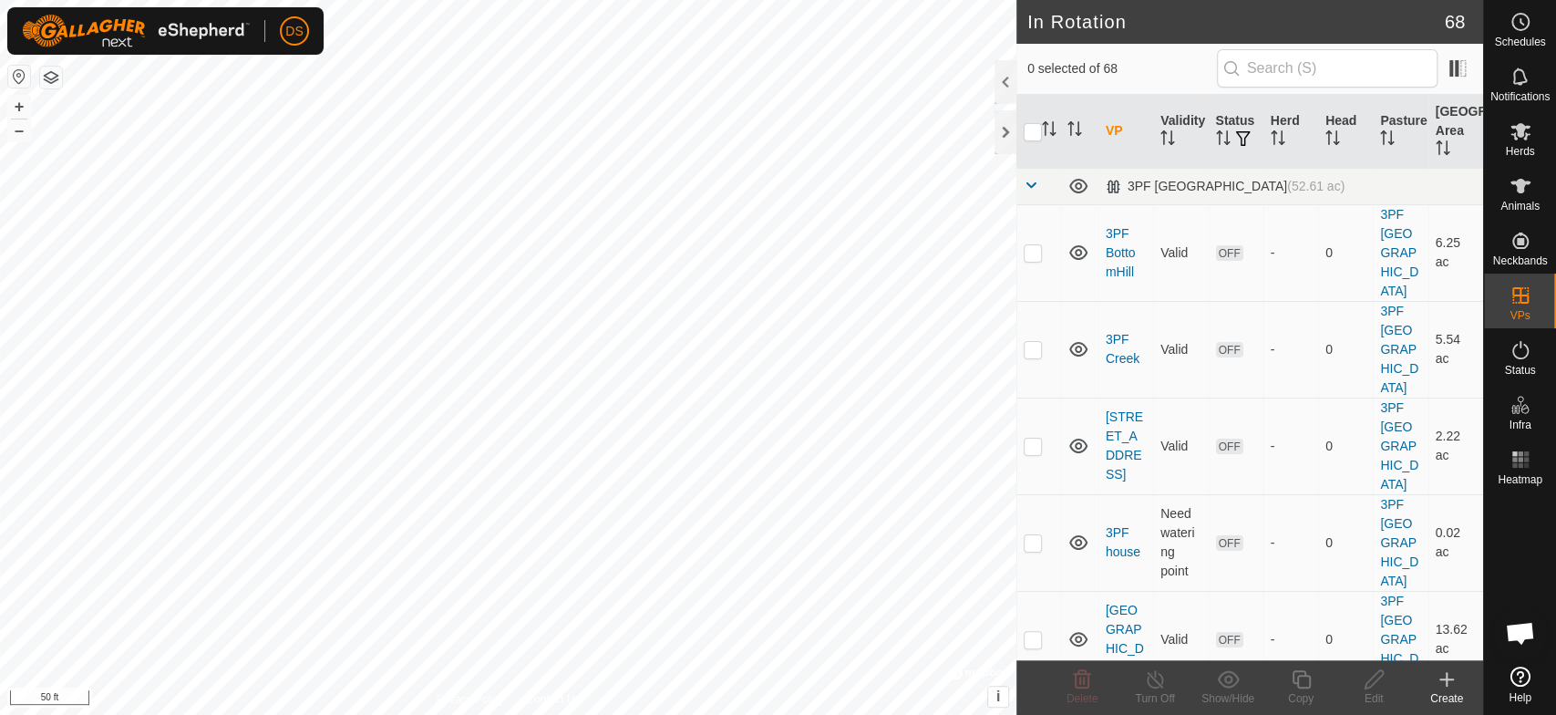
click at [1447, 676] on icon at bounding box center [1447, 679] width 0 height 13
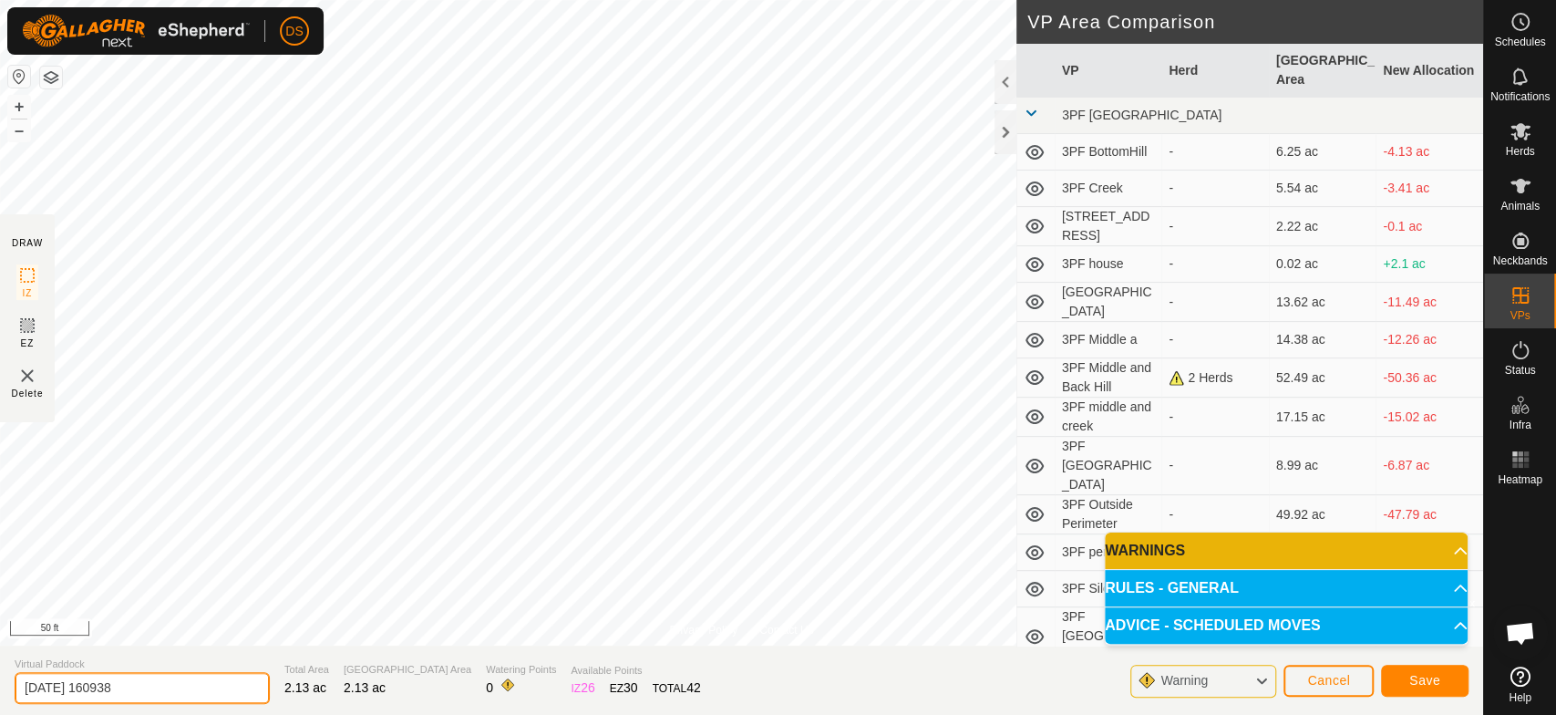
drag, startPoint x: 143, startPoint y: 688, endPoint x: -5, endPoint y: 688, distance: 148.6
click at [0, 688] on html "DS Schedules Notifications Herds Animals Neckbands VPs Status Infra Heatmap Hel…" at bounding box center [778, 357] width 1556 height 715
click at [1415, 676] on span "Save" at bounding box center [1424, 680] width 31 height 15
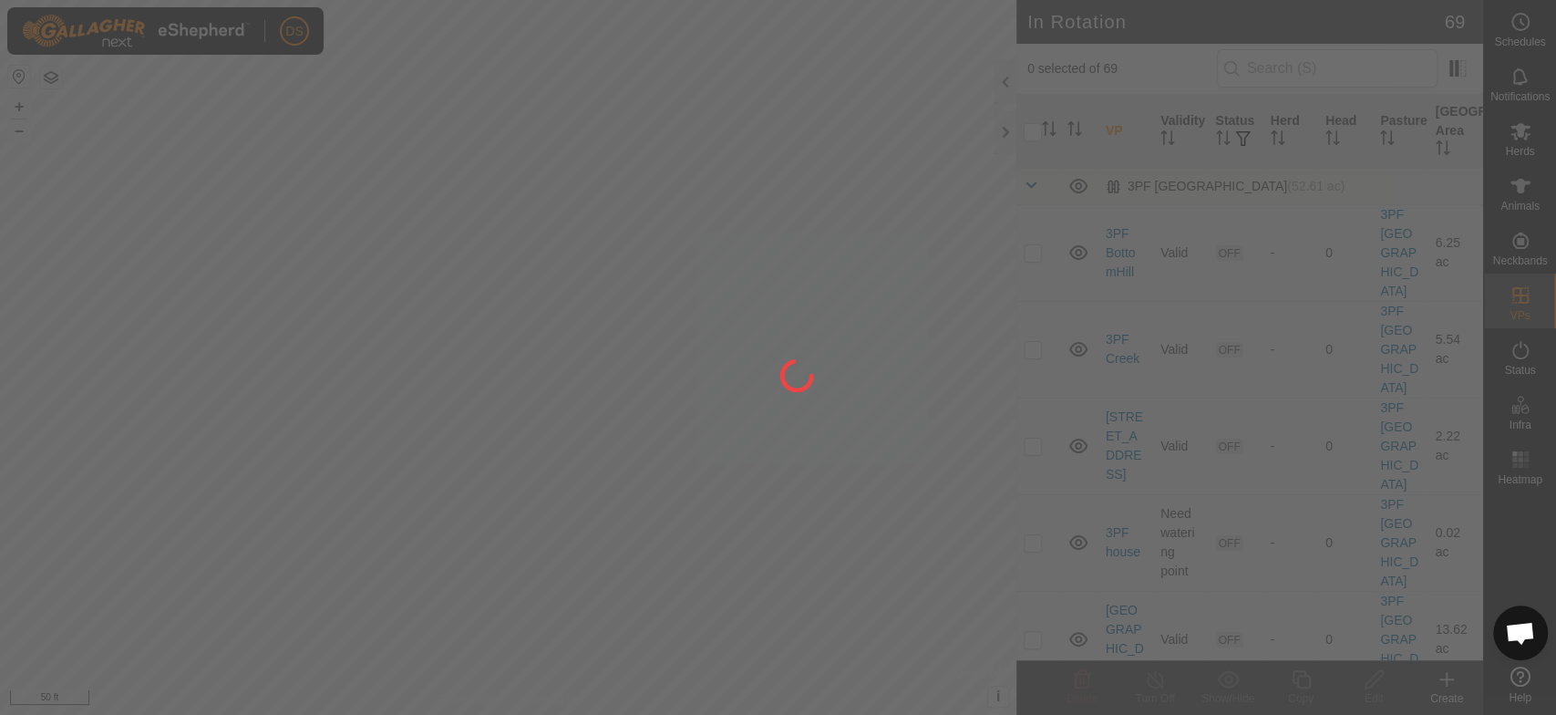
click at [395, 296] on div "DS Schedules Notifications Herds Animals Neckbands VPs Status Infra Heatmap Hel…" at bounding box center [778, 357] width 1556 height 715
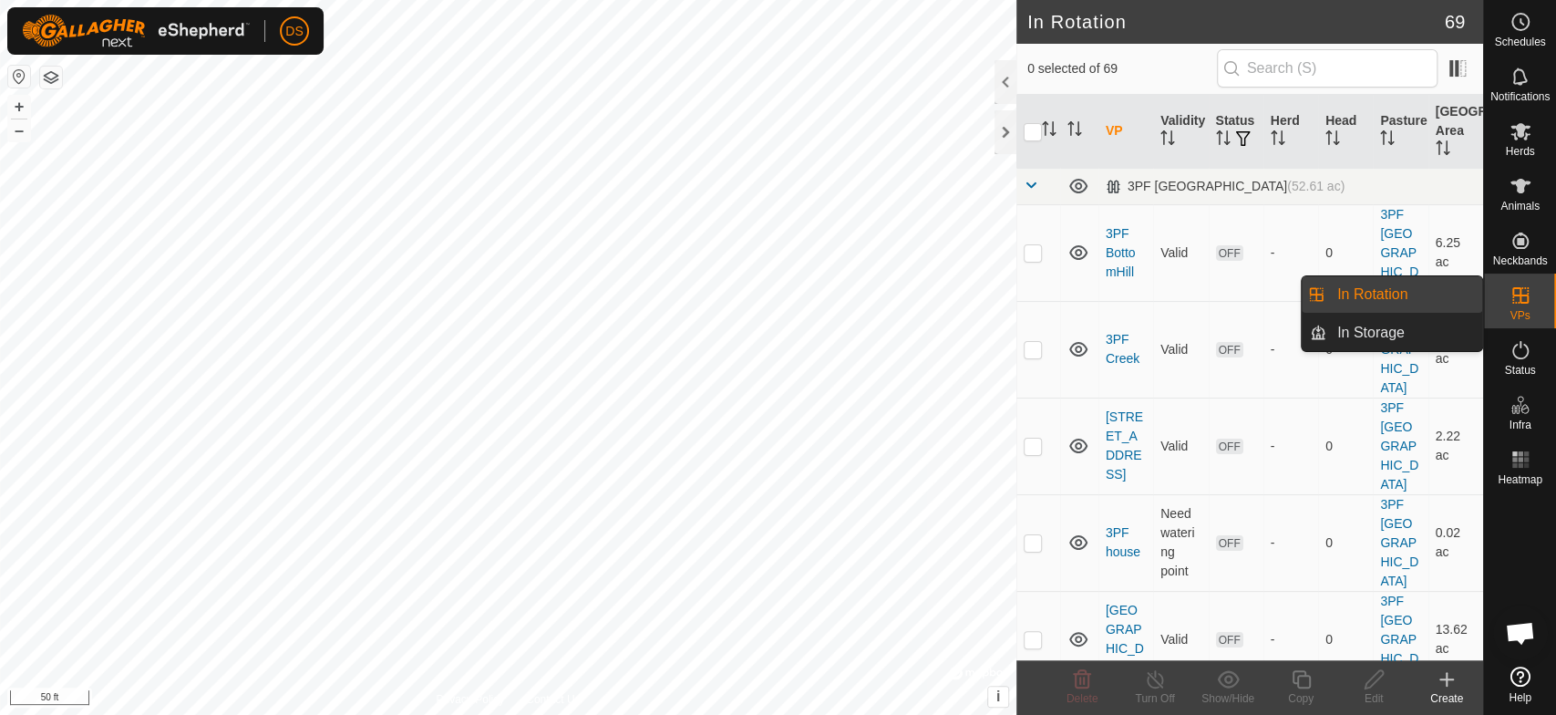
click at [1521, 303] on icon at bounding box center [1521, 295] width 16 height 16
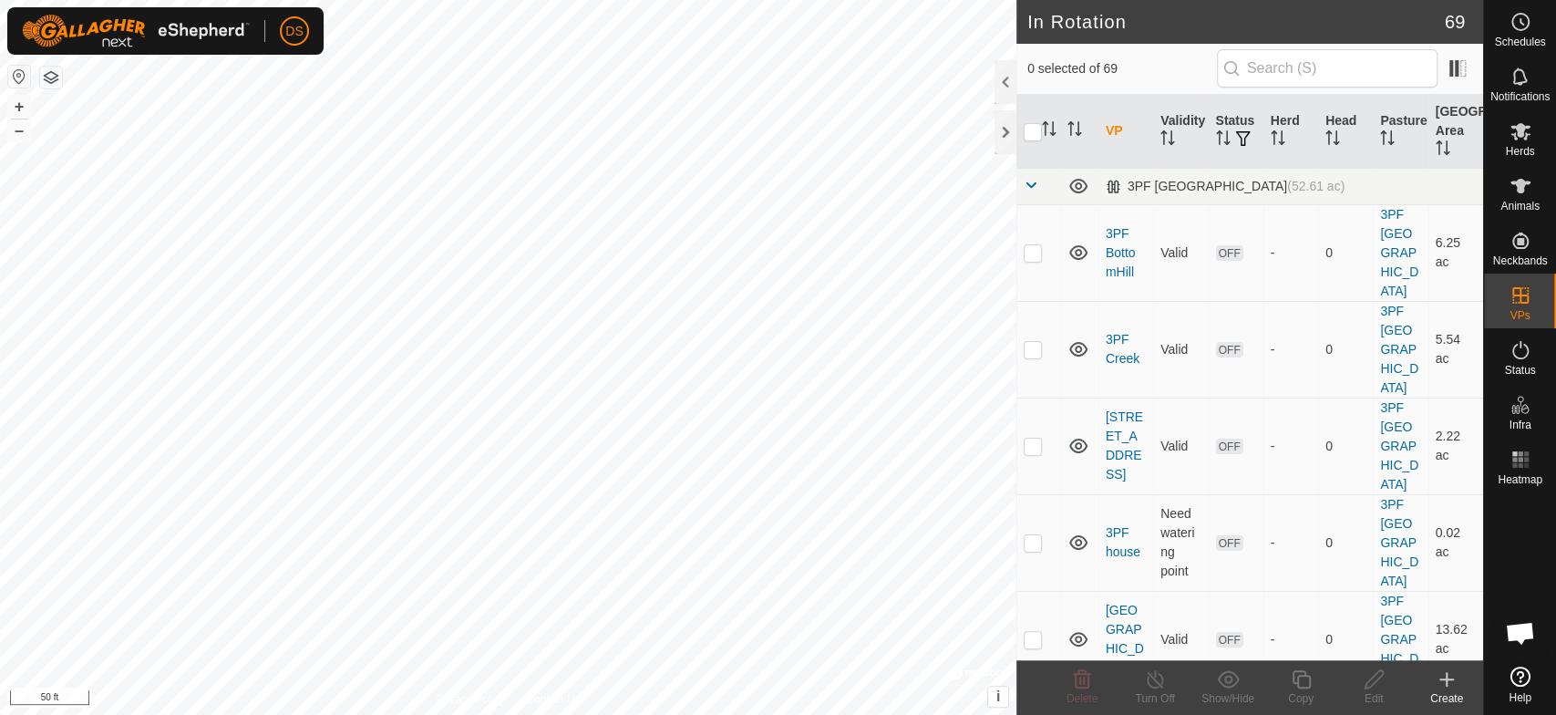
click at [1451, 672] on icon at bounding box center [1447, 679] width 22 height 22
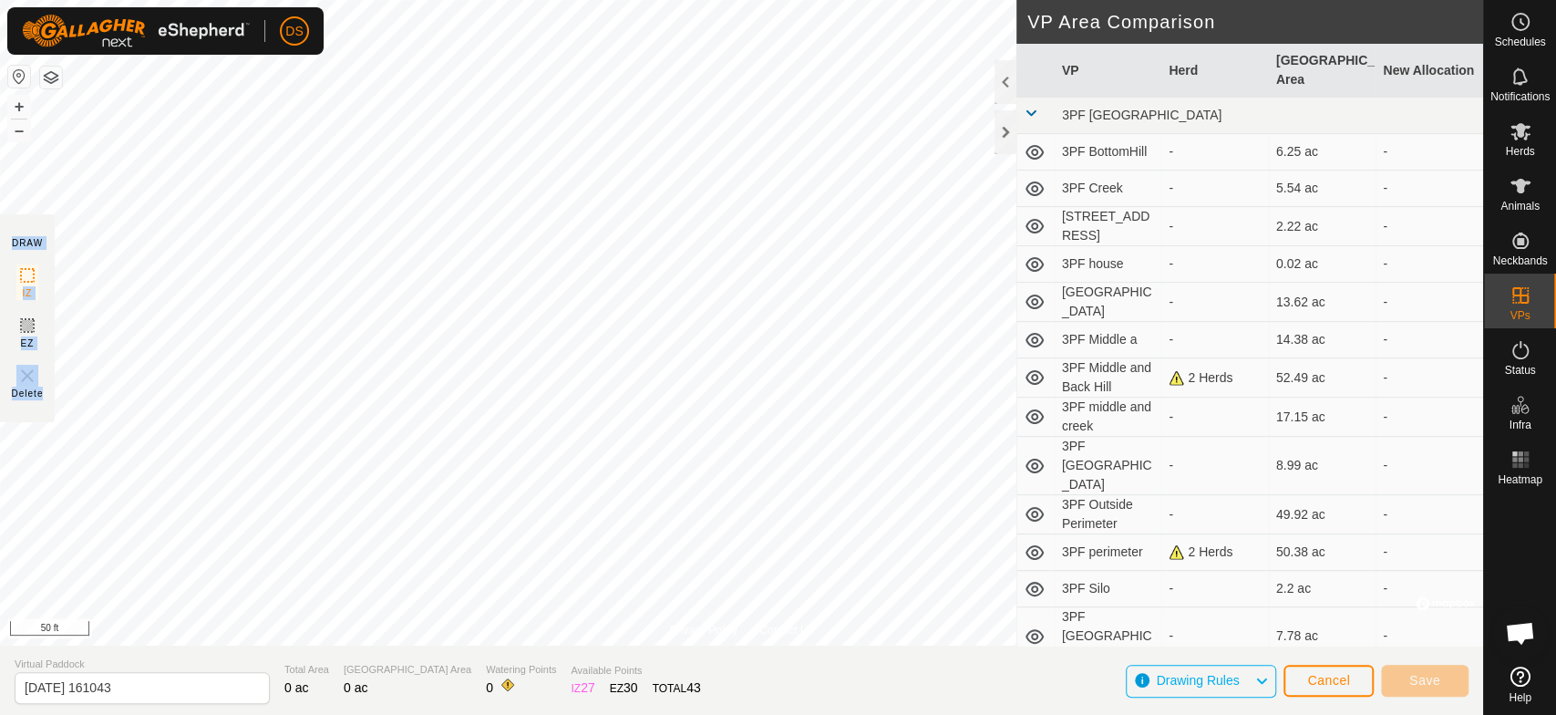
click at [247, 414] on div "Privacy Policy Contact Us + – ⇧ i © Mapbox , © OpenStreetMap , Improve this map…" at bounding box center [741, 357] width 1483 height 715
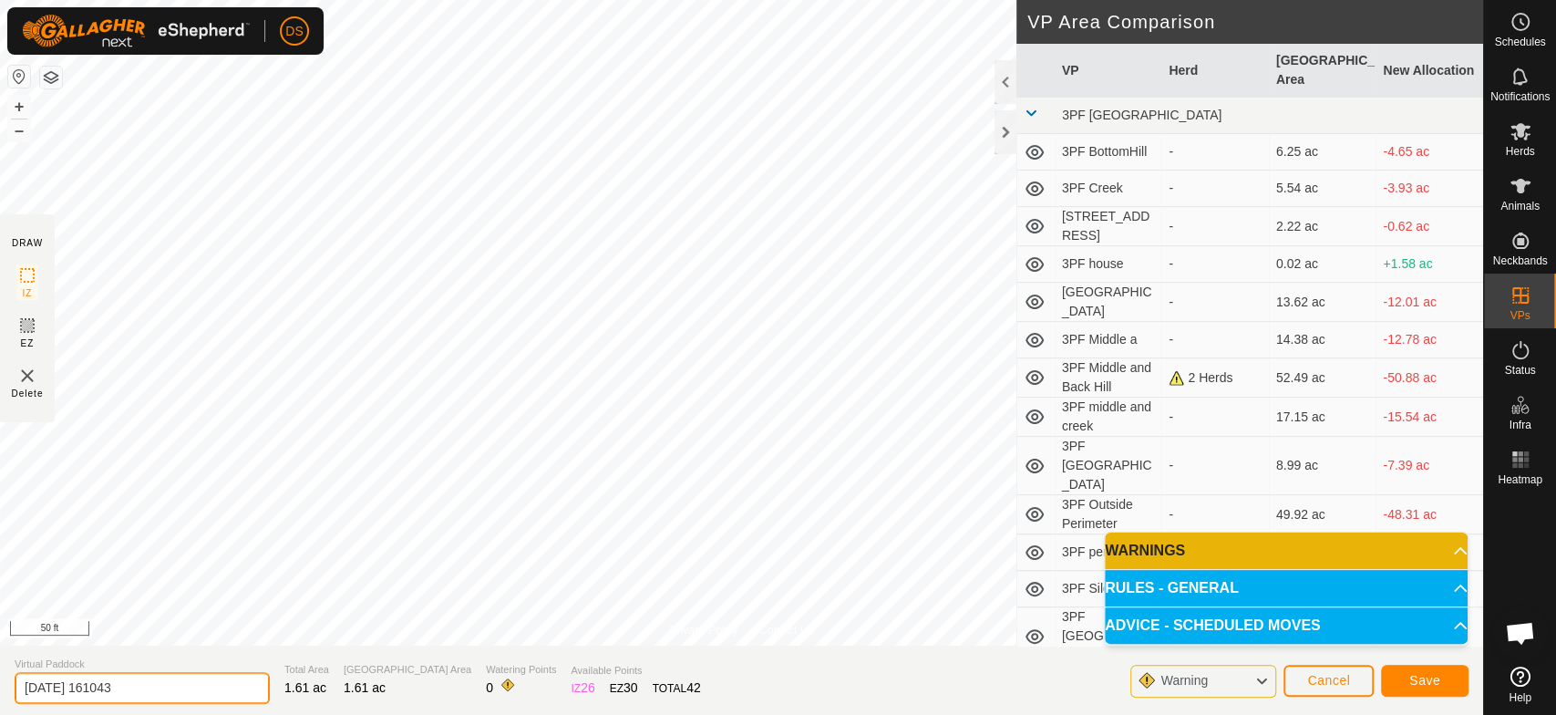
drag, startPoint x: 151, startPoint y: 689, endPoint x: -48, endPoint y: 684, distance: 199.7
click at [0, 684] on html "DS Schedules Notifications Herds Animals Neckbands VPs Status Infra Heatmap Hel…" at bounding box center [778, 357] width 1556 height 715
click at [1415, 677] on span "Save" at bounding box center [1424, 680] width 31 height 15
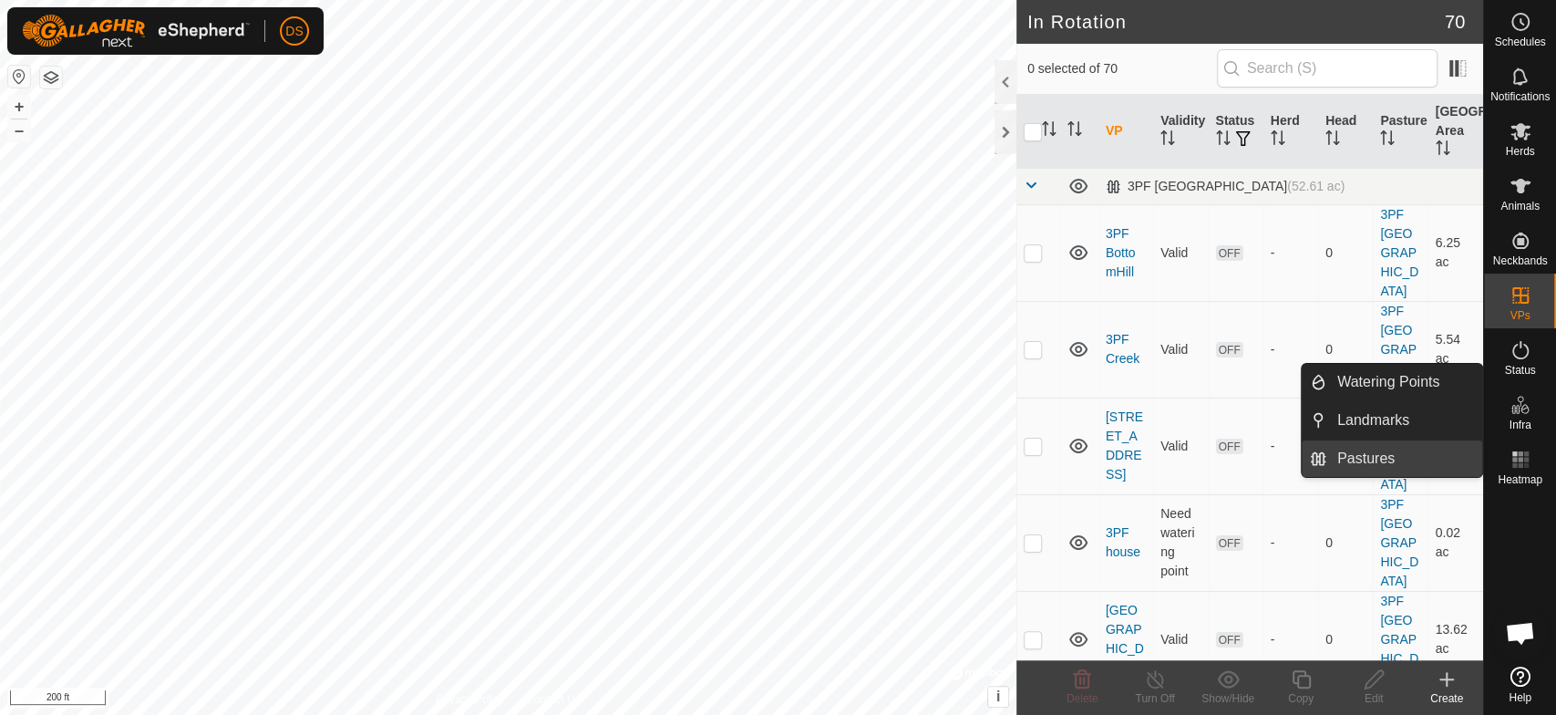
click at [1397, 456] on link "Pastures" at bounding box center [1405, 458] width 156 height 36
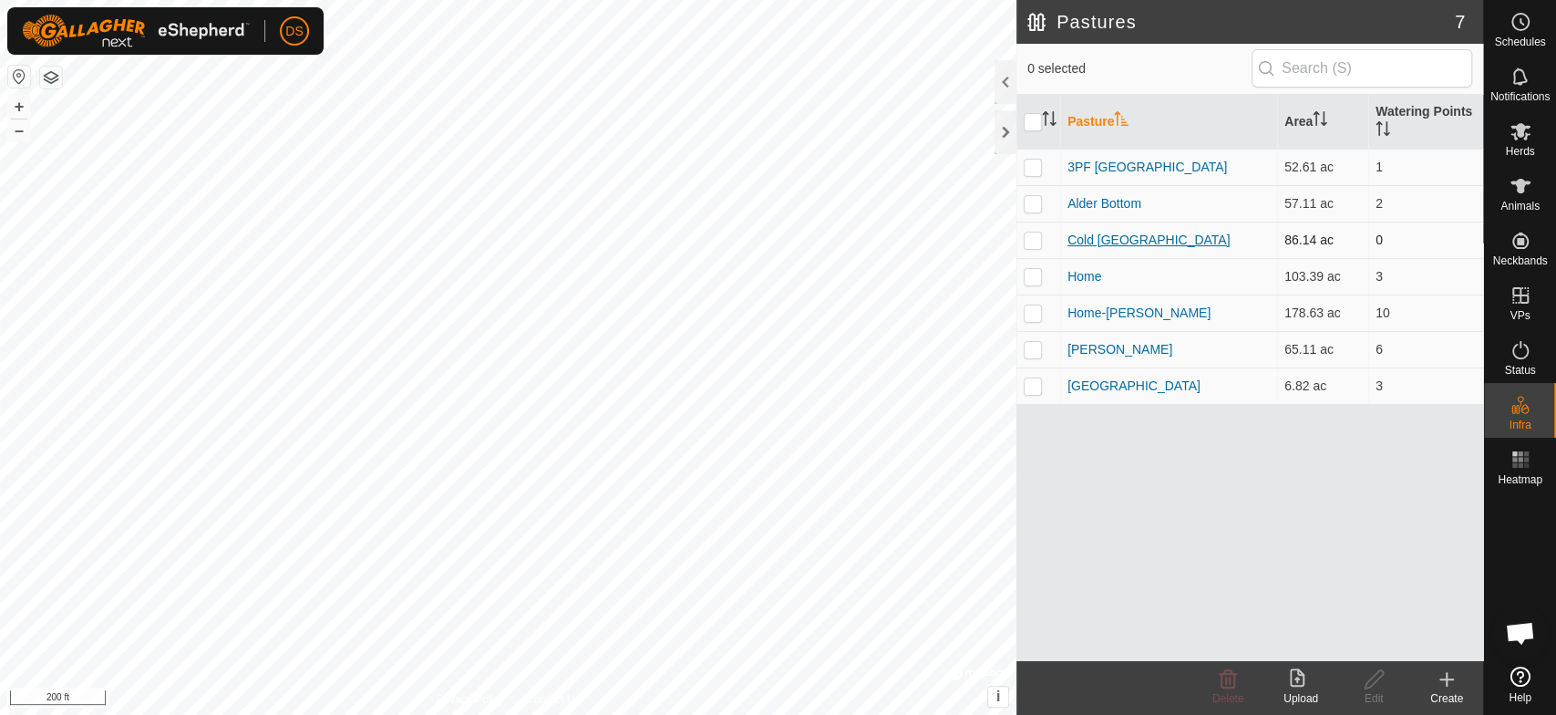
click at [1097, 237] on link "Cold [GEOGRAPHIC_DATA]" at bounding box center [1149, 239] width 162 height 15
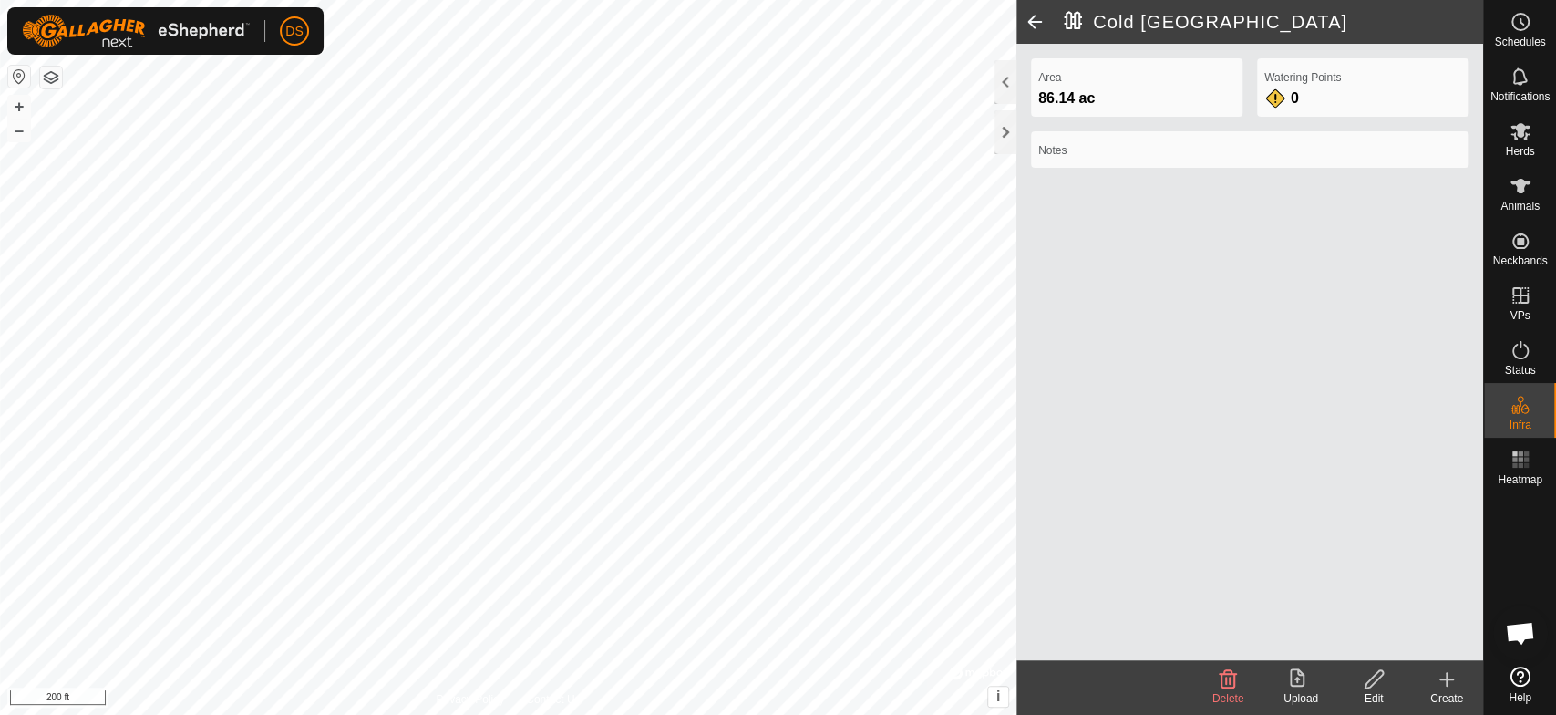
click at [1370, 679] on icon at bounding box center [1374, 679] width 18 height 18
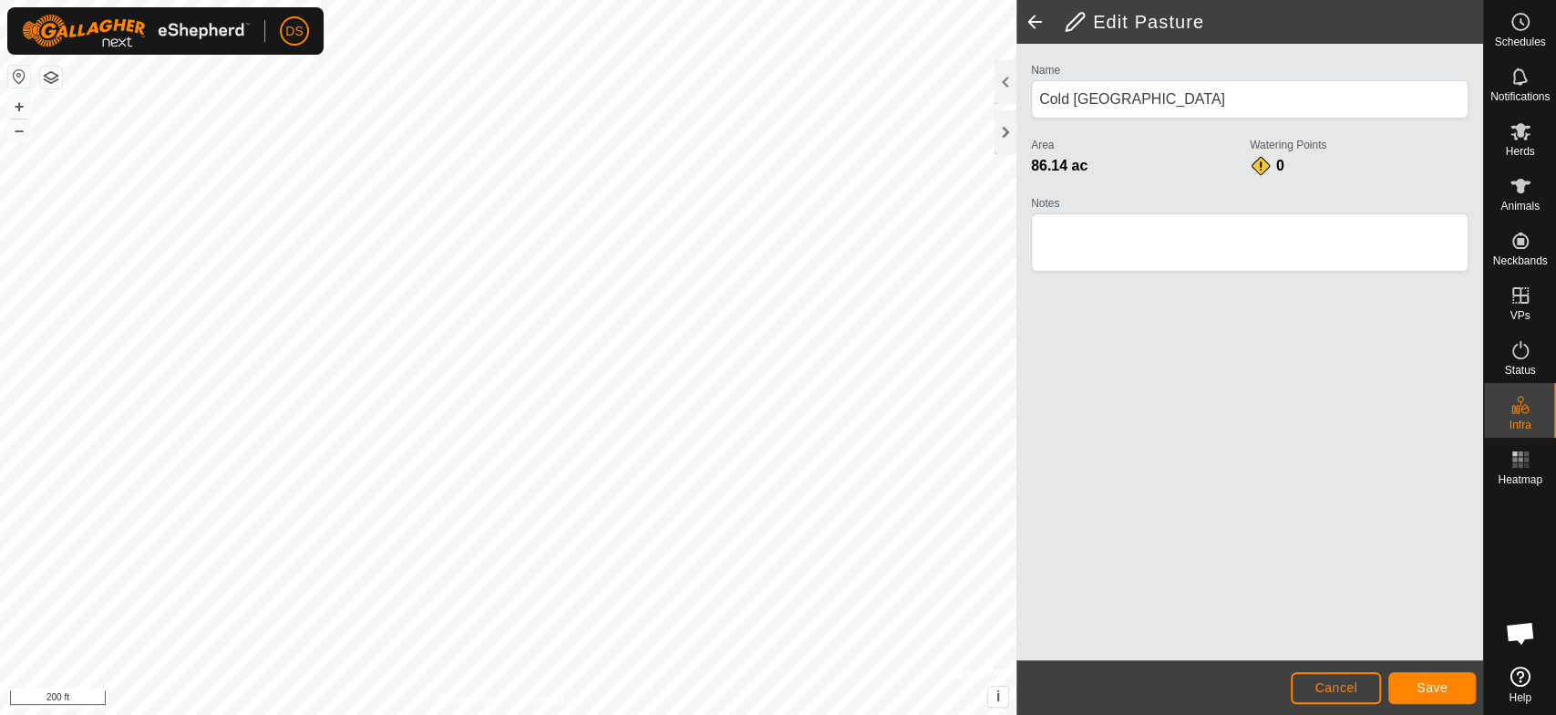
click at [1160, 593] on div "Edit Pasture Name [GEOGRAPHIC_DATA] Area 86.14 ac Watering Points 0 Notes Cance…" at bounding box center [741, 357] width 1483 height 715
click at [1109, 572] on div "Edit Pasture Name [GEOGRAPHIC_DATA] Area 86.14 ac Watering Points 0 Notes Cance…" at bounding box center [741, 357] width 1483 height 715
click at [1104, 583] on div "Edit Pasture Name [GEOGRAPHIC_DATA] Area 86.14 ac Watering Points 0 Notes Cance…" at bounding box center [741, 357] width 1483 height 715
click at [1414, 684] on button "Save" at bounding box center [1433, 688] width 88 height 32
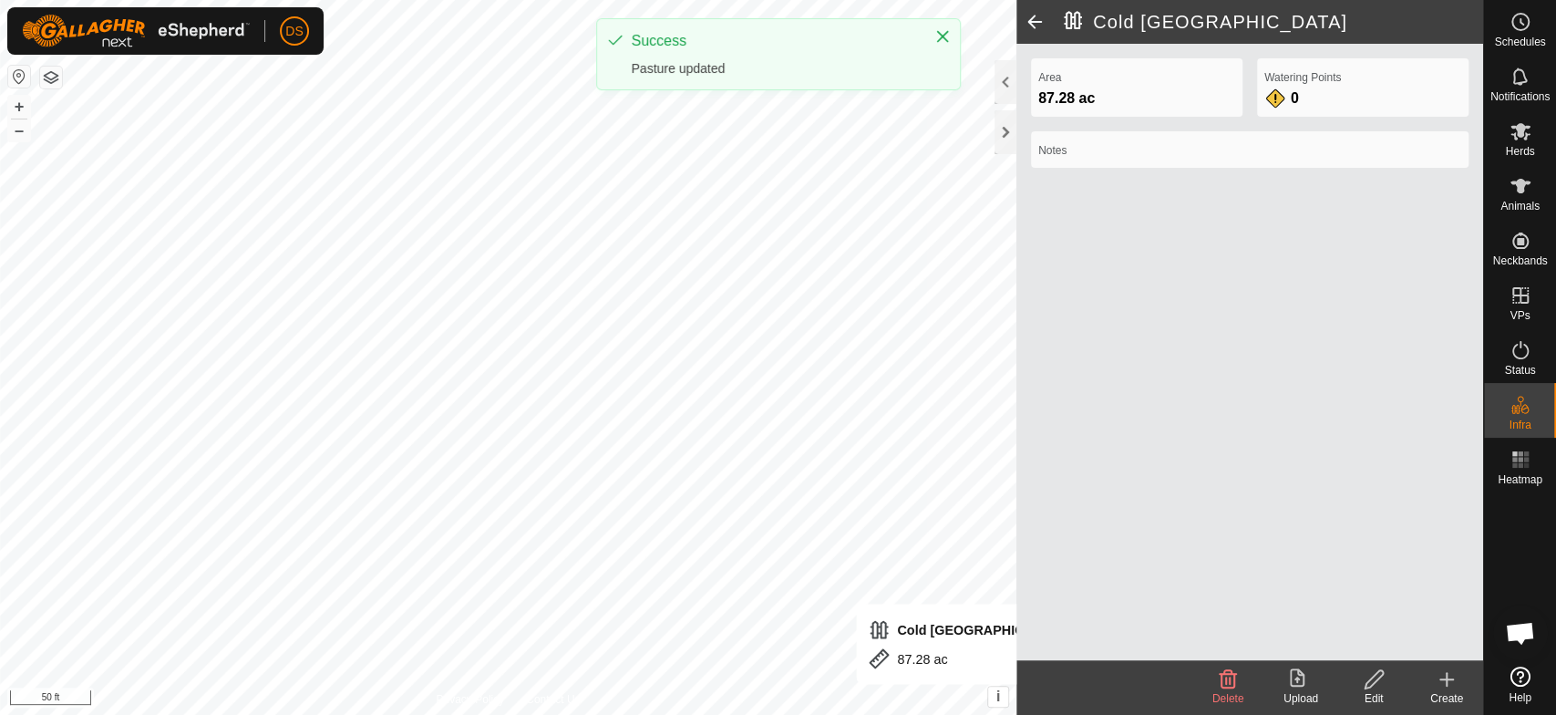
click at [1080, 705] on div "[GEOGRAPHIC_DATA] Area 87.28 ac Watering Points 0 Notes Delete Upload Edit Crea…" at bounding box center [741, 357] width 1483 height 715
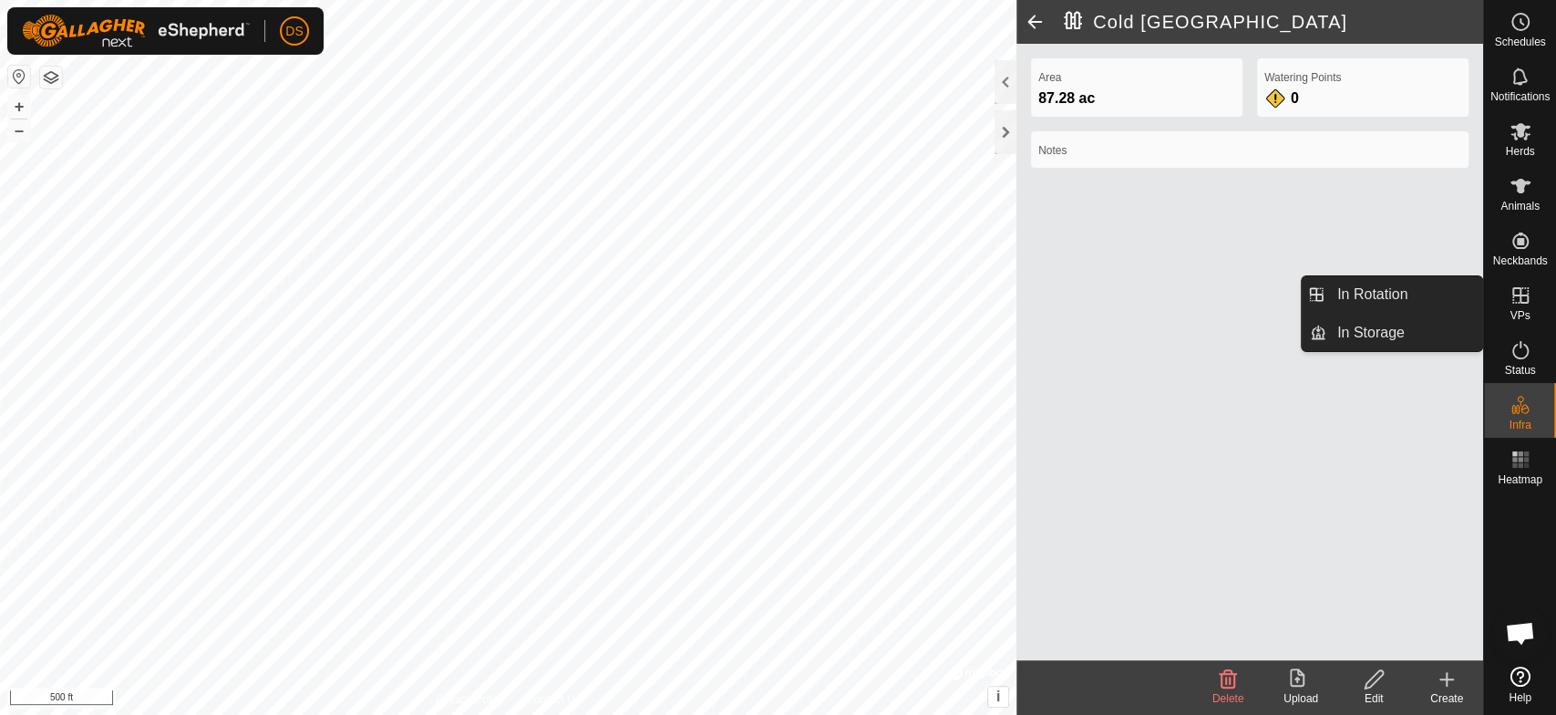
click at [1521, 291] on icon at bounding box center [1521, 295] width 22 height 22
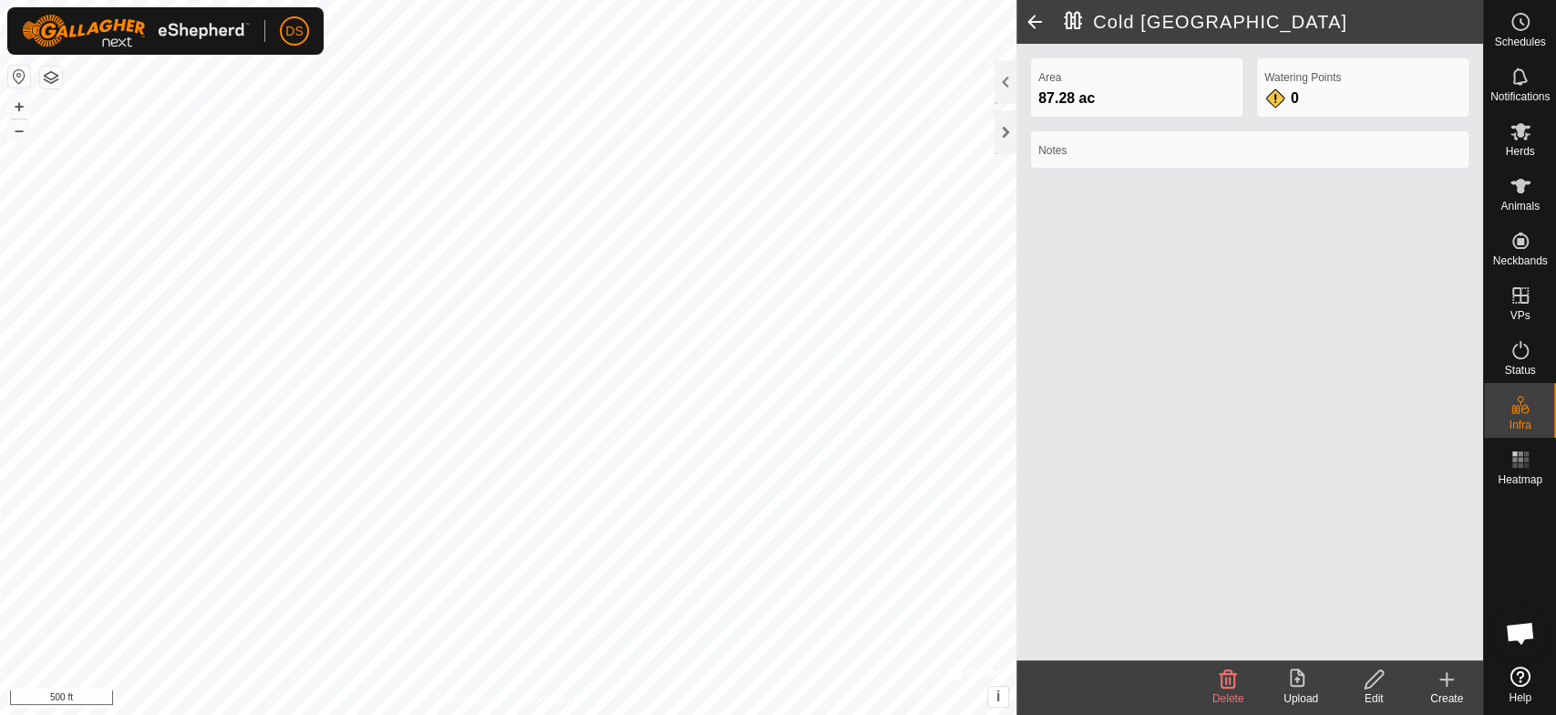
click at [1444, 679] on icon at bounding box center [1446, 679] width 13 height 0
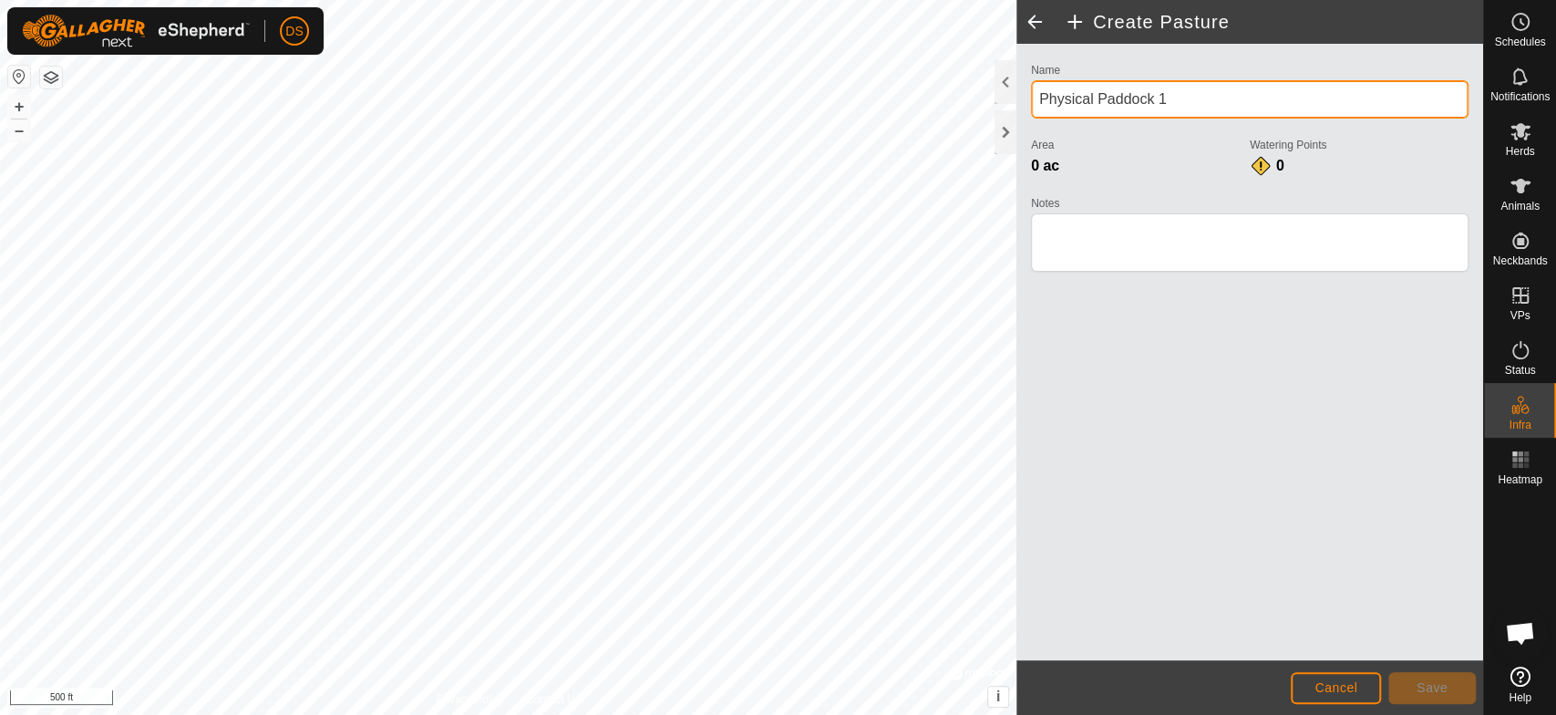
drag, startPoint x: 1174, startPoint y: 97, endPoint x: 1027, endPoint y: 118, distance: 149.2
click at [1027, 118] on div "Name Physical Paddock 1 Area 0 ac Watering Points 0 Notes" at bounding box center [1250, 175] width 452 height 234
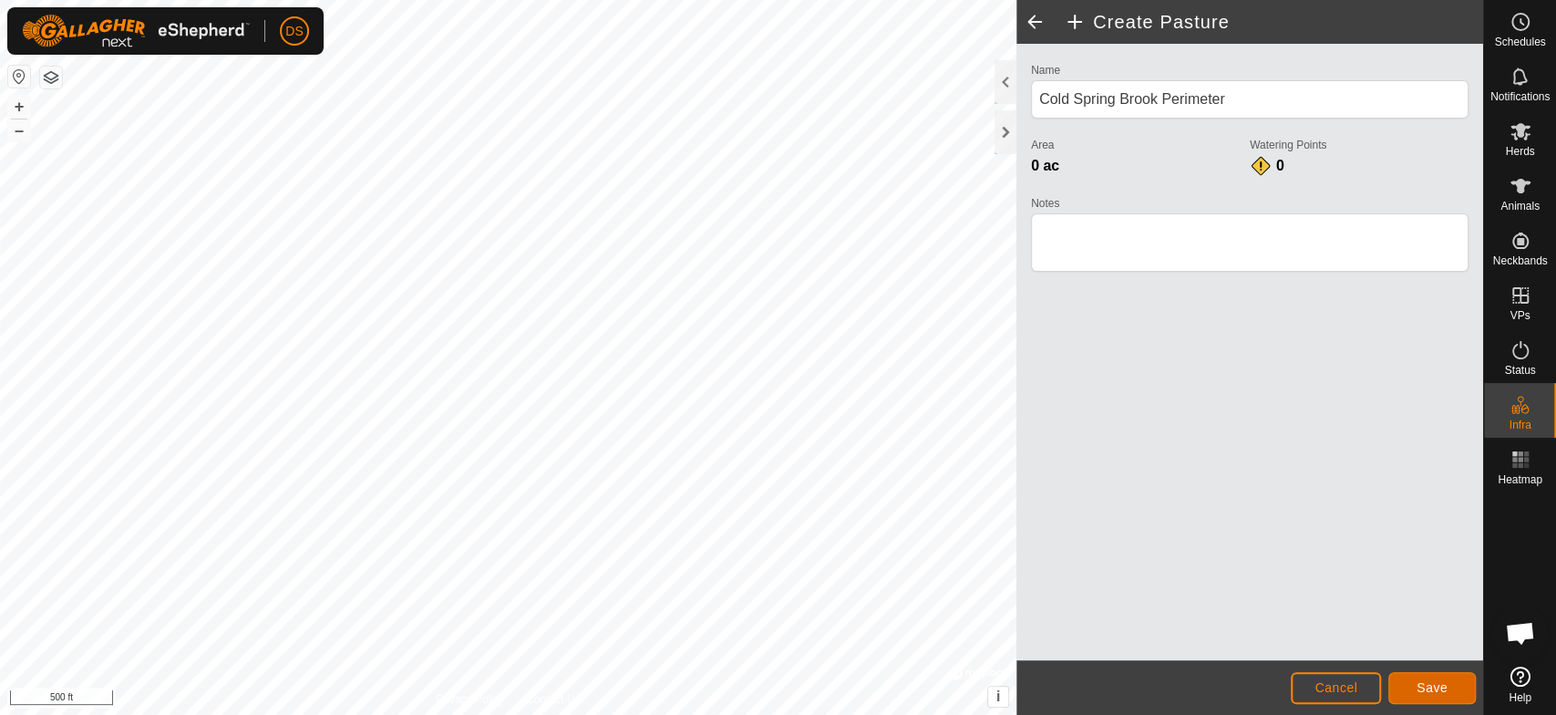
click at [1428, 684] on span "Save" at bounding box center [1432, 687] width 31 height 15
